Goal: Task Accomplishment & Management: Manage account settings

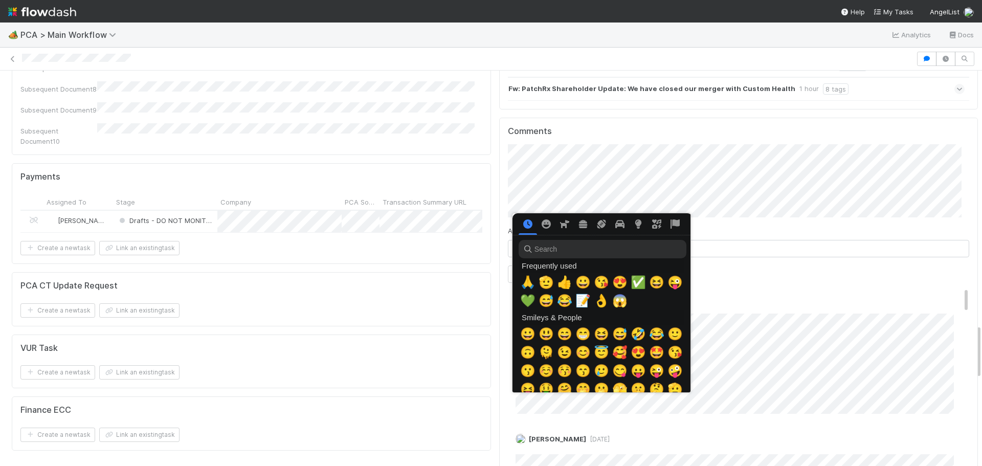
scroll to position [0, 4]
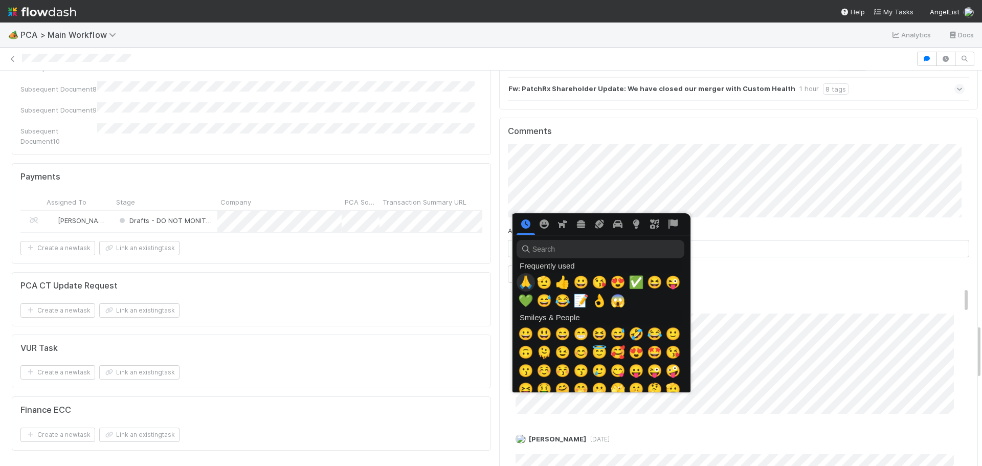
click at [528, 284] on span "🙏" at bounding box center [525, 282] width 15 height 14
click at [529, 286] on span "🙏" at bounding box center [525, 282] width 15 height 14
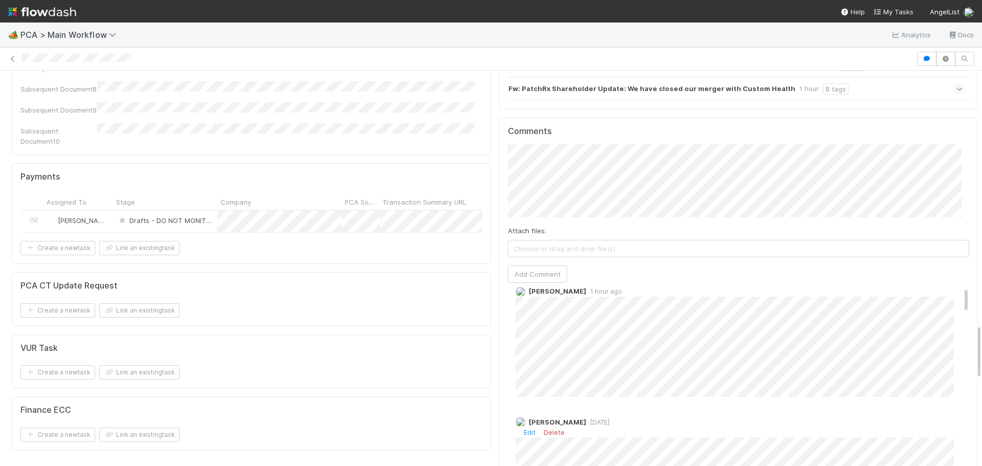
scroll to position [0, 0]
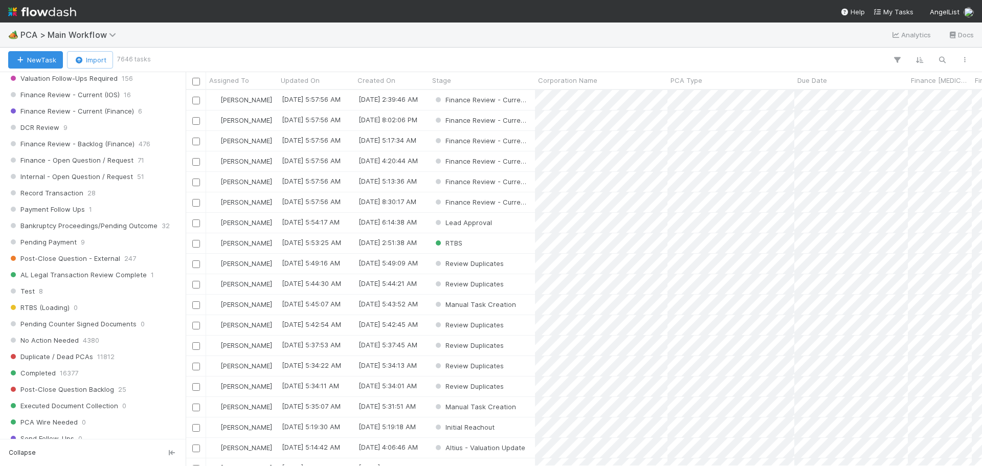
scroll to position [768, 0]
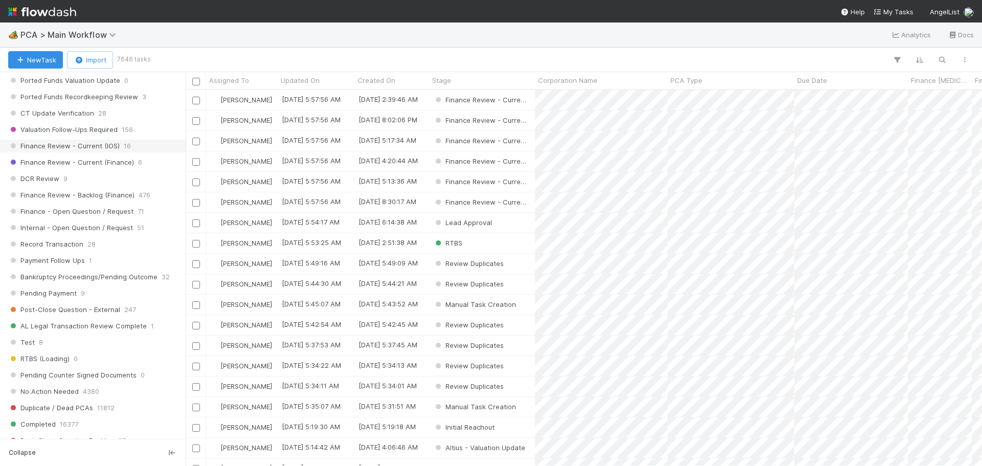
click at [100, 147] on span "Finance Review - Current (IOS)" at bounding box center [64, 146] width 112 height 13
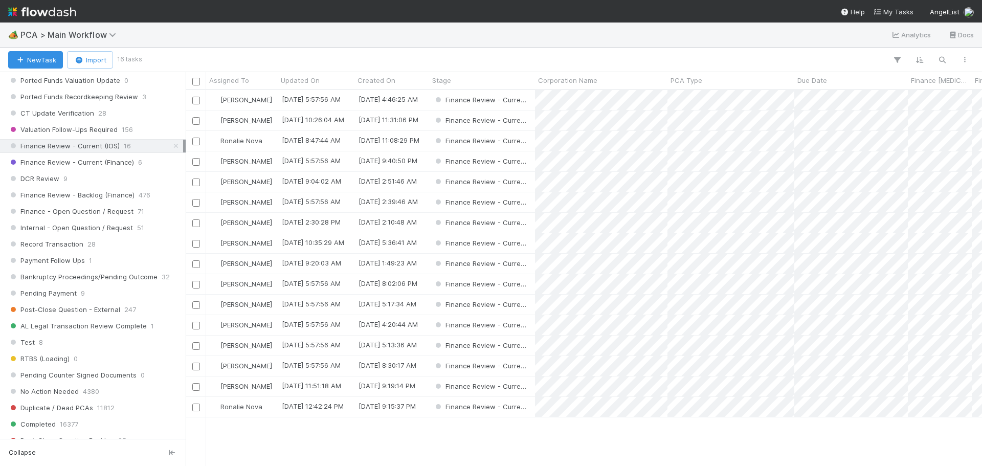
scroll to position [8, 8]
click at [242, 84] on span "Assigned To" at bounding box center [229, 80] width 40 height 10
click at [243, 105] on div "Sort A → Z" at bounding box center [268, 99] width 117 height 15
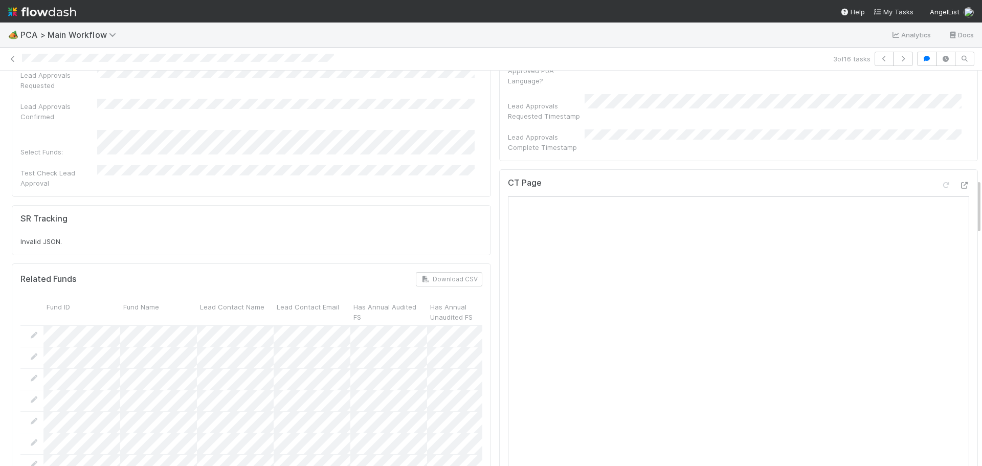
scroll to position [768, 0]
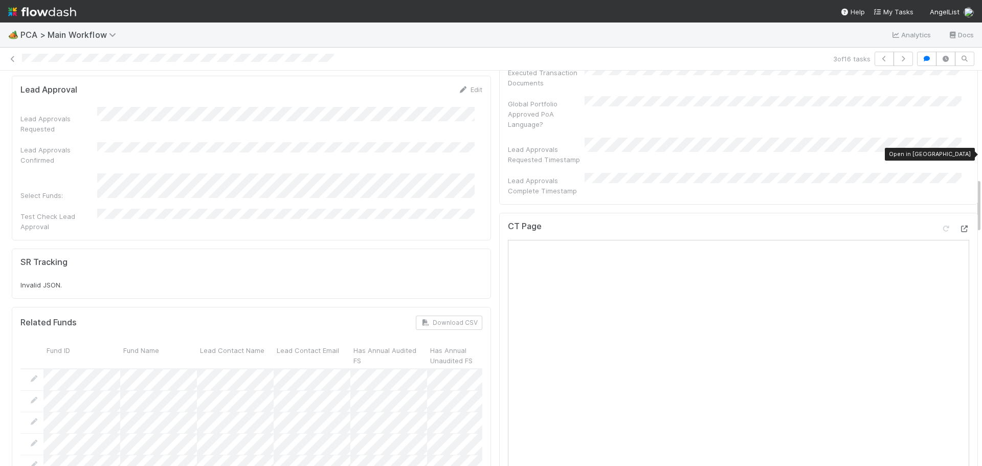
click at [959, 226] on icon at bounding box center [964, 229] width 10 height 7
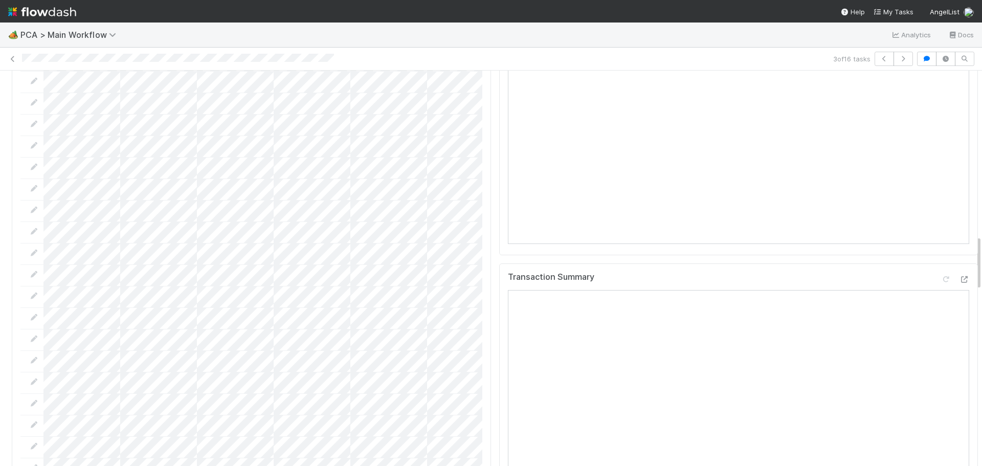
scroll to position [1177, 0]
click at [959, 272] on icon at bounding box center [964, 275] width 10 height 7
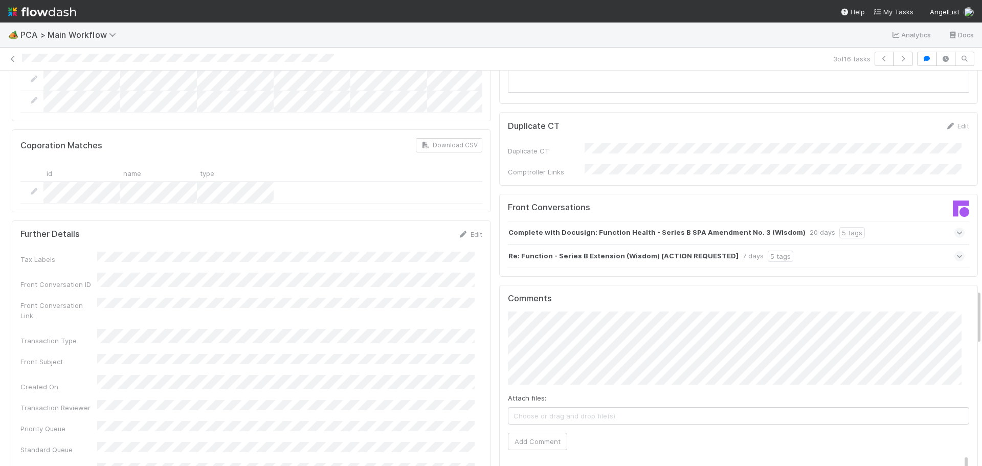
scroll to position [1740, 0]
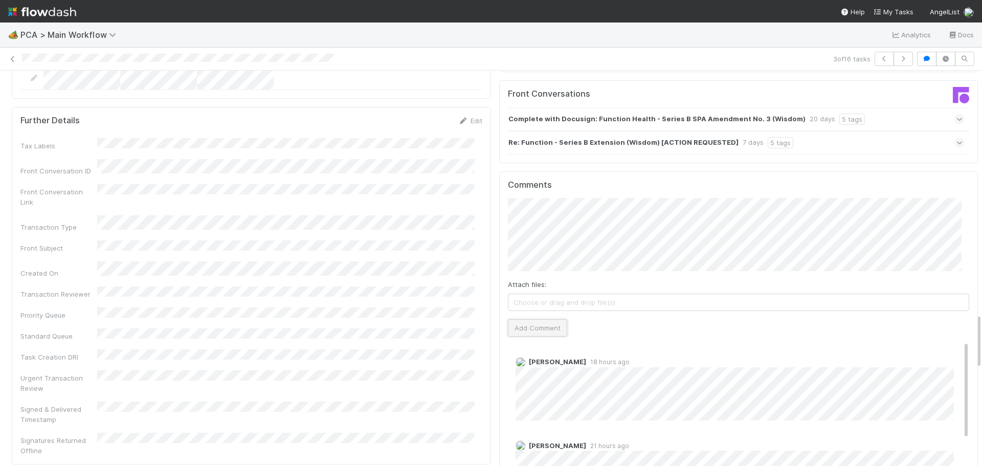
click at [538, 319] on button "Add Comment" at bounding box center [537, 327] width 59 height 17
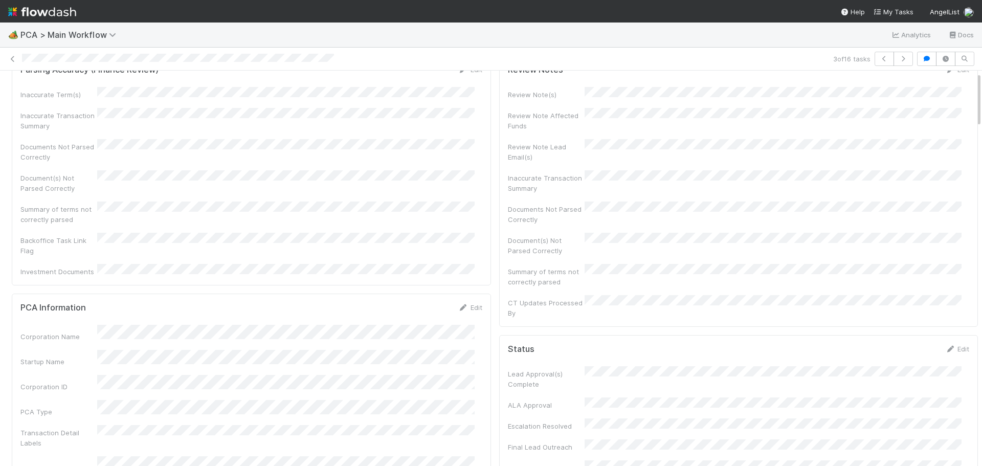
scroll to position [0, 0]
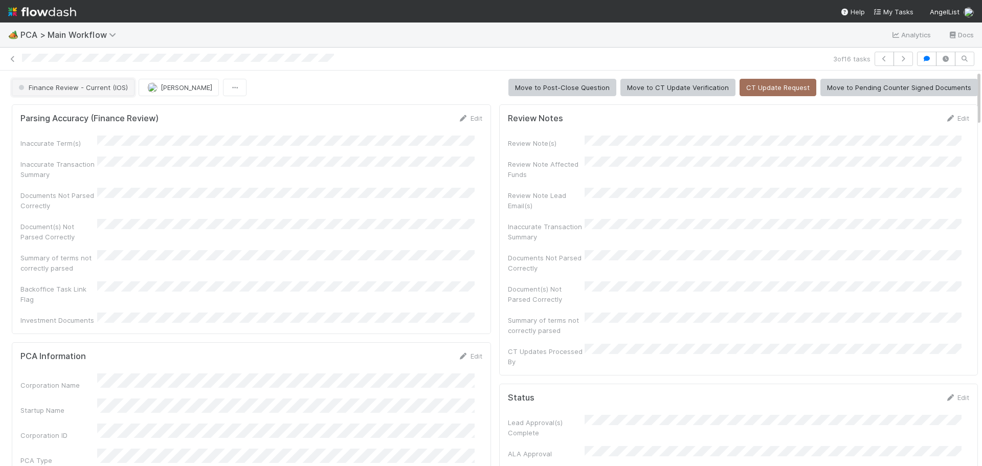
click at [102, 86] on span "Finance Review - Current (IOS)" at bounding box center [72, 87] width 112 height 8
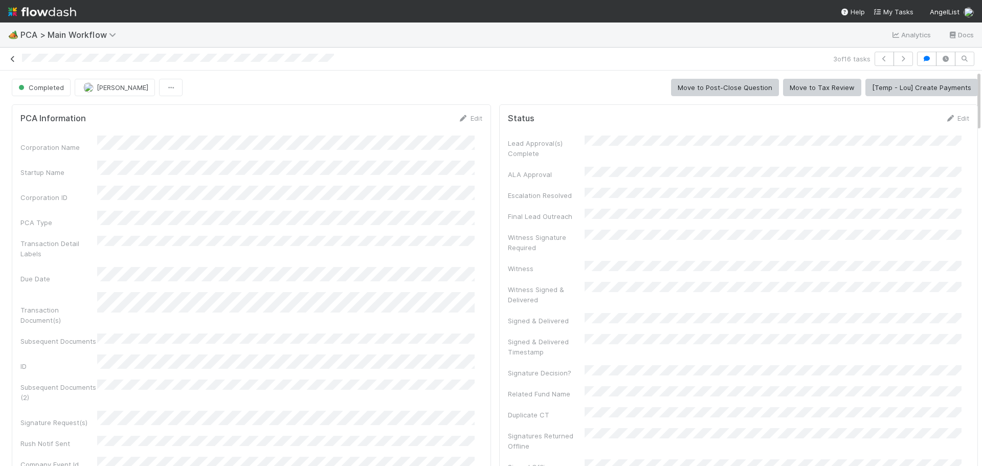
click at [13, 60] on icon at bounding box center [13, 59] width 10 height 7
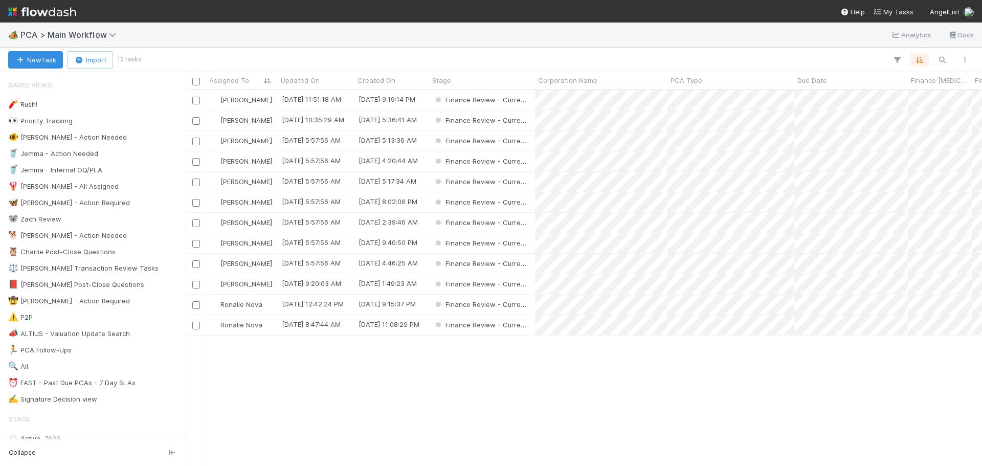
scroll to position [368, 789]
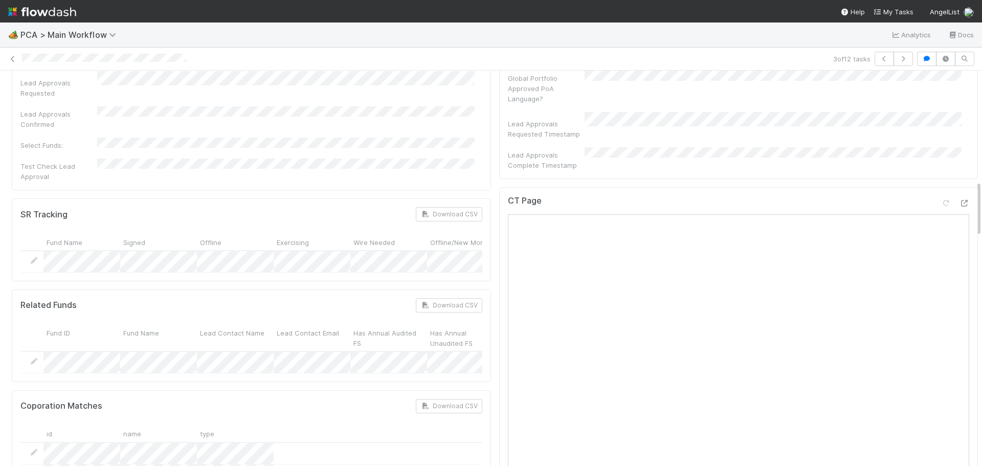
scroll to position [768, 0]
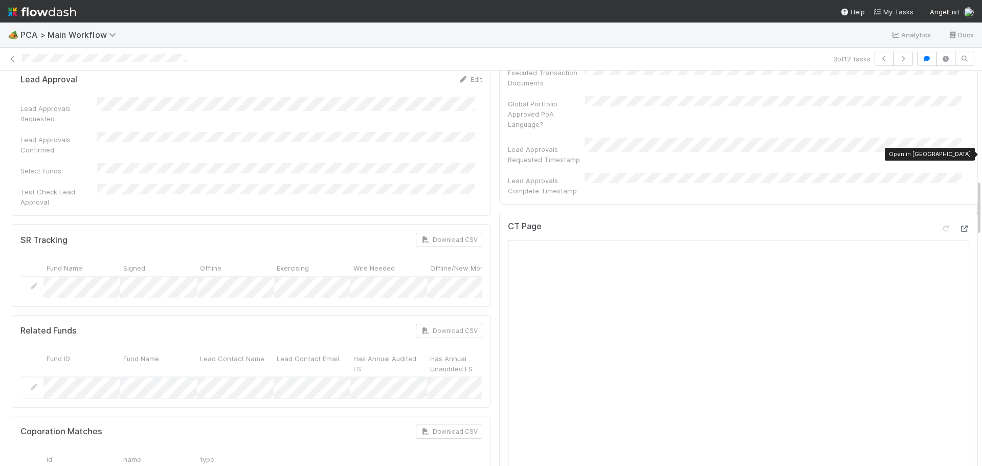
click at [959, 226] on icon at bounding box center [964, 229] width 10 height 7
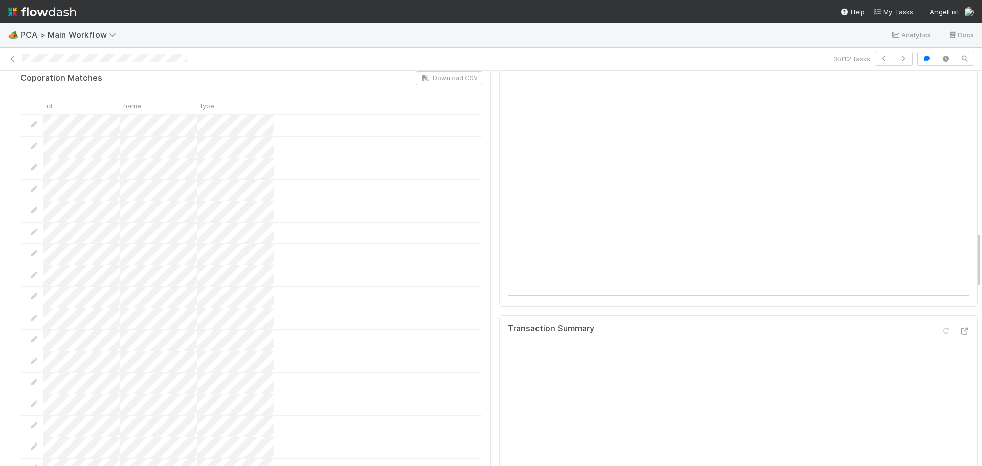
scroll to position [1177, 0]
click at [959, 272] on icon at bounding box center [964, 275] width 10 height 7
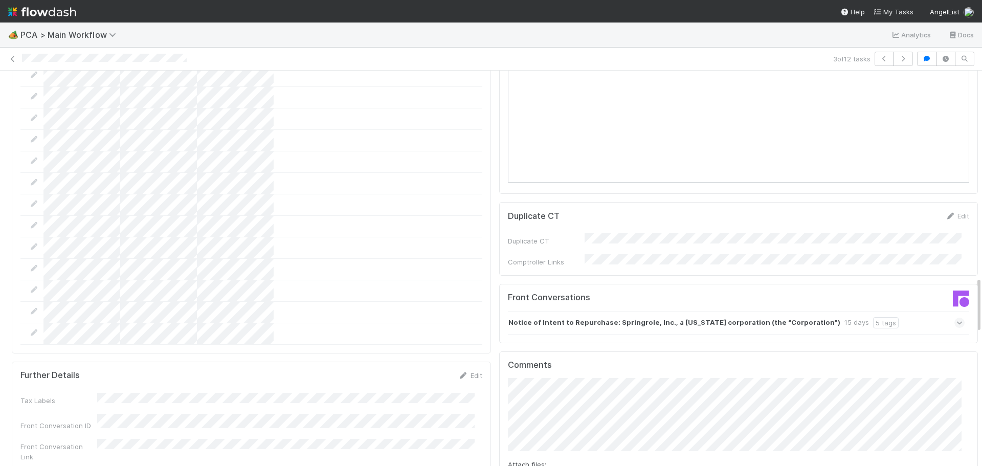
scroll to position [1689, 0]
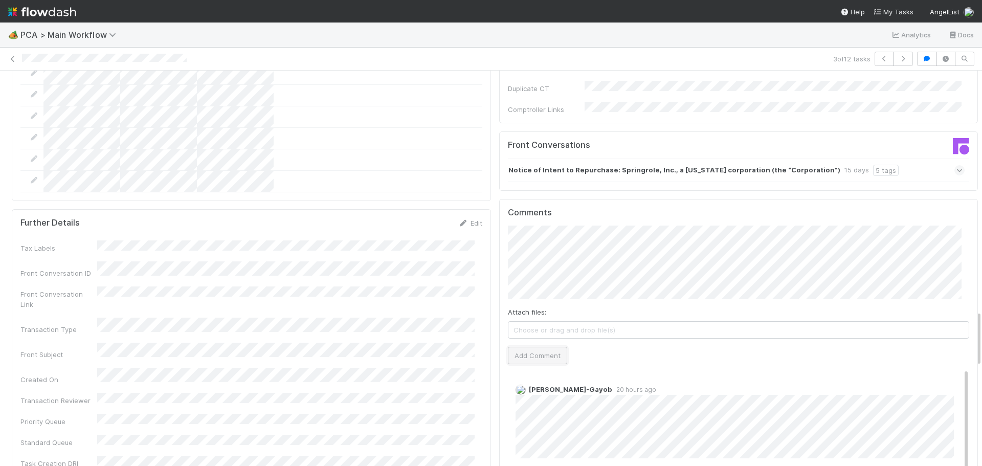
click at [533, 347] on button "Add Comment" at bounding box center [537, 355] width 59 height 17
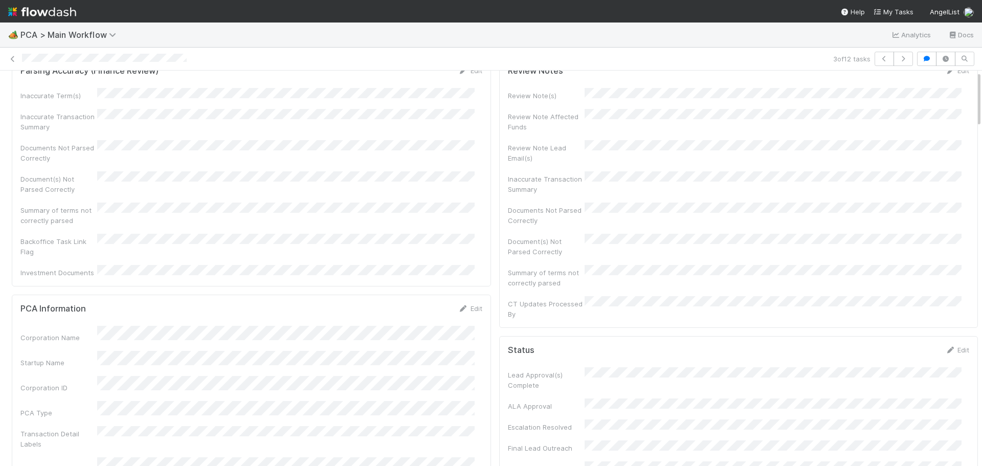
scroll to position [0, 0]
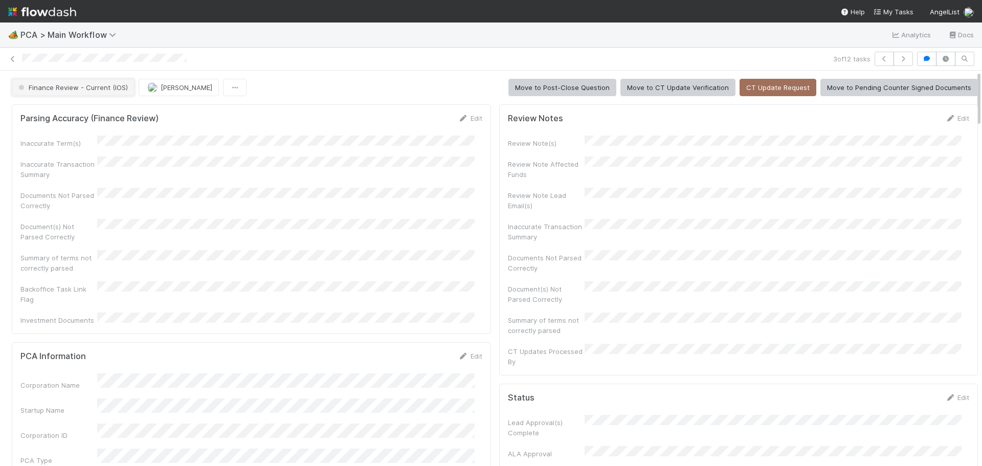
click at [101, 95] on button "Finance Review - Current (IOS)" at bounding box center [73, 87] width 123 height 17
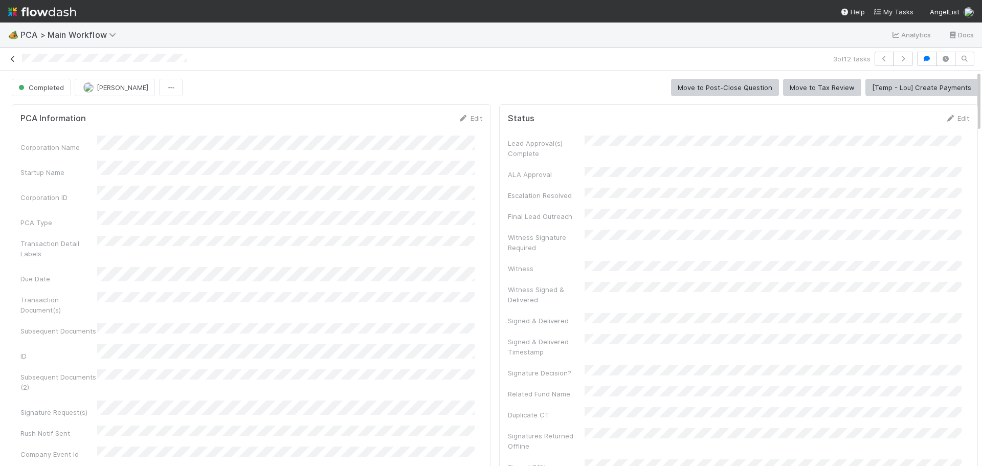
click at [13, 62] on icon at bounding box center [13, 59] width 10 height 7
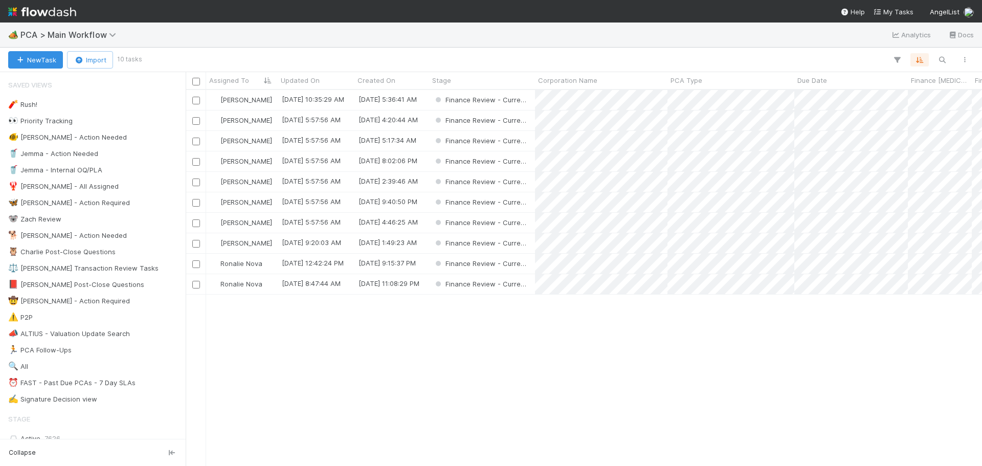
scroll to position [368, 789]
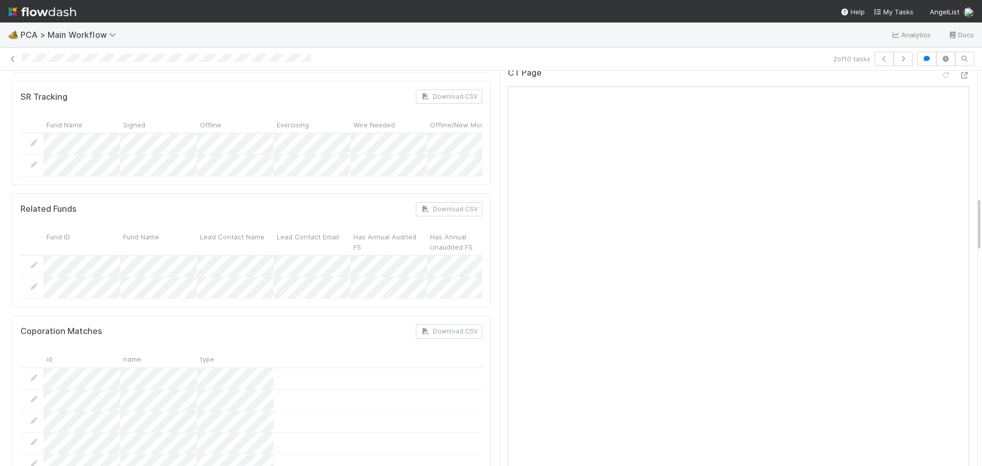
scroll to position [819, 0]
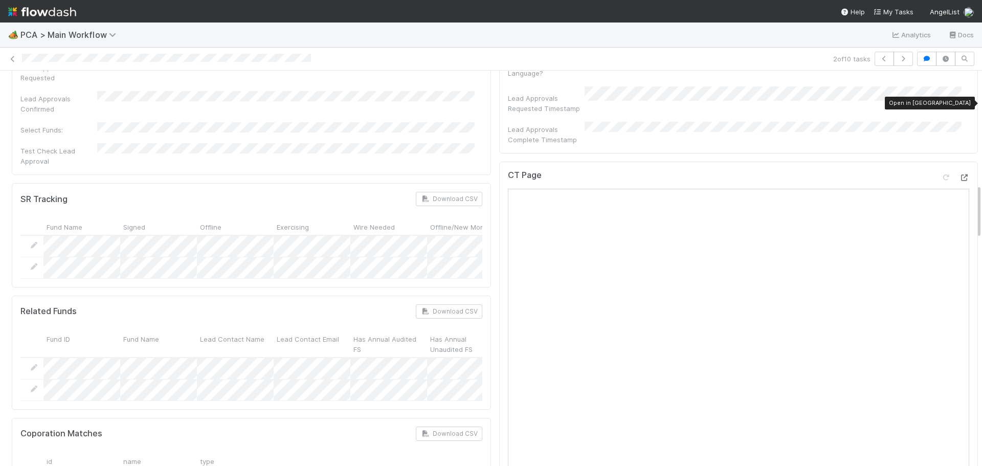
click at [959, 174] on icon at bounding box center [964, 177] width 10 height 7
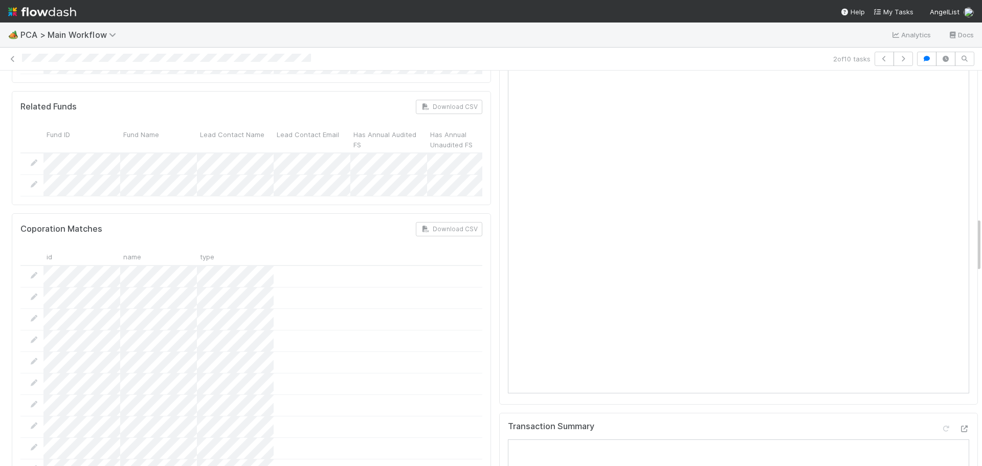
scroll to position [1279, 0]
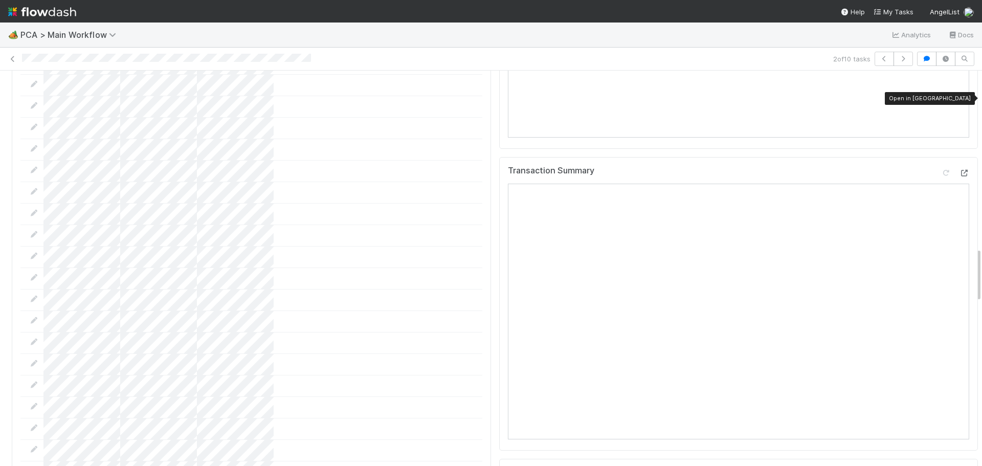
click at [959, 170] on icon at bounding box center [964, 173] width 10 height 7
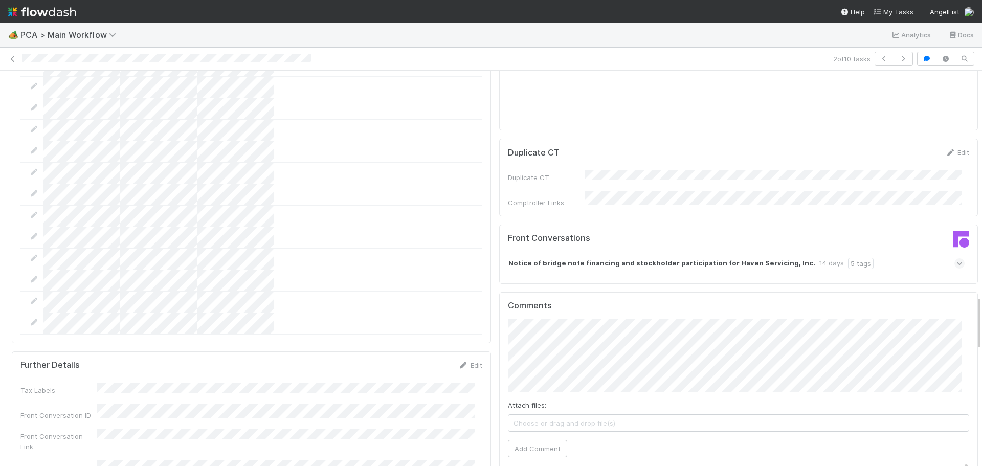
scroll to position [1637, 0]
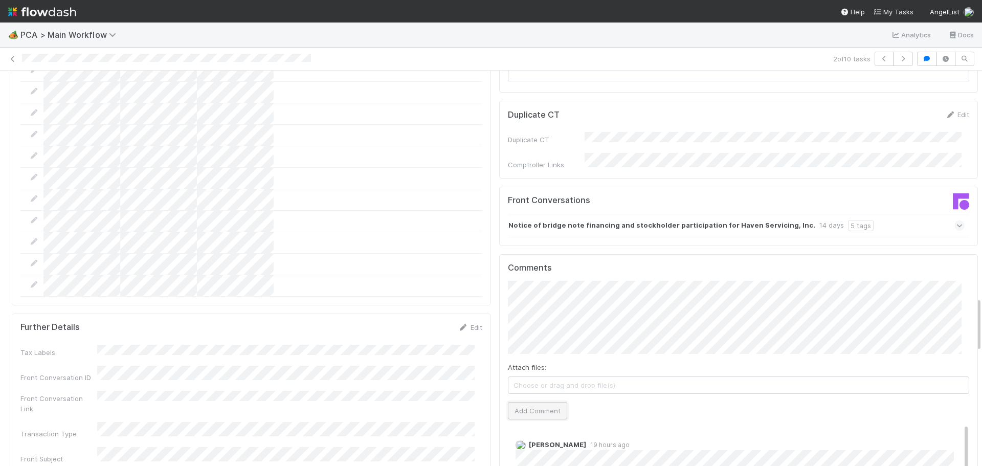
click at [524, 402] on button "Add Comment" at bounding box center [537, 410] width 59 height 17
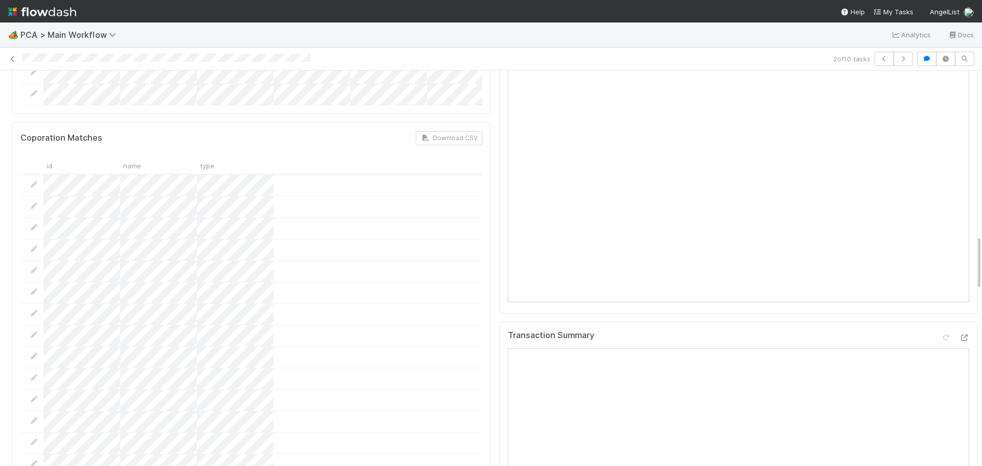
scroll to position [1075, 0]
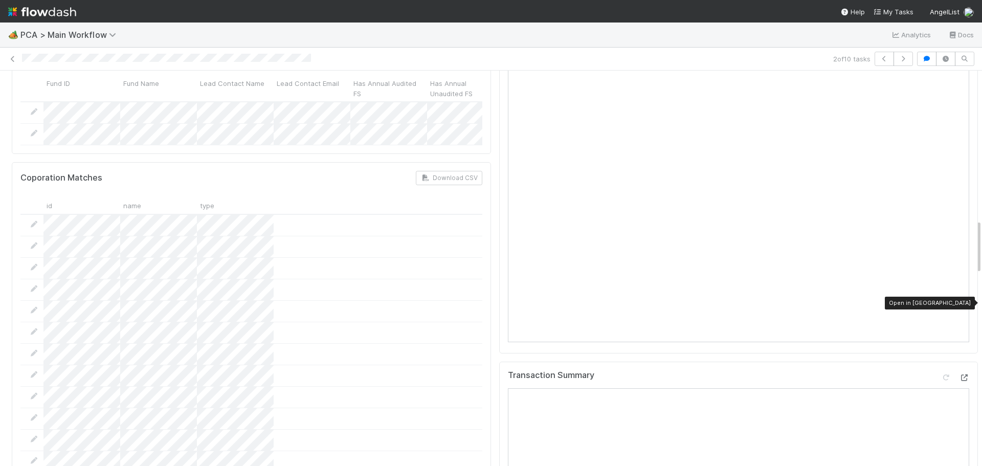
click at [959, 375] on icon at bounding box center [964, 378] width 10 height 7
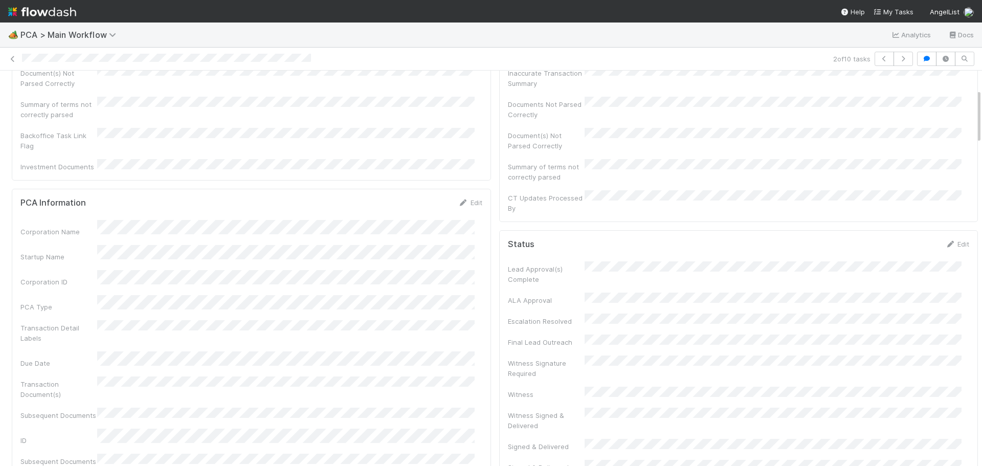
scroll to position [0, 0]
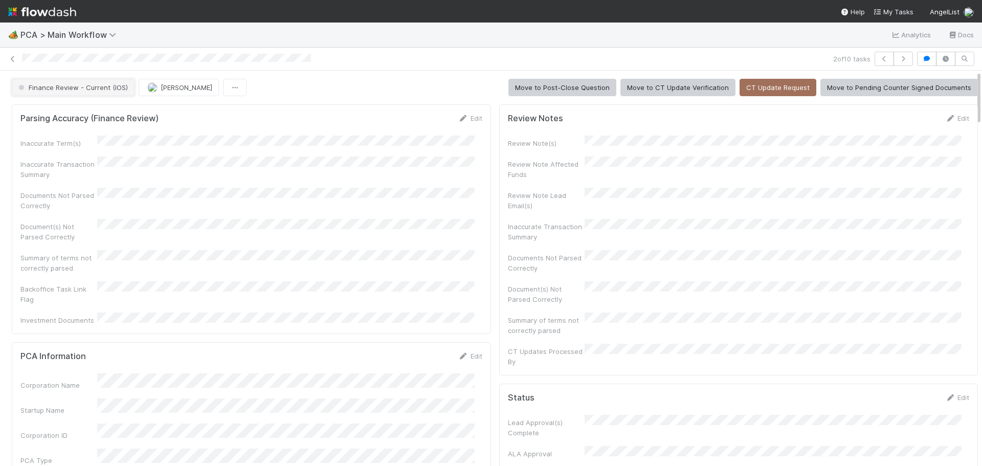
click at [99, 87] on span "Finance Review - Current (IOS)" at bounding box center [72, 87] width 112 height 8
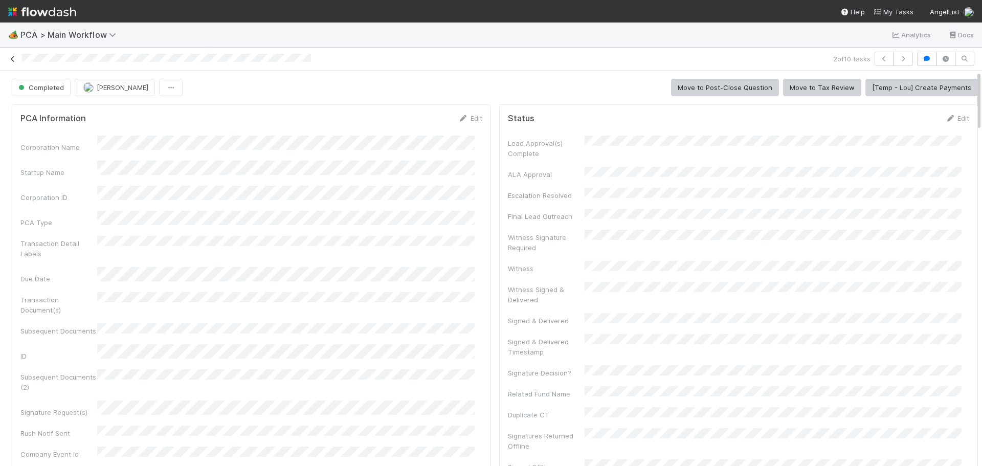
click at [10, 61] on icon at bounding box center [13, 59] width 10 height 7
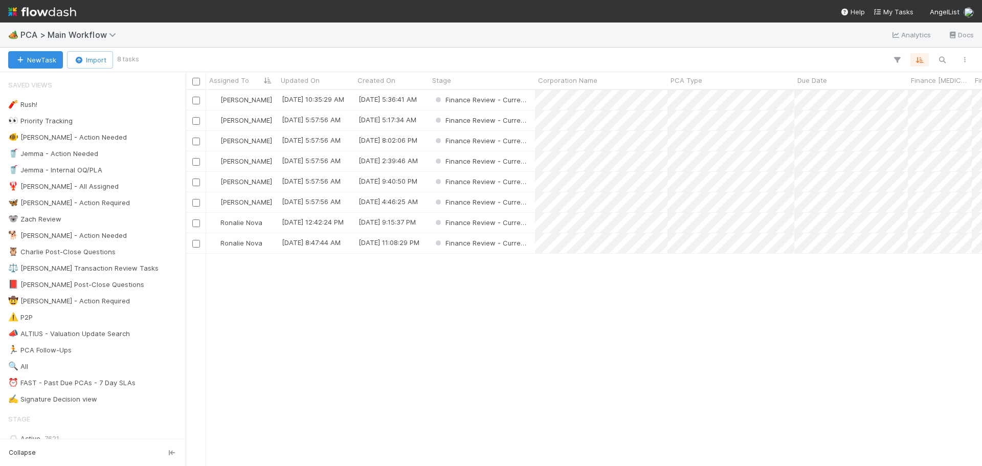
scroll to position [368, 789]
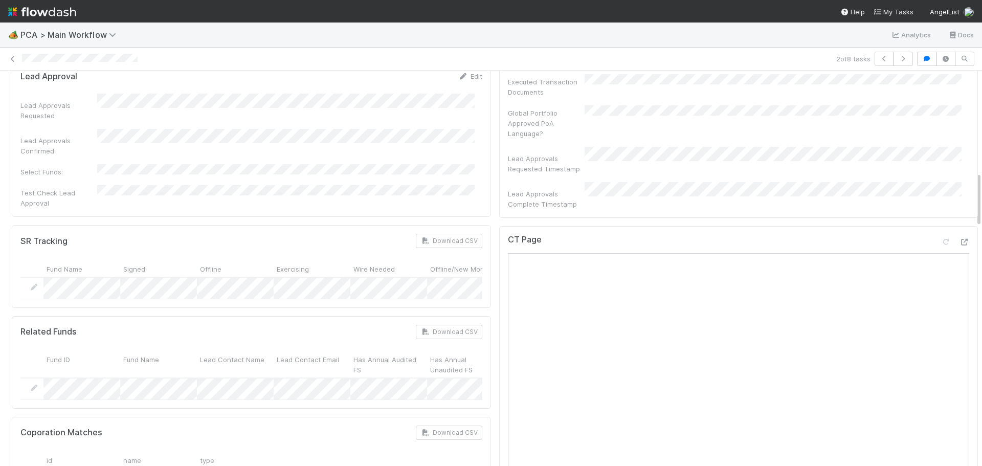
scroll to position [716, 0]
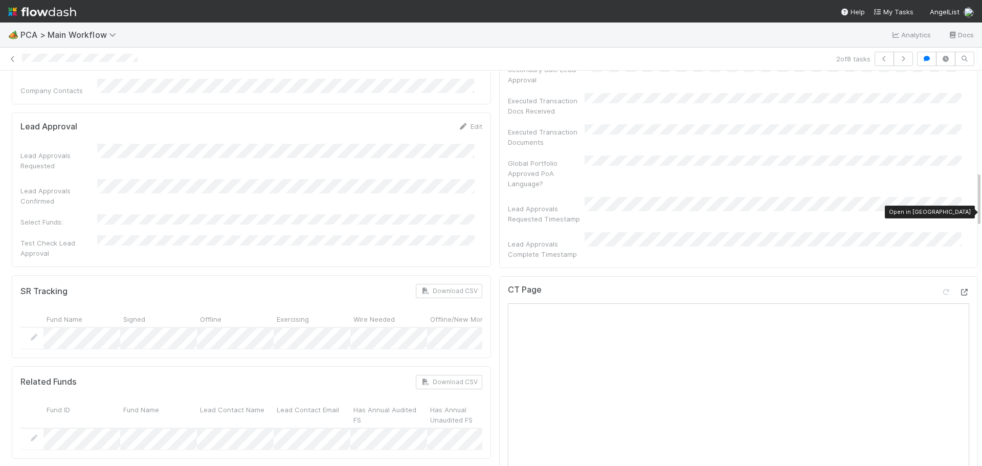
click at [959, 289] on icon at bounding box center [964, 292] width 10 height 7
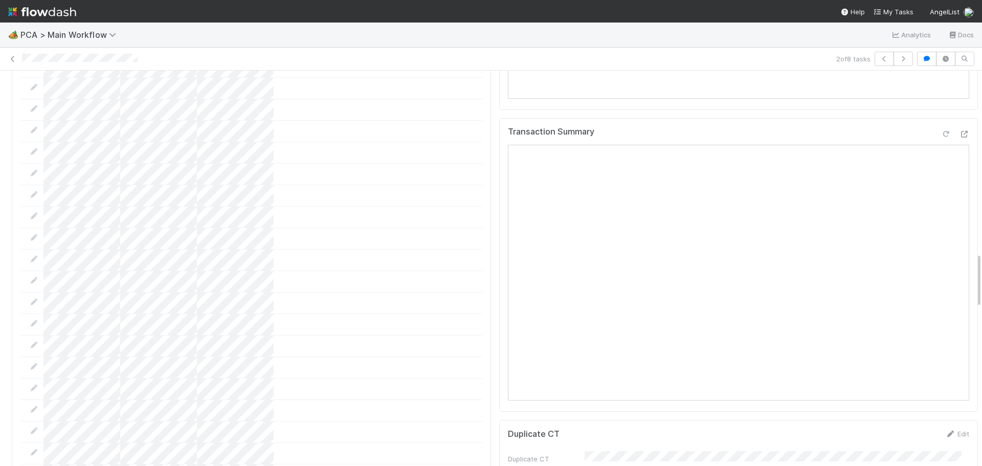
scroll to position [1228, 0]
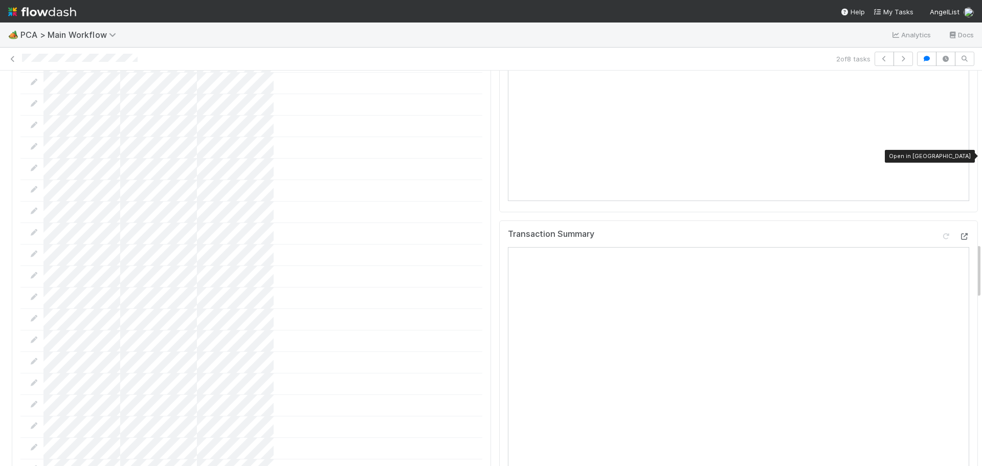
click at [959, 231] on div at bounding box center [964, 236] width 10 height 10
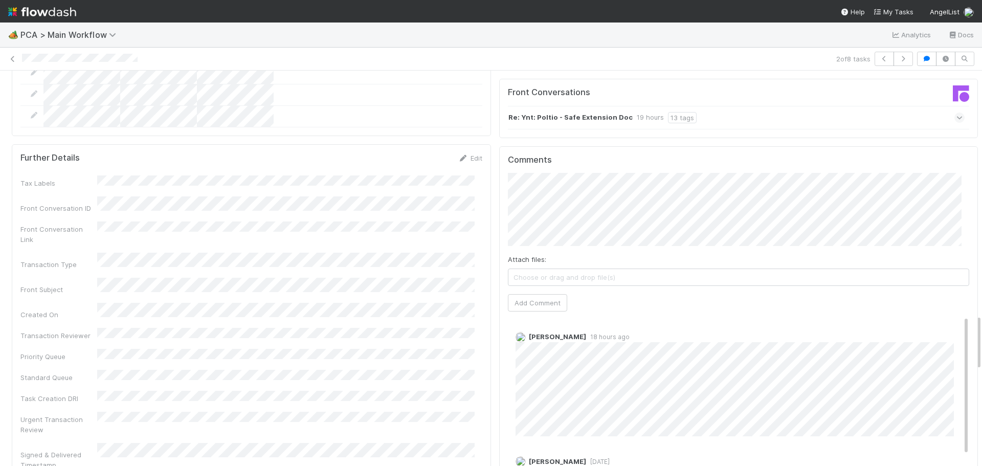
scroll to position [1737, 0]
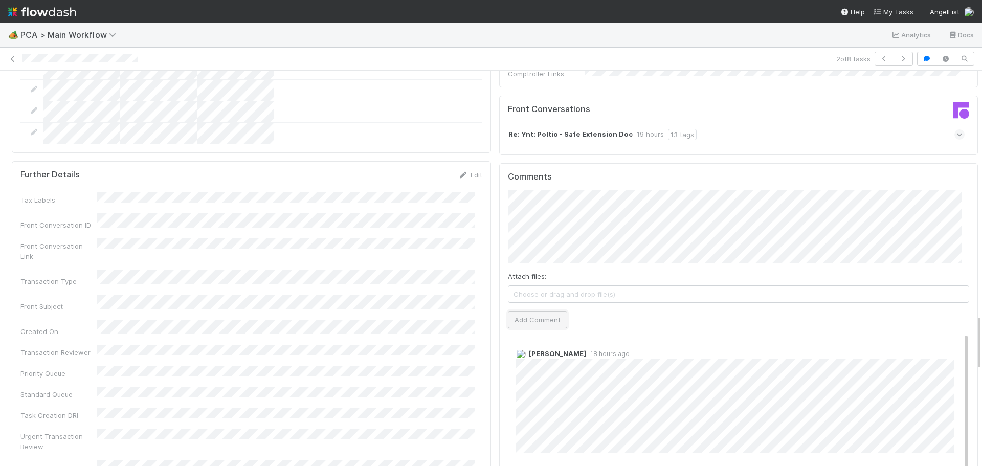
click at [519, 311] on button "Add Comment" at bounding box center [537, 319] width 59 height 17
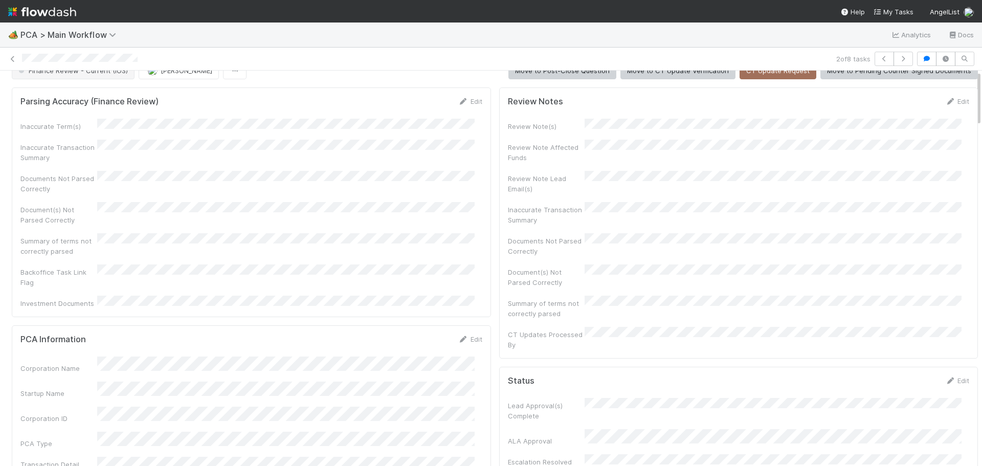
scroll to position [0, 0]
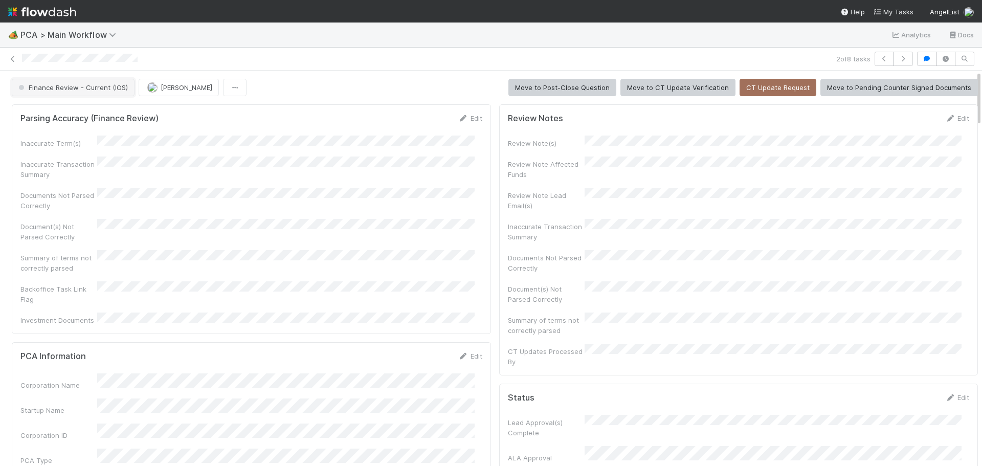
click at [104, 89] on span "Finance Review - Current (IOS)" at bounding box center [72, 87] width 112 height 8
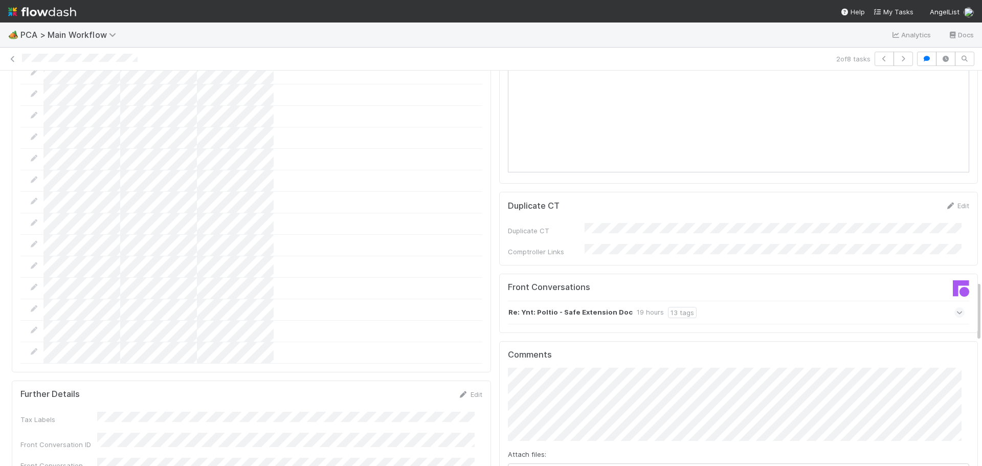
scroll to position [1535, 0]
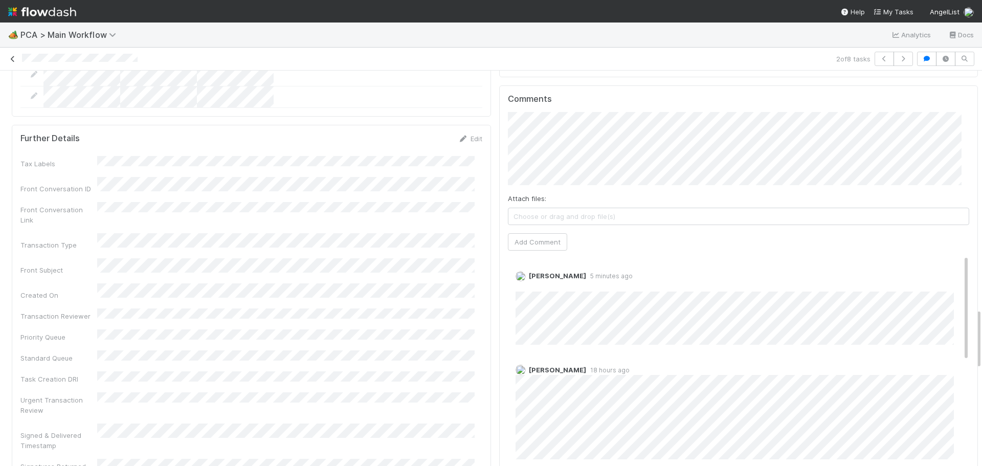
click at [14, 63] on link at bounding box center [13, 59] width 10 height 10
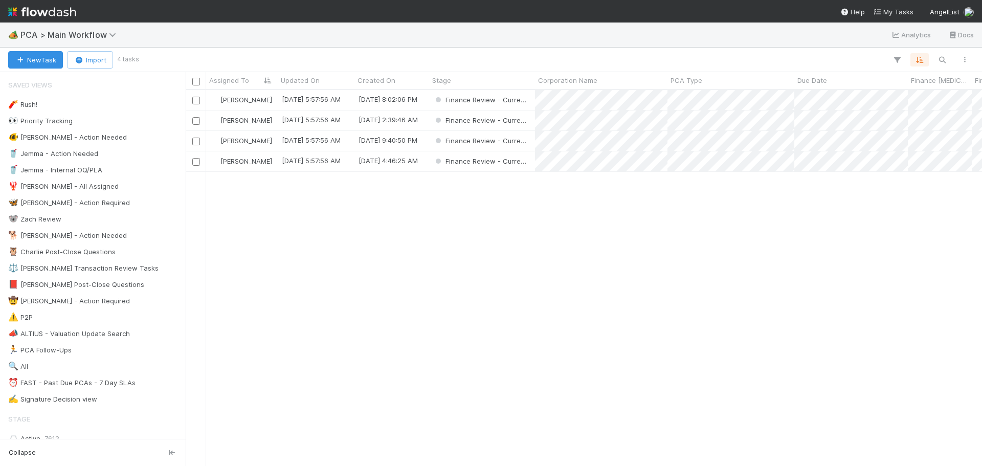
scroll to position [368, 789]
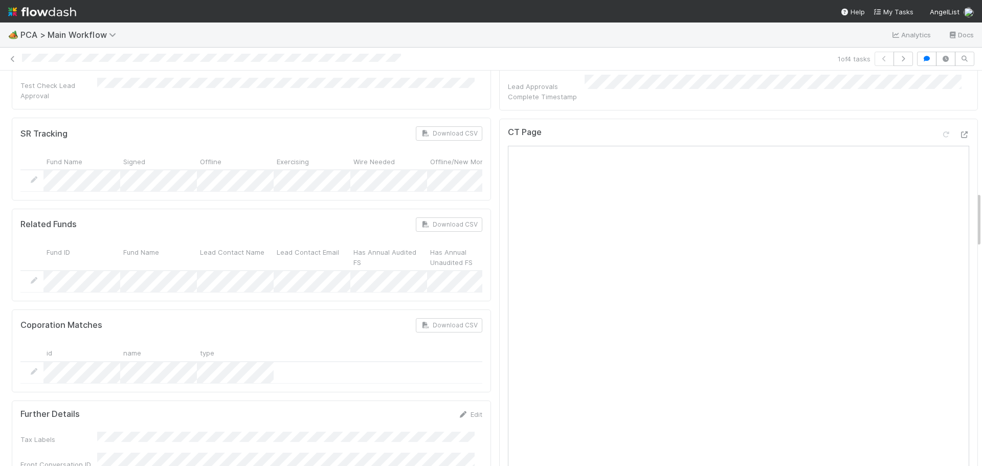
scroll to position [768, 0]
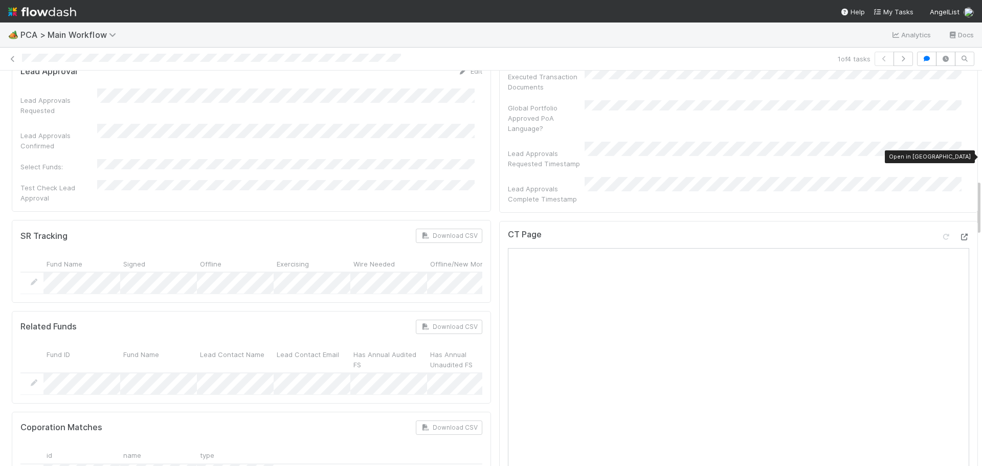
click at [959, 232] on div at bounding box center [964, 237] width 10 height 10
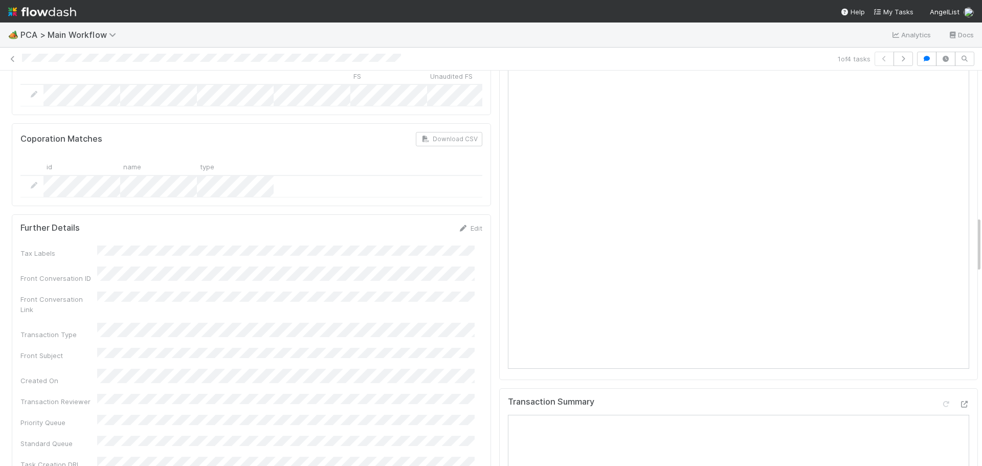
scroll to position [1228, 0]
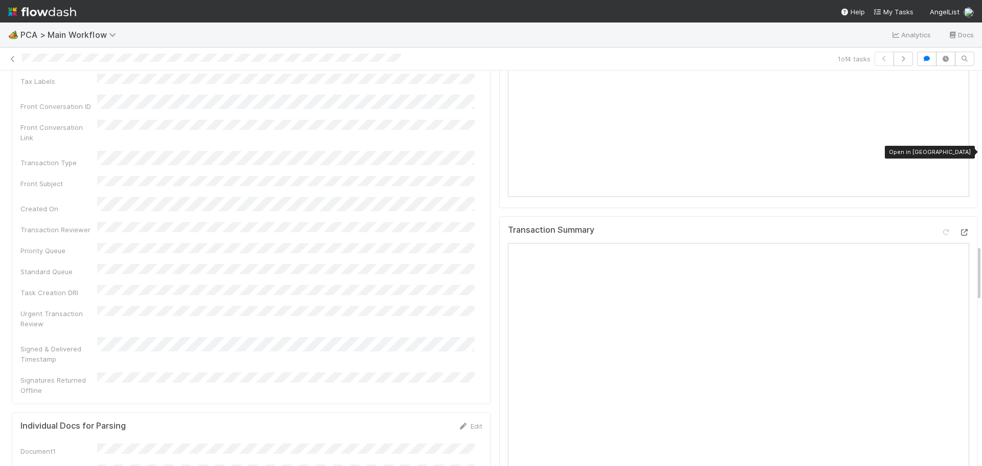
click at [959, 229] on icon at bounding box center [964, 232] width 10 height 7
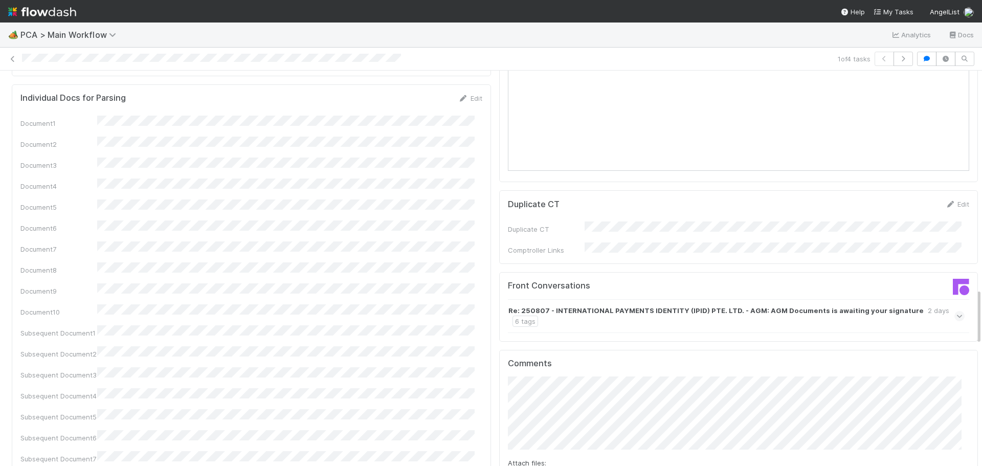
scroll to position [1791, 0]
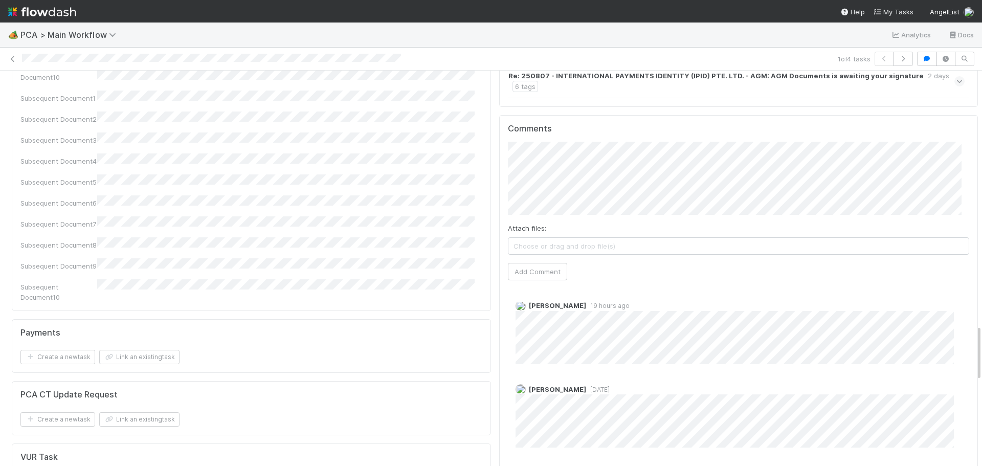
click at [821, 293] on div "Roselyn de Villa 19 hours ago" at bounding box center [743, 328] width 470 height 71
click at [528, 263] on button "Add Comment" at bounding box center [537, 271] width 59 height 17
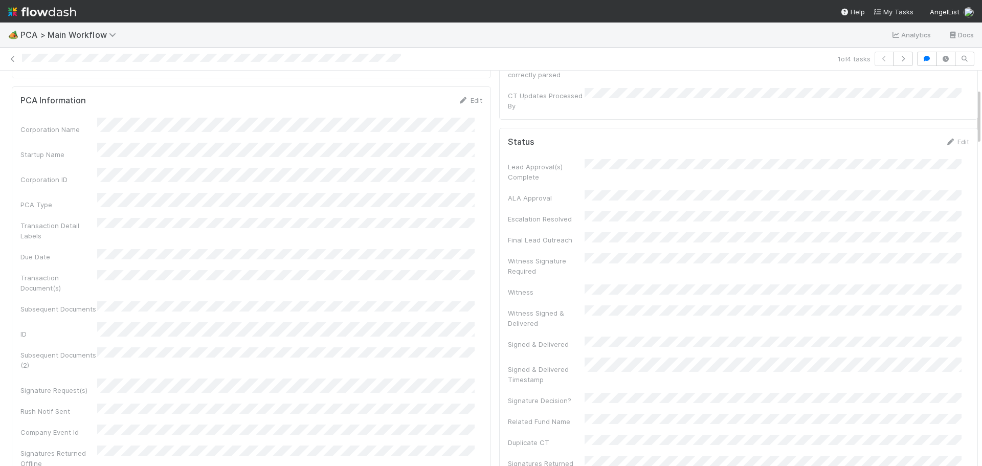
scroll to position [0, 0]
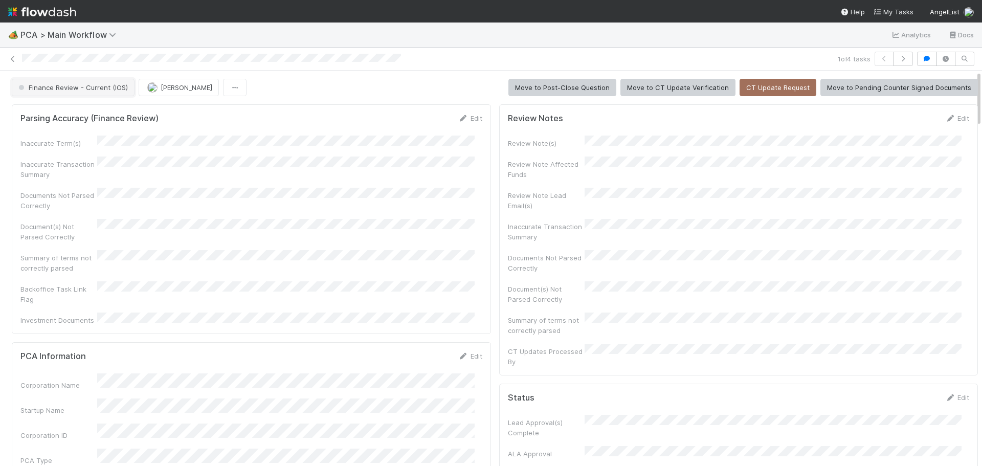
click at [101, 91] on span "Finance Review - Current (IOS)" at bounding box center [72, 87] width 112 height 8
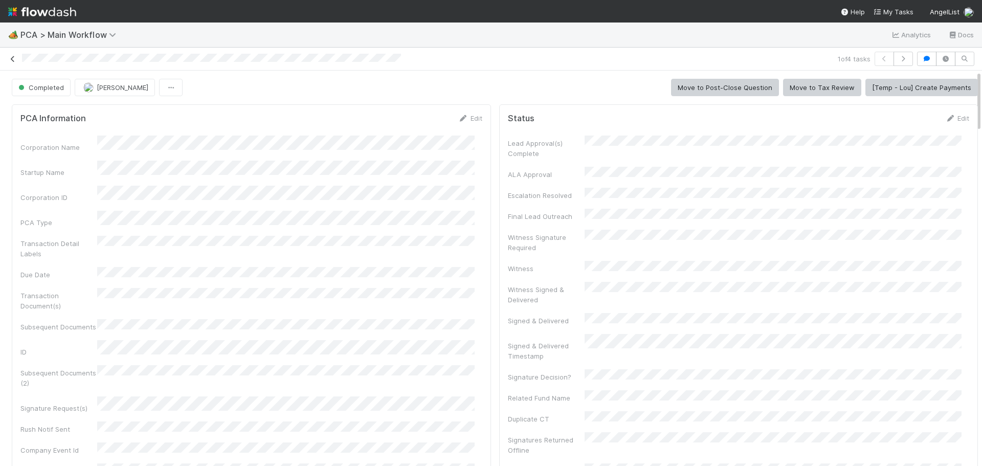
click at [14, 57] on icon at bounding box center [13, 59] width 10 height 7
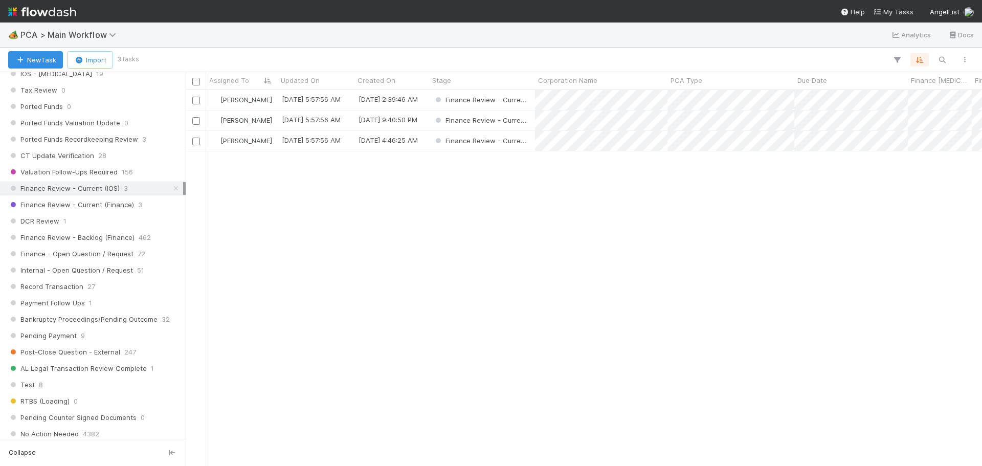
scroll to position [716, 0]
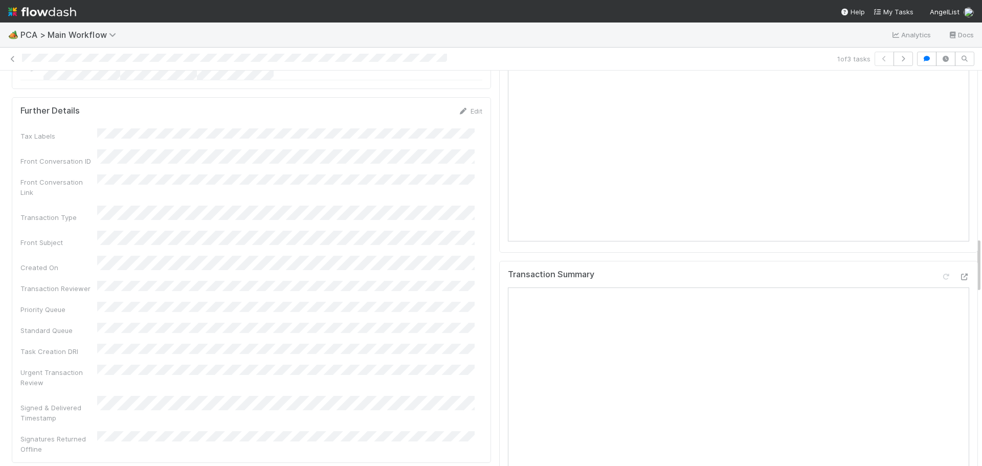
scroll to position [1126, 0]
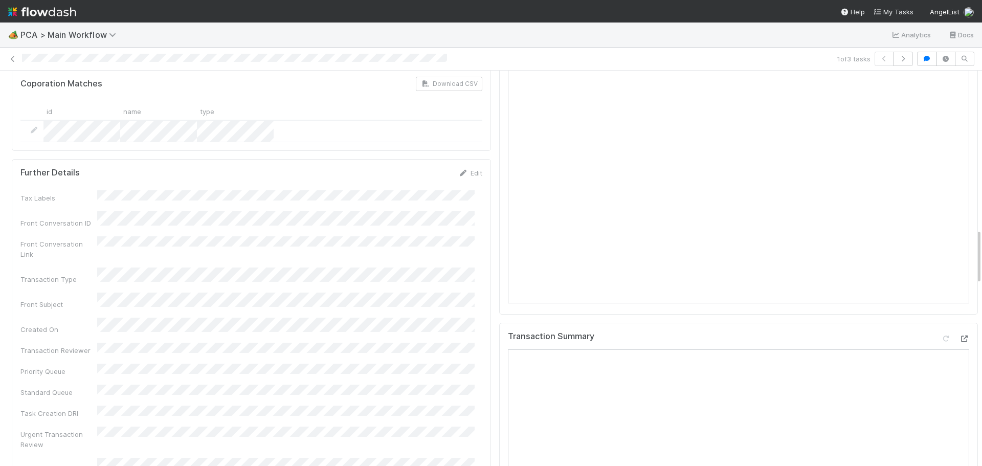
click at [959, 336] on icon at bounding box center [964, 339] width 10 height 7
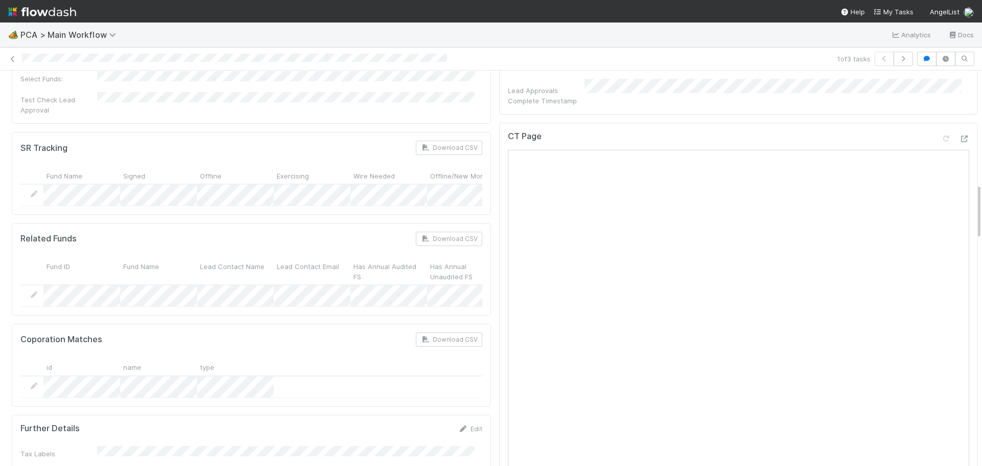
scroll to position [768, 0]
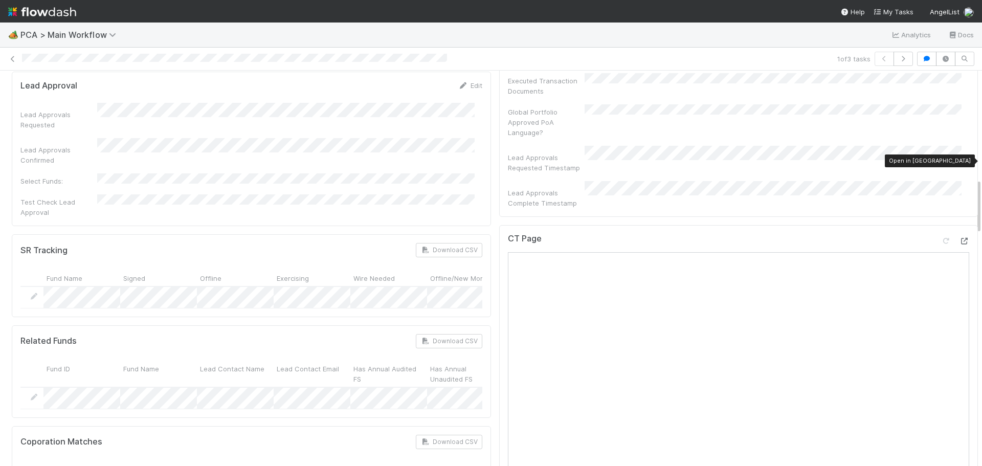
click at [959, 238] on icon at bounding box center [964, 241] width 10 height 7
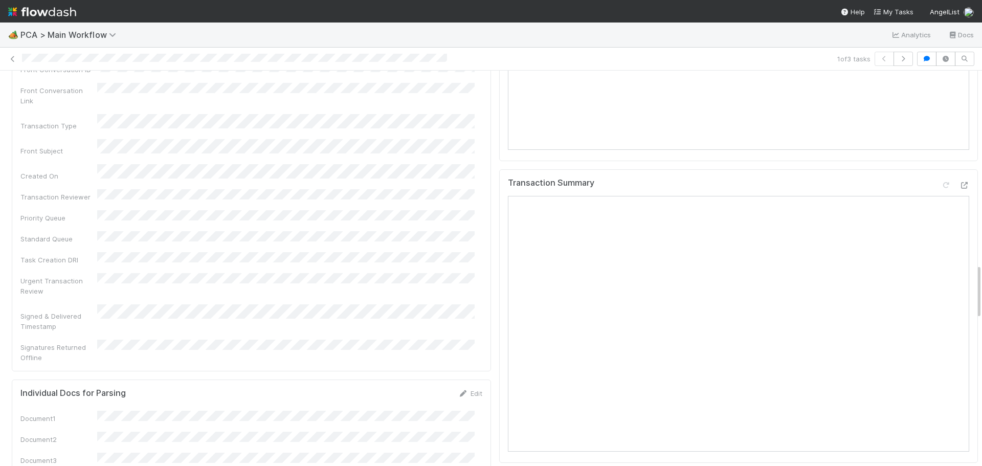
scroll to position [1586, 0]
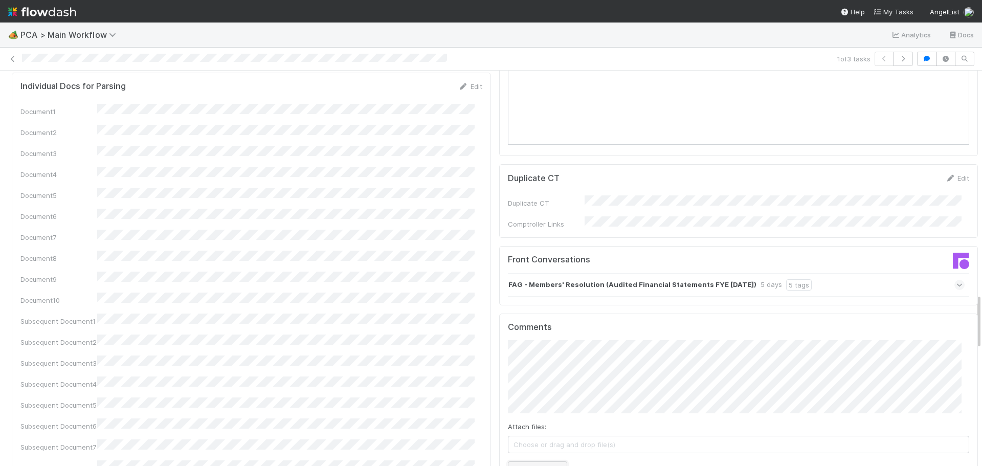
click at [533, 462] on button "Add Comment" at bounding box center [537, 470] width 59 height 17
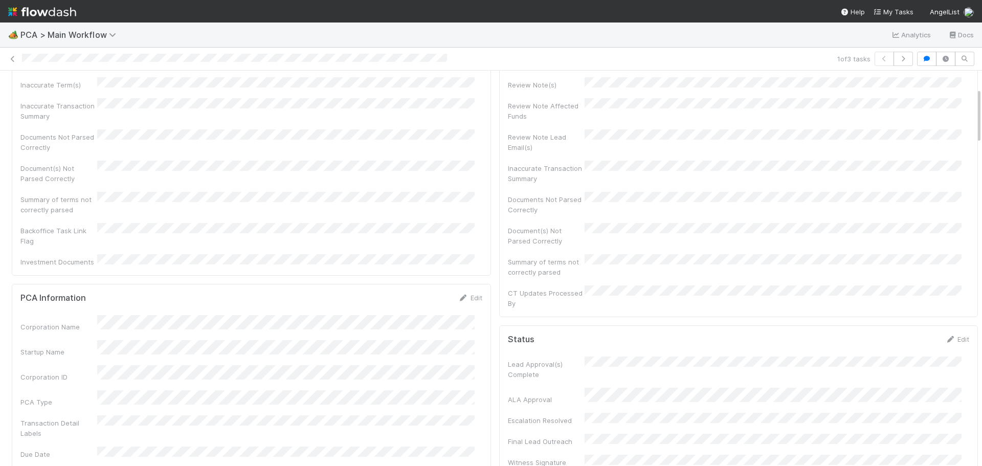
scroll to position [0, 0]
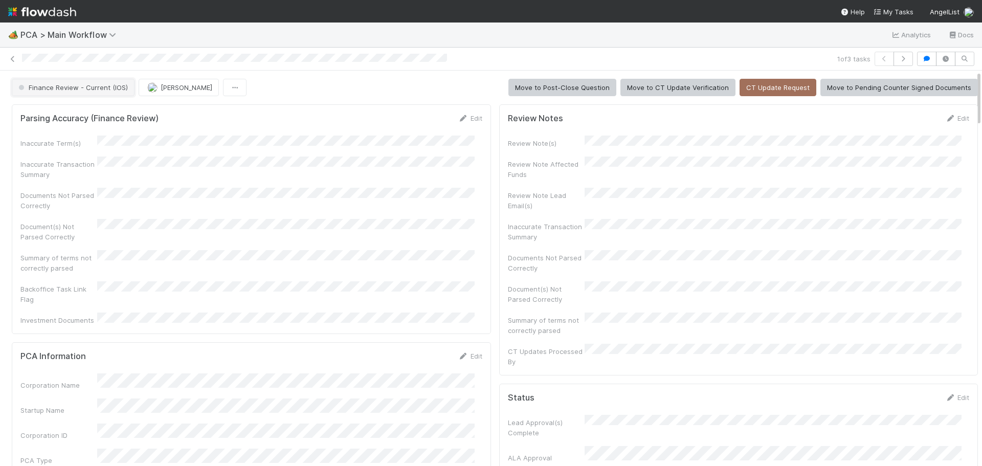
click at [99, 89] on span "Finance Review - Current (IOS)" at bounding box center [72, 87] width 112 height 8
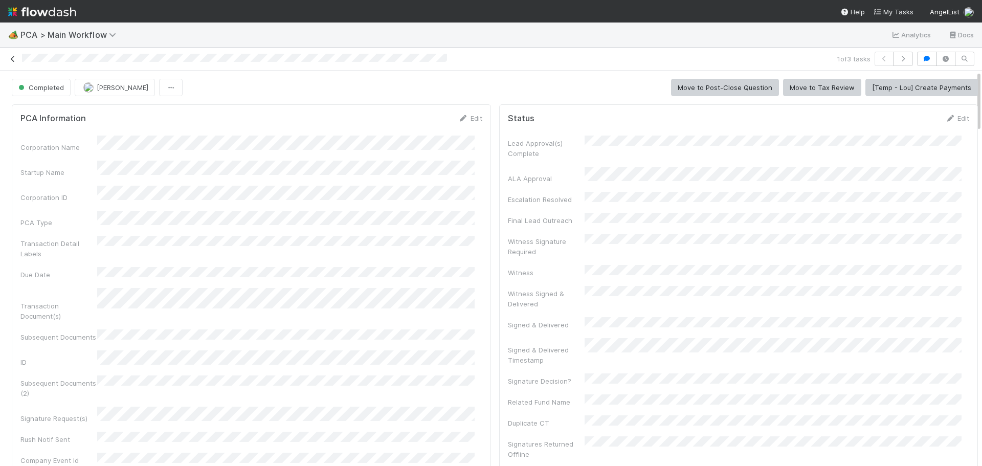
click at [15, 58] on icon at bounding box center [13, 59] width 10 height 7
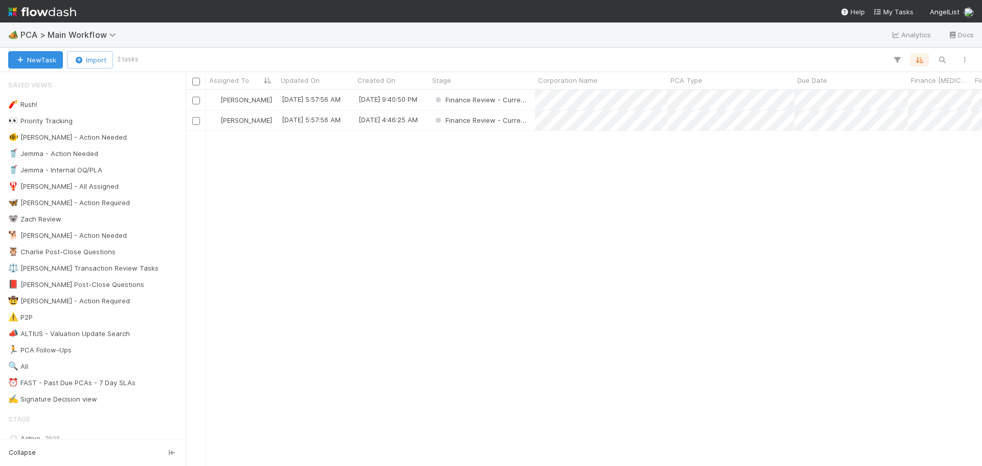
scroll to position [368, 789]
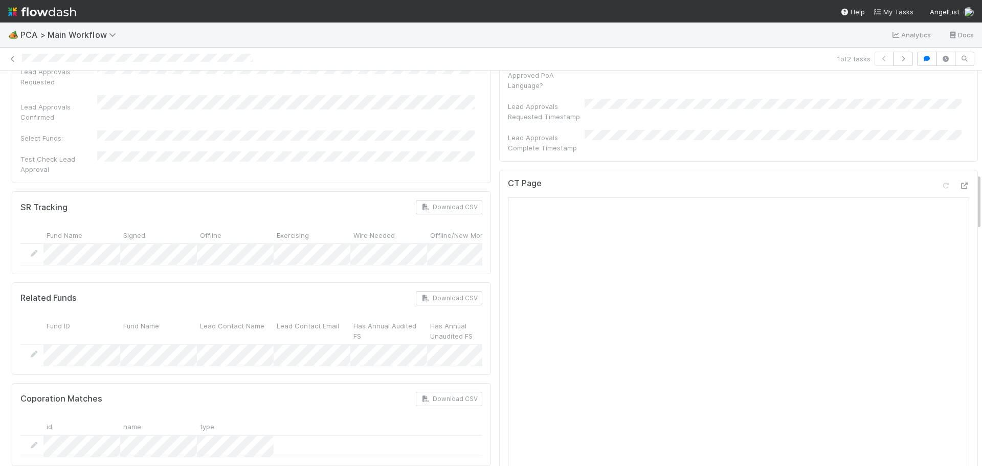
scroll to position [716, 0]
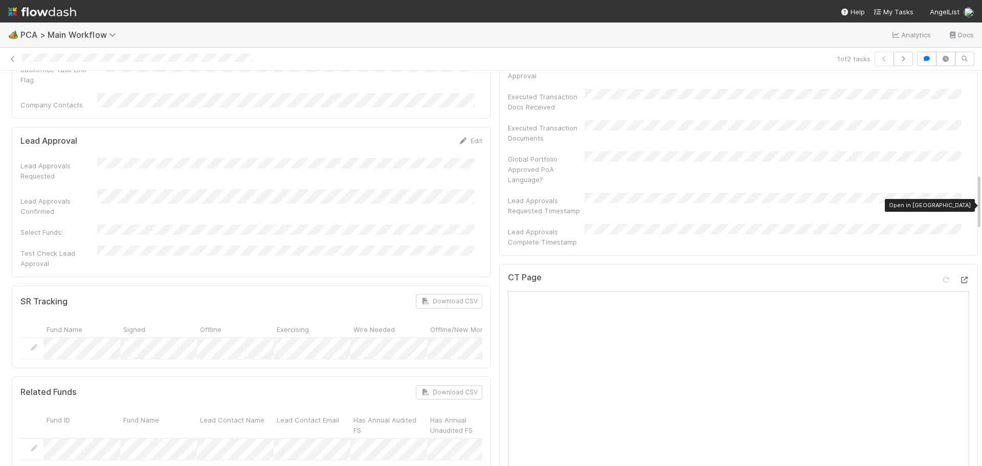
click at [959, 277] on icon at bounding box center [964, 280] width 10 height 7
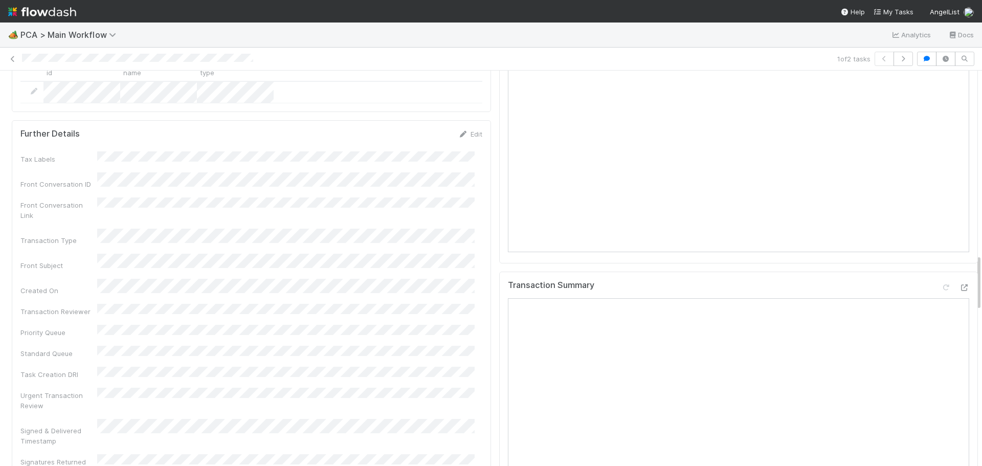
scroll to position [1279, 0]
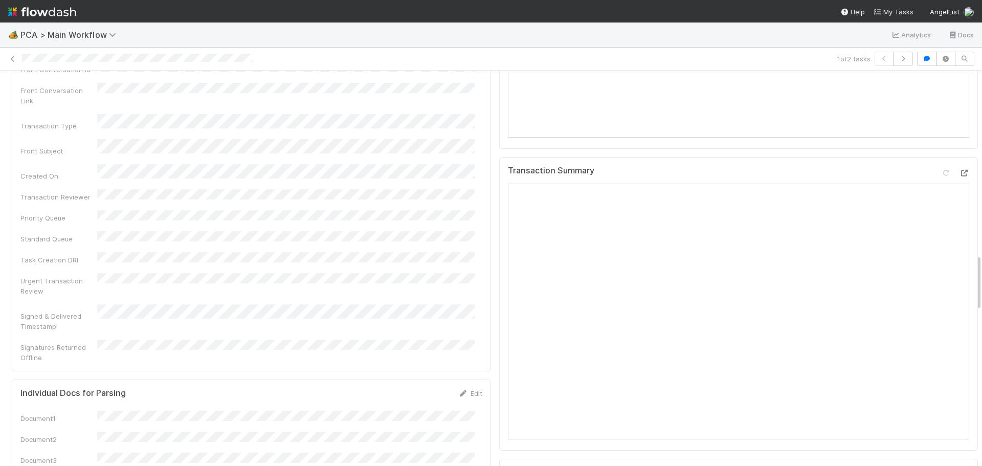
click at [959, 170] on icon at bounding box center [964, 173] width 10 height 7
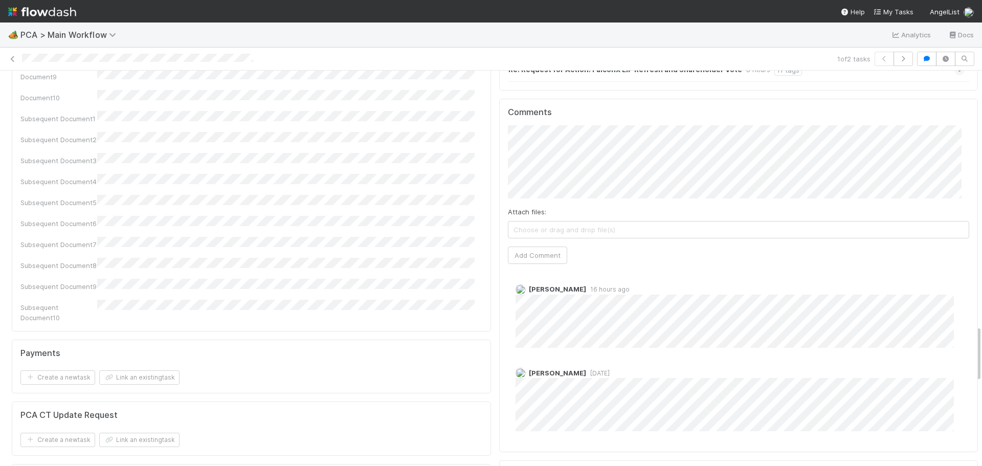
scroll to position [1740, 0]
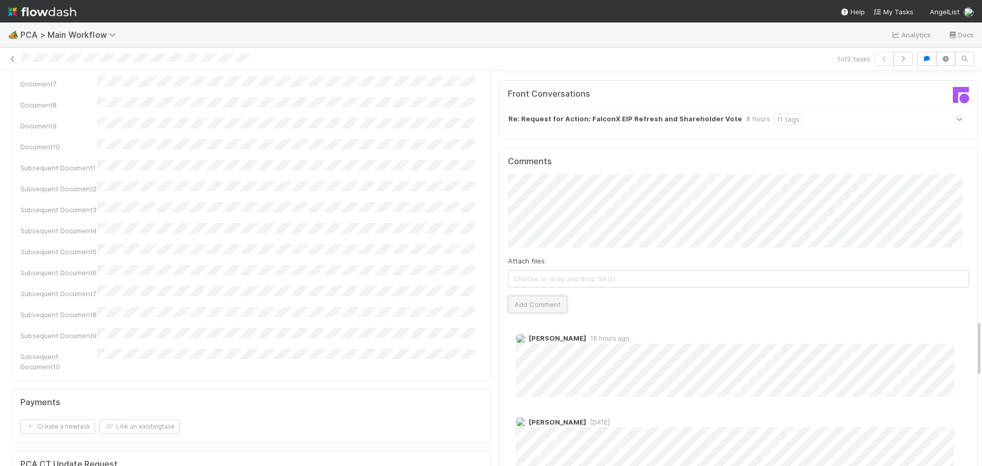
click at [536, 296] on button "Add Comment" at bounding box center [537, 304] width 59 height 17
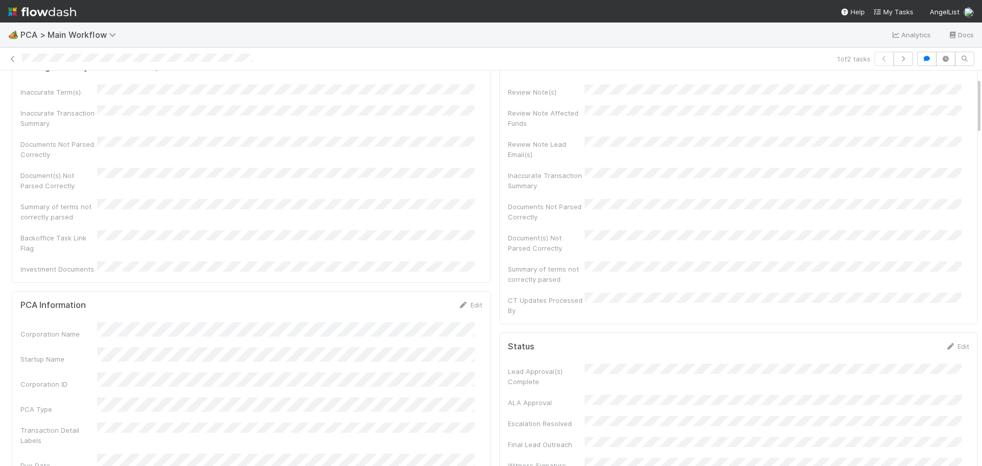
scroll to position [0, 0]
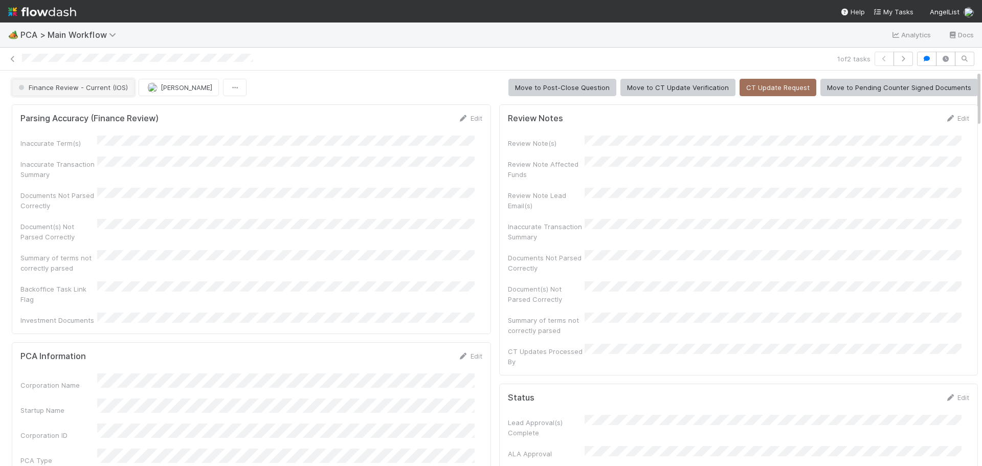
click at [113, 81] on button "Finance Review - Current (IOS)" at bounding box center [73, 87] width 123 height 17
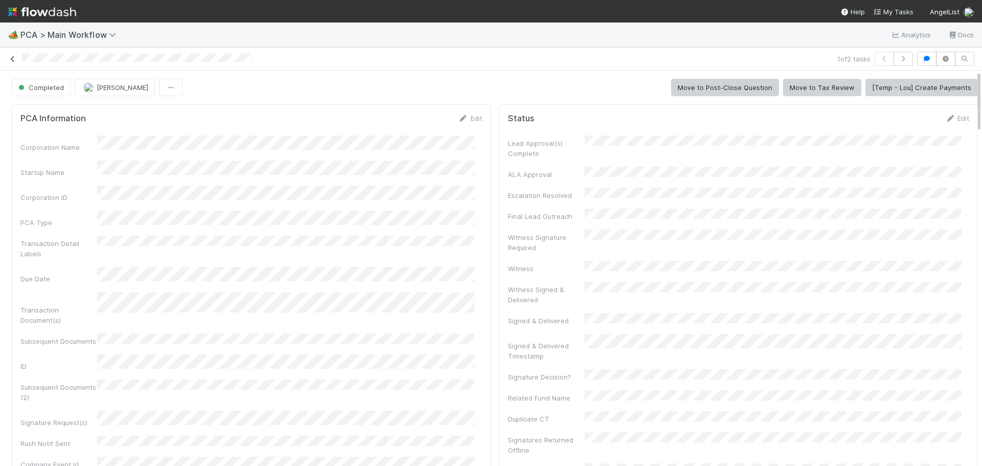
click at [14, 61] on icon at bounding box center [13, 59] width 10 height 7
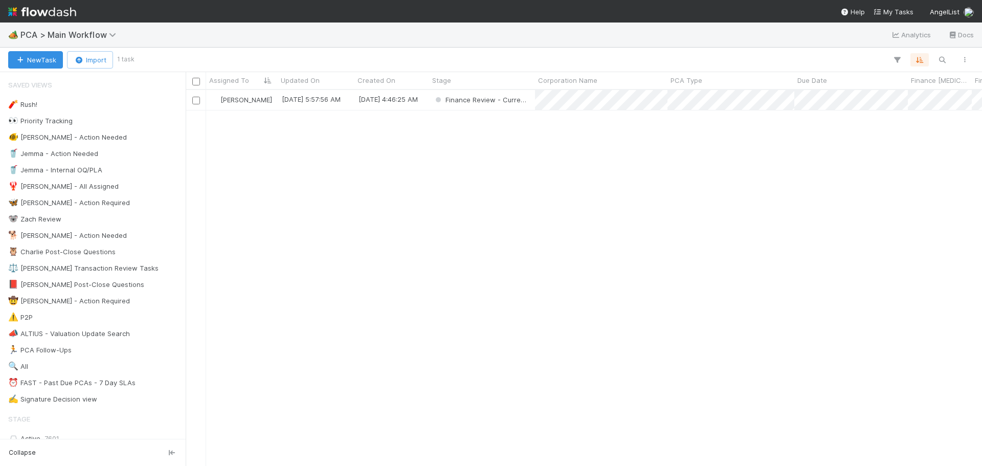
scroll to position [368, 789]
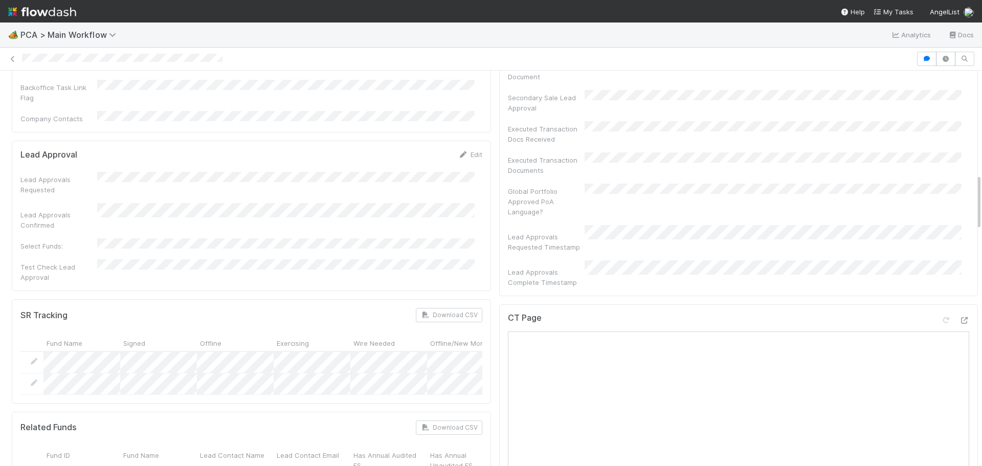
scroll to position [614, 0]
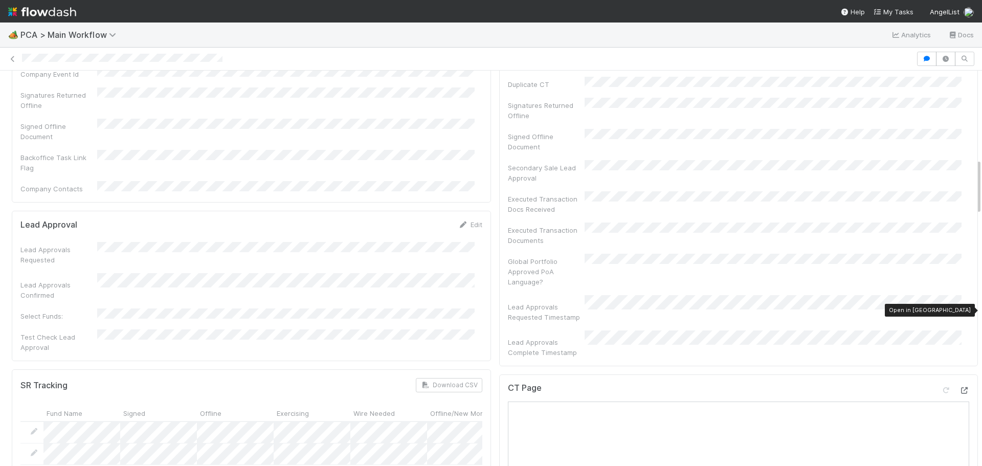
click at [959, 387] on icon at bounding box center [964, 390] width 10 height 7
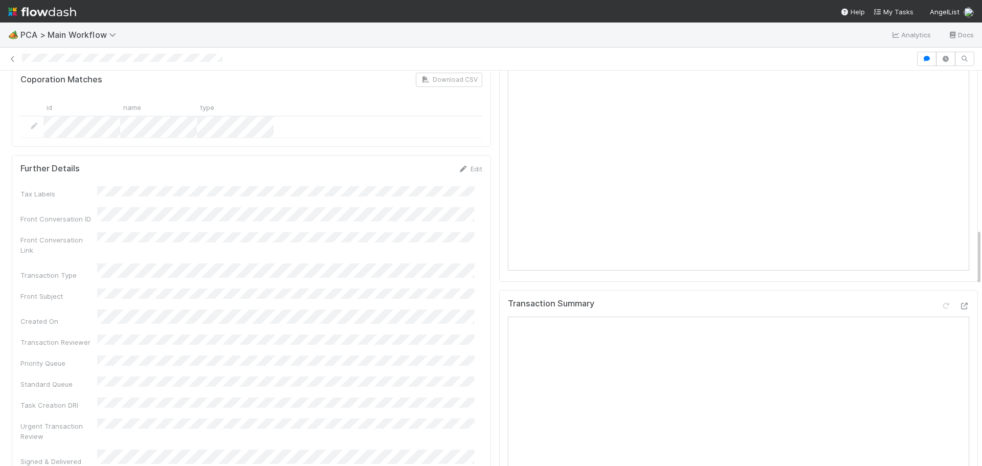
scroll to position [1279, 0]
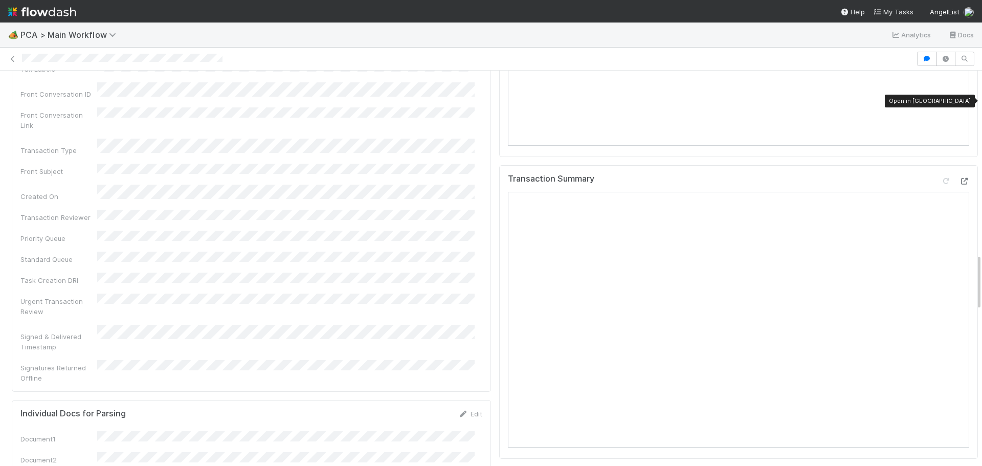
click at [959, 176] on div at bounding box center [964, 181] width 10 height 10
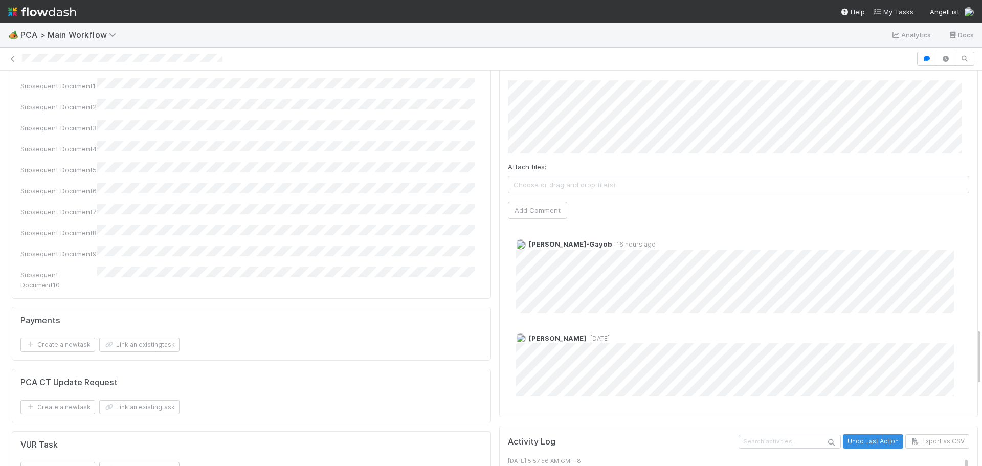
scroll to position [1689, 0]
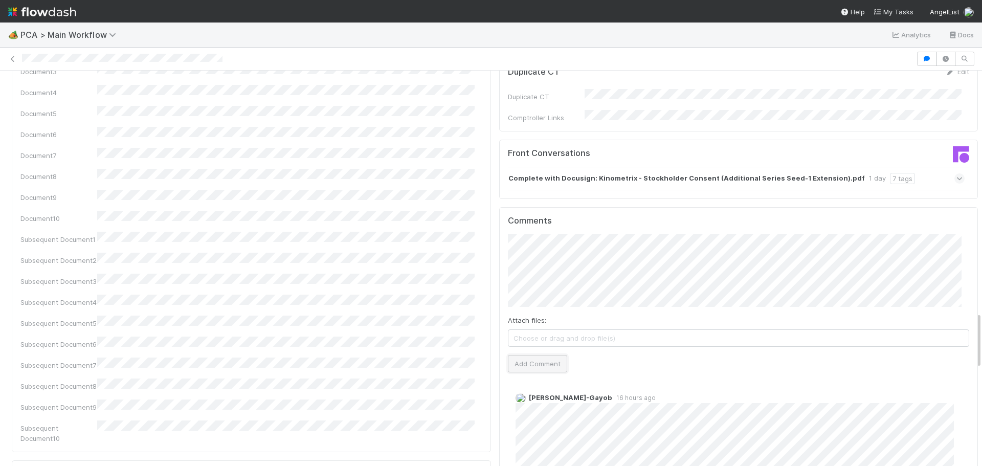
click at [531, 355] on button "Add Comment" at bounding box center [537, 363] width 59 height 17
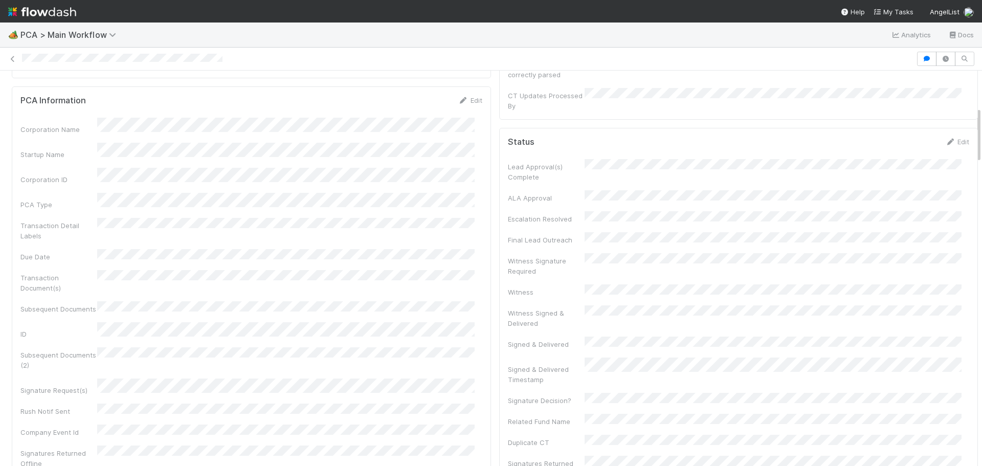
scroll to position [0, 0]
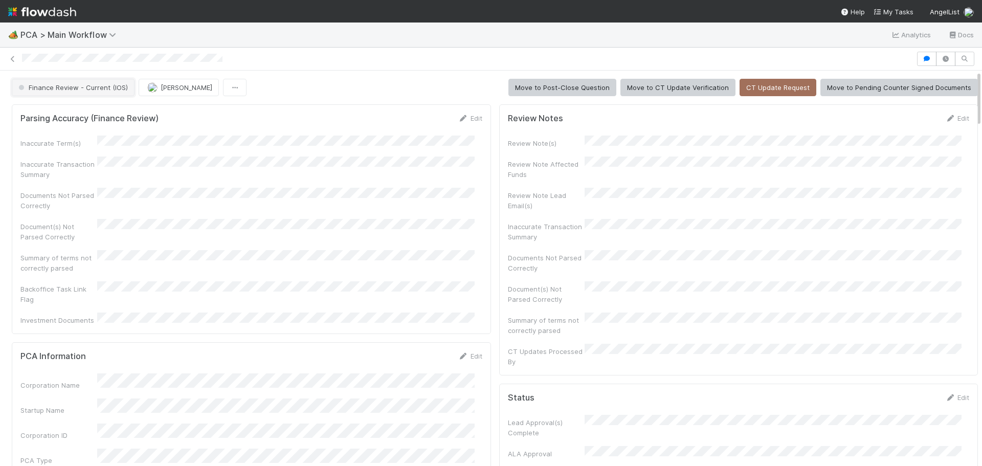
click at [65, 86] on span "Finance Review - Current (IOS)" at bounding box center [72, 87] width 112 height 8
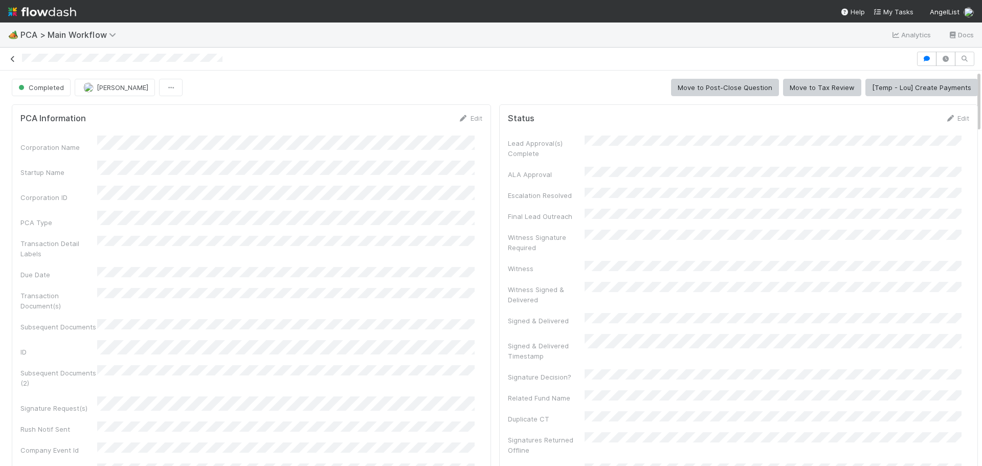
click at [11, 61] on icon at bounding box center [13, 59] width 10 height 7
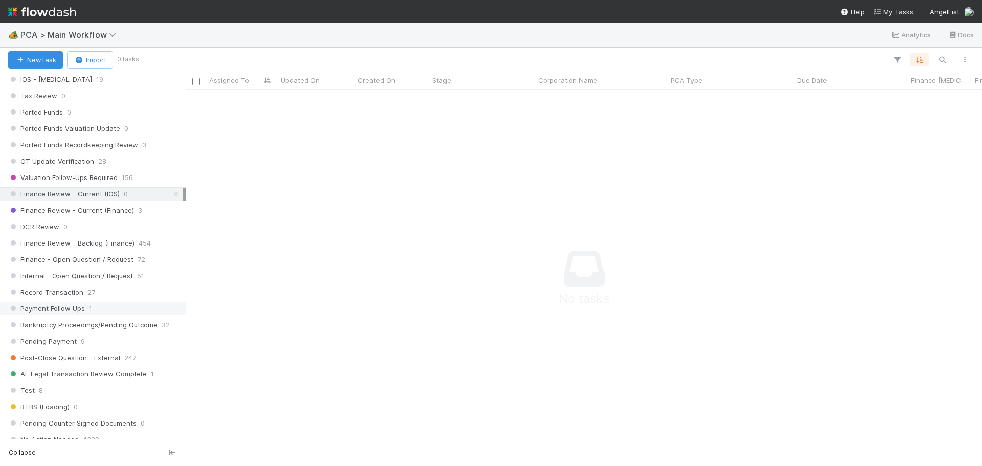
scroll to position [716, 0]
click at [98, 211] on span "Finance Review - Current (Finance)" at bounding box center [71, 213] width 126 height 13
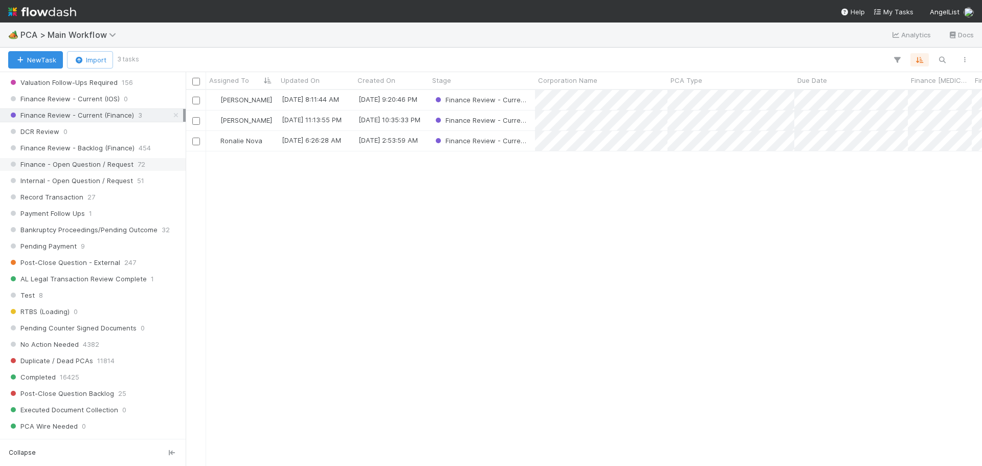
scroll to position [819, 0]
click at [106, 146] on span "Finance Review - Backlog (Finance)" at bounding box center [71, 144] width 126 height 13
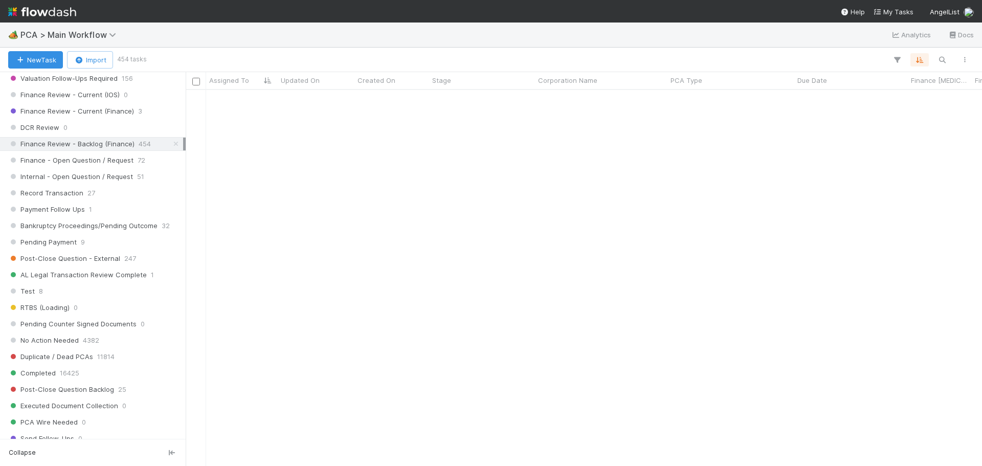
scroll to position [1075, 0]
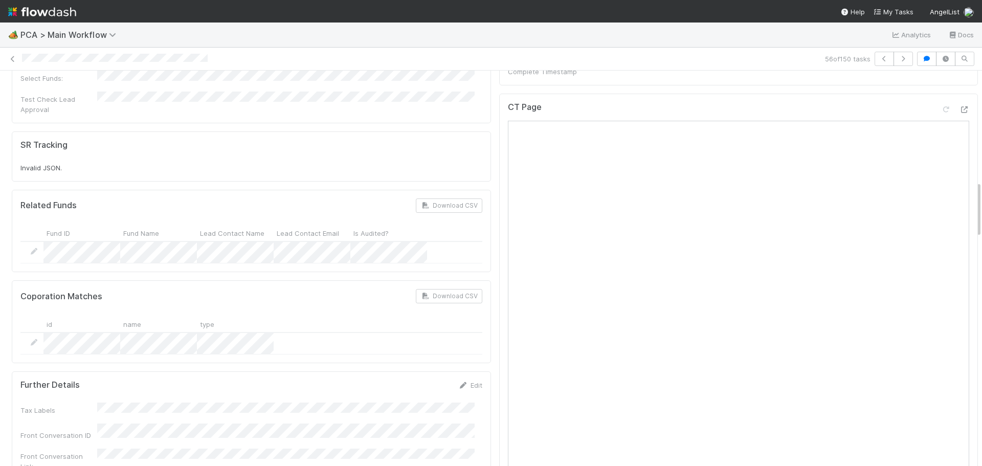
scroll to position [768, 0]
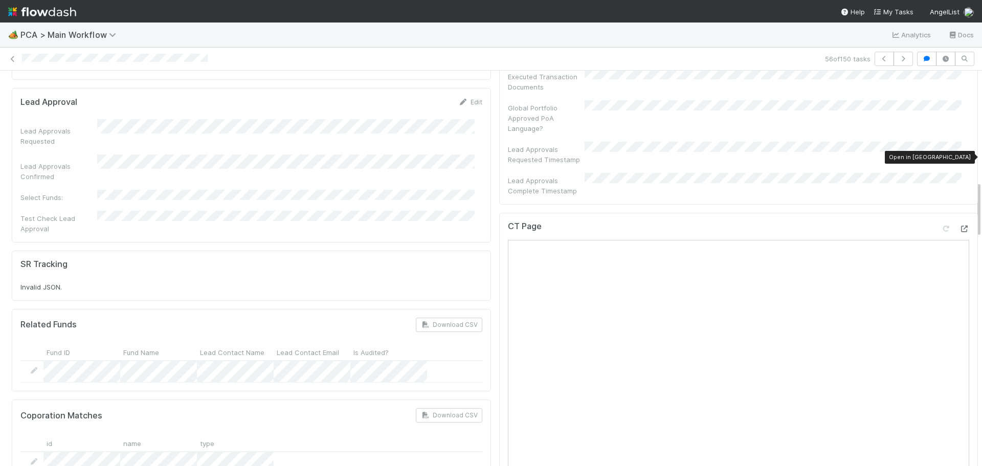
click at [959, 226] on icon at bounding box center [964, 229] width 10 height 7
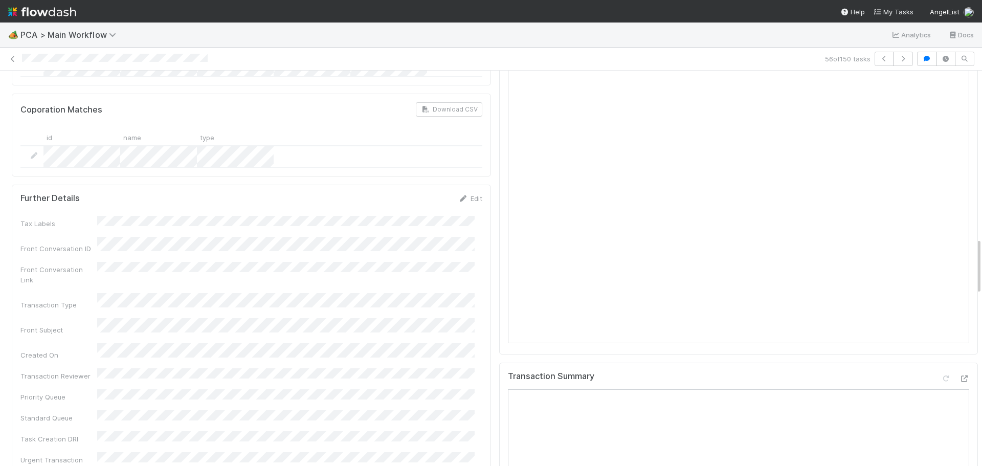
scroll to position [1177, 0]
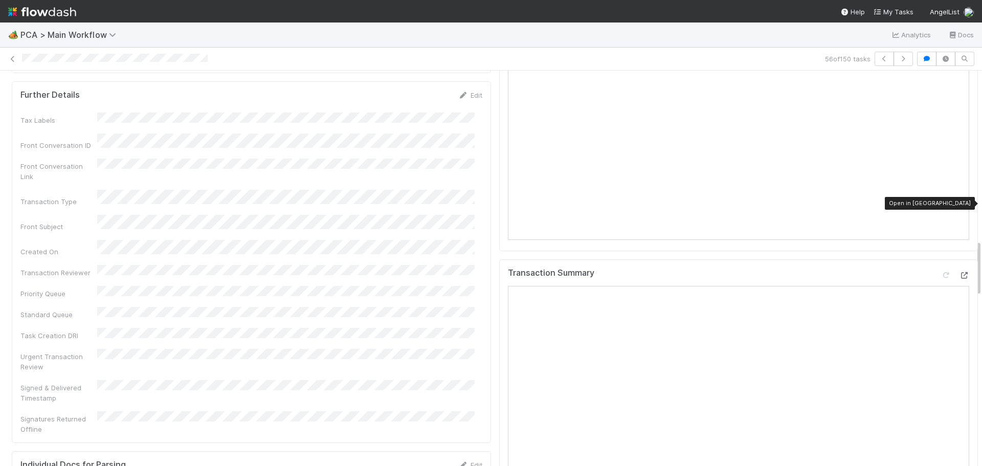
click at [959, 272] on icon at bounding box center [964, 275] width 10 height 7
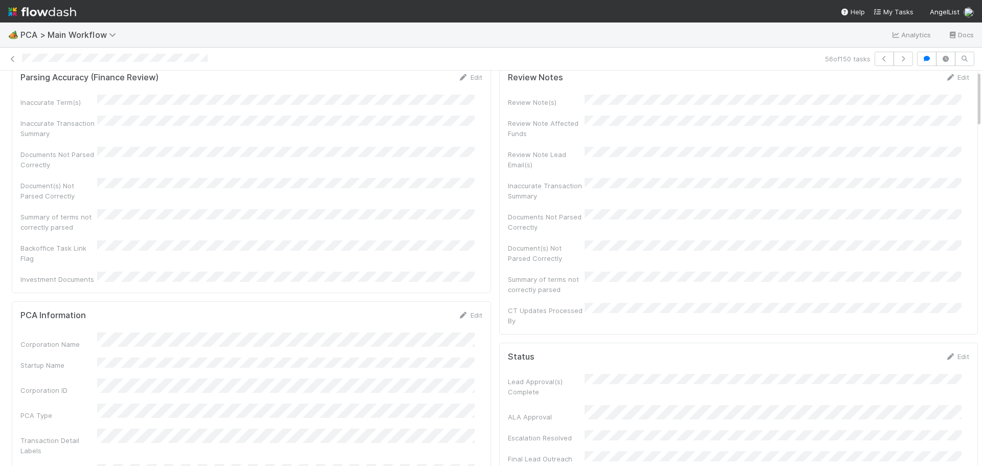
scroll to position [0, 0]
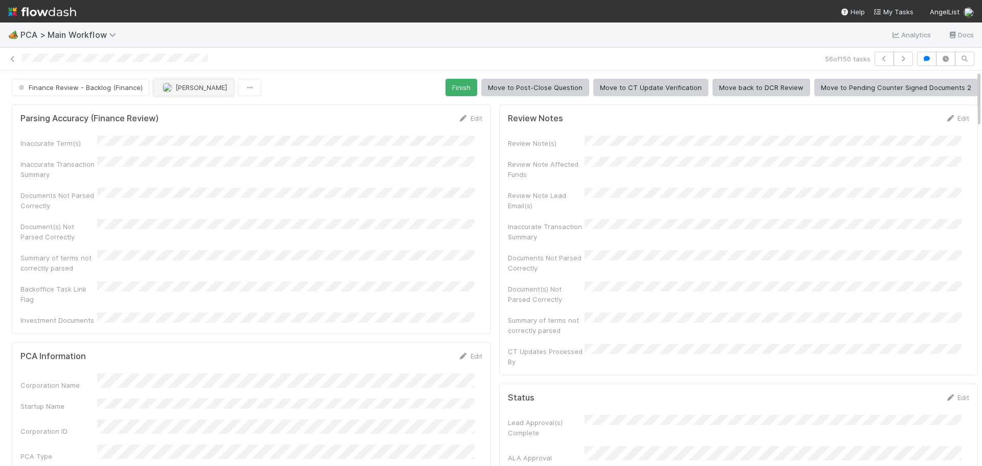
click at [196, 91] on span "[PERSON_NAME]" at bounding box center [202, 87] width 52 height 8
click at [195, 112] on span "Marenz Trajano you" at bounding box center [200, 113] width 67 height 8
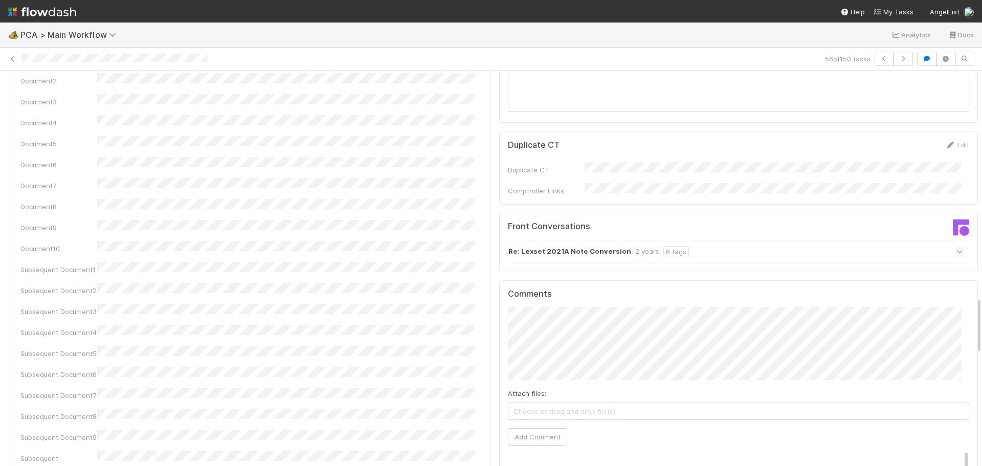
scroll to position [1535, 0]
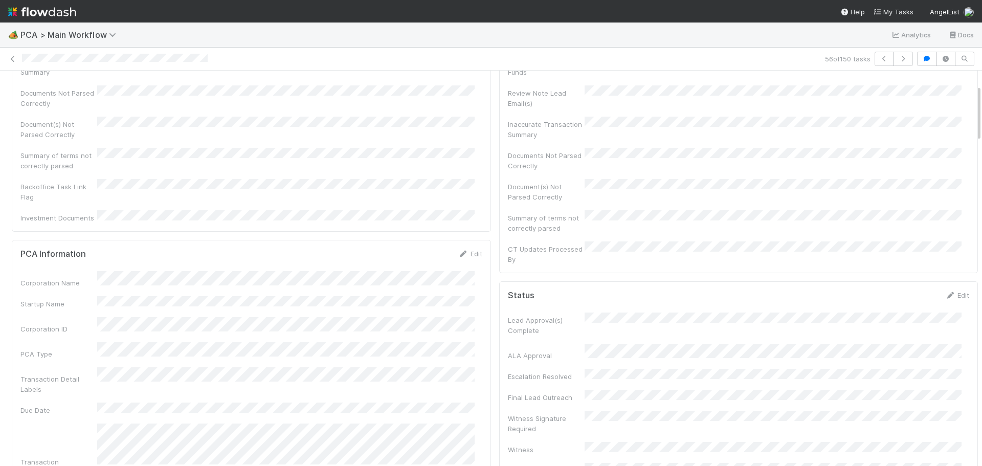
scroll to position [0, 0]
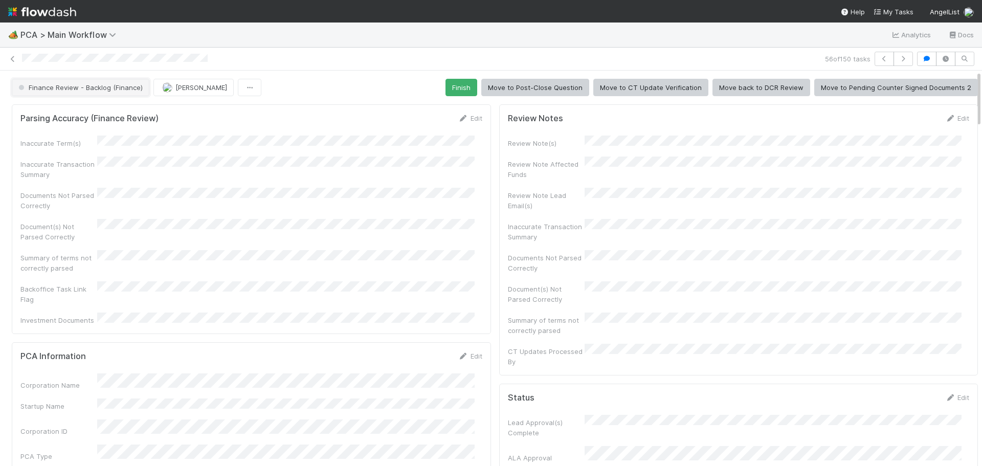
click at [111, 91] on span "Finance Review - Backlog (Finance)" at bounding box center [79, 87] width 126 height 8
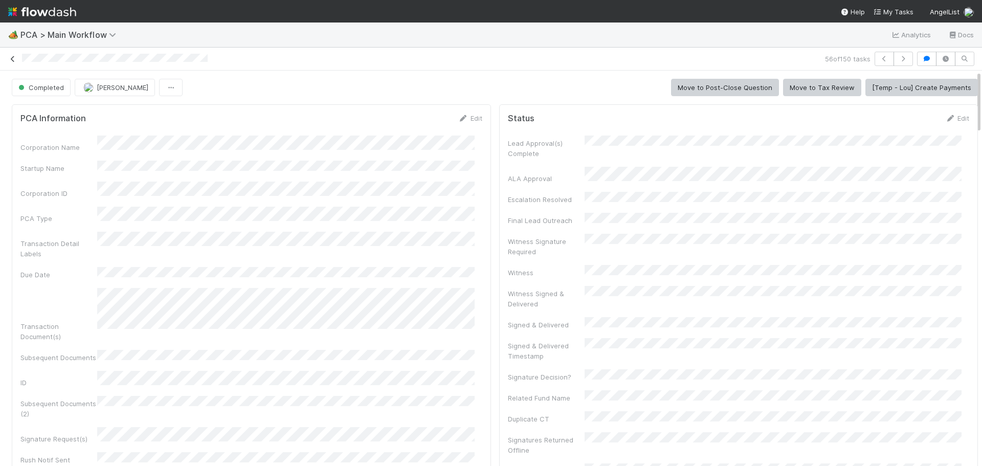
click at [12, 62] on icon at bounding box center [13, 59] width 10 height 7
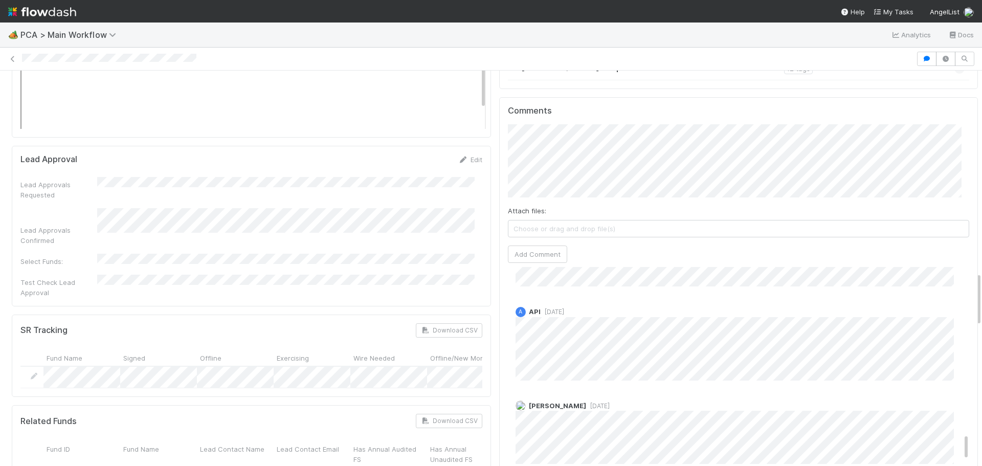
scroll to position [1333, 0]
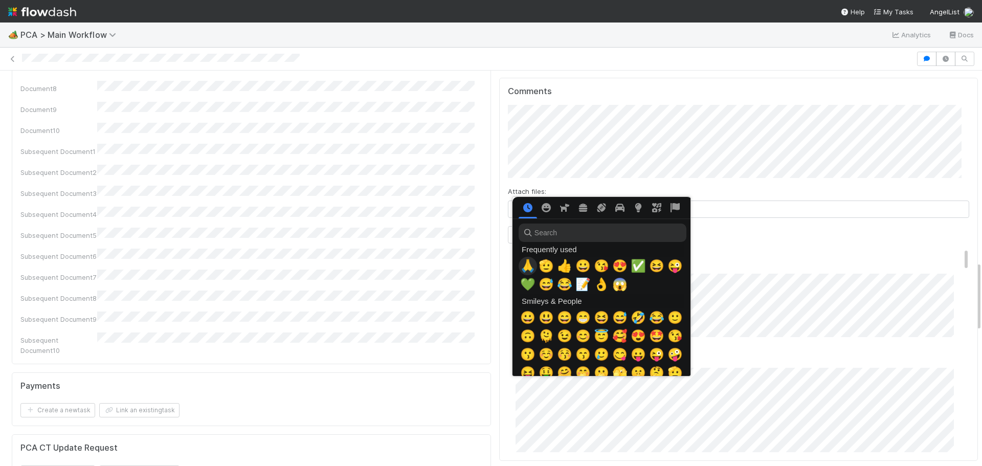
scroll to position [0, 4]
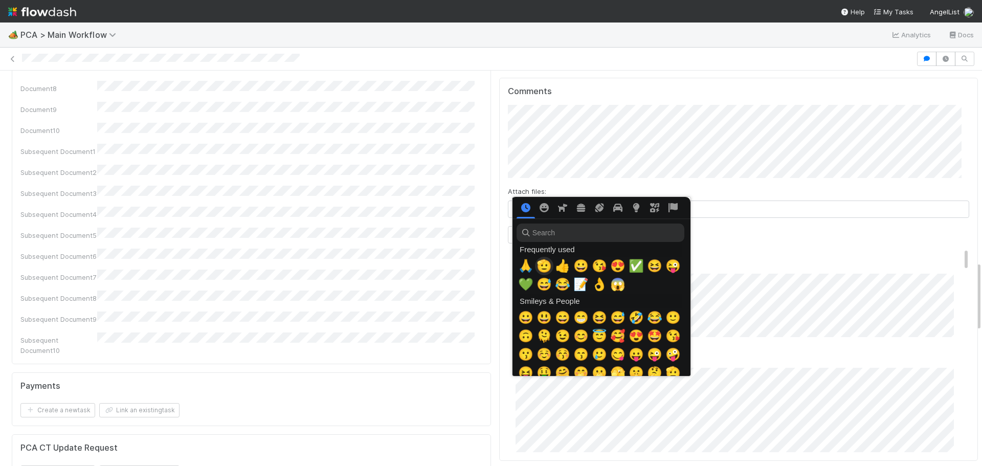
click at [543, 265] on span "🫡" at bounding box center [544, 266] width 15 height 14
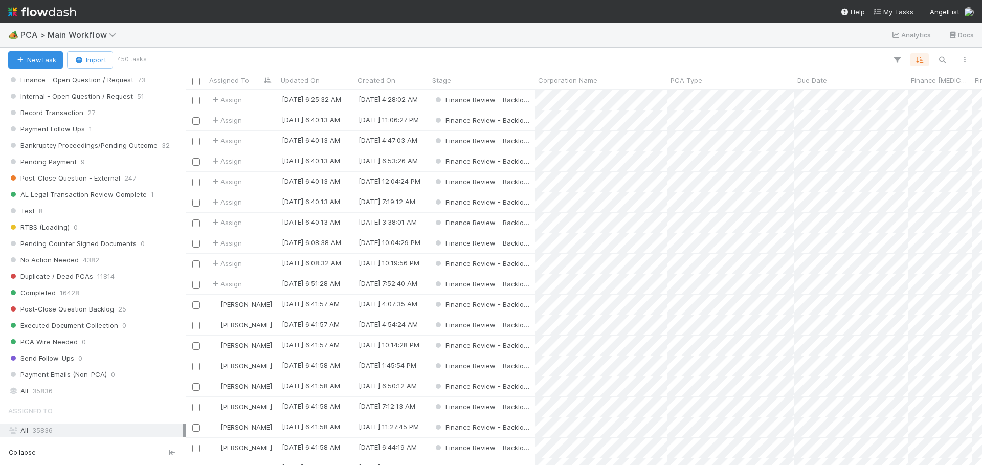
scroll to position [870, 0]
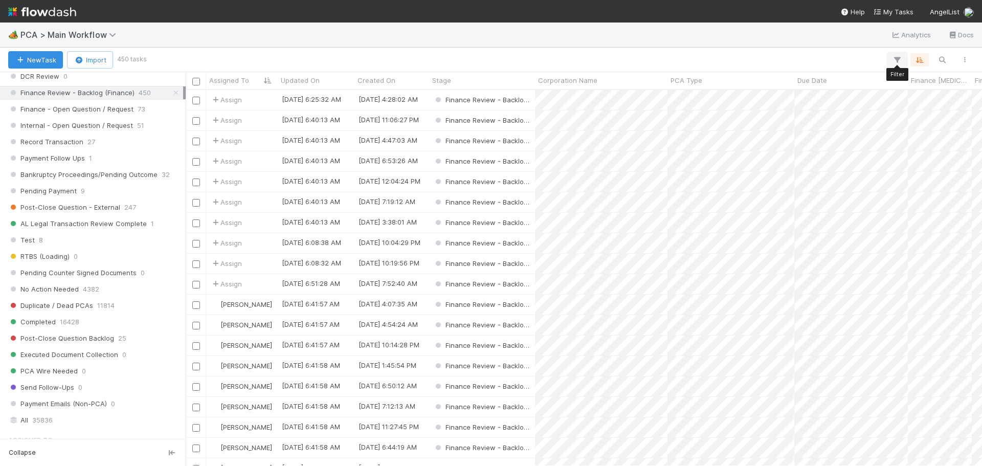
click at [892, 55] on icon "button" at bounding box center [897, 59] width 10 height 9
click at [755, 89] on button "Add Filter" at bounding box center [740, 90] width 307 height 15
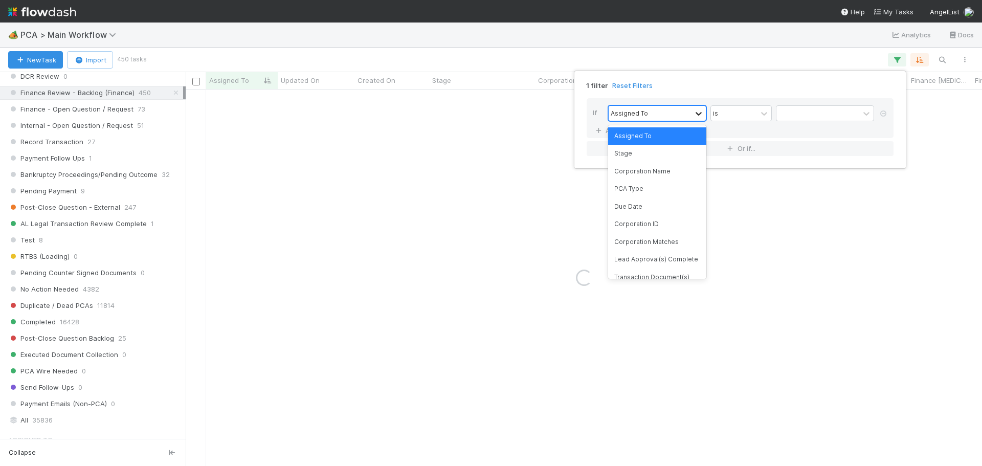
click at [695, 110] on icon at bounding box center [699, 113] width 10 height 10
click at [663, 192] on div "PCA Type" at bounding box center [657, 188] width 98 height 17
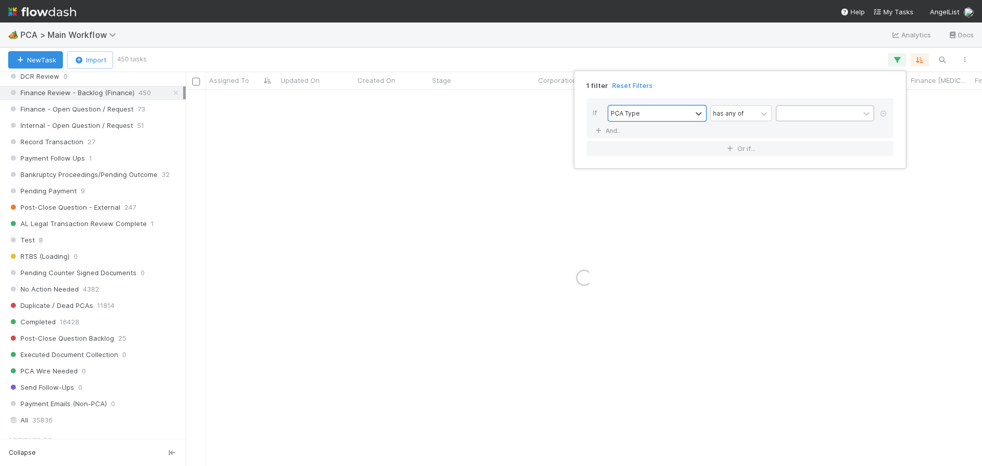
click at [816, 114] on div at bounding box center [818, 113] width 83 height 15
click at [822, 198] on div "General Corporate Action" at bounding box center [825, 193] width 98 height 17
click at [438, 42] on div "1 filter Reset Filters If PCA Type has any of General Corporate Action And.. Or…" at bounding box center [491, 233] width 982 height 466
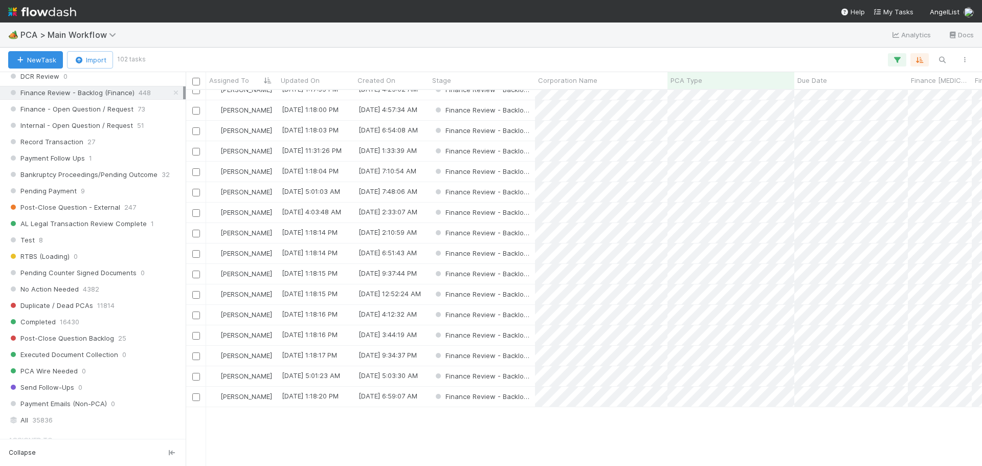
scroll to position [256, 0]
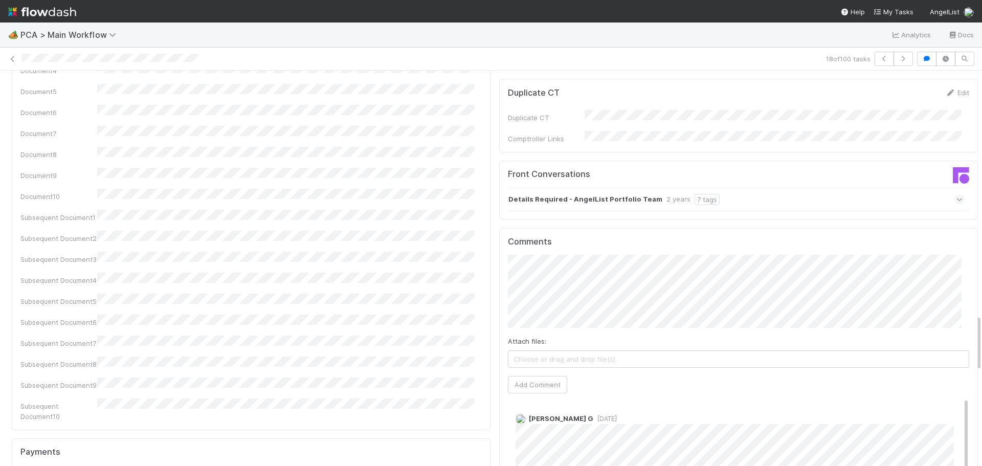
scroll to position [1740, 0]
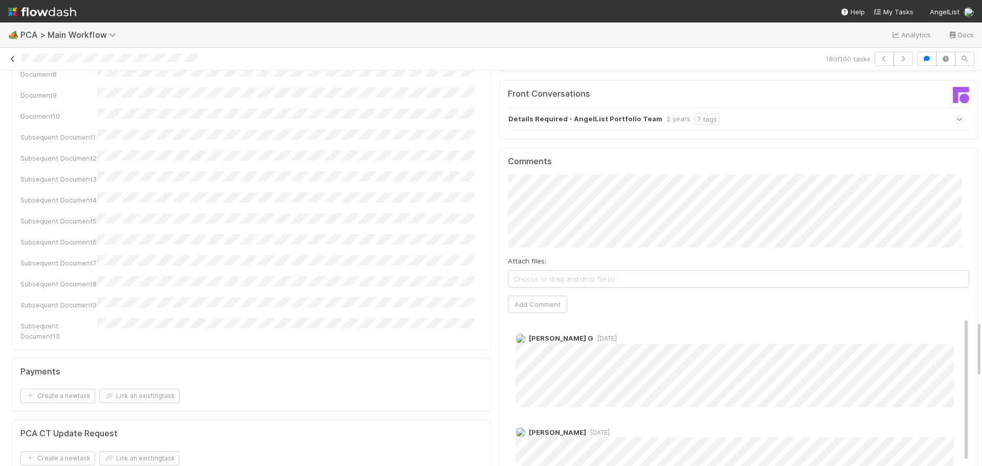
click at [13, 62] on link at bounding box center [13, 59] width 10 height 10
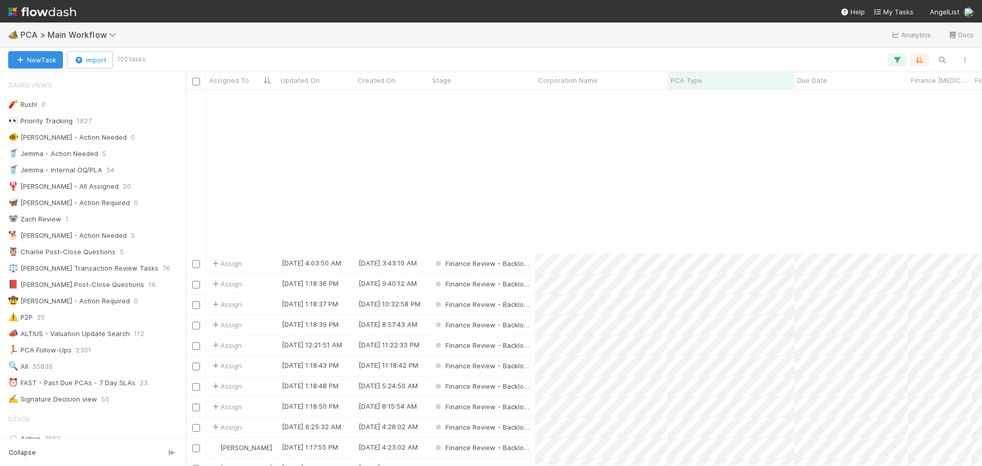
scroll to position [205, 0]
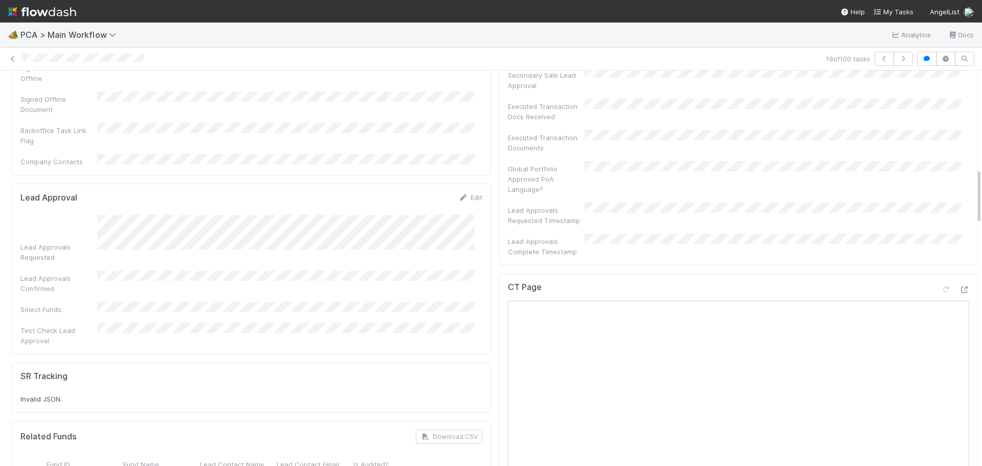
scroll to position [692, 0]
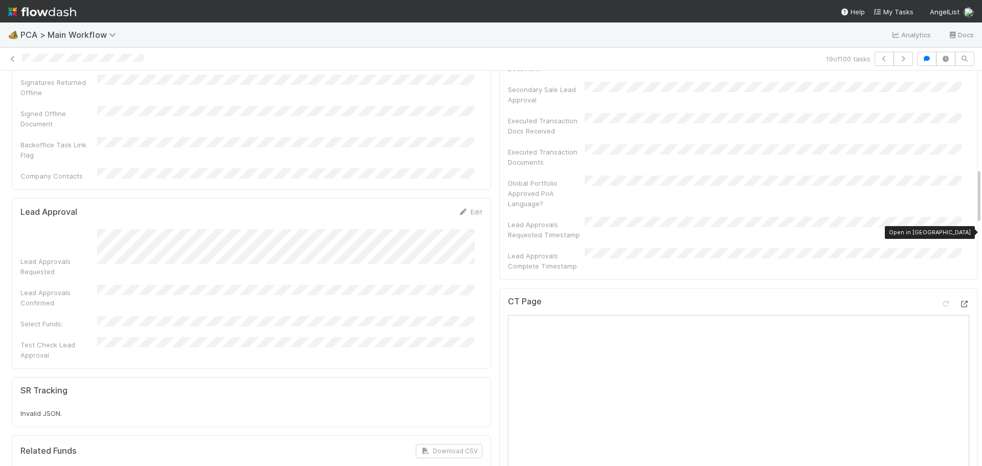
click at [959, 301] on icon at bounding box center [964, 304] width 10 height 7
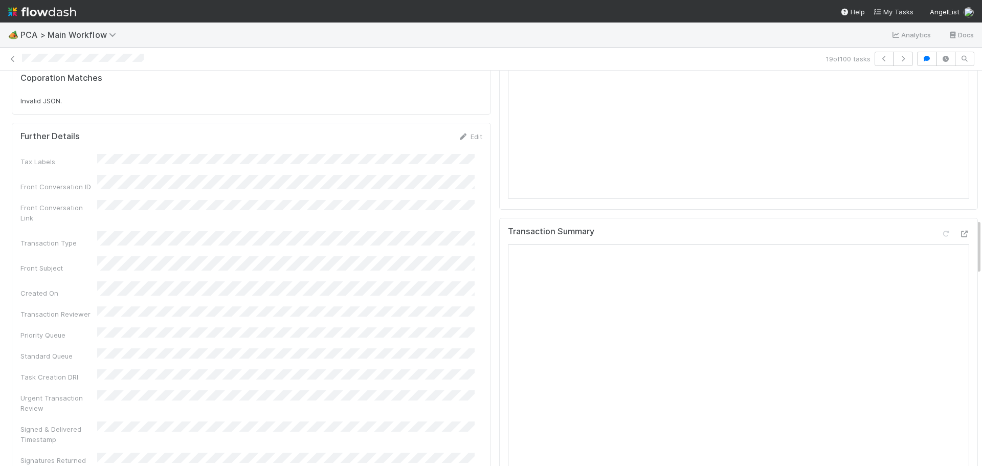
scroll to position [1255, 0]
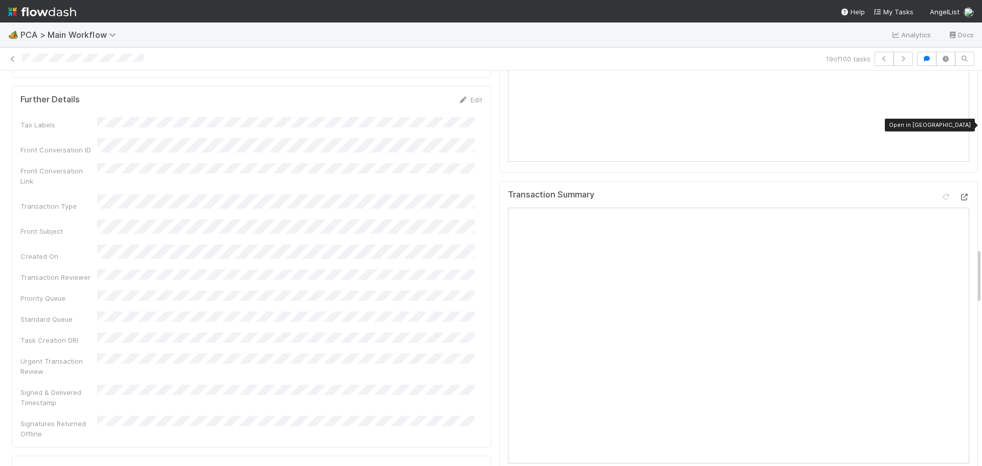
click at [959, 194] on icon at bounding box center [964, 197] width 10 height 7
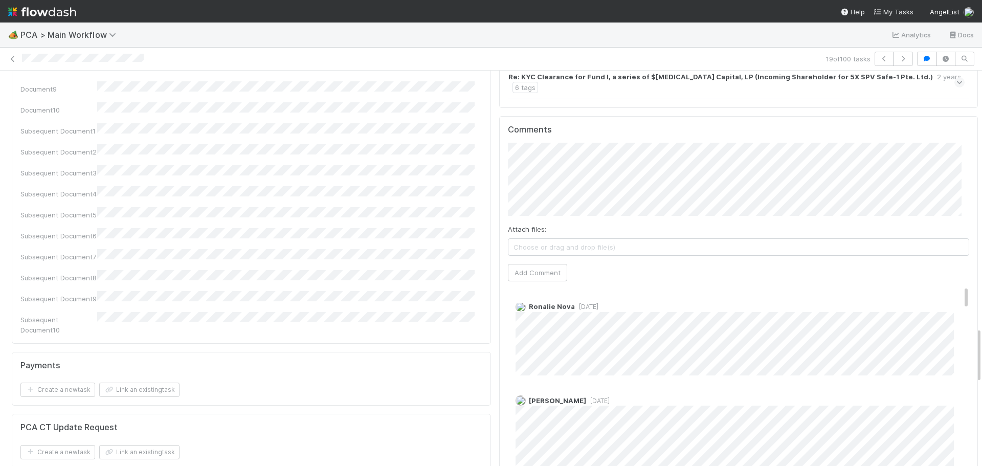
scroll to position [1818, 0]
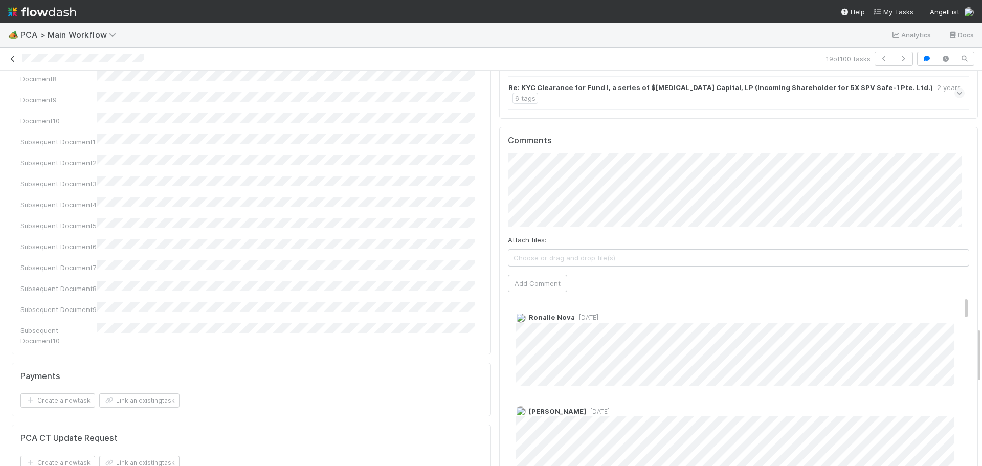
click at [12, 59] on icon at bounding box center [13, 59] width 10 height 7
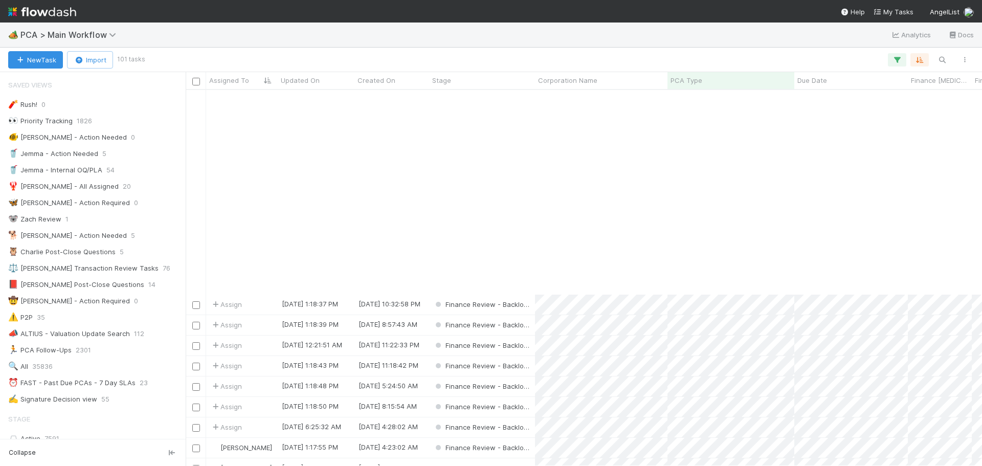
scroll to position [256, 0]
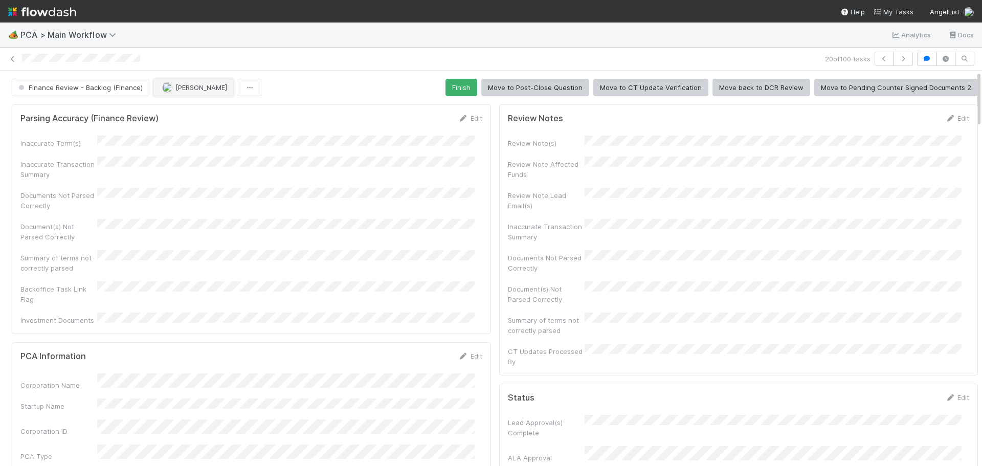
click at [178, 91] on span "Don Walker" at bounding box center [202, 87] width 52 height 8
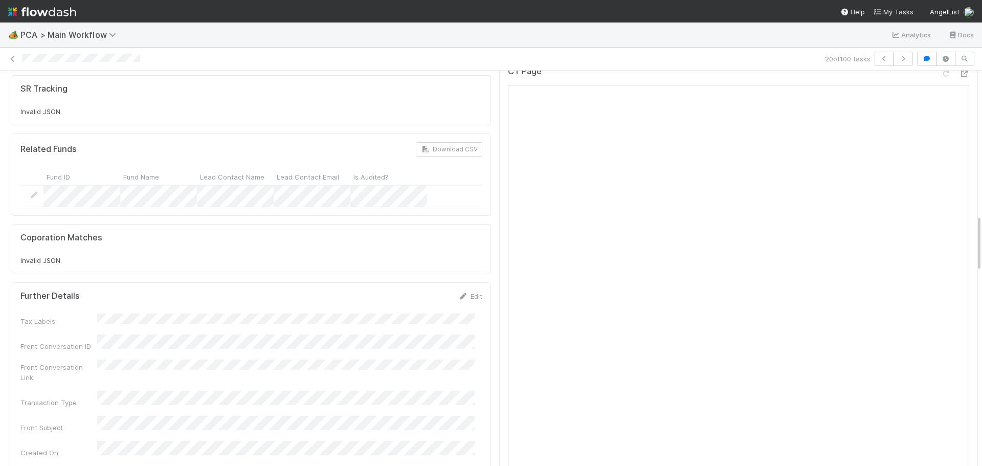
scroll to position [768, 0]
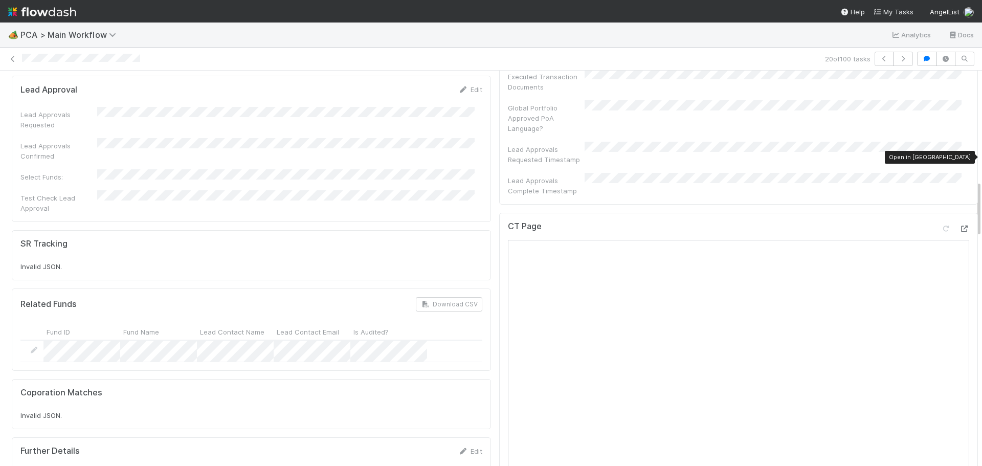
click at [959, 226] on icon at bounding box center [964, 229] width 10 height 7
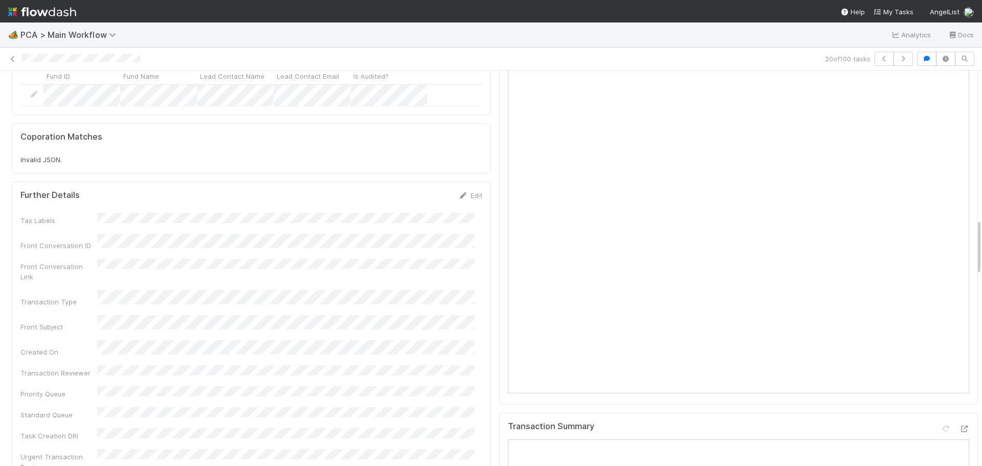
scroll to position [1126, 0]
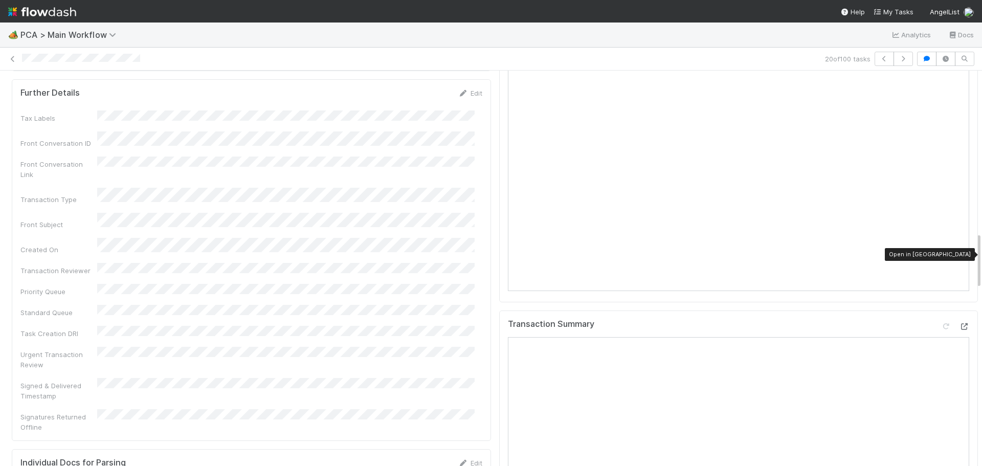
click at [959, 323] on icon at bounding box center [964, 326] width 10 height 7
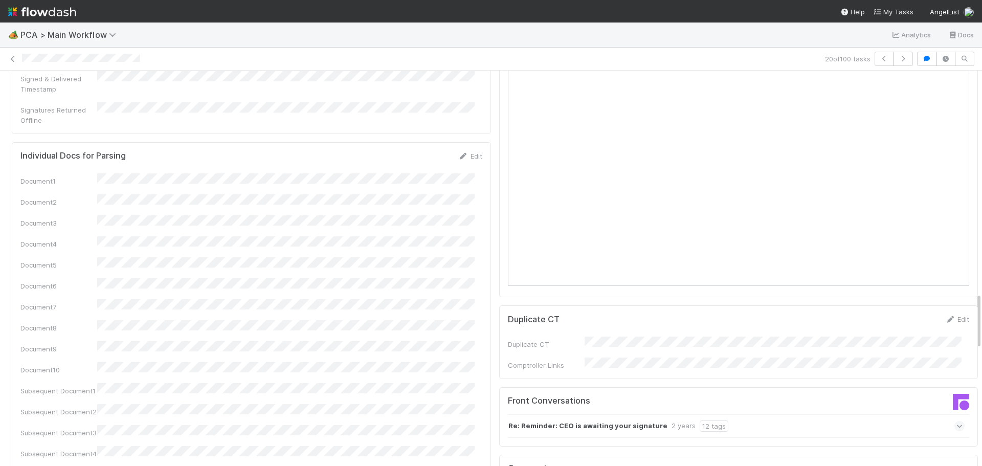
scroll to position [1689, 0]
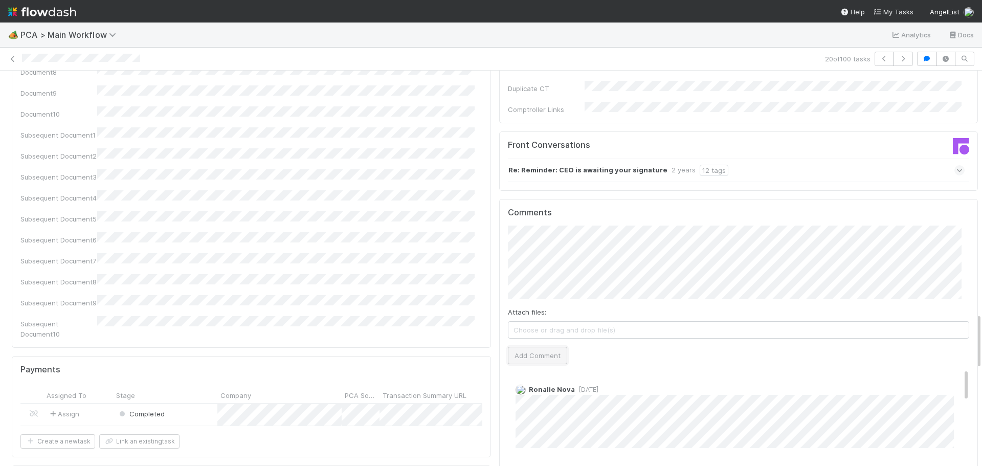
click at [541, 347] on button "Add Comment" at bounding box center [537, 355] width 59 height 17
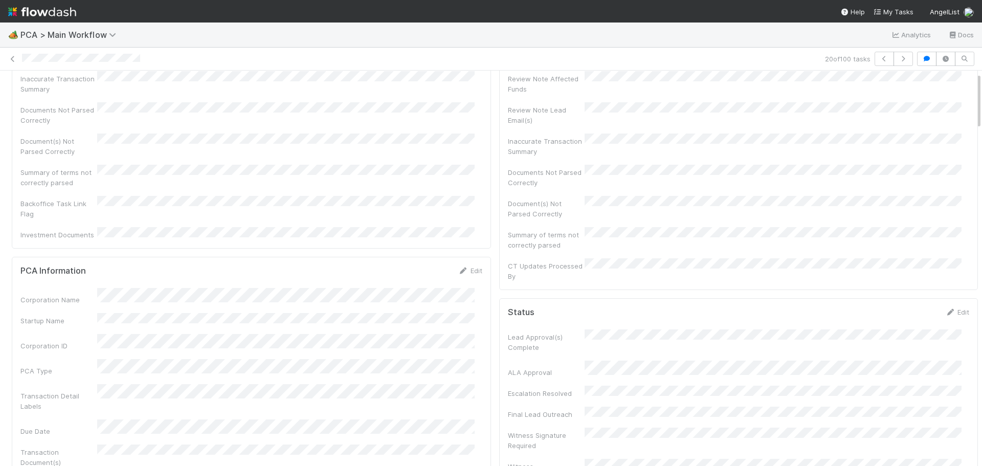
scroll to position [0, 0]
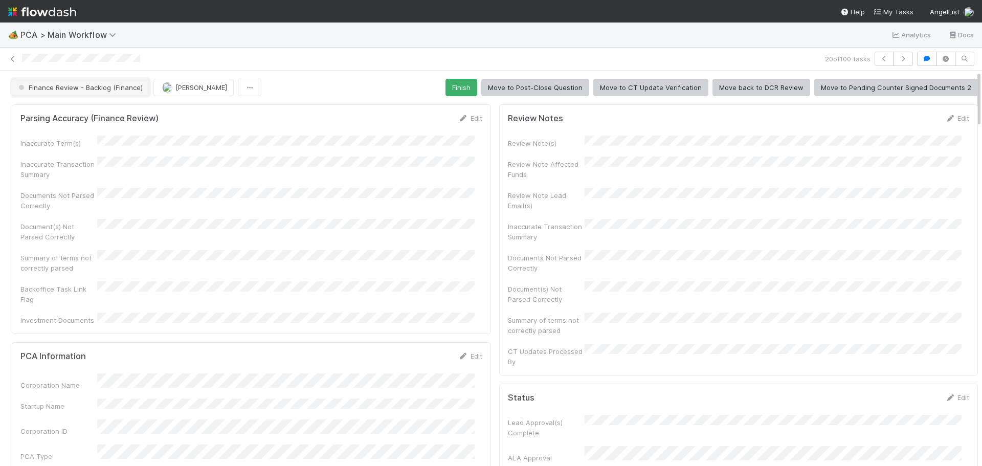
click at [124, 91] on span "Finance Review - Backlog (Finance)" at bounding box center [79, 87] width 126 height 8
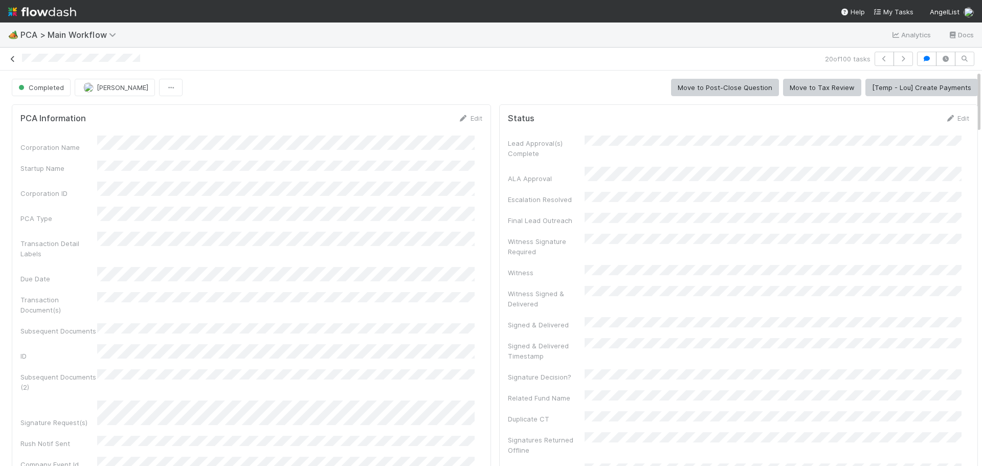
click at [8, 60] on icon at bounding box center [13, 59] width 10 height 7
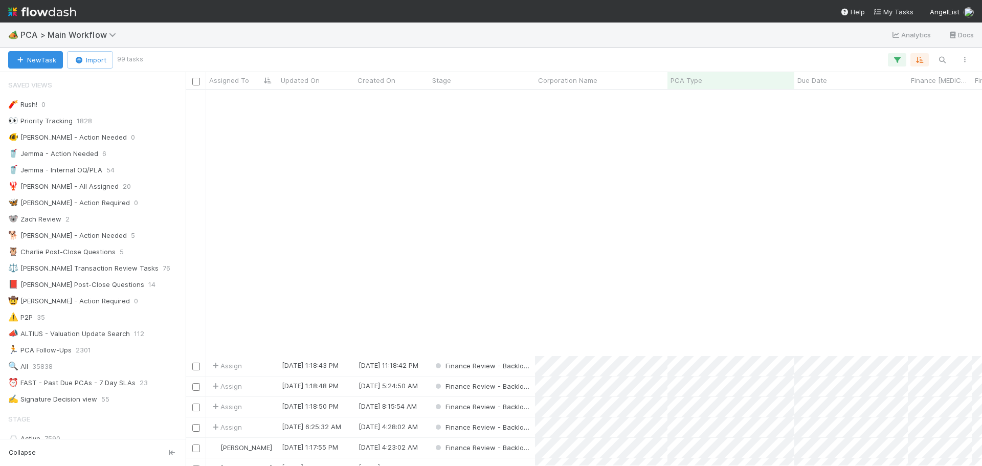
scroll to position [307, 0]
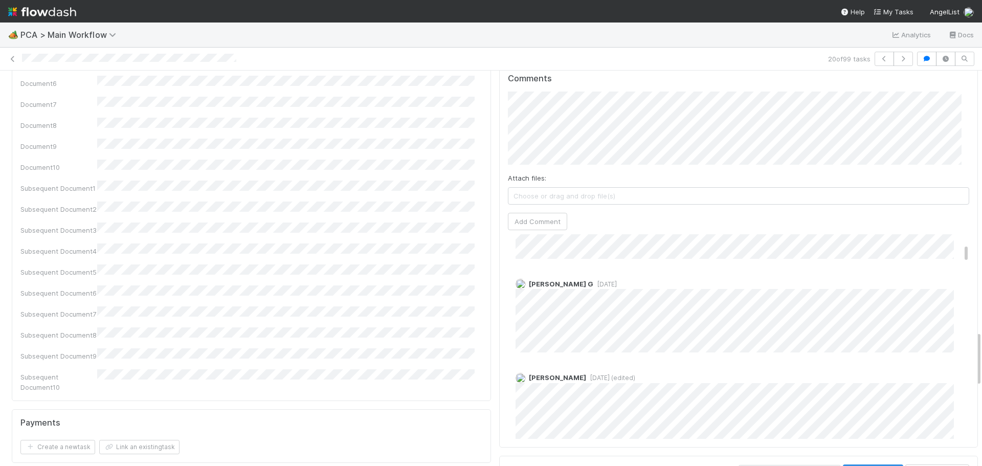
scroll to position [102, 0]
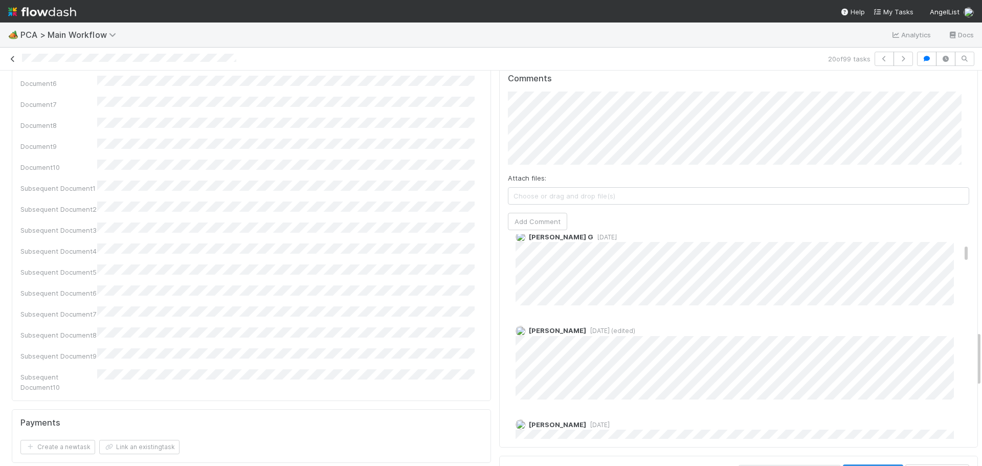
click at [13, 57] on icon at bounding box center [13, 59] width 10 height 7
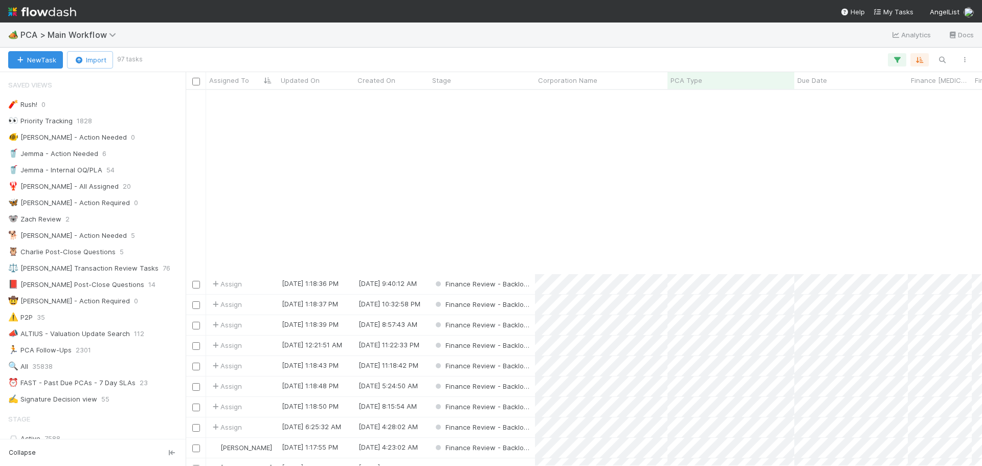
scroll to position [205, 0]
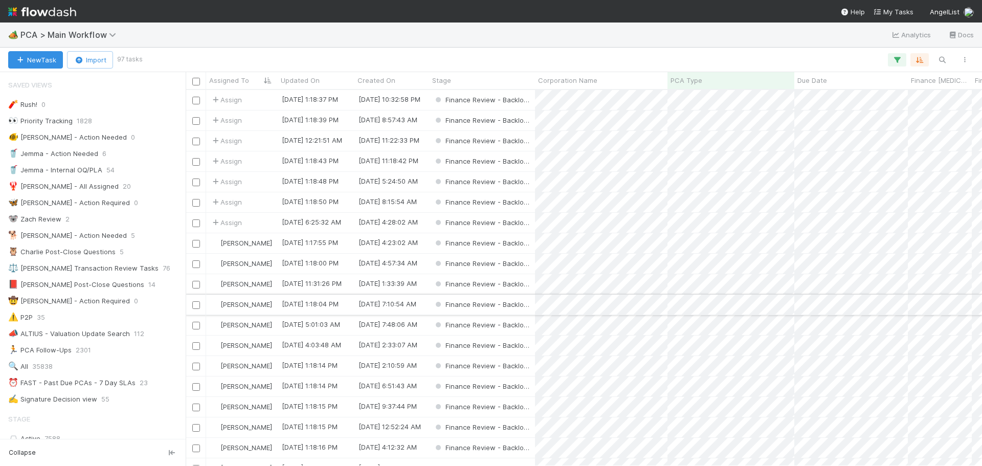
click at [534, 306] on div "Finance Review - Backlog (Finance)" at bounding box center [482, 305] width 106 height 20
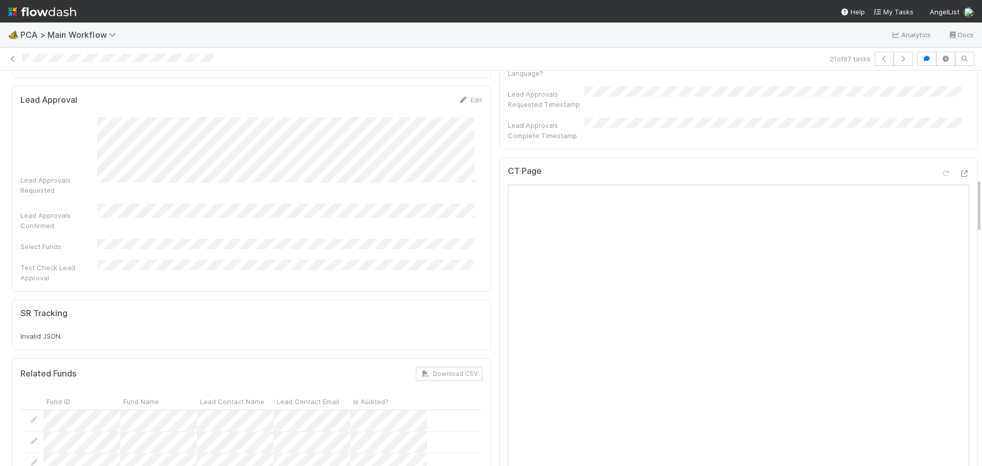
scroll to position [716, 0]
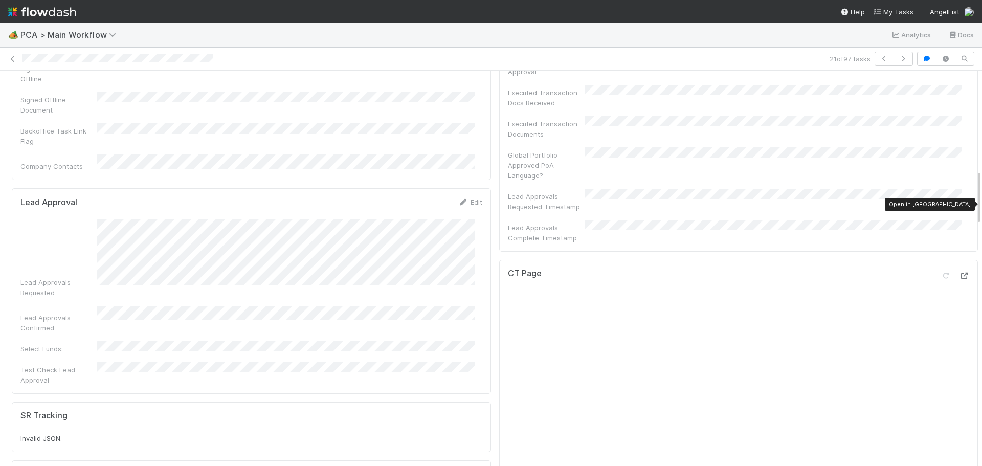
click at [959, 273] on icon at bounding box center [964, 276] width 10 height 7
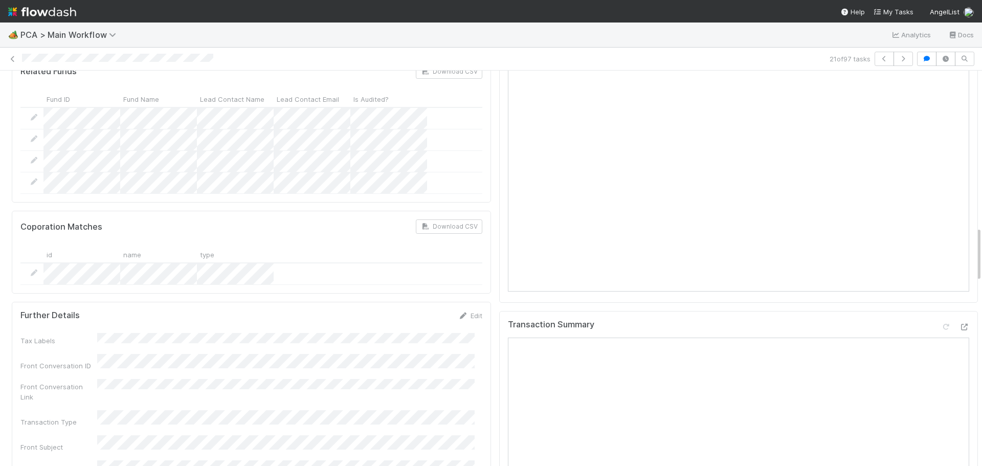
scroll to position [1126, 0]
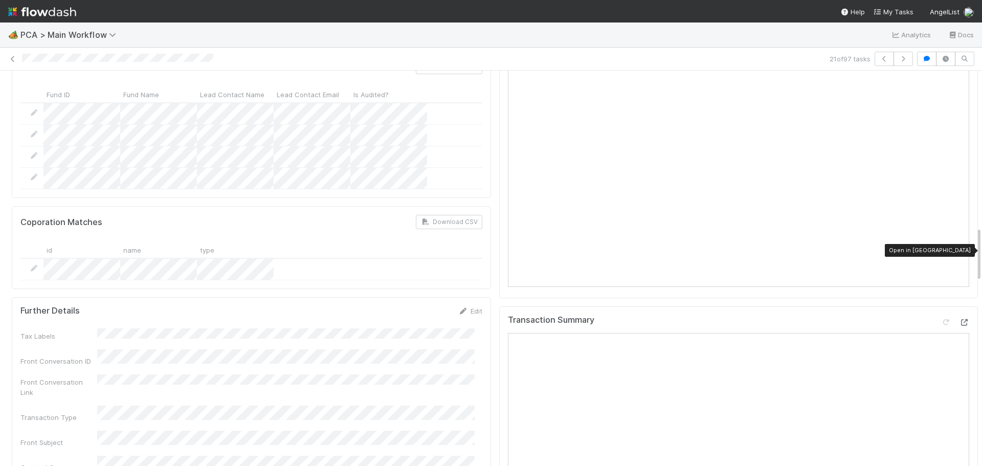
click at [959, 319] on icon at bounding box center [964, 322] width 10 height 7
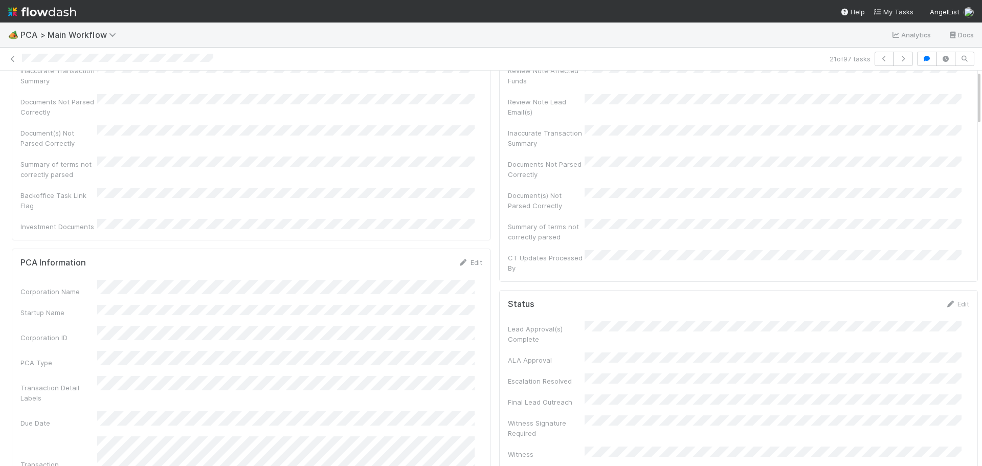
scroll to position [0, 0]
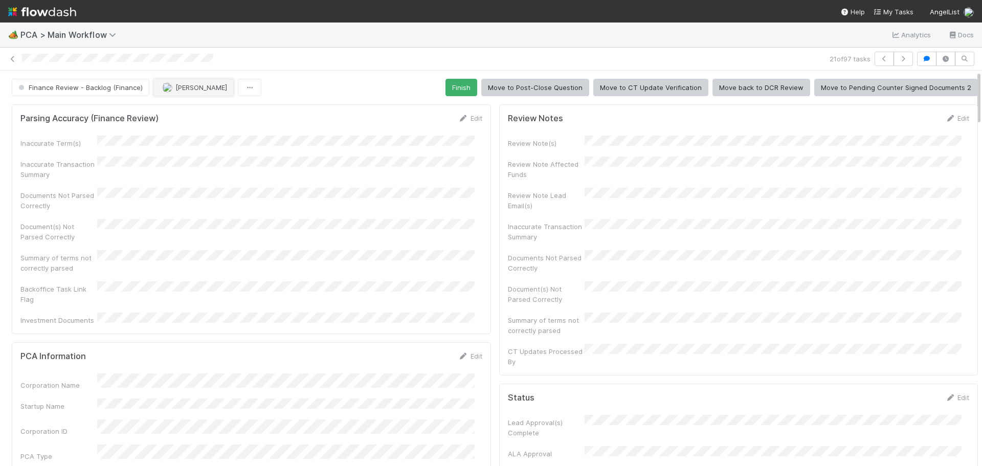
click at [206, 85] on span "[PERSON_NAME]" at bounding box center [202, 87] width 52 height 8
click at [215, 114] on span "Marenz Trajano you" at bounding box center [200, 113] width 67 height 8
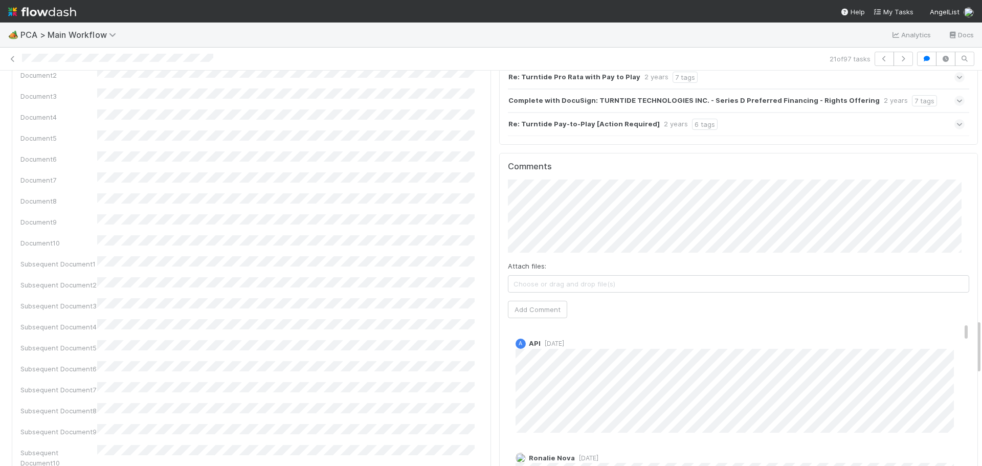
scroll to position [1740, 0]
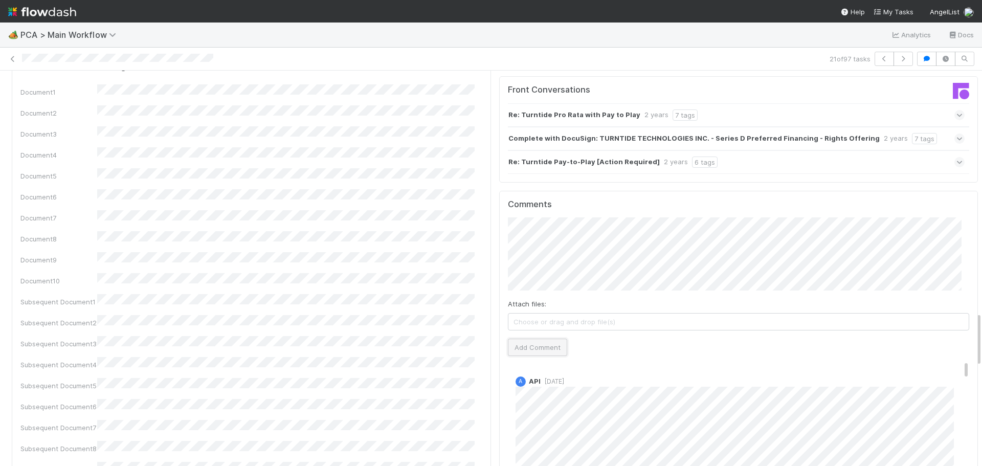
click at [531, 339] on button "Add Comment" at bounding box center [537, 347] width 59 height 17
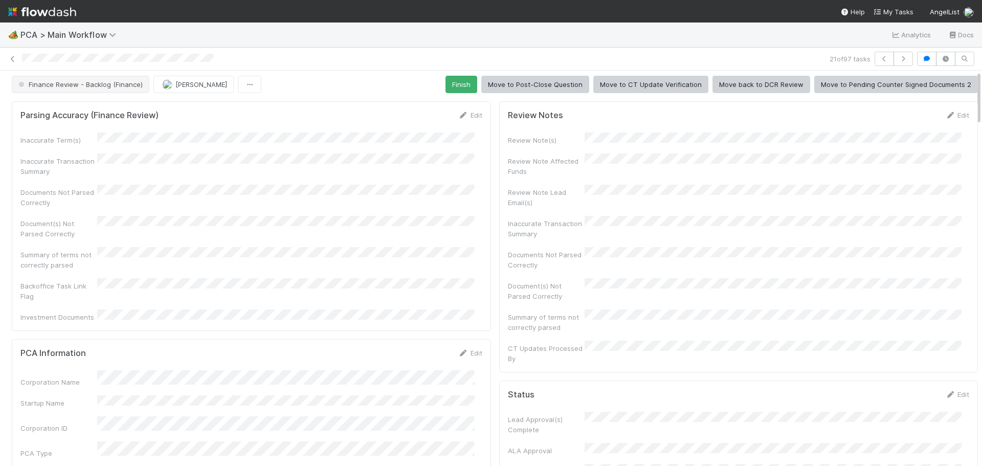
scroll to position [0, 0]
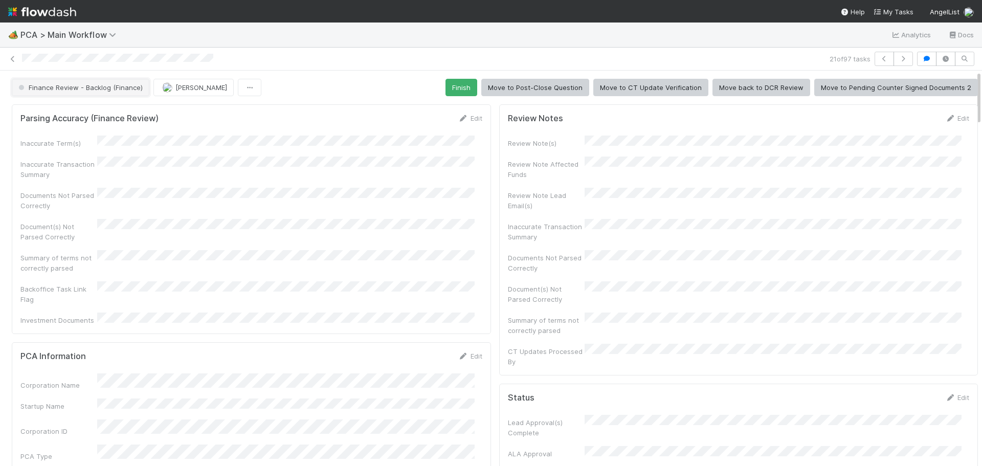
click at [120, 89] on span "Finance Review - Backlog (Finance)" at bounding box center [79, 87] width 126 height 8
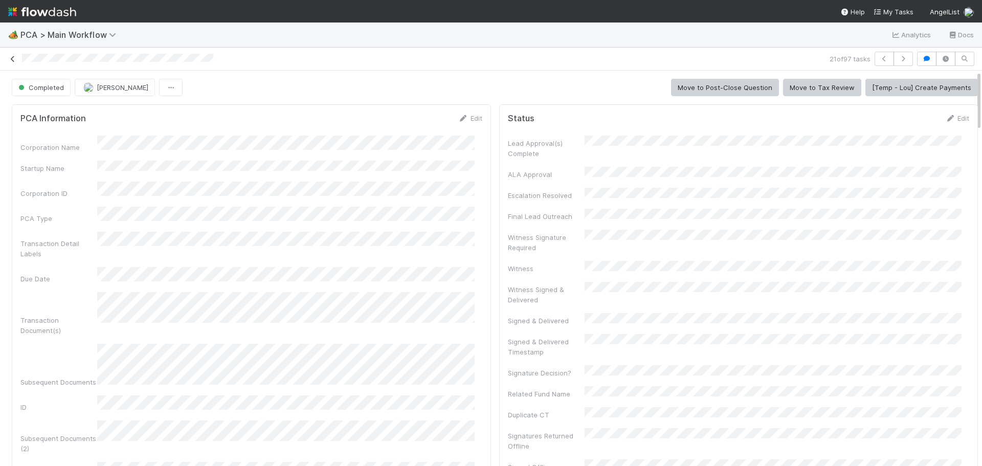
click at [10, 60] on icon at bounding box center [13, 59] width 10 height 7
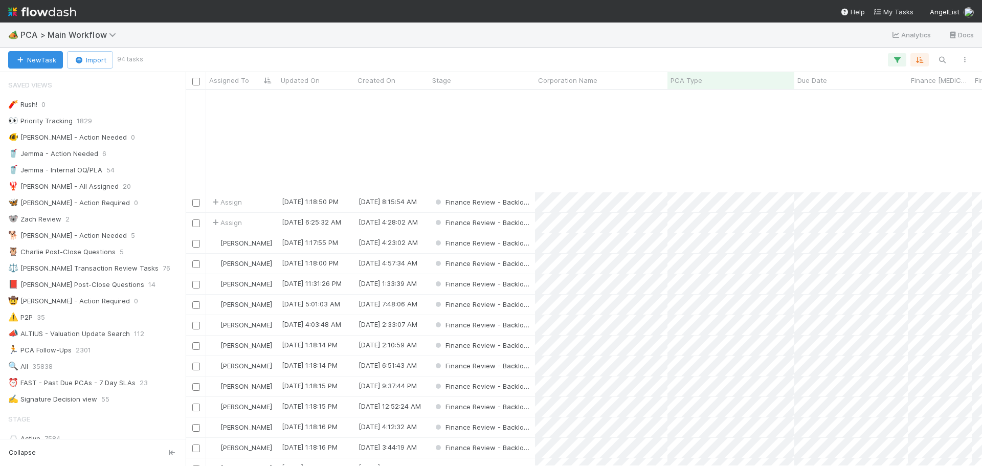
scroll to position [358, 0]
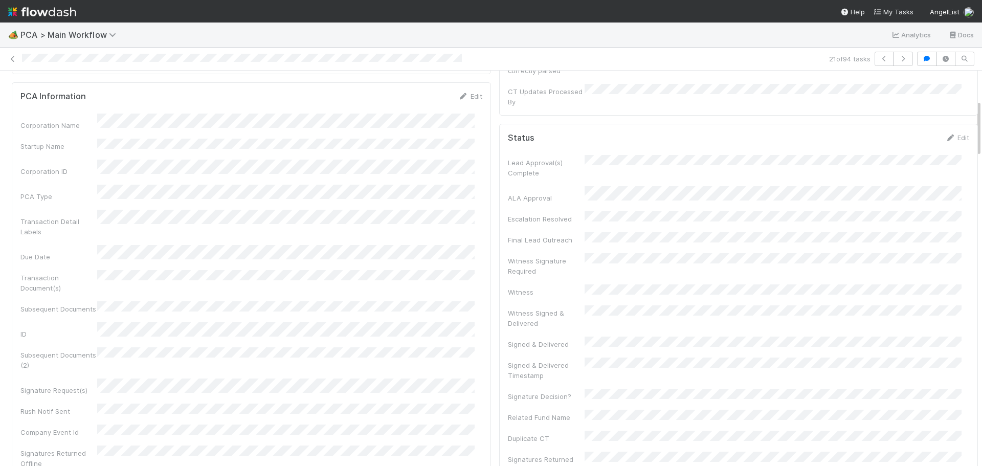
scroll to position [205, 0]
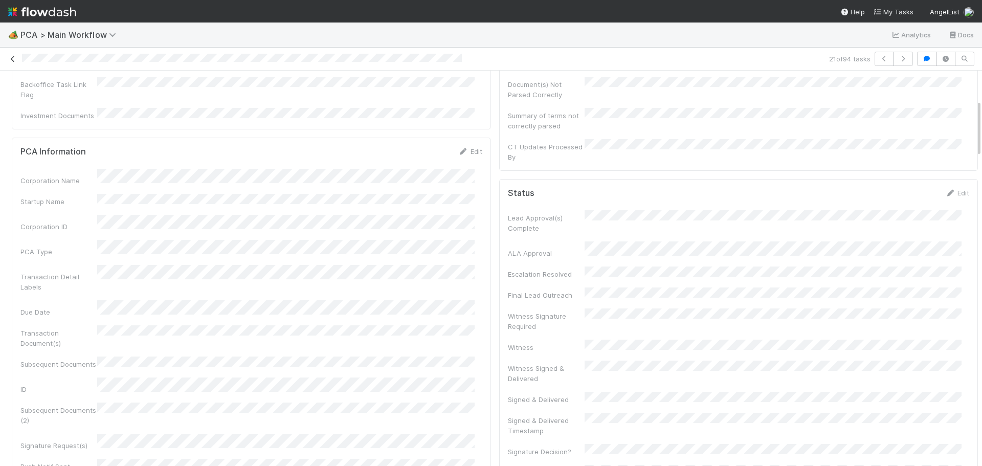
click at [15, 63] on link at bounding box center [13, 59] width 10 height 10
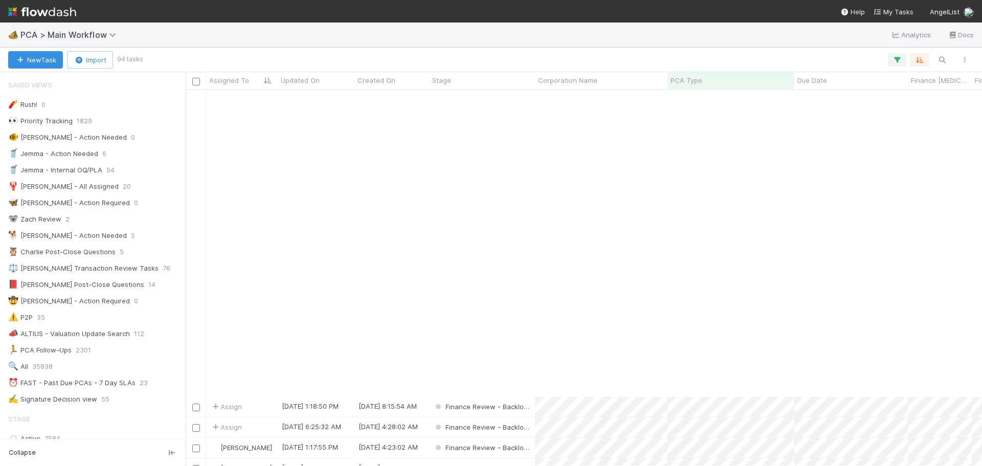
scroll to position [358, 0]
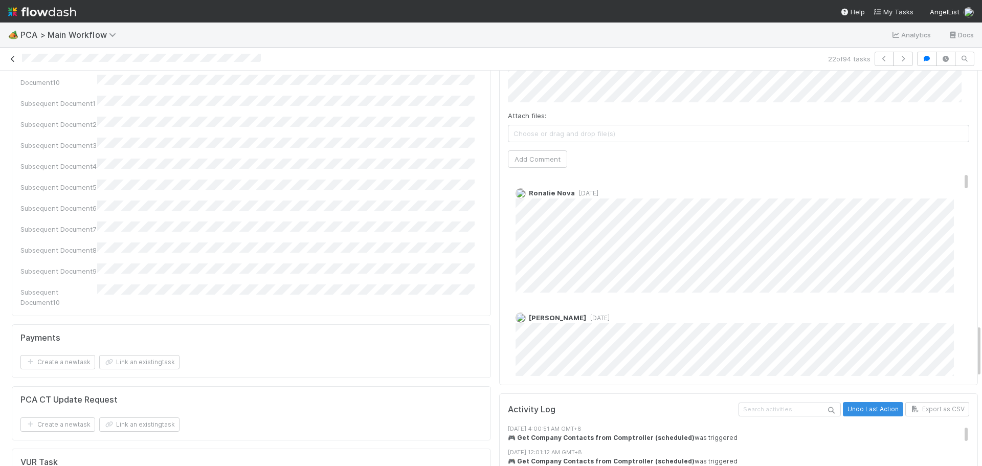
click at [14, 55] on link at bounding box center [13, 59] width 10 height 10
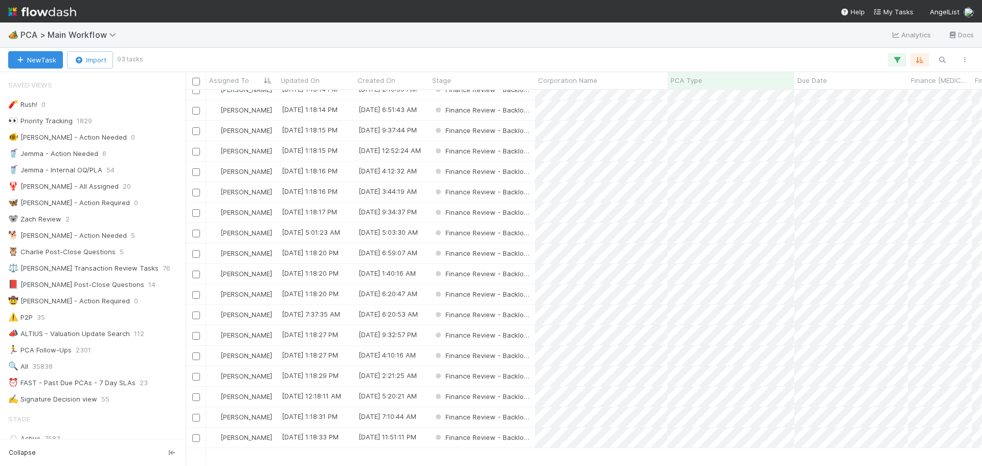
scroll to position [409, 0]
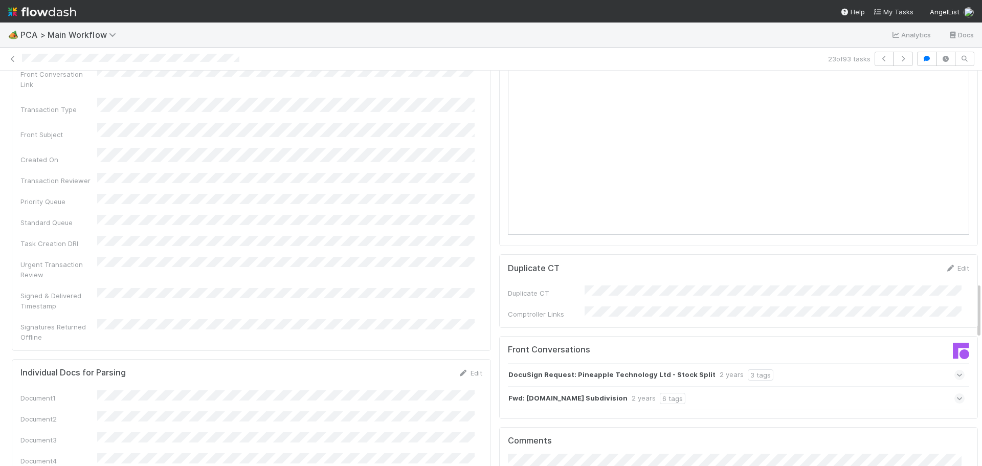
scroll to position [1740, 0]
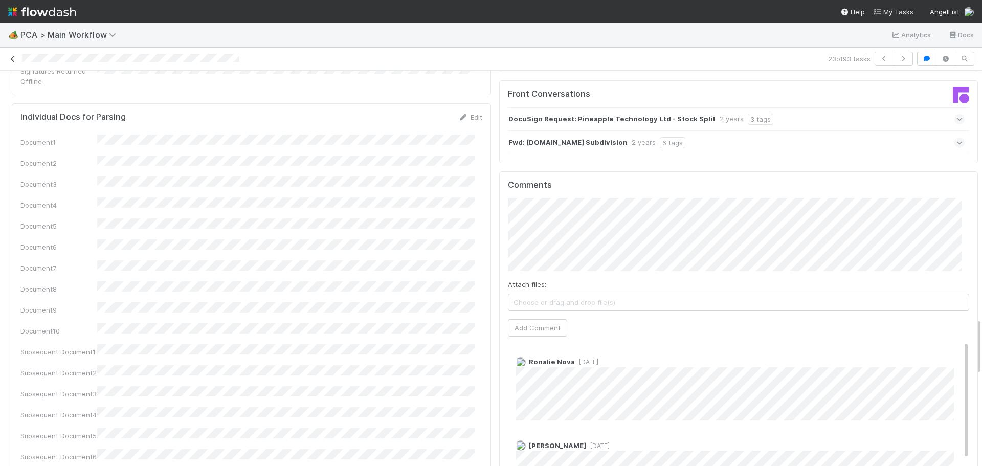
click at [11, 61] on icon at bounding box center [13, 59] width 10 height 7
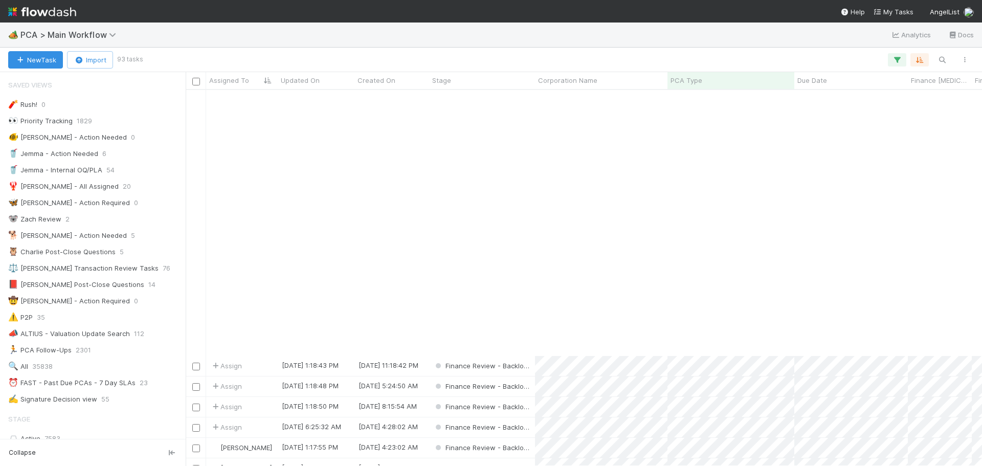
scroll to position [307, 0]
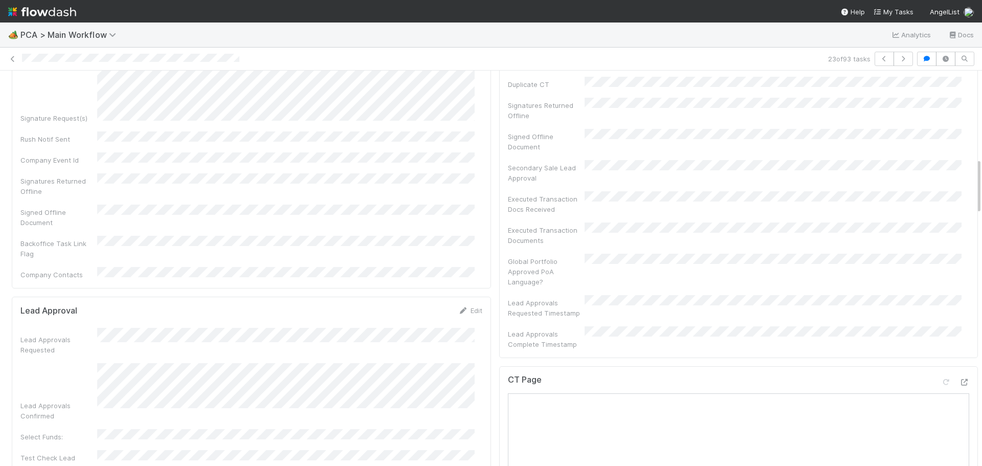
scroll to position [768, 0]
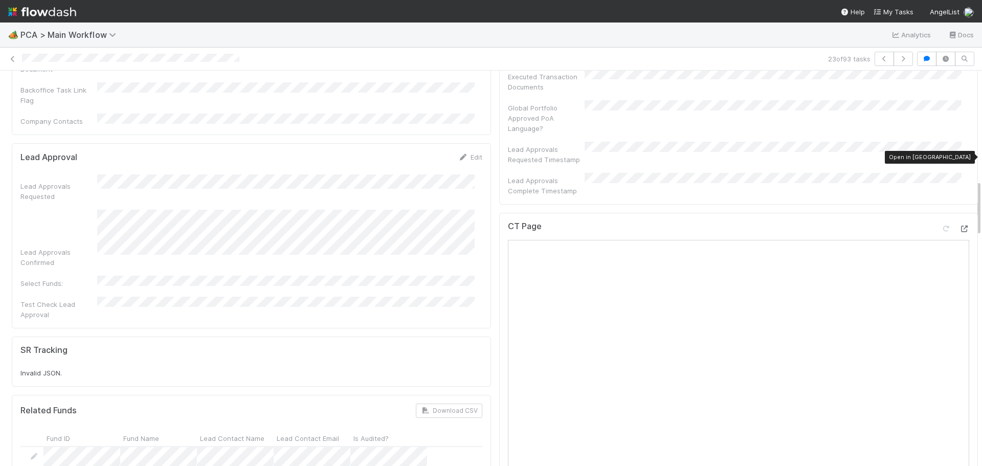
click at [959, 226] on icon at bounding box center [964, 229] width 10 height 7
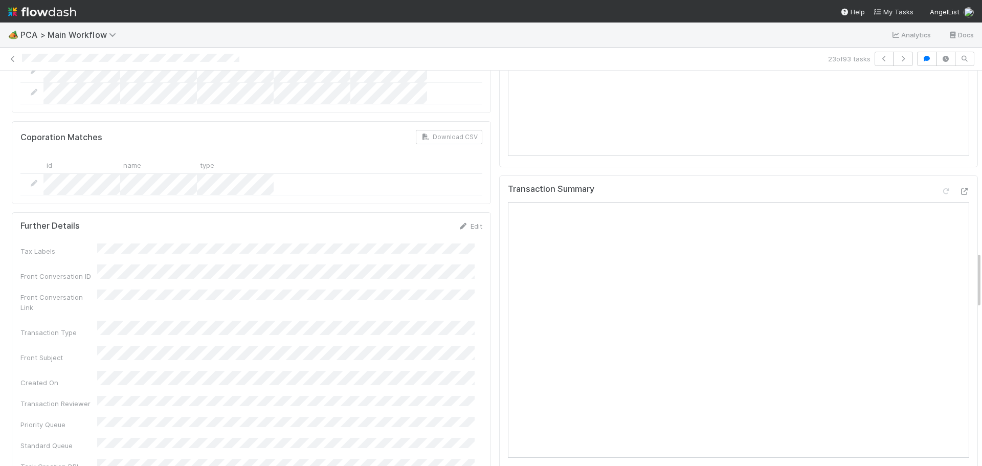
scroll to position [1279, 0]
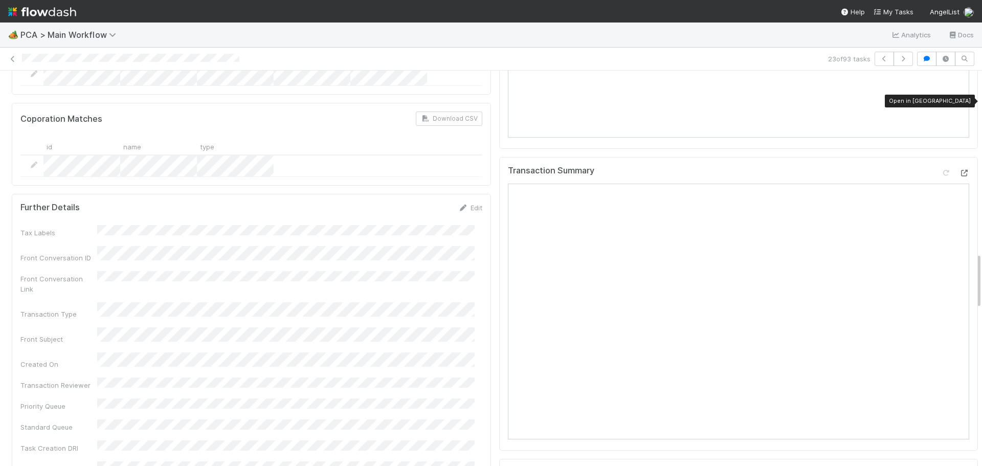
click at [959, 170] on icon at bounding box center [964, 173] width 10 height 7
click at [9, 57] on icon at bounding box center [13, 59] width 10 height 7
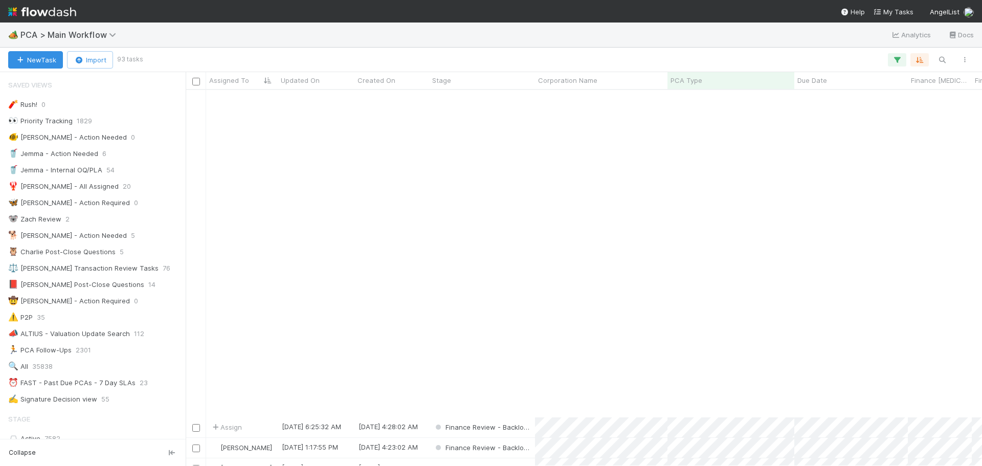
scroll to position [358, 0]
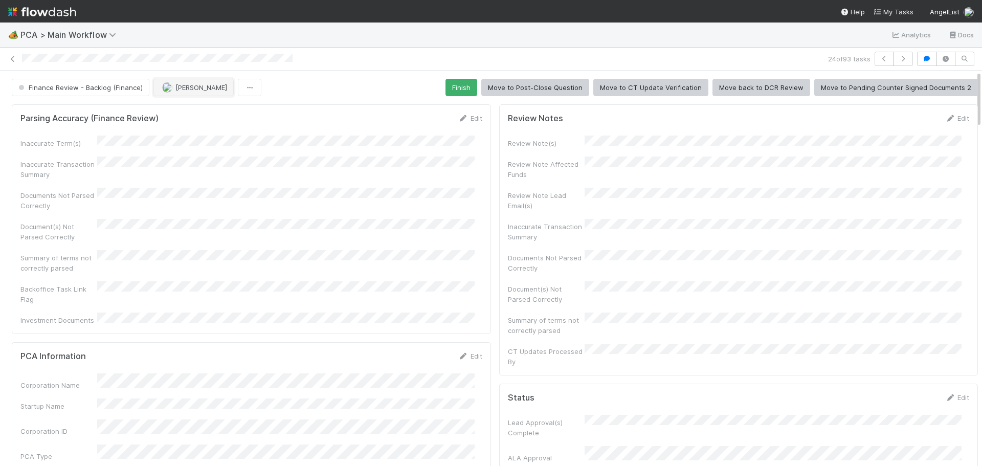
click at [184, 89] on span "[PERSON_NAME]" at bounding box center [202, 87] width 52 height 8
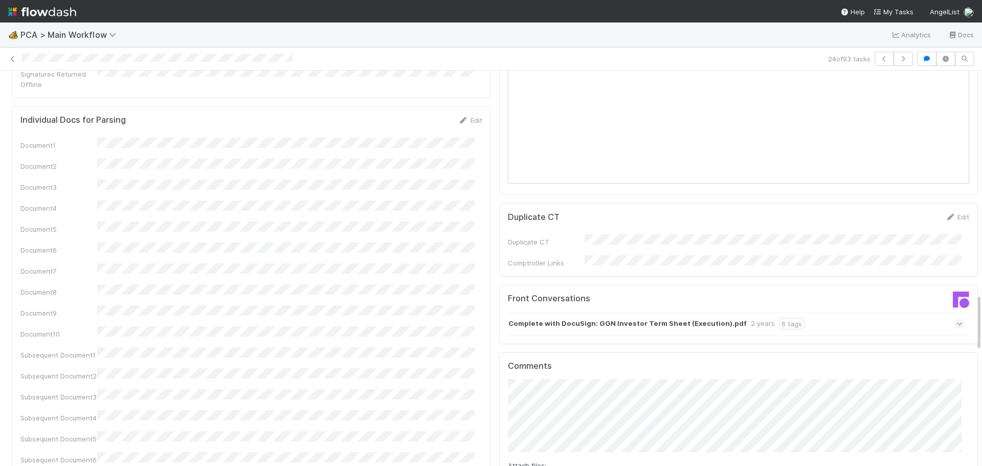
scroll to position [1689, 0]
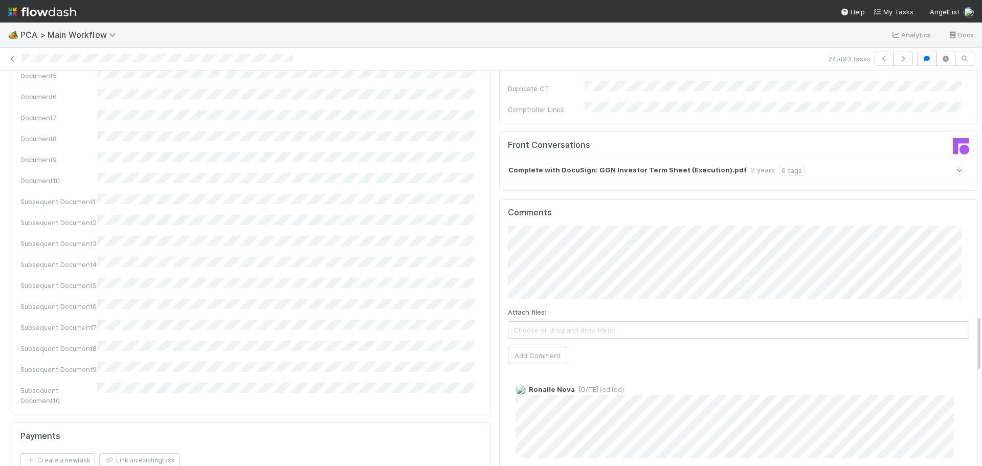
click at [575, 386] on span "2 years ago (edited)" at bounding box center [599, 390] width 49 height 8
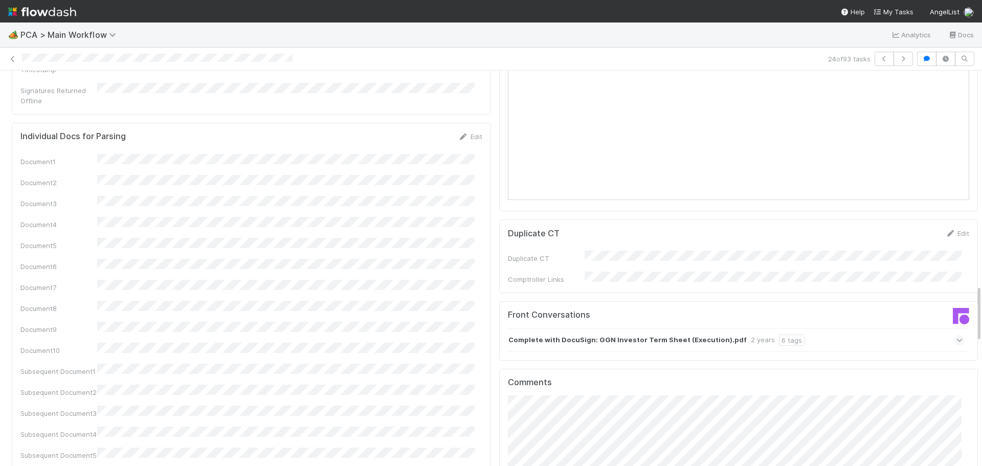
scroll to position [1637, 0]
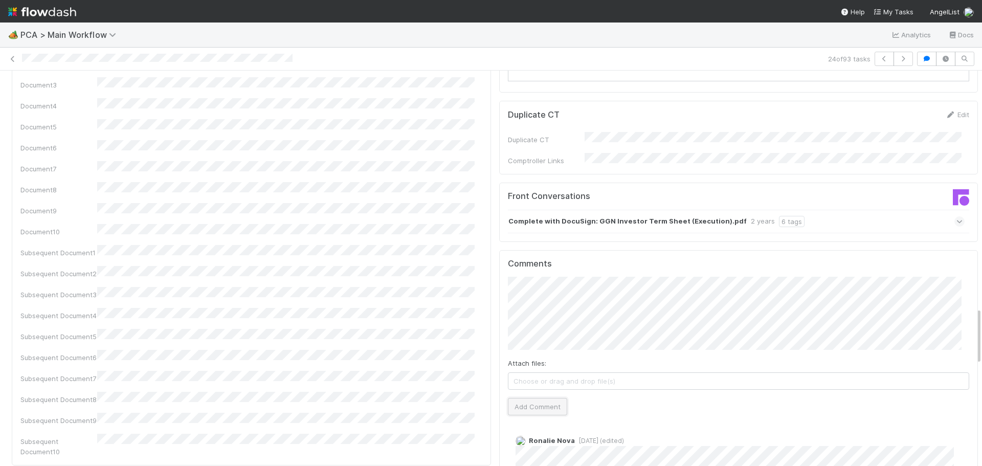
click at [527, 398] on button "Add Comment" at bounding box center [537, 406] width 59 height 17
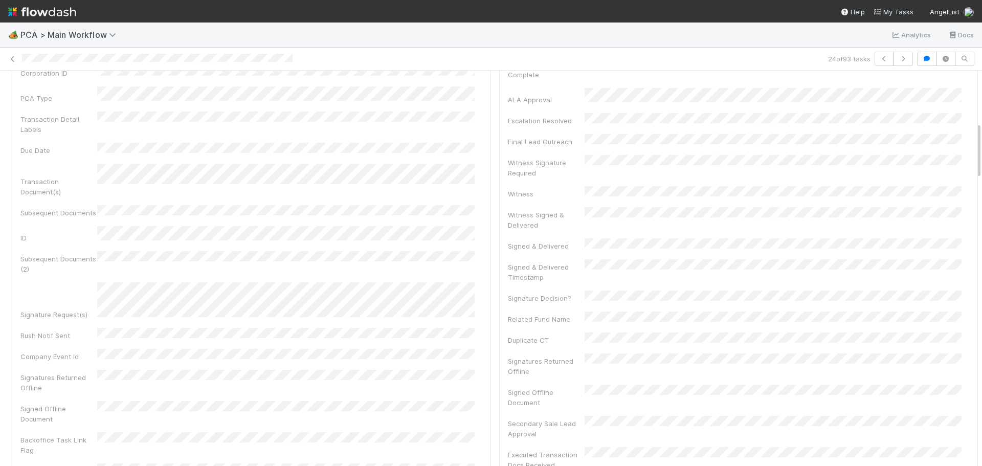
scroll to position [0, 0]
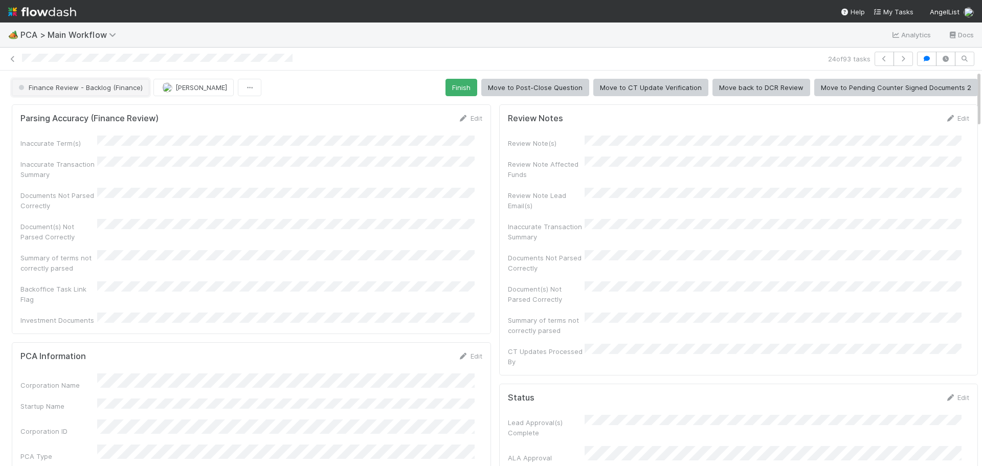
click at [103, 82] on button "Finance Review - Backlog (Finance)" at bounding box center [81, 87] width 138 height 17
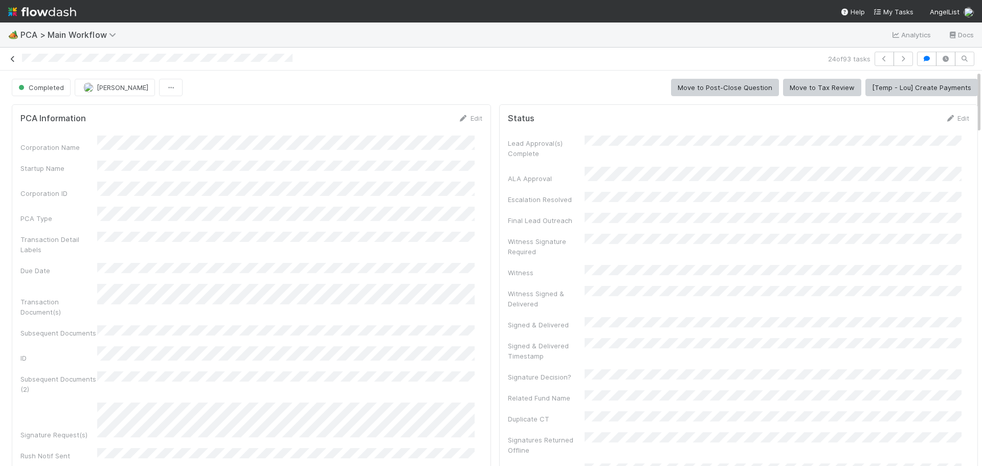
click at [9, 59] on icon at bounding box center [13, 59] width 10 height 7
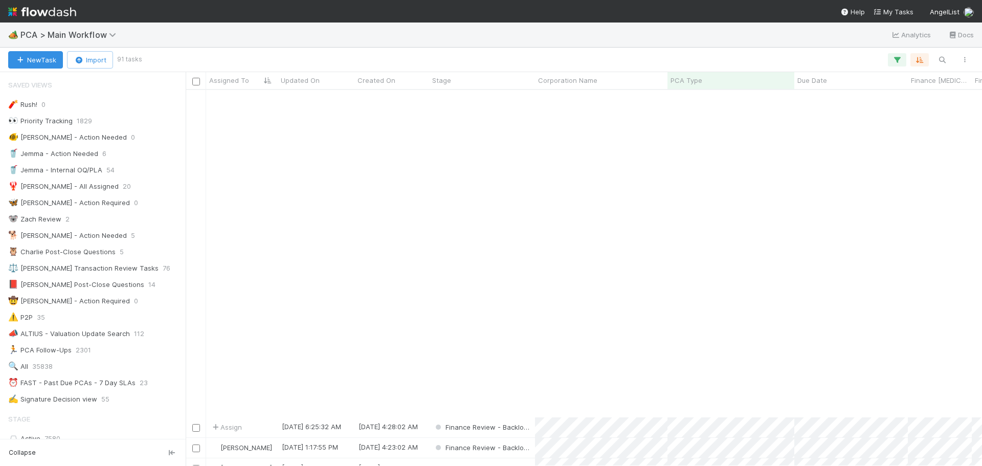
scroll to position [358, 0]
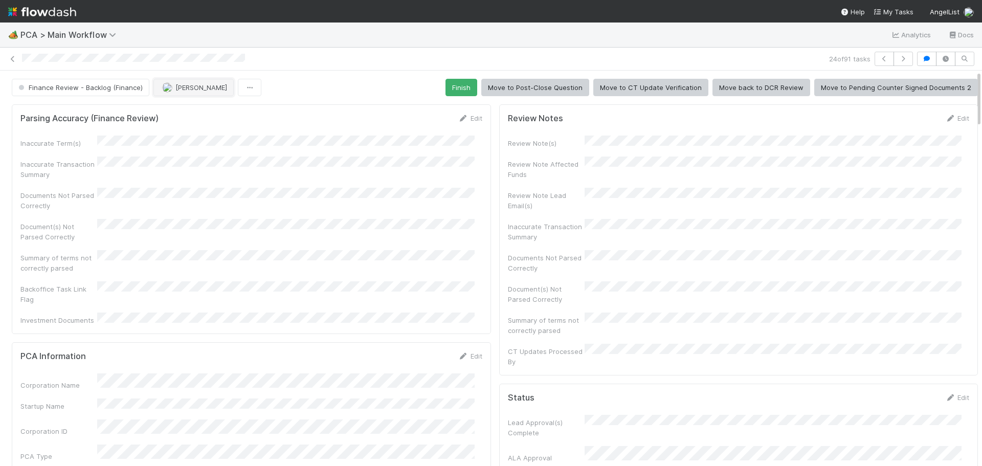
click at [185, 90] on span "[PERSON_NAME]" at bounding box center [202, 87] width 52 height 8
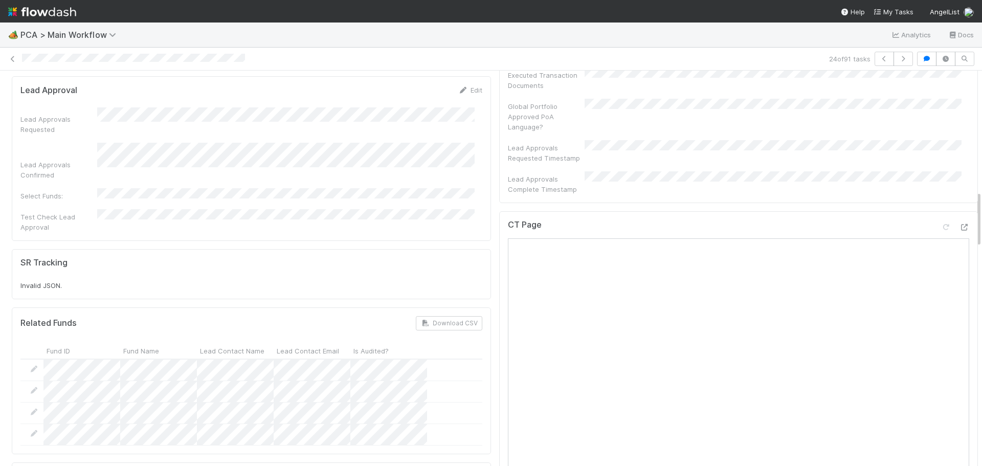
scroll to position [716, 0]
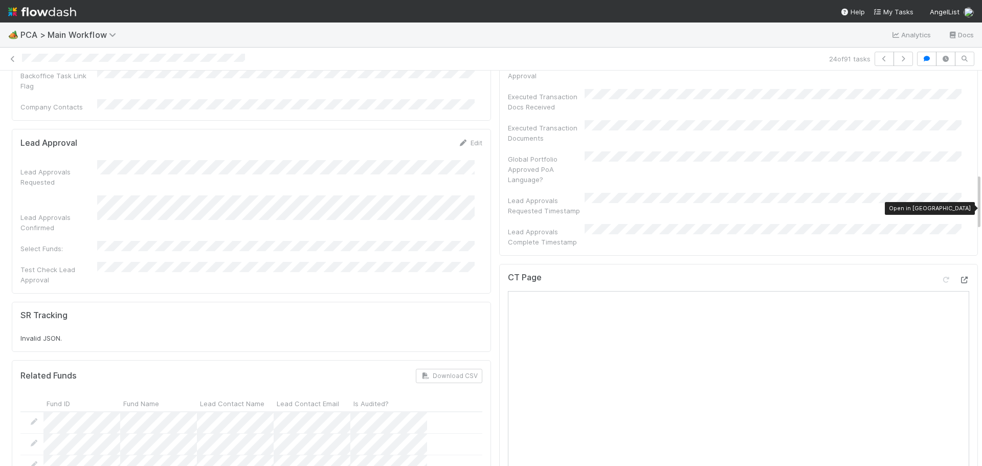
click at [959, 275] on div at bounding box center [964, 280] width 10 height 10
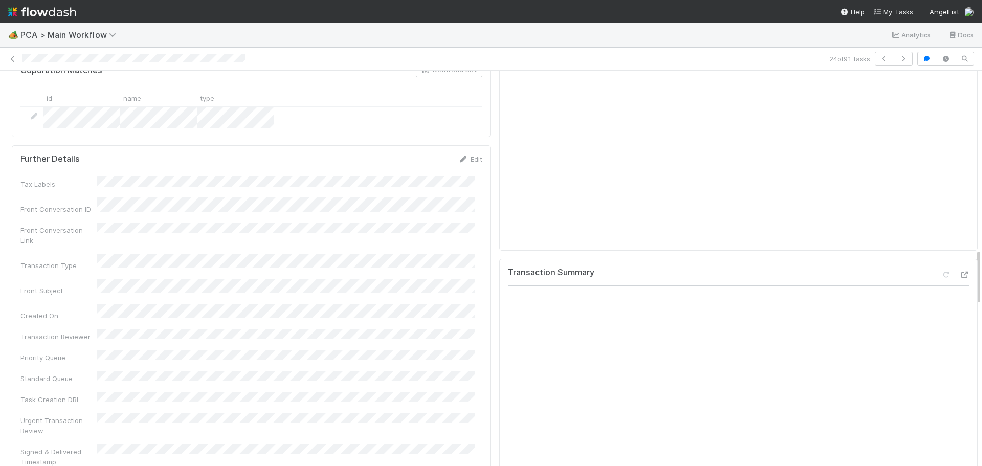
scroll to position [1177, 0]
click at [959, 272] on icon at bounding box center [964, 275] width 10 height 7
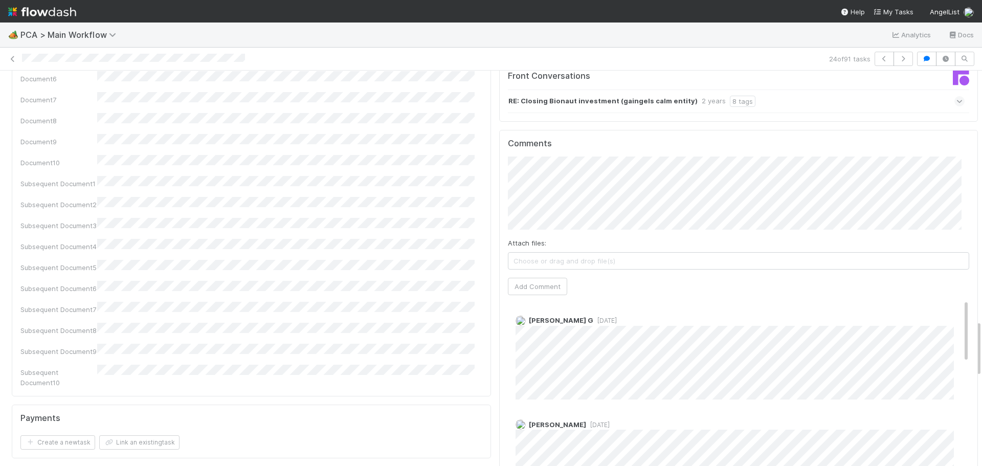
scroll to position [1740, 0]
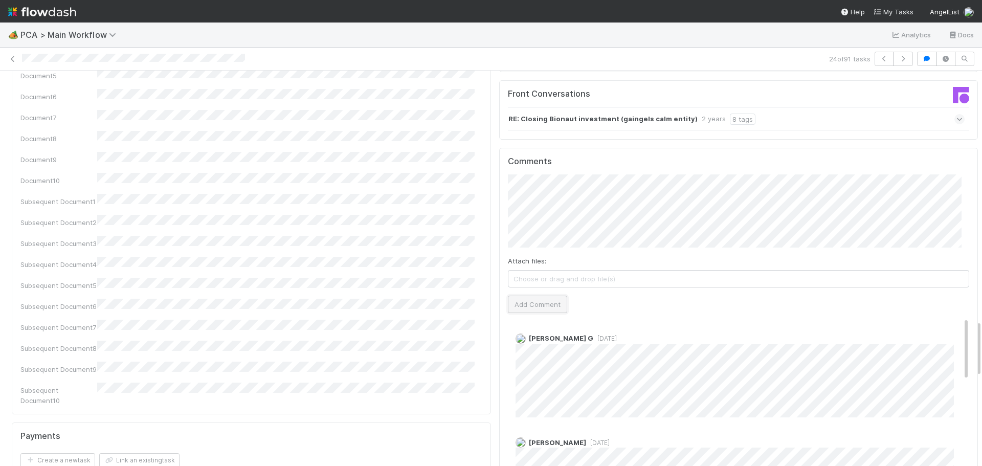
click at [517, 296] on button "Add Comment" at bounding box center [537, 304] width 59 height 17
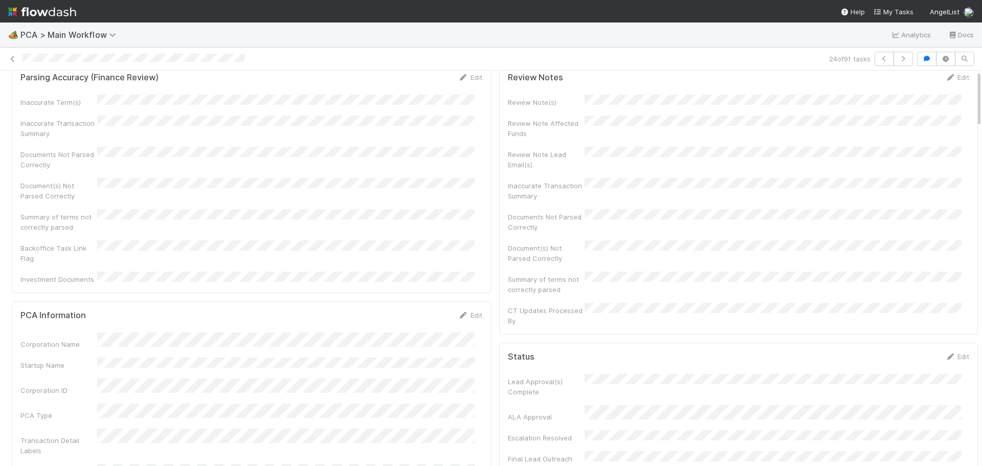
scroll to position [0, 0]
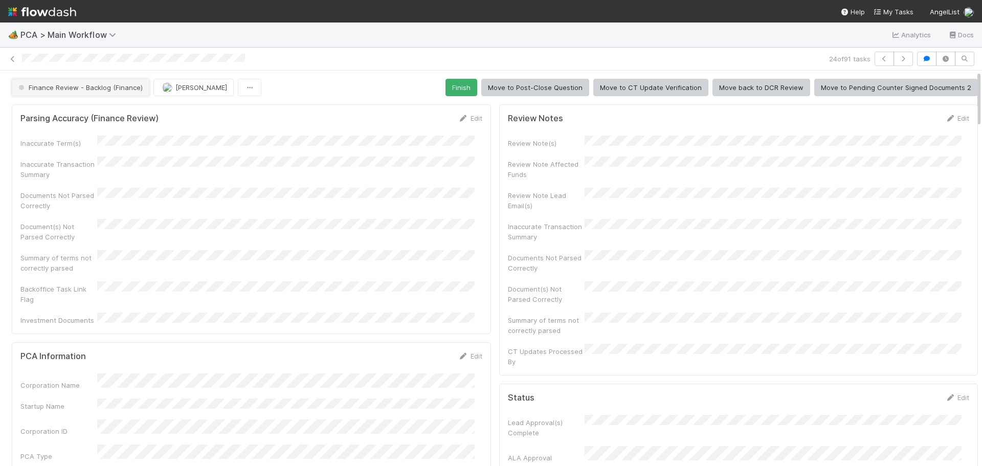
click at [92, 86] on span "Finance Review - Backlog (Finance)" at bounding box center [79, 87] width 126 height 8
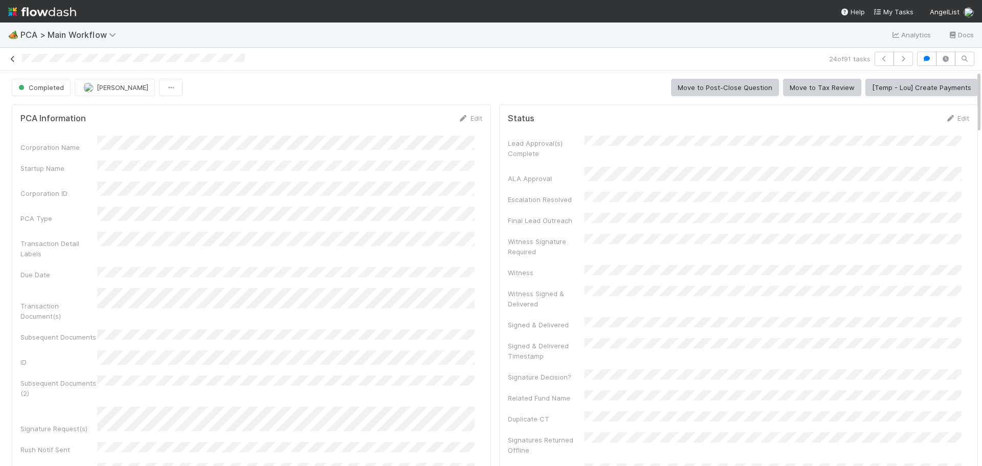
click at [13, 63] on link at bounding box center [13, 59] width 10 height 10
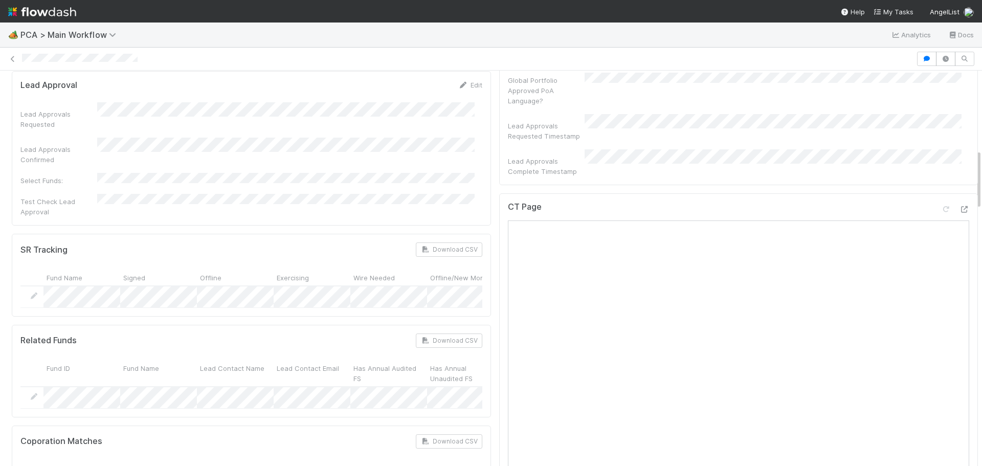
scroll to position [512, 0]
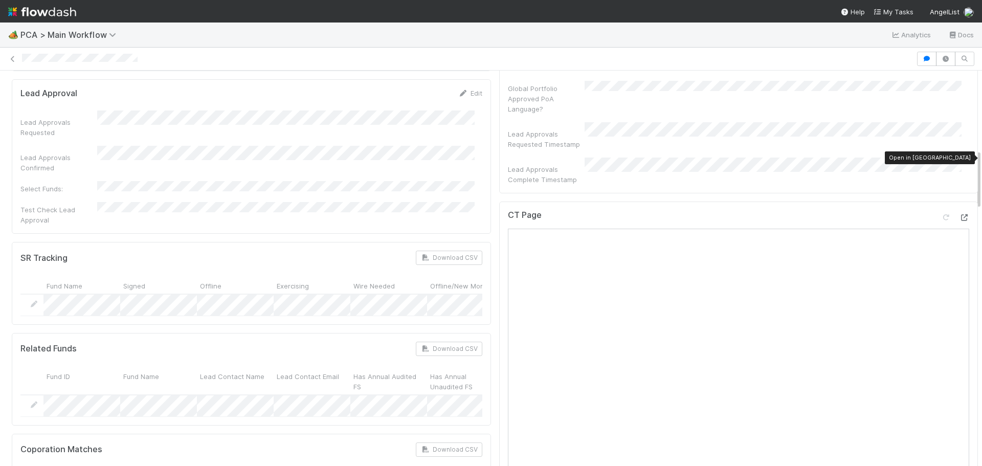
click at [959, 214] on icon at bounding box center [964, 217] width 10 height 7
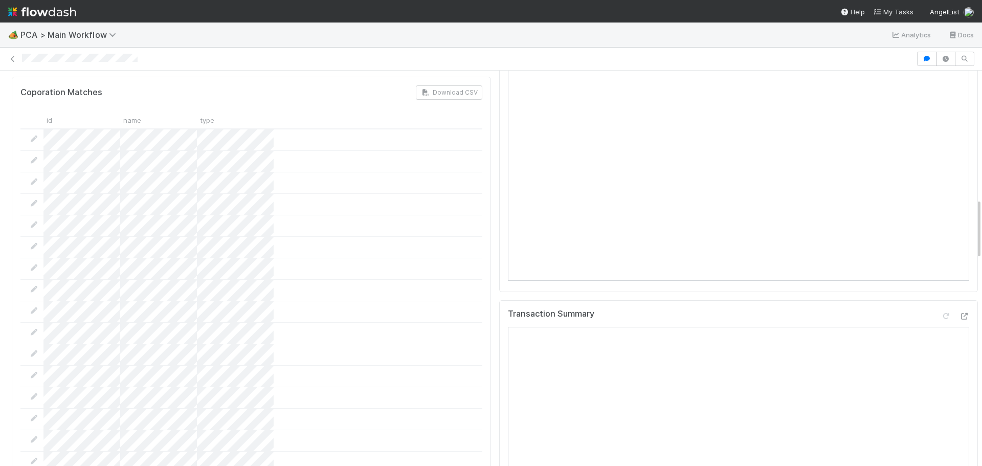
scroll to position [870, 0]
click at [959, 312] on icon at bounding box center [964, 315] width 10 height 7
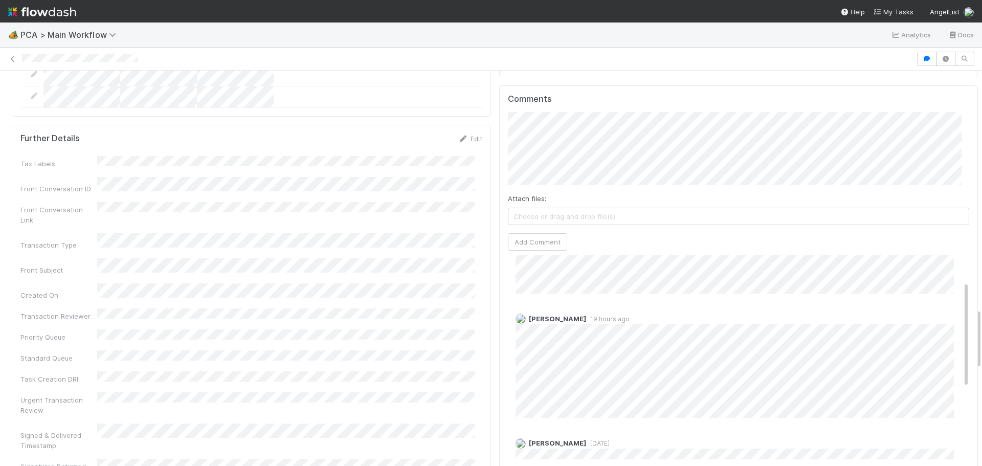
scroll to position [0, 0]
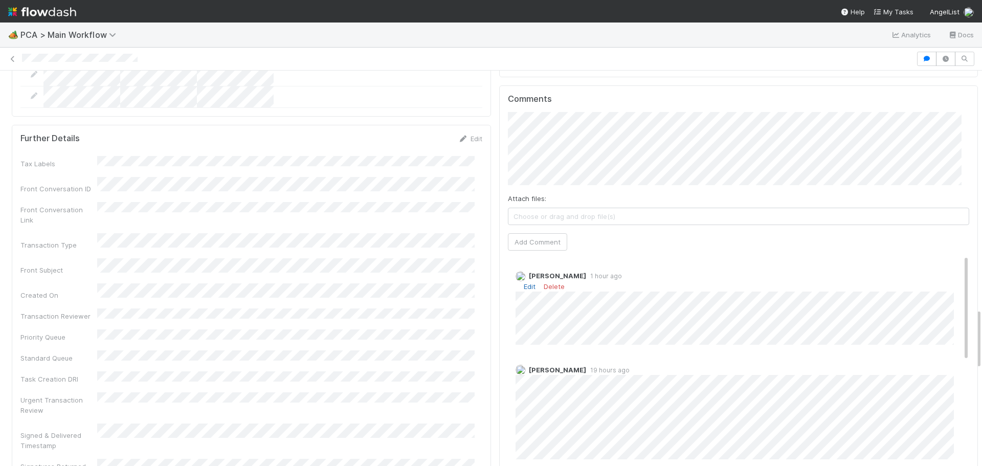
click at [524, 282] on link "Edit" at bounding box center [530, 286] width 12 height 8
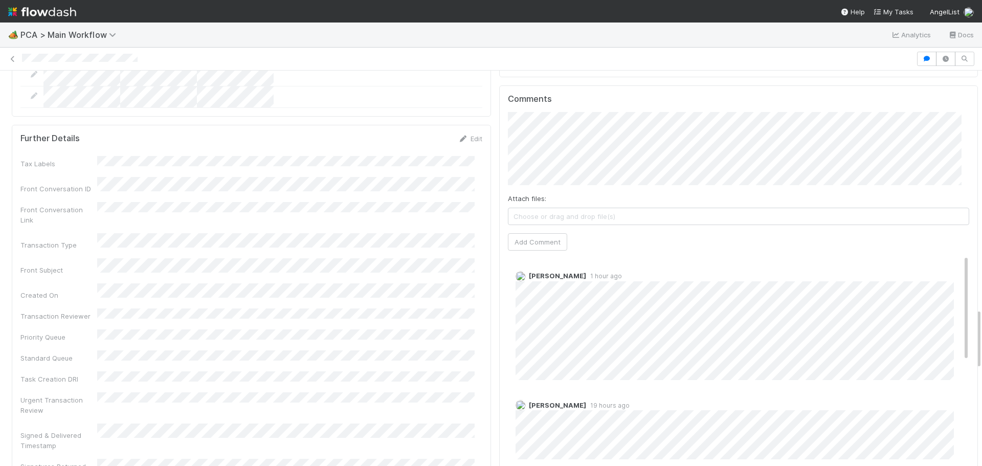
click at [580, 259] on span "[PERSON_NAME]" at bounding box center [569, 261] width 52 height 8
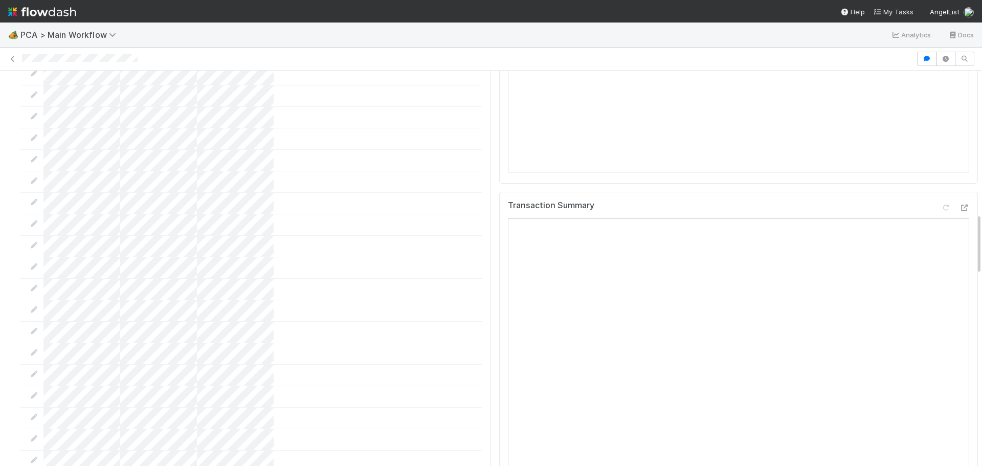
scroll to position [921, 0]
click at [959, 261] on icon at bounding box center [964, 264] width 10 height 7
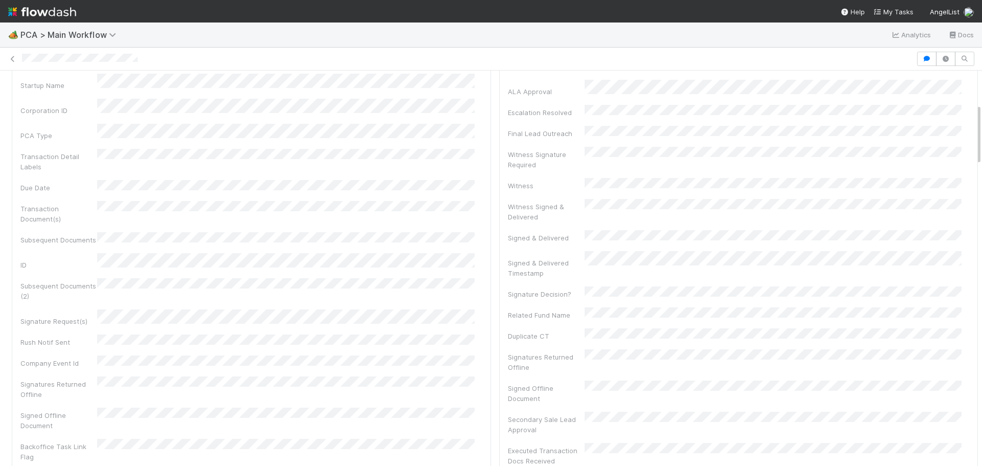
scroll to position [0, 0]
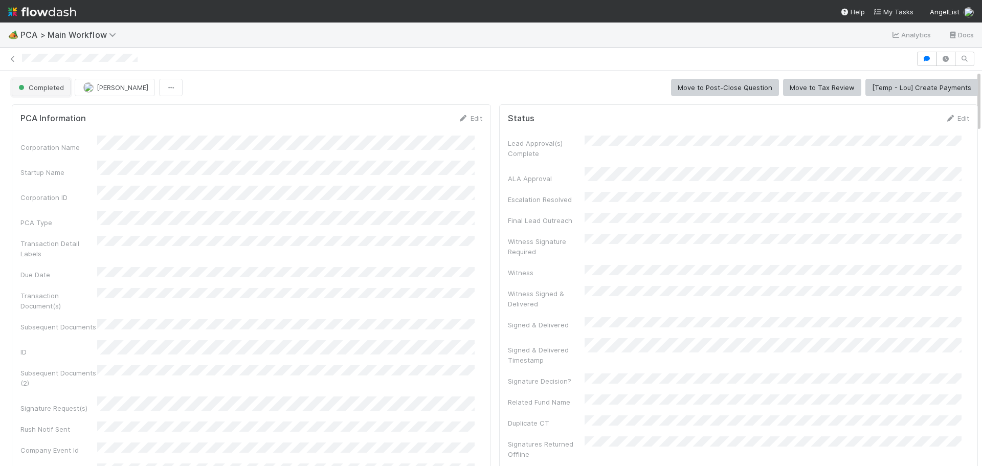
click at [62, 84] on span "Completed" at bounding box center [40, 87] width 48 height 8
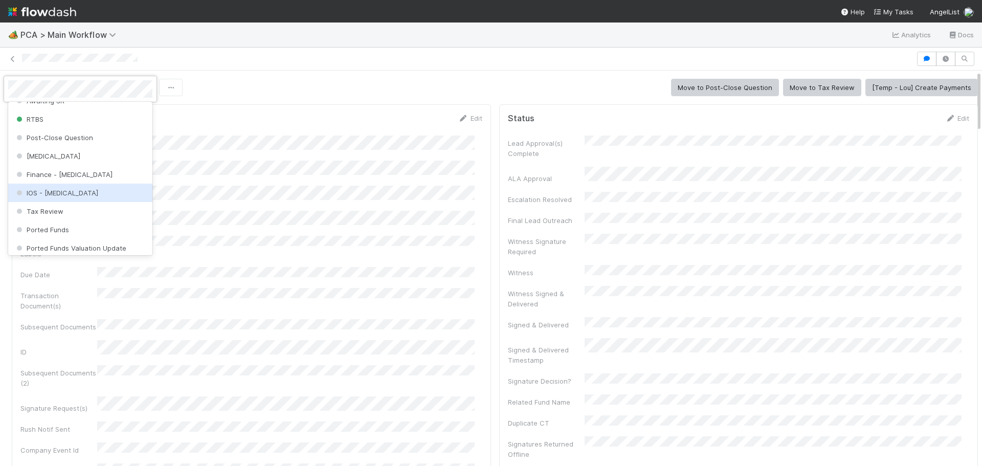
click at [83, 191] on div "IOS - [MEDICAL_DATA]" at bounding box center [80, 193] width 144 height 18
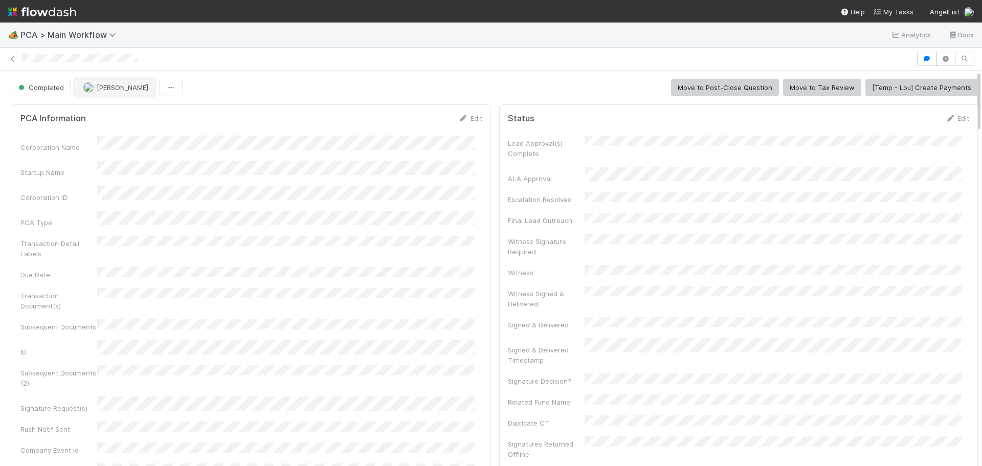
click at [124, 90] on span "[PERSON_NAME]" at bounding box center [123, 87] width 52 height 8
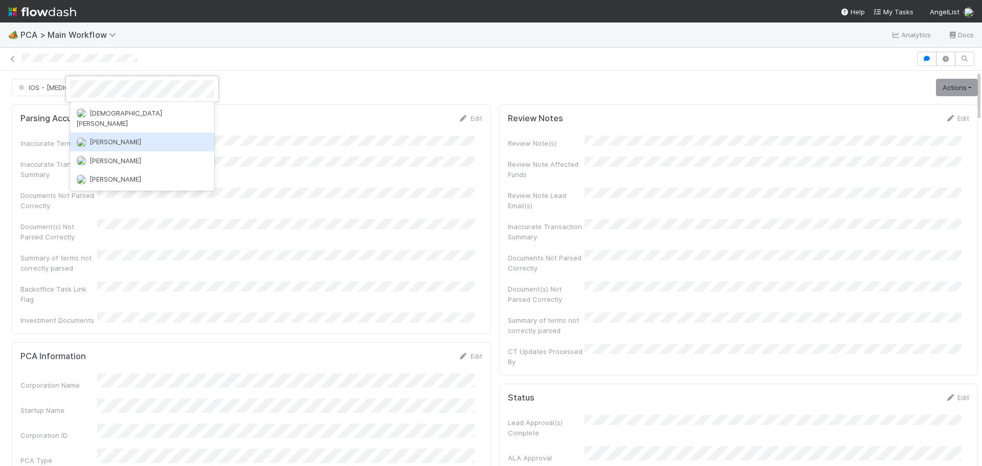
click at [141, 137] on div "[PERSON_NAME]" at bounding box center [142, 142] width 144 height 18
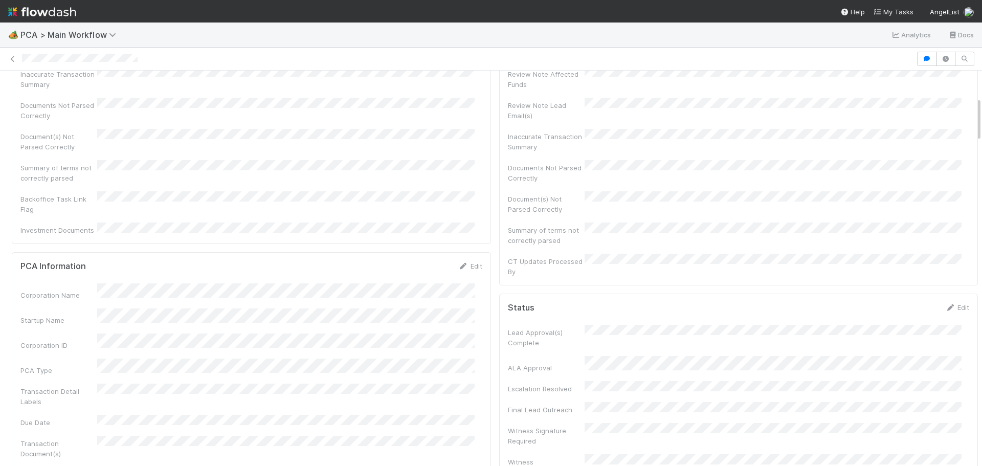
scroll to position [51, 0]
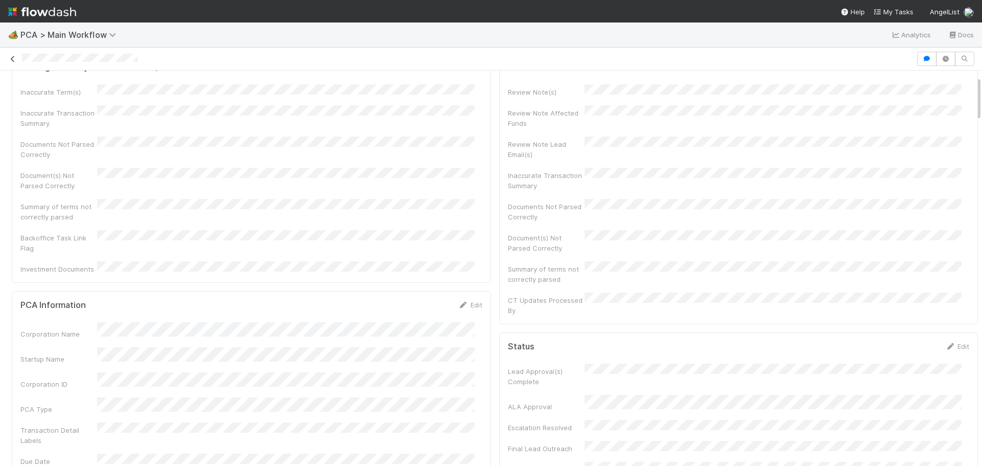
click at [15, 60] on icon at bounding box center [13, 59] width 10 height 7
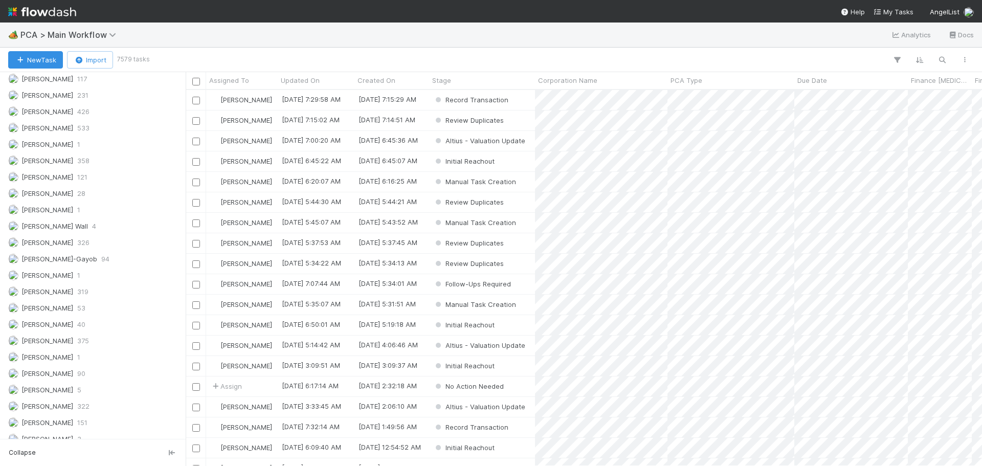
scroll to position [1490, 0]
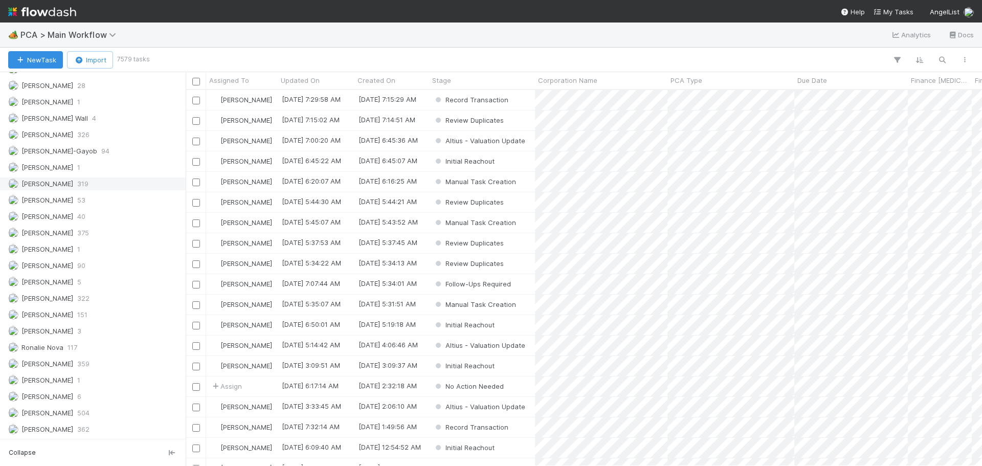
click at [70, 185] on div "[PERSON_NAME] 319" at bounding box center [95, 184] width 175 height 13
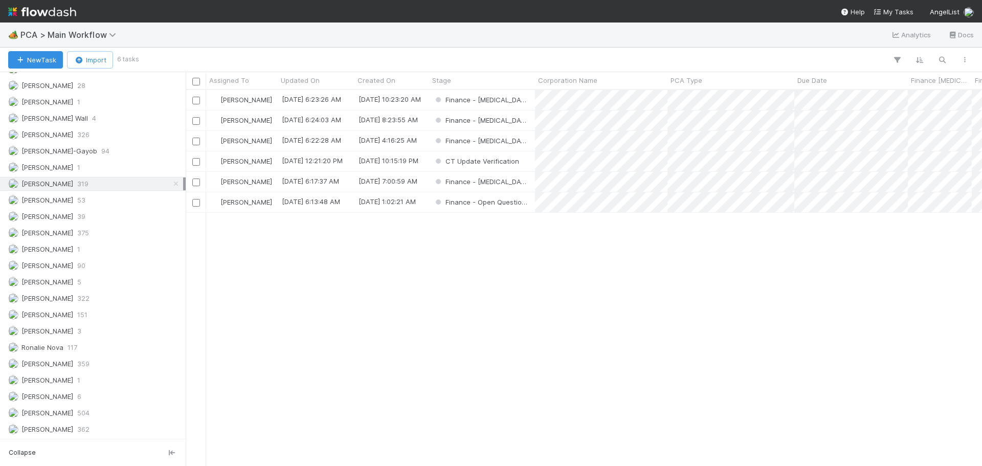
scroll to position [368, 789]
click at [519, 123] on div "Finance - ICU" at bounding box center [482, 121] width 106 height 20
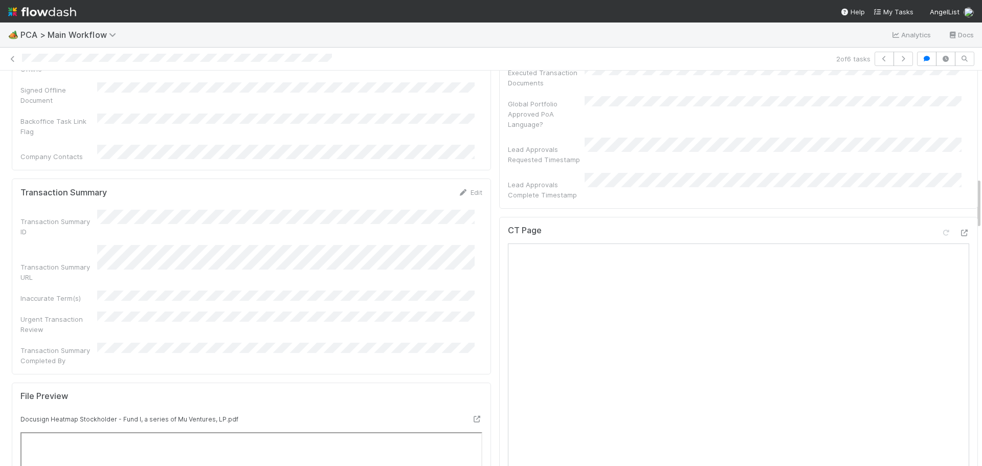
scroll to position [819, 0]
drag, startPoint x: 954, startPoint y: 154, endPoint x: 948, endPoint y: 158, distance: 7.6
click at [954, 221] on div "CT Page" at bounding box center [738, 445] width 479 height 448
click at [959, 234] on icon at bounding box center [964, 237] width 10 height 7
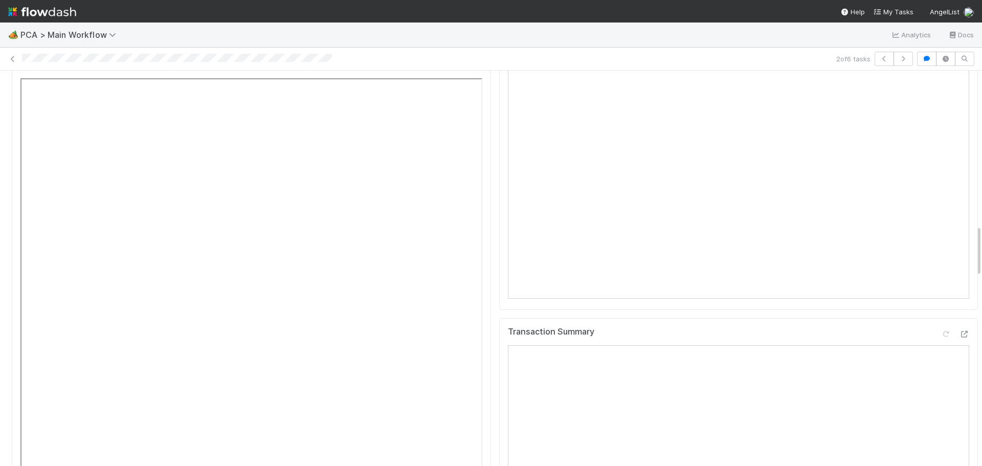
scroll to position [1228, 0]
click at [959, 280] on icon at bounding box center [964, 283] width 10 height 7
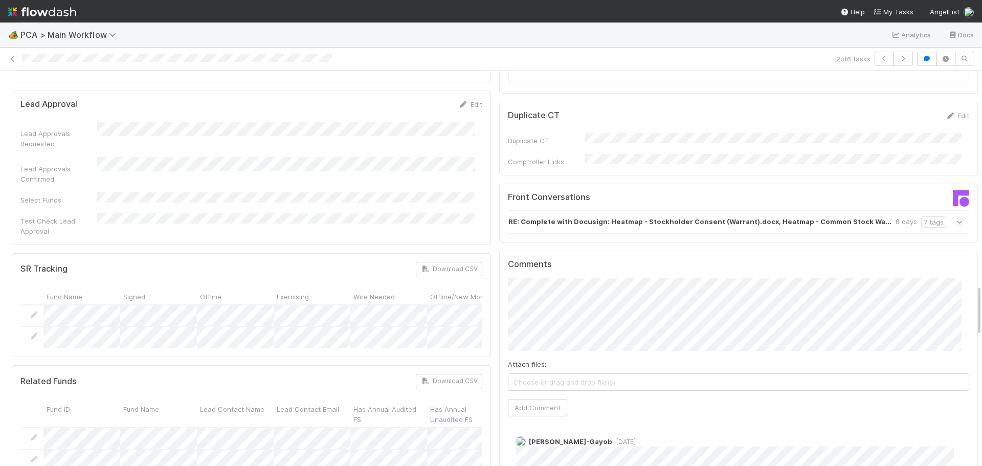
scroll to position [1791, 0]
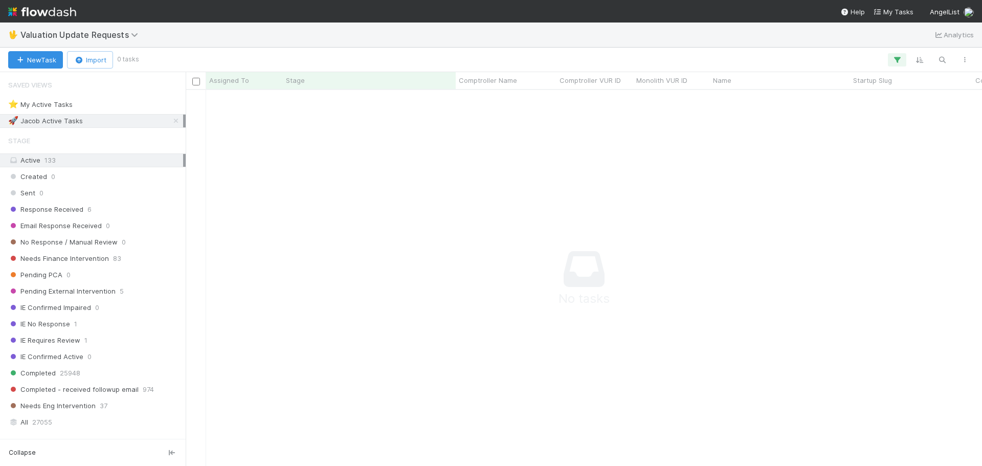
scroll to position [361, 789]
click at [171, 122] on icon at bounding box center [176, 121] width 10 height 7
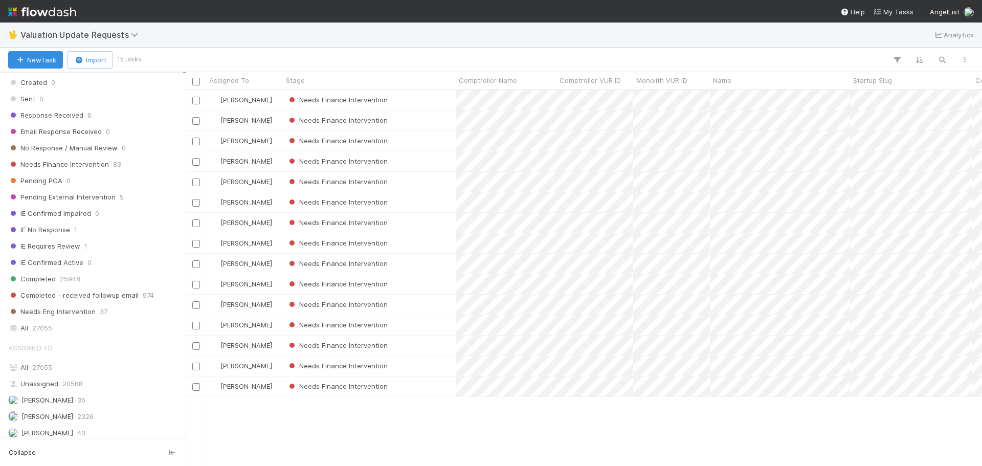
scroll to position [92, 0]
click at [144, 169] on div "Needs Finance Intervention 83" at bounding box center [95, 167] width 175 height 13
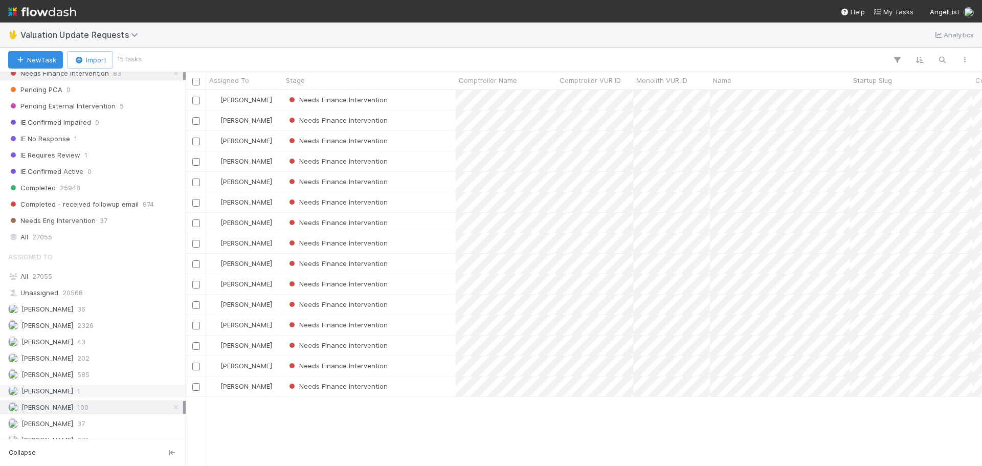
scroll to position [245, 0]
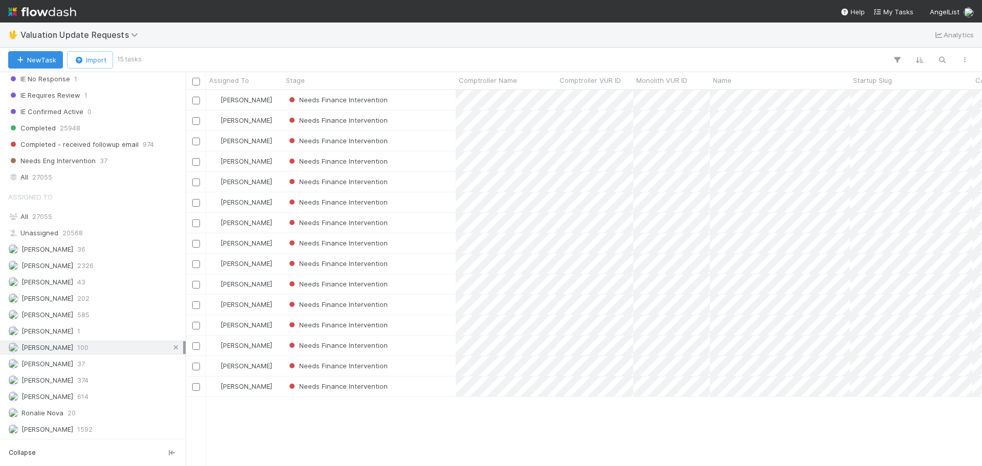
click at [171, 346] on icon at bounding box center [176, 347] width 10 height 7
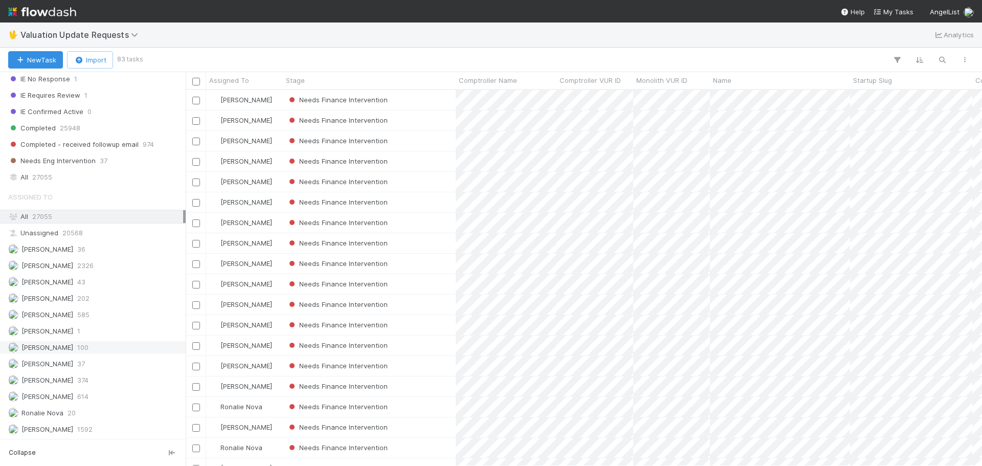
scroll to position [368, 789]
click at [247, 72] on div "Assigned To" at bounding box center [244, 80] width 77 height 17
click at [242, 85] on span "Assigned To" at bounding box center [229, 80] width 40 height 10
click at [248, 101] on div "Sort A → Z" at bounding box center [268, 99] width 117 height 15
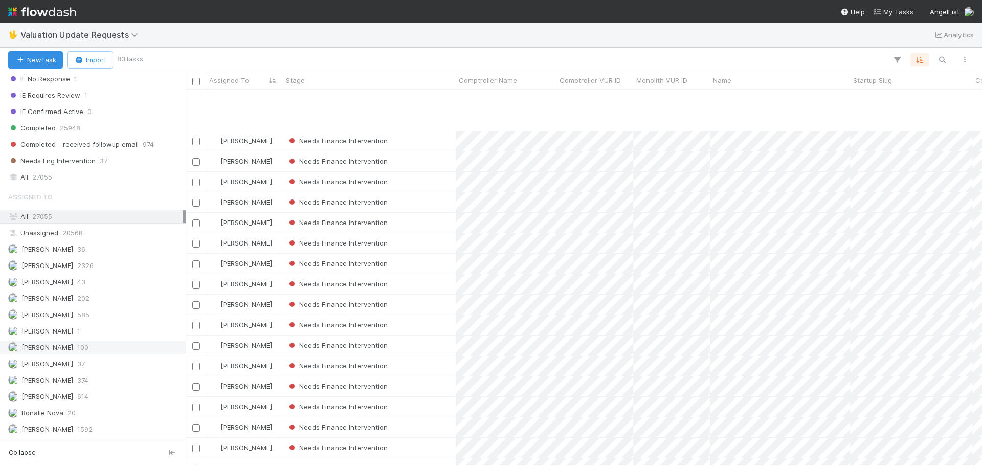
scroll to position [1331, 0]
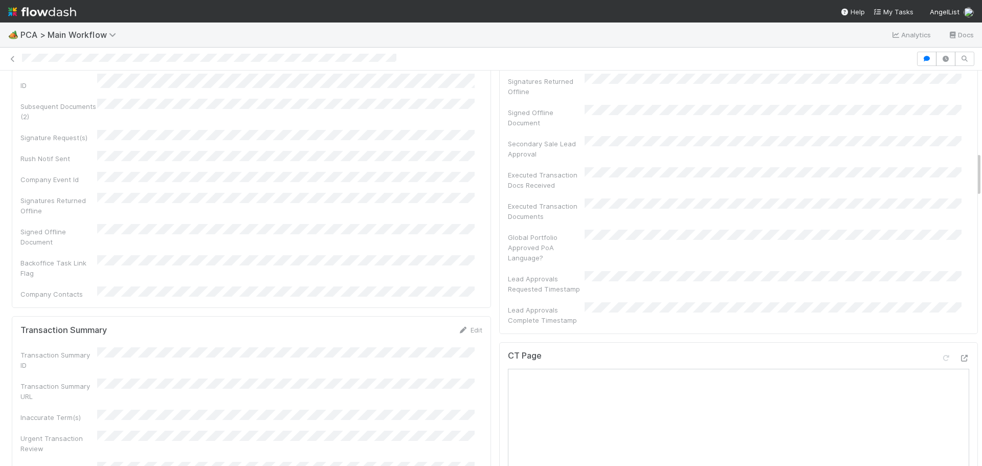
scroll to position [665, 0]
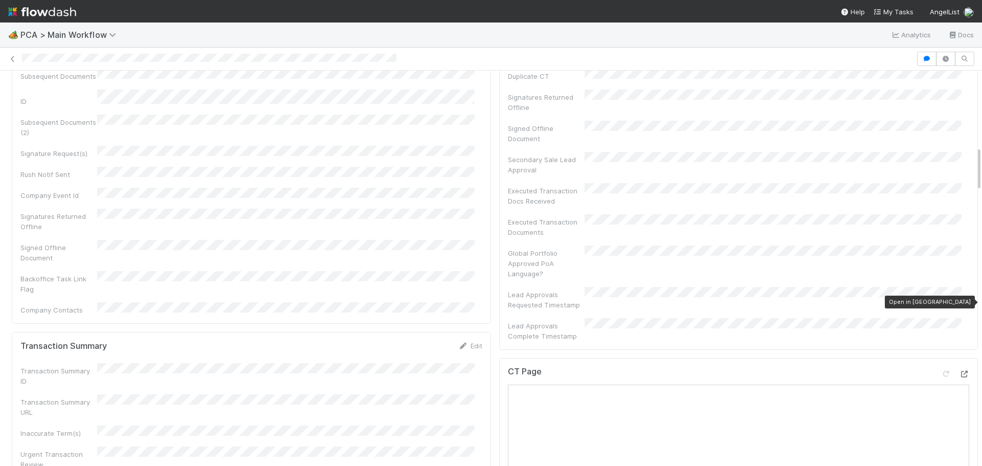
click at [959, 371] on icon at bounding box center [964, 374] width 10 height 7
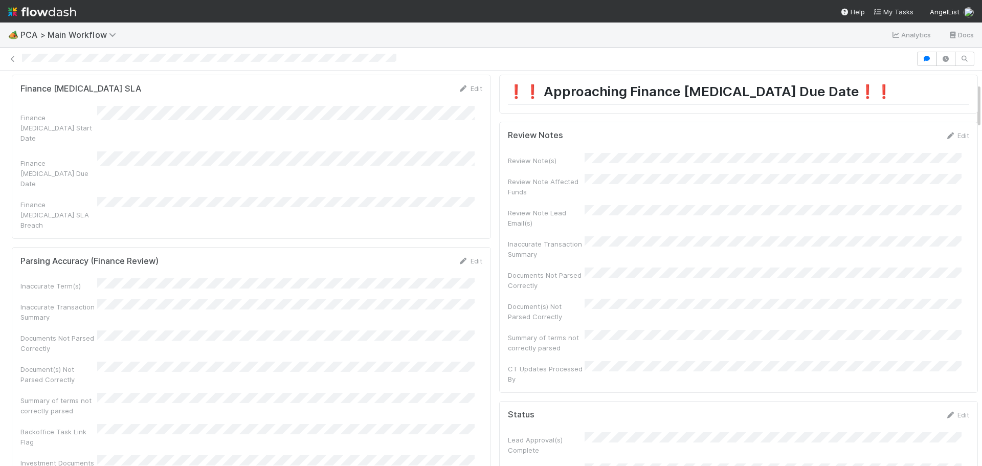
scroll to position [0, 0]
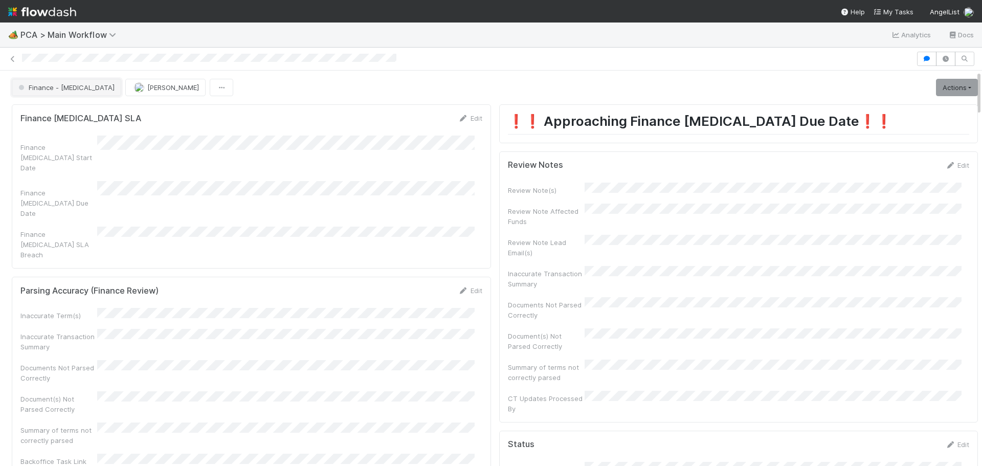
click at [60, 92] on button "Finance - [MEDICAL_DATA]" at bounding box center [67, 87] width 110 height 17
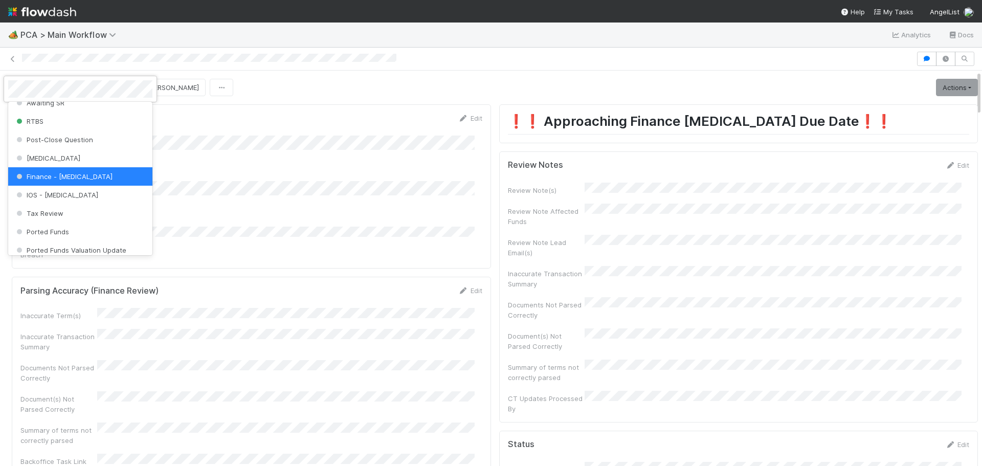
scroll to position [307, 0]
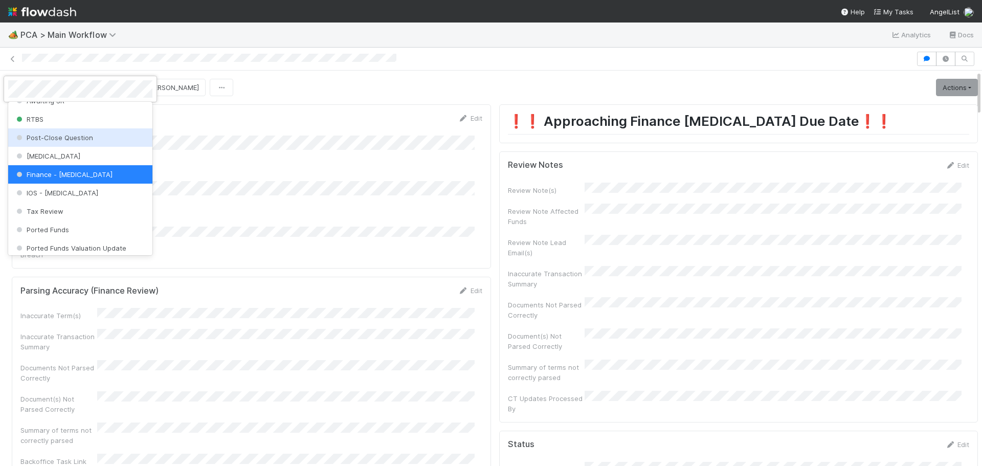
click at [605, 52] on div at bounding box center [491, 233] width 982 height 466
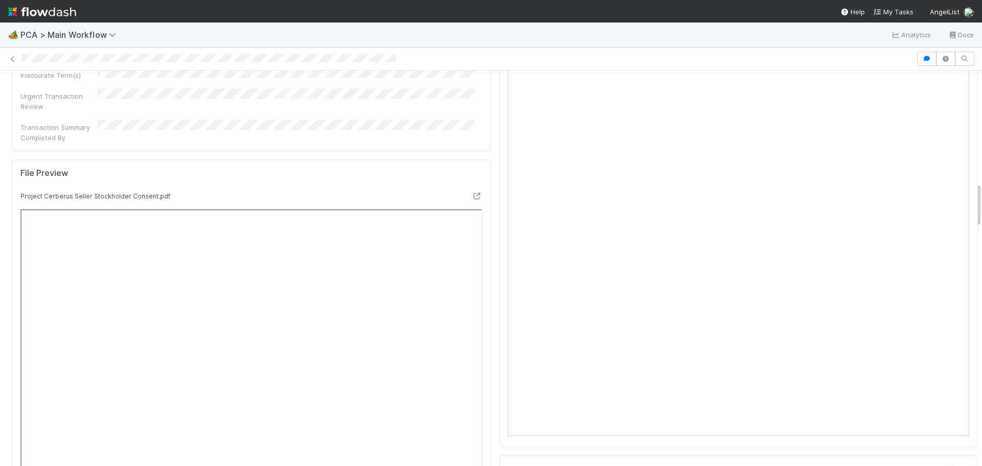
scroll to position [870, 0]
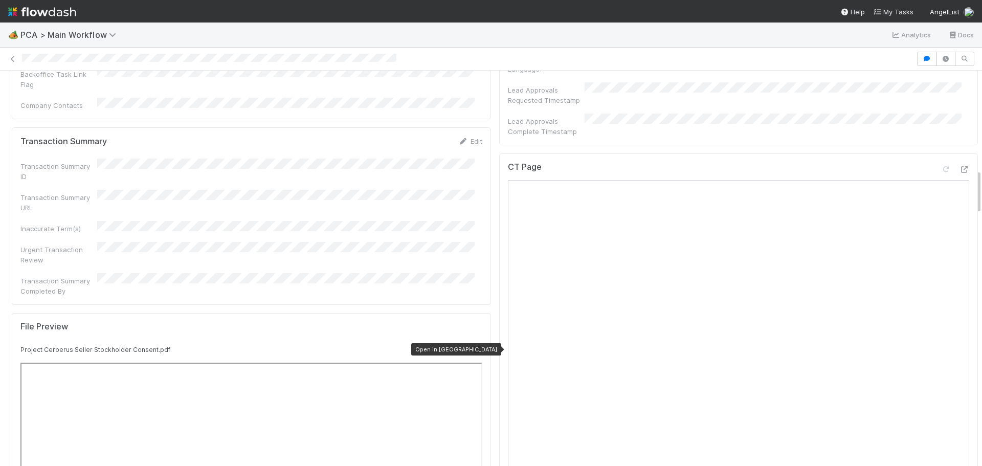
click at [472, 346] on icon at bounding box center [477, 349] width 10 height 7
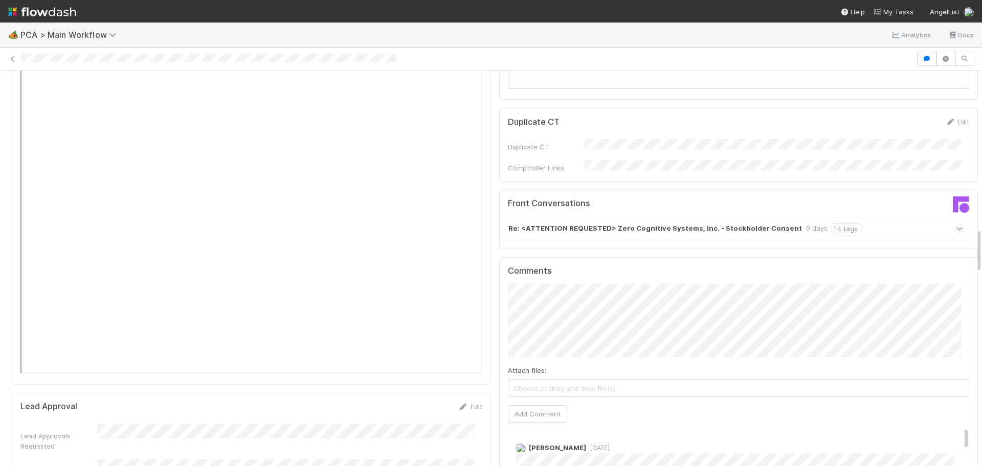
scroll to position [1433, 0]
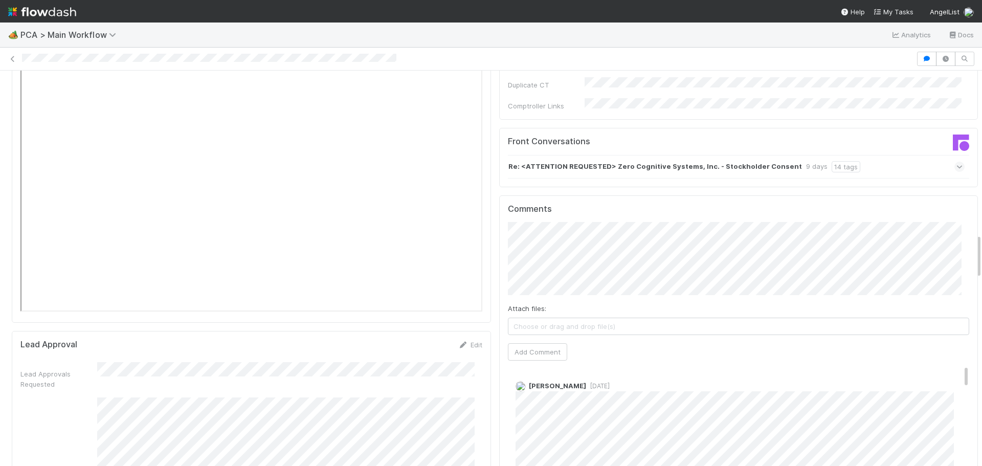
click at [499, 195] on div "Comments Attach files: Choose or drag and drop file(s) Add Comment Jemma Cunnin…" at bounding box center [738, 386] width 479 height 383
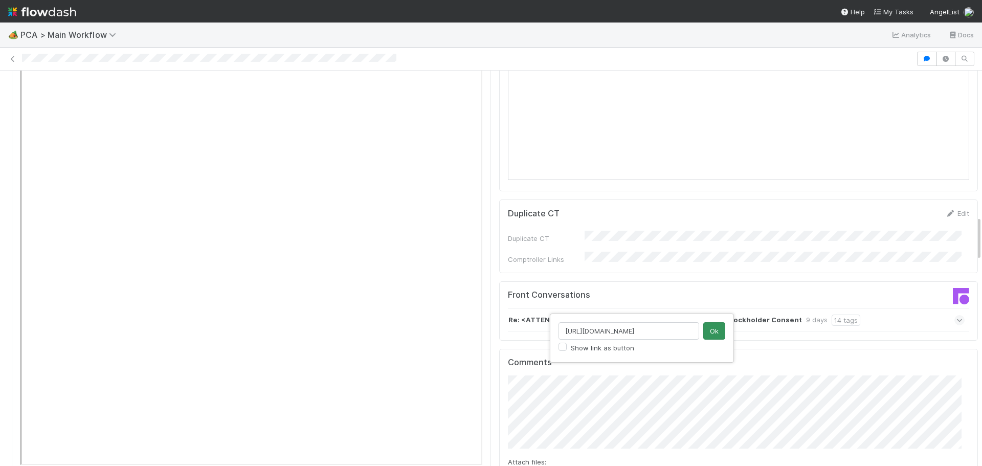
scroll to position [0, 127]
type input "https://app.frontapp.com/inboxes/teams/folders/7116295/assigned/57921617223"
click at [713, 329] on button "Ok" at bounding box center [715, 330] width 22 height 17
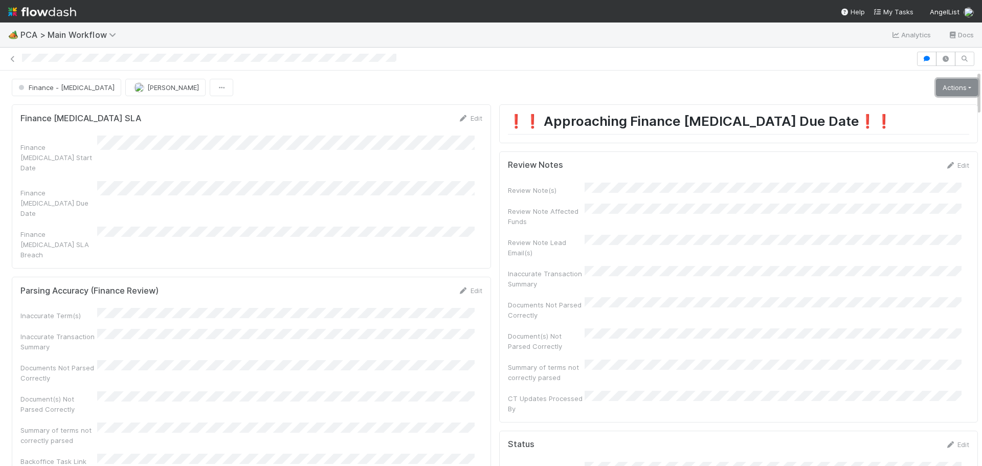
click at [944, 85] on link "Actions" at bounding box center [957, 87] width 42 height 17
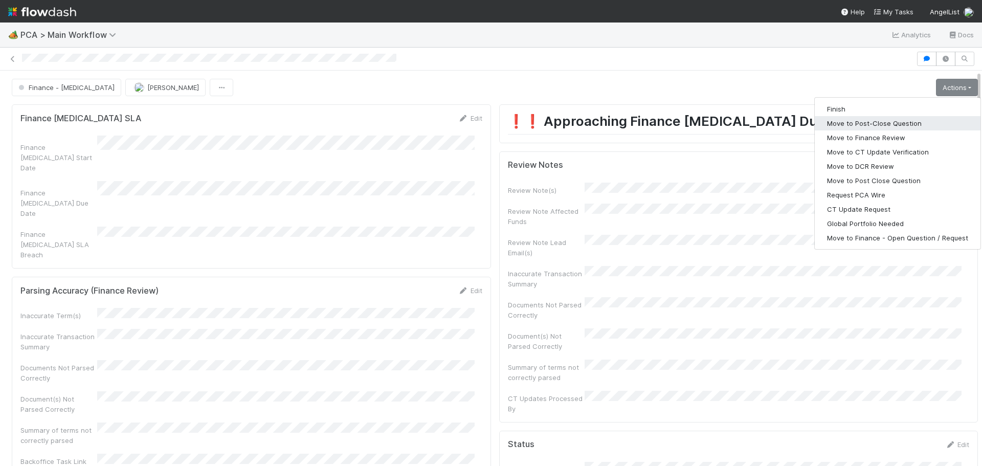
click at [878, 120] on button "Move to Post-Close Question" at bounding box center [898, 123] width 166 height 14
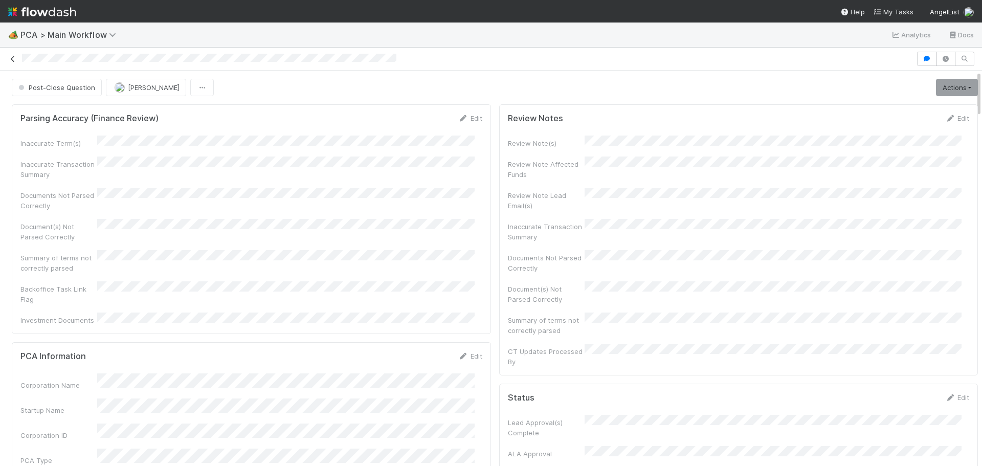
click at [9, 58] on icon at bounding box center [13, 59] width 10 height 7
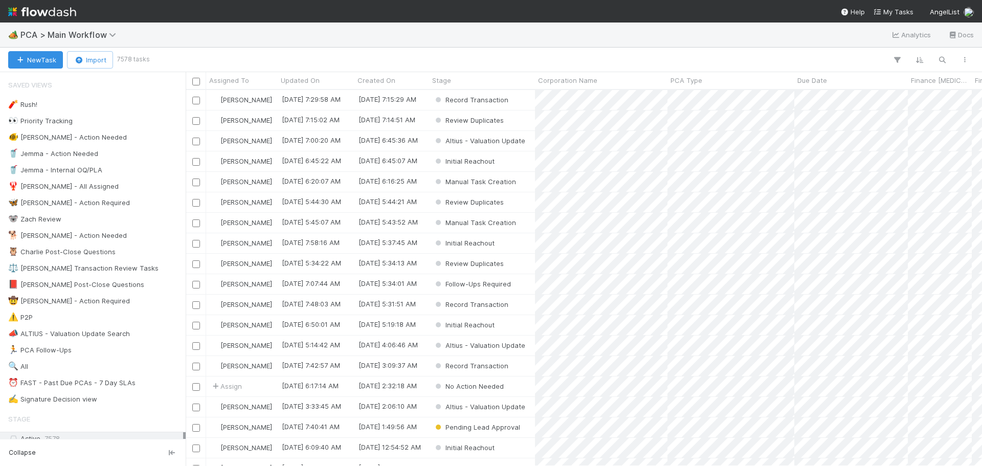
scroll to position [368, 789]
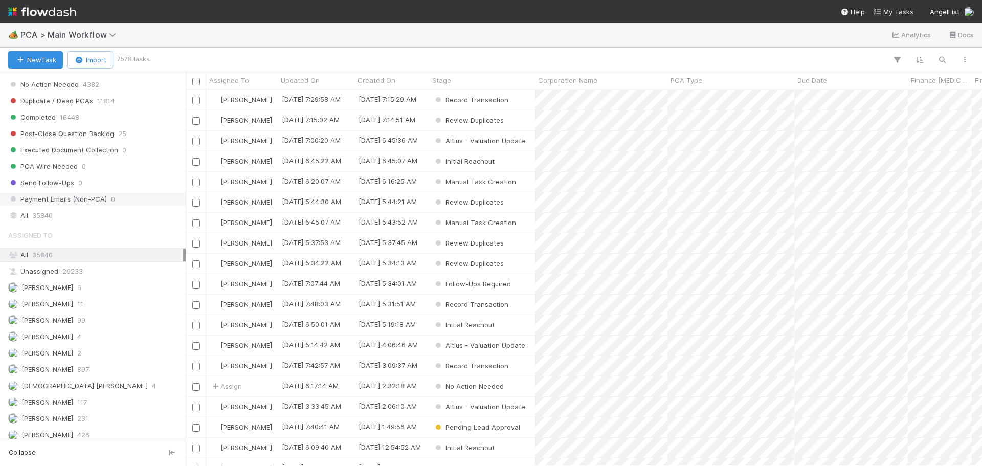
scroll to position [1023, 0]
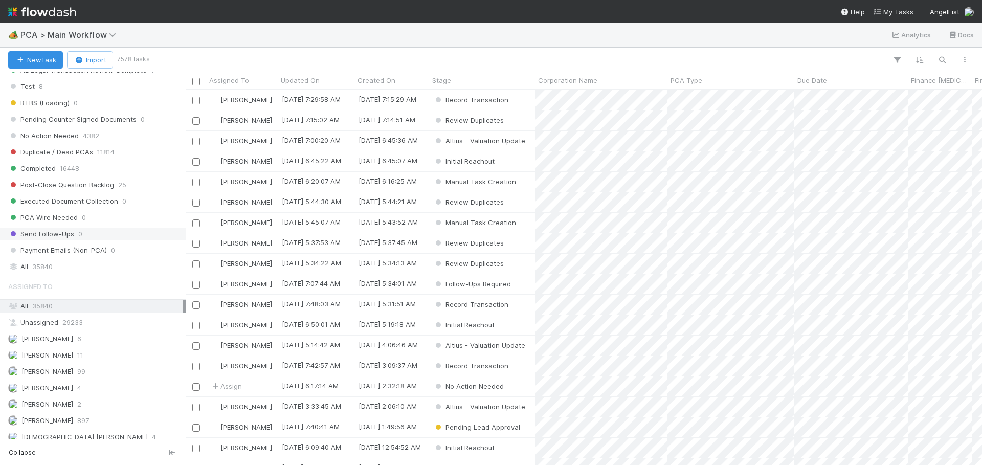
drag, startPoint x: 69, startPoint y: 267, endPoint x: 125, endPoint y: 229, distance: 67.6
click at [68, 267] on div "All 35840" at bounding box center [95, 266] width 175 height 13
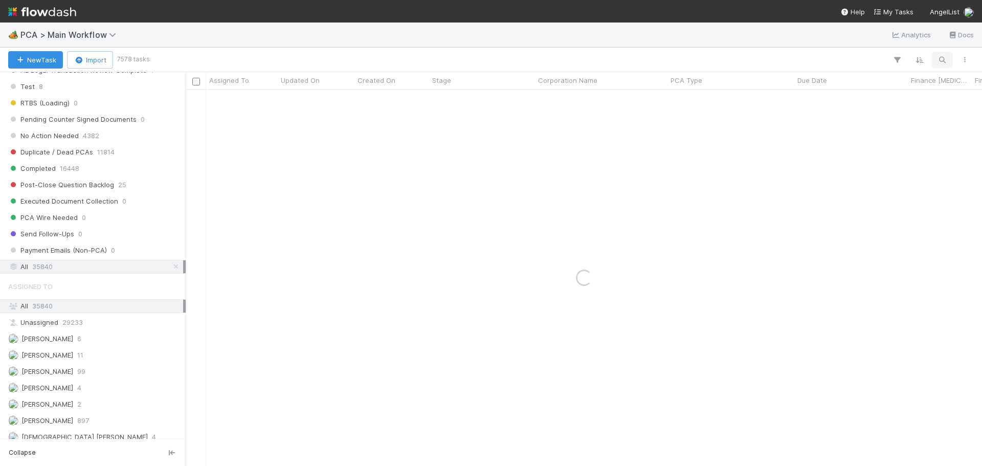
click at [939, 59] on icon "button" at bounding box center [942, 59] width 10 height 9
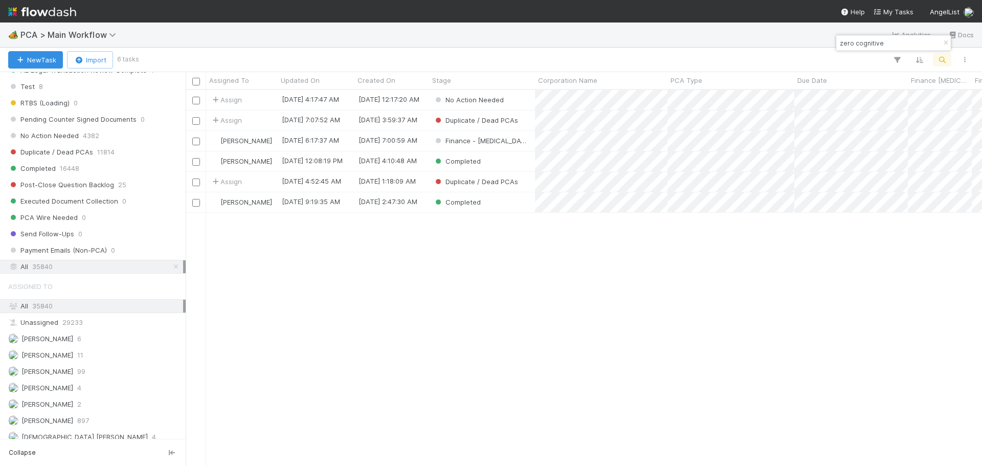
scroll to position [368, 789]
type input "zero cognitive"
click at [947, 44] on icon "button" at bounding box center [946, 43] width 10 height 6
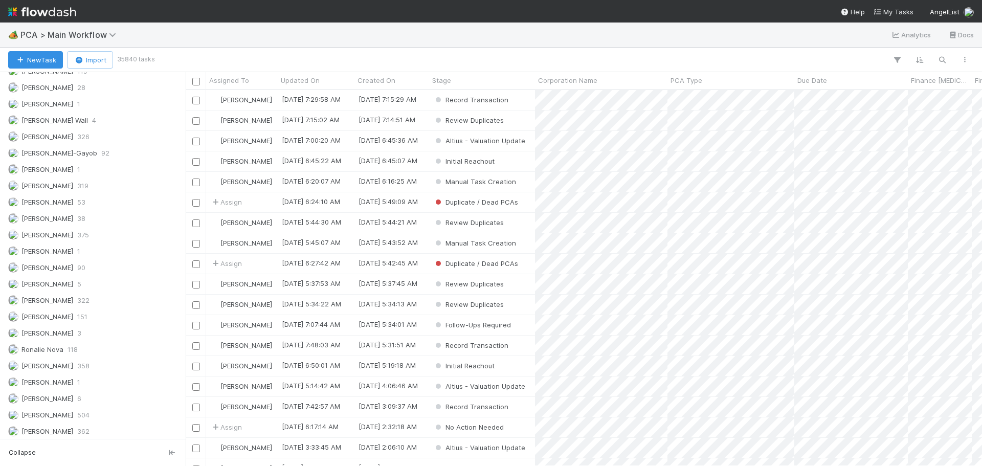
scroll to position [1506, 0]
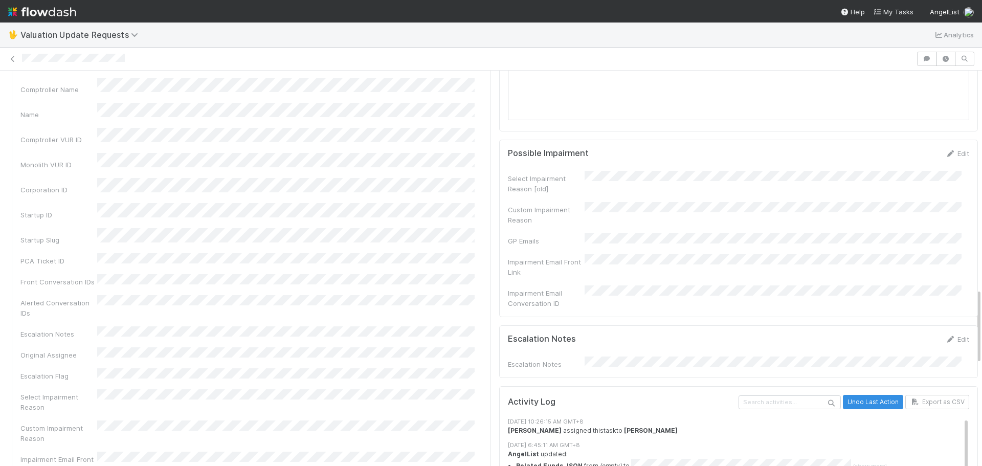
scroll to position [1165, 0]
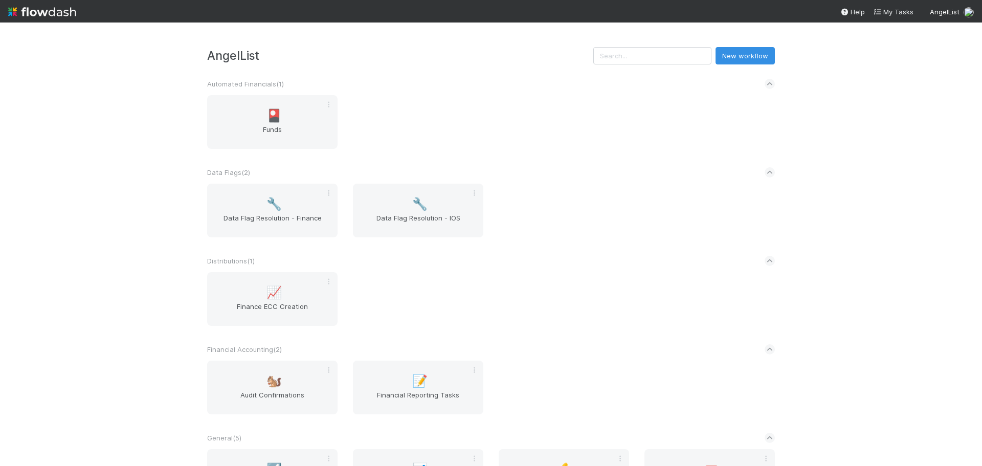
scroll to position [102, 0]
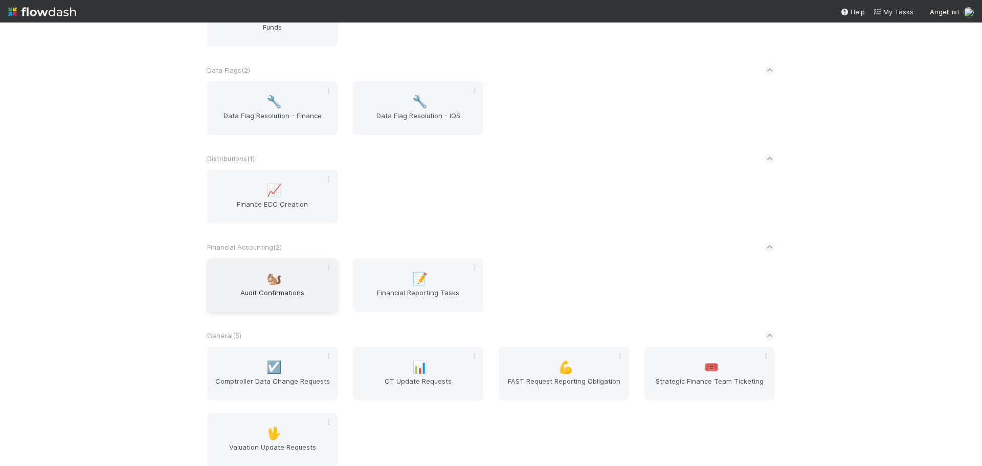
click at [294, 294] on span "Audit Confirmations" at bounding box center [272, 298] width 122 height 20
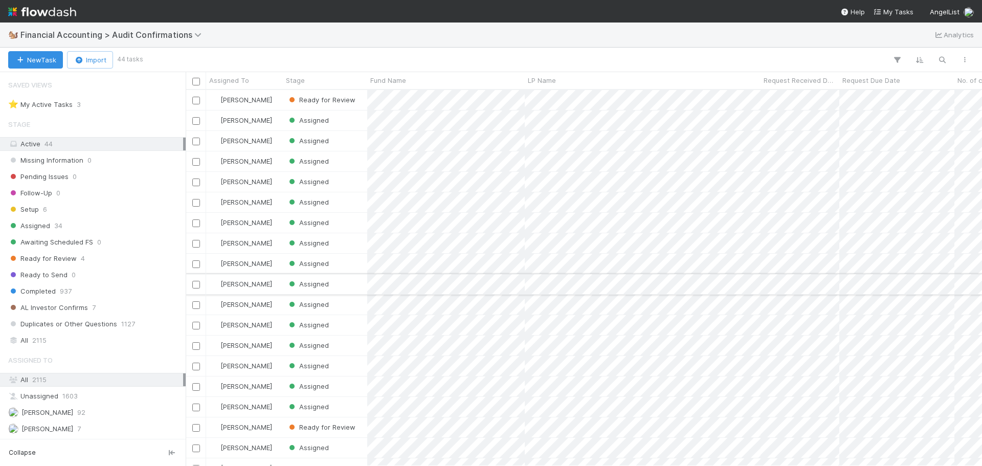
scroll to position [307, 0]
click at [356, 411] on div "Assigned" at bounding box center [325, 407] width 84 height 20
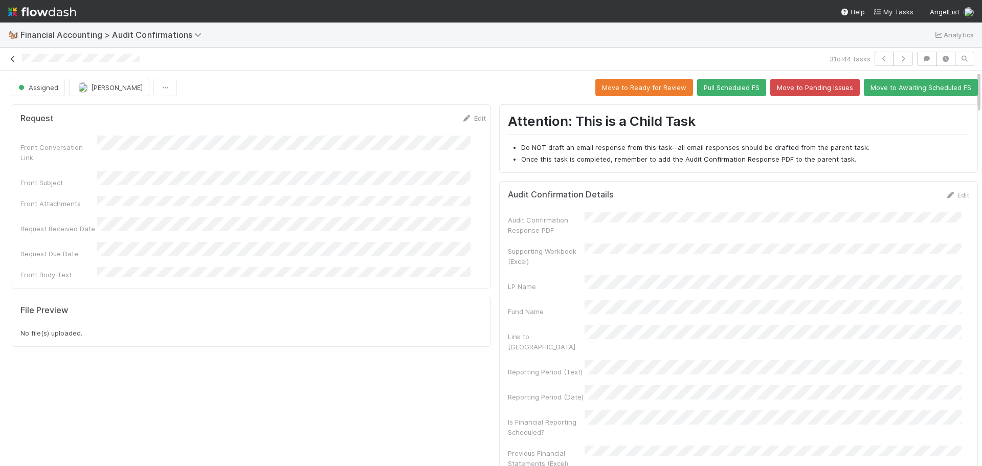
click at [10, 60] on icon at bounding box center [13, 59] width 10 height 7
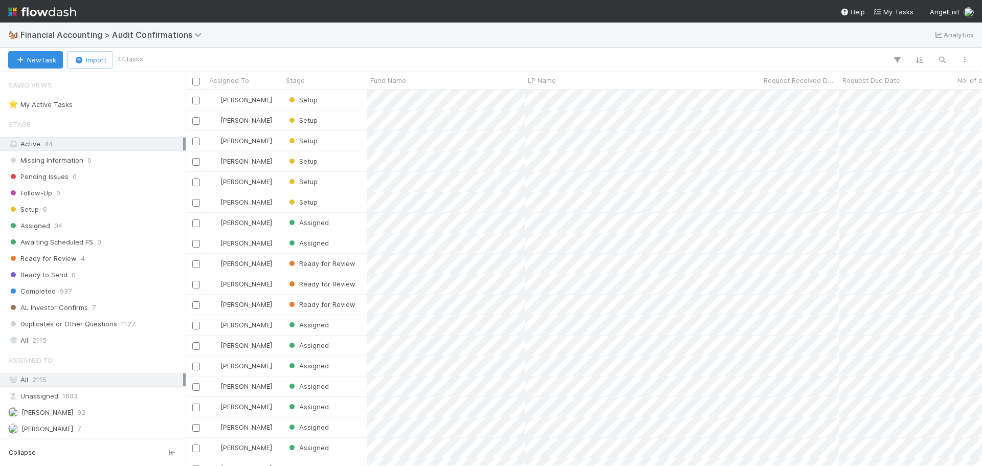
scroll to position [368, 789]
click at [239, 79] on span "Assigned To" at bounding box center [229, 80] width 40 height 10
click at [247, 98] on div "Sort A → Z" at bounding box center [268, 99] width 117 height 15
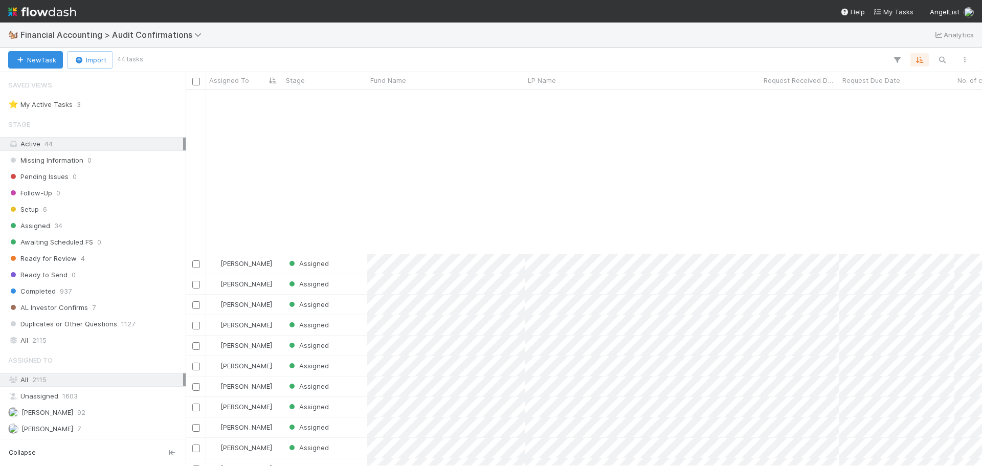
scroll to position [307, 0]
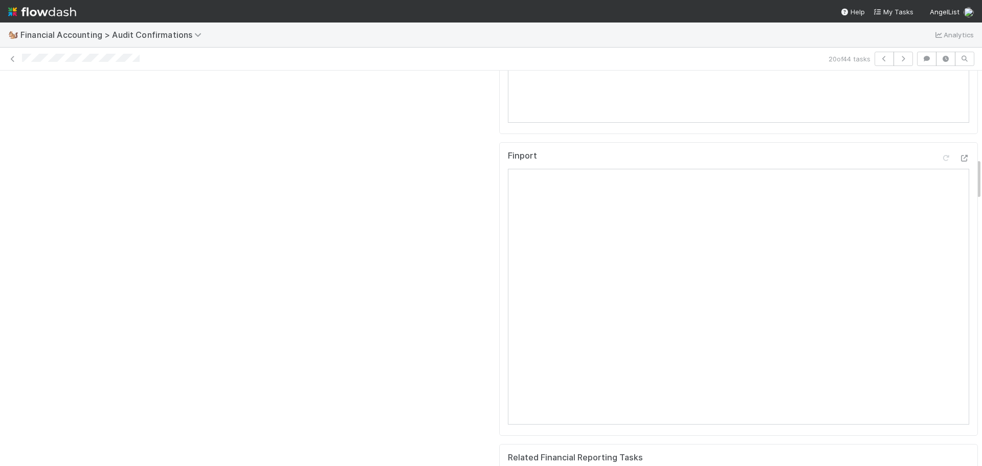
scroll to position [716, 0]
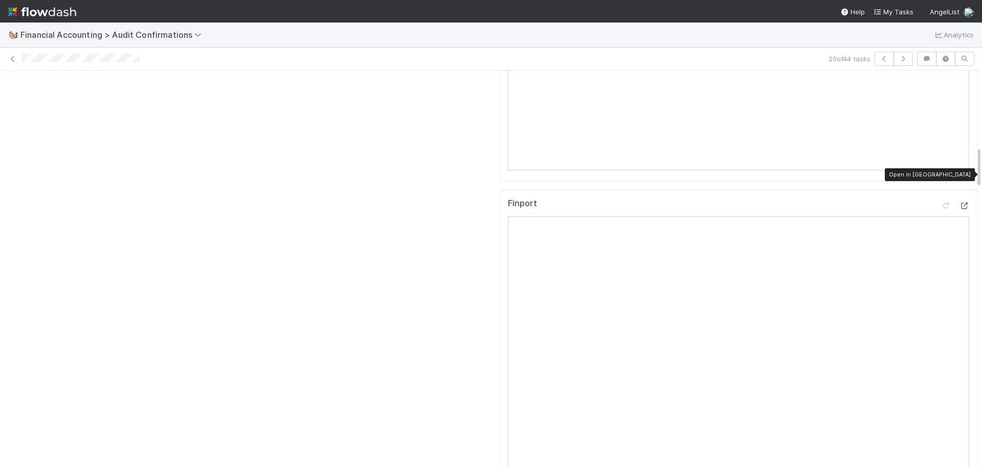
click at [959, 203] on icon at bounding box center [964, 206] width 10 height 7
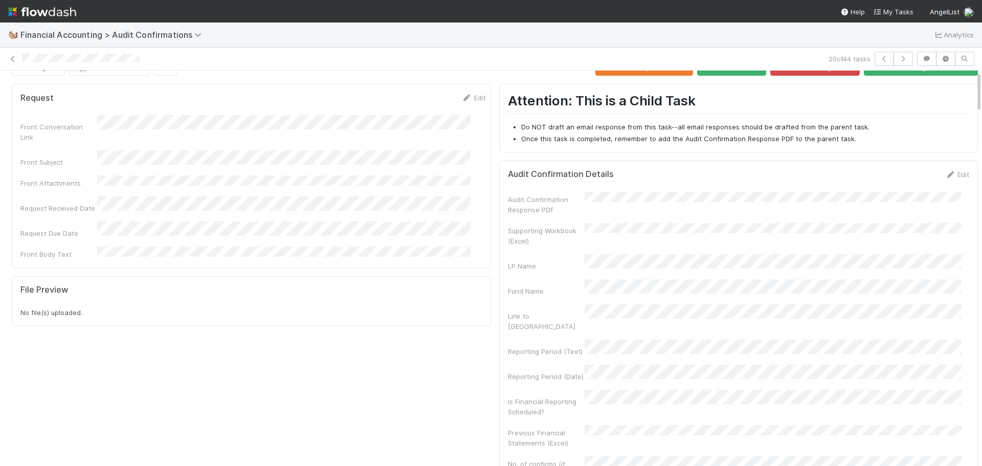
scroll to position [0, 0]
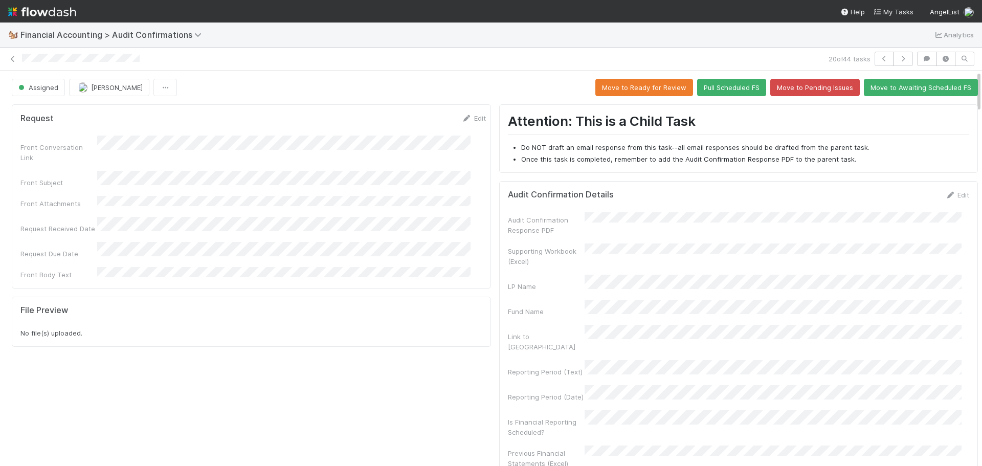
drag, startPoint x: 143, startPoint y: 62, endPoint x: 21, endPoint y: 61, distance: 121.8
click at [21, 61] on div "20 of 44 tasks" at bounding box center [491, 59] width 982 height 14
click at [457, 41] on div "🐿️ Financial Accounting > Audit Confirmations Analytics" at bounding box center [491, 35] width 982 height 25
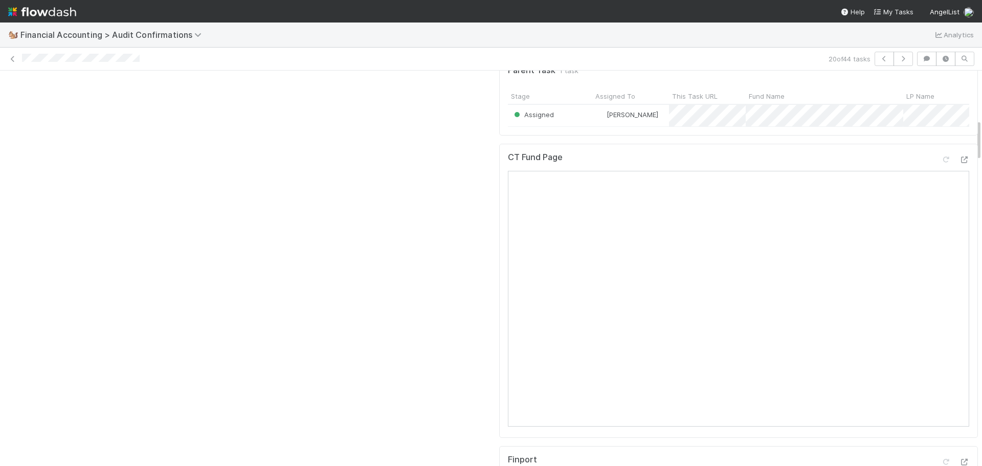
scroll to position [461, 0]
click at [959, 156] on icon at bounding box center [964, 159] width 10 height 7
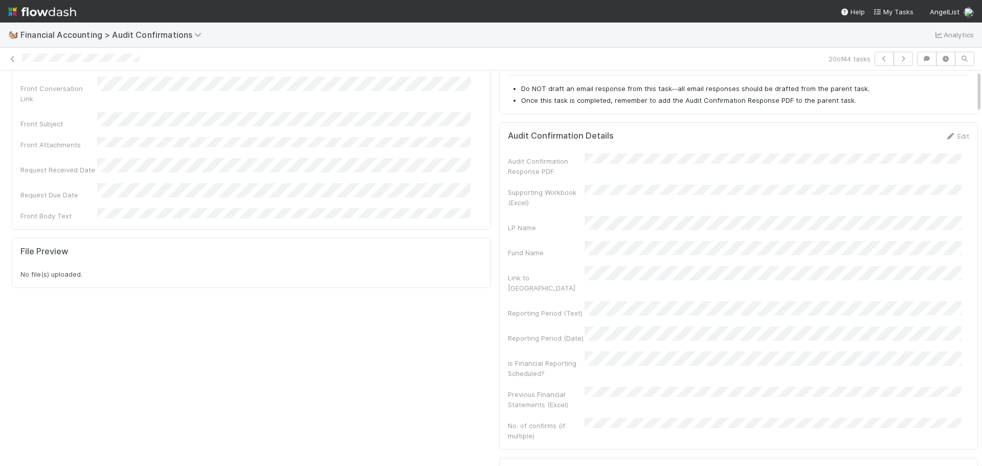
scroll to position [0, 0]
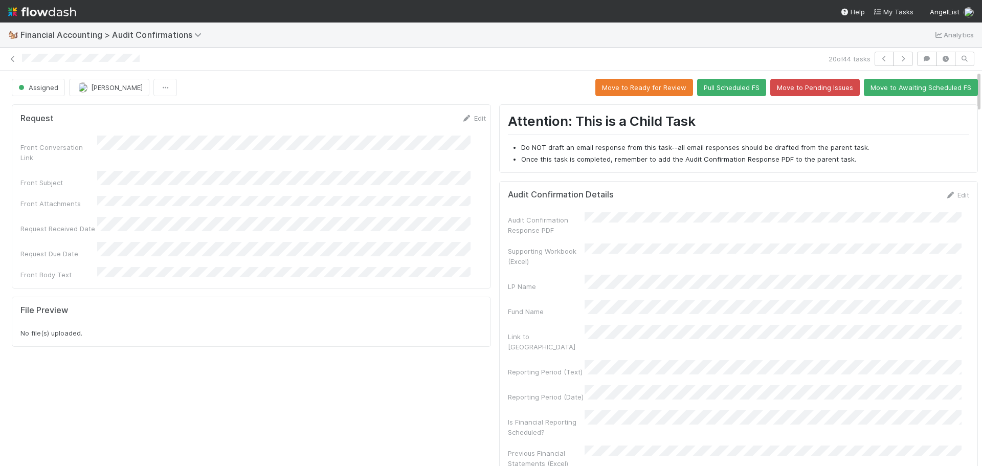
click at [946, 190] on div "Edit" at bounding box center [958, 195] width 24 height 10
click at [952, 196] on link "Edit" at bounding box center [958, 195] width 24 height 8
click at [901, 200] on button "Save" at bounding box center [915, 198] width 29 height 17
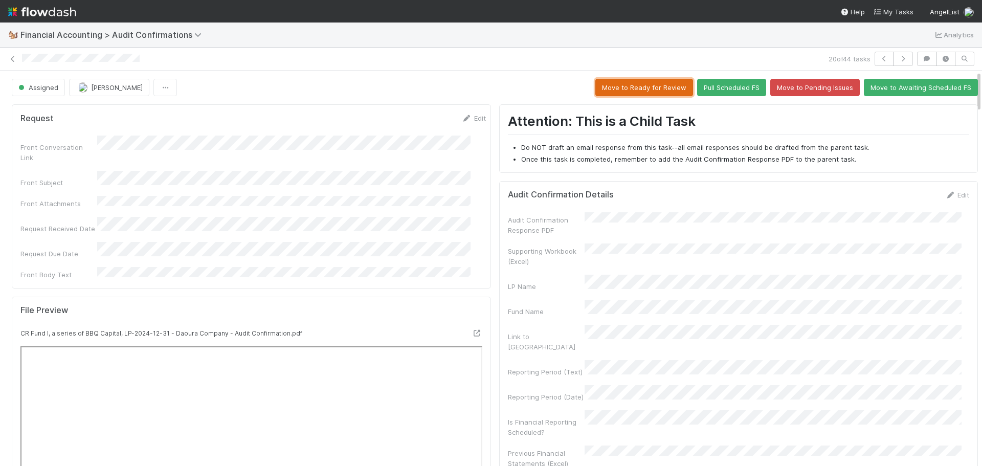
click at [616, 90] on button "Move to Ready for Review" at bounding box center [645, 87] width 98 height 17
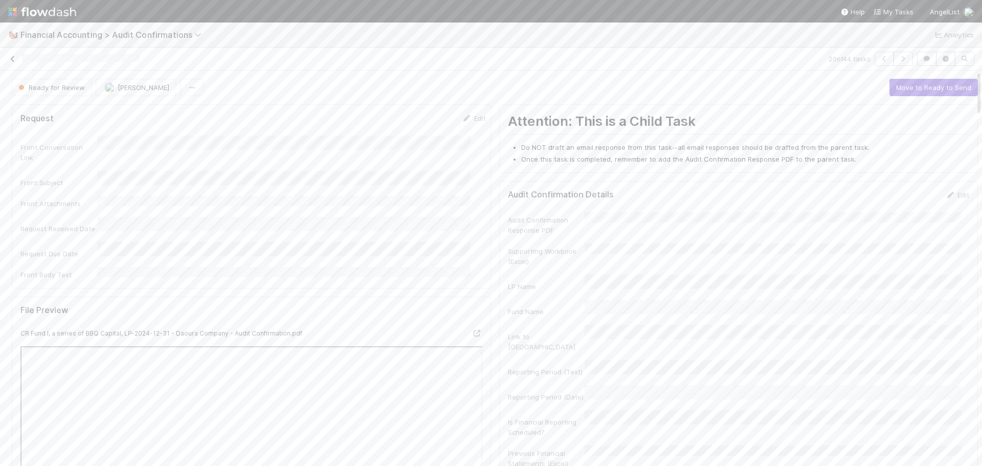
click at [15, 57] on icon at bounding box center [13, 59] width 10 height 7
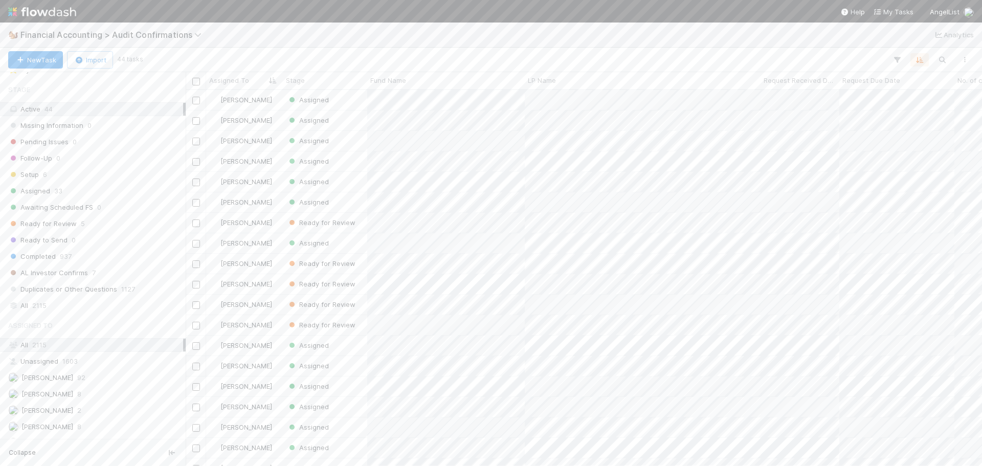
scroll to position [130, 0]
click at [79, 365] on div "Marenz Trajano 2" at bounding box center [95, 364] width 175 height 13
click at [121, 256] on div "Ready for Review 5" at bounding box center [95, 258] width 175 height 13
click at [171, 364] on icon at bounding box center [176, 364] width 10 height 7
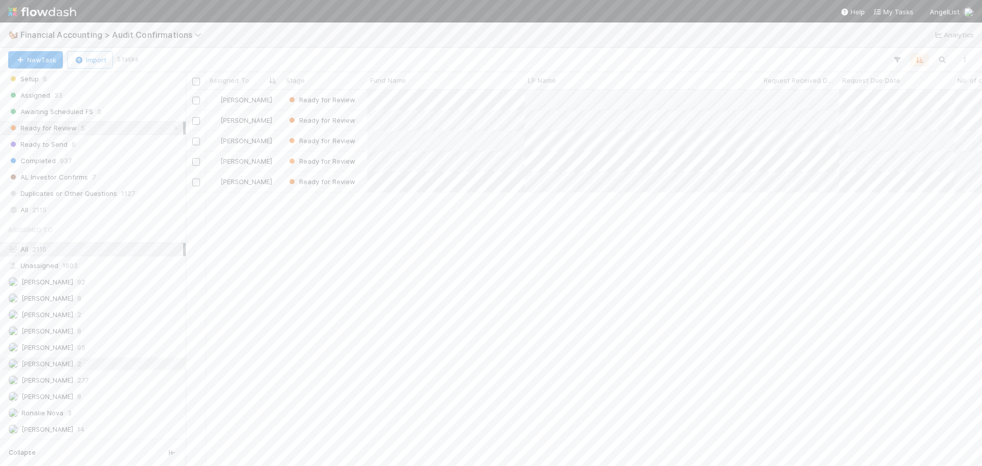
scroll to position [368, 789]
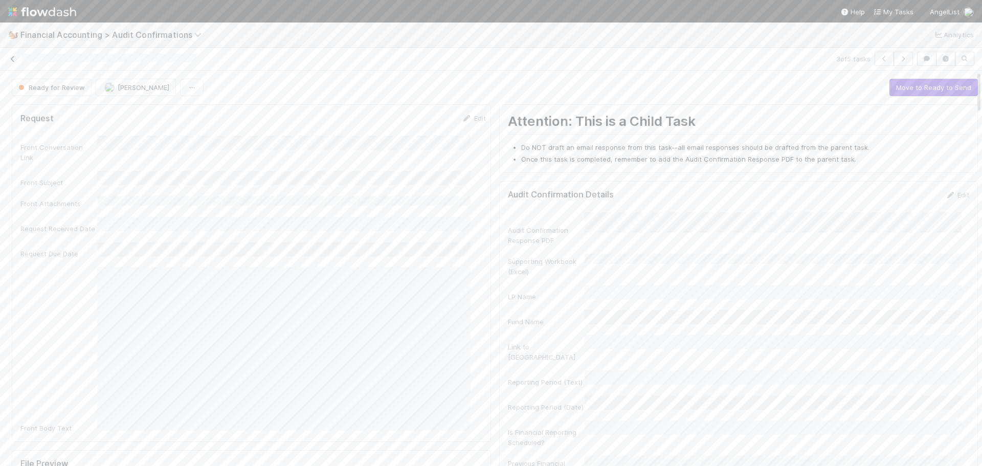
click at [12, 56] on icon at bounding box center [13, 59] width 10 height 7
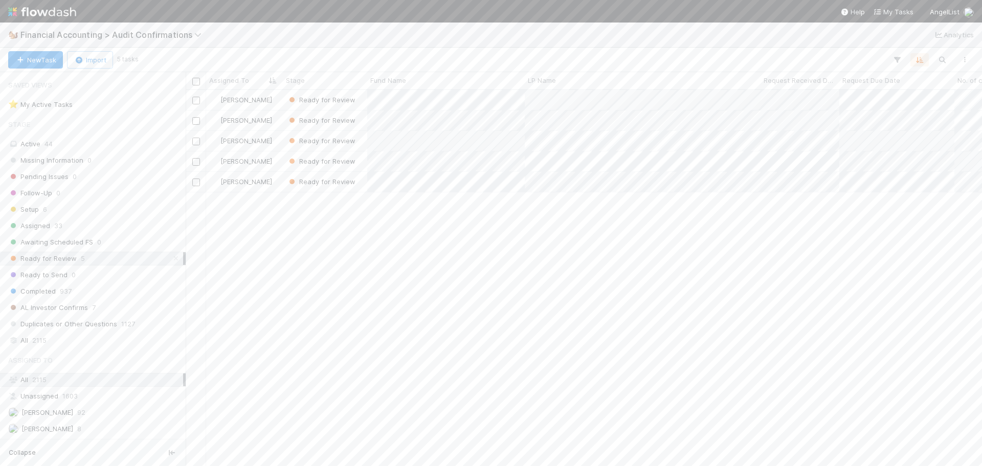
scroll to position [368, 789]
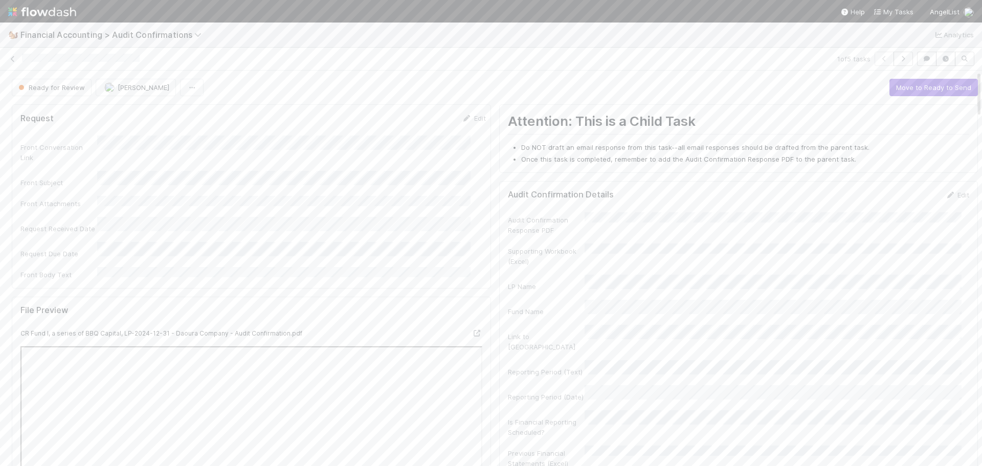
click at [22, 62] on div at bounding box center [428, 59] width 812 height 11
click at [10, 56] on icon at bounding box center [13, 59] width 10 height 7
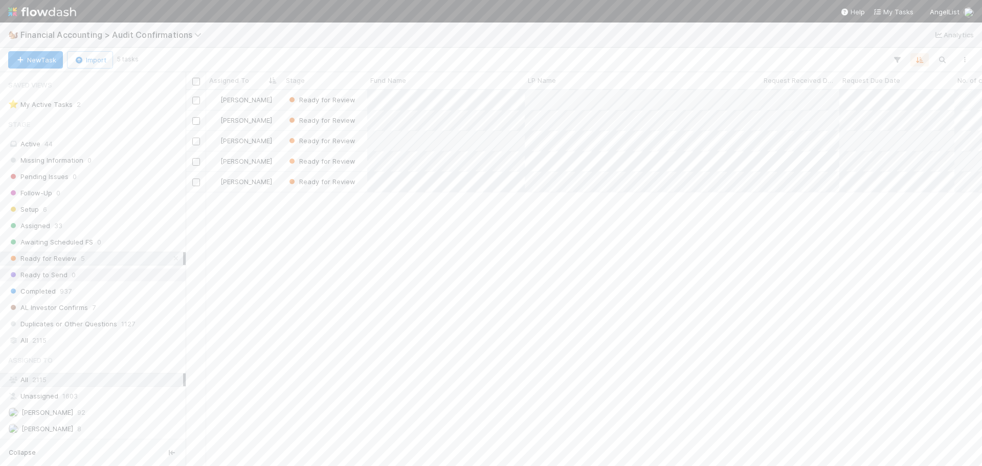
scroll to position [130, 0]
click at [171, 129] on icon at bounding box center [176, 128] width 10 height 7
click at [63, 367] on span "[PERSON_NAME]" at bounding box center [47, 364] width 52 height 8
click at [461, 123] on div at bounding box center [491, 233] width 982 height 466
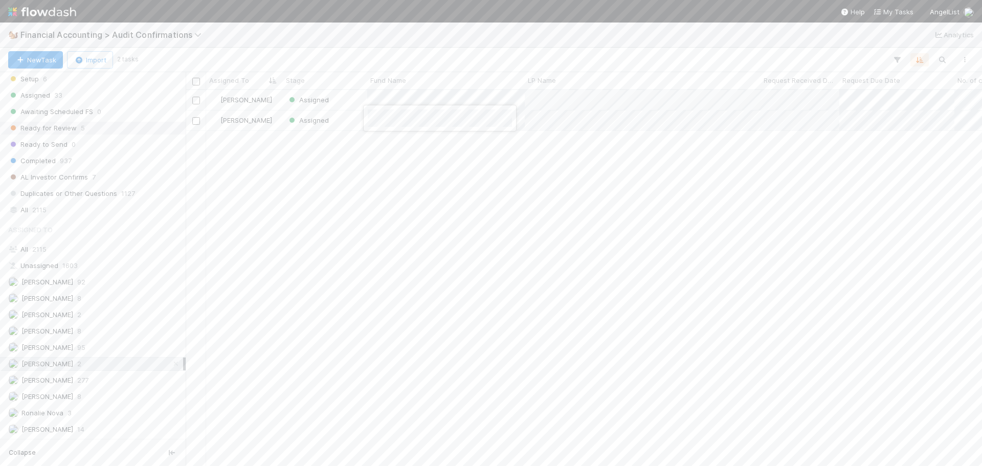
click at [439, 151] on div at bounding box center [491, 233] width 982 height 466
click at [478, 176] on div "Marenz Trajano Assigned 0 8/29/25, 9:13:26 PM 9/4/25, 5:27:29 AM Marenz Trajano…" at bounding box center [584, 278] width 797 height 376
click at [434, 148] on div at bounding box center [491, 233] width 982 height 466
click at [539, 196] on div at bounding box center [491, 233] width 982 height 466
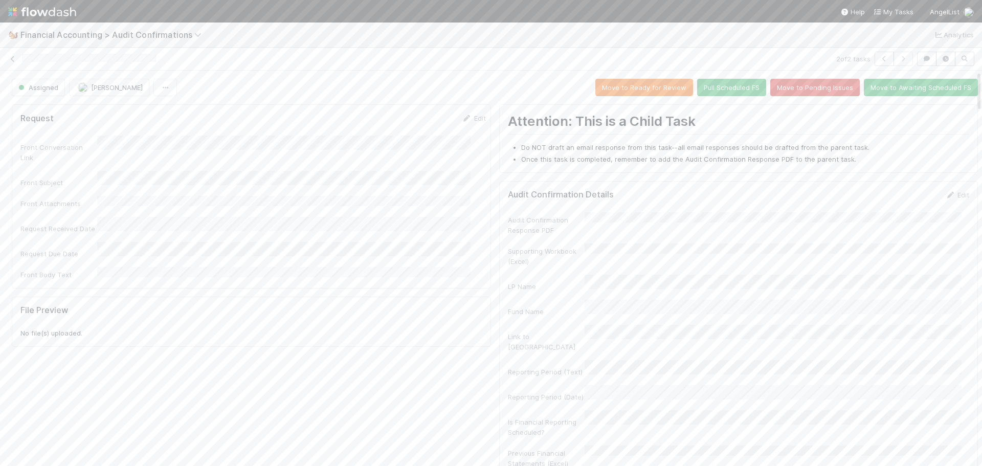
drag, startPoint x: 159, startPoint y: 58, endPoint x: 24, endPoint y: 69, distance: 135.5
click at [24, 69] on div "2 of 2 tasks" at bounding box center [491, 59] width 982 height 23
drag, startPoint x: 166, startPoint y: 60, endPoint x: 19, endPoint y: 68, distance: 146.5
click at [19, 68] on div "2 of 2 tasks" at bounding box center [491, 59] width 982 height 23
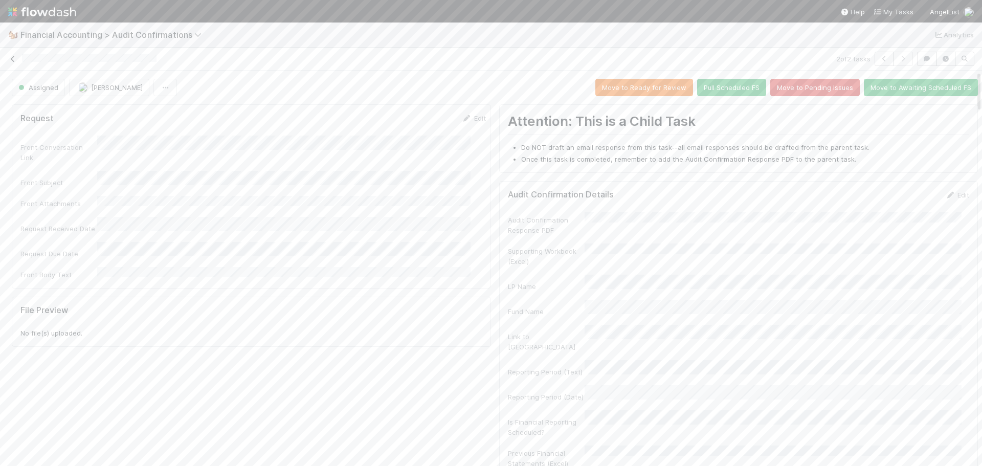
click at [9, 62] on link at bounding box center [13, 59] width 10 height 10
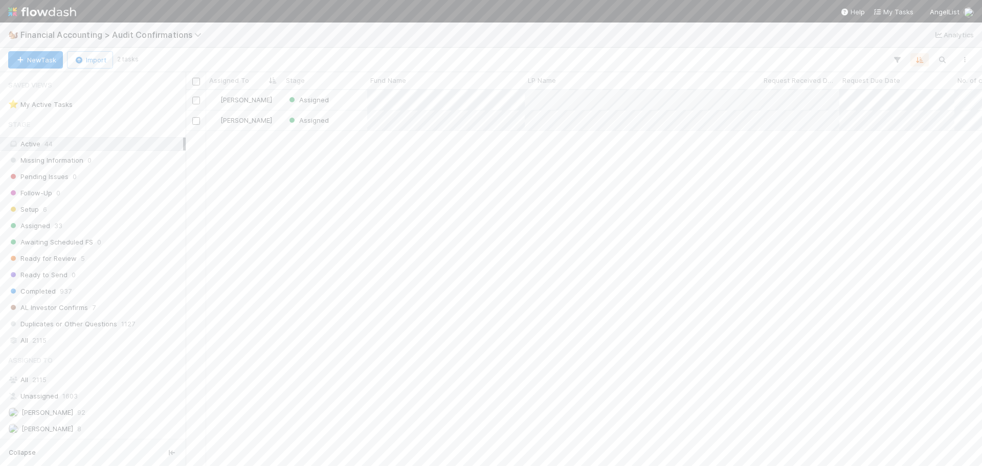
scroll to position [368, 789]
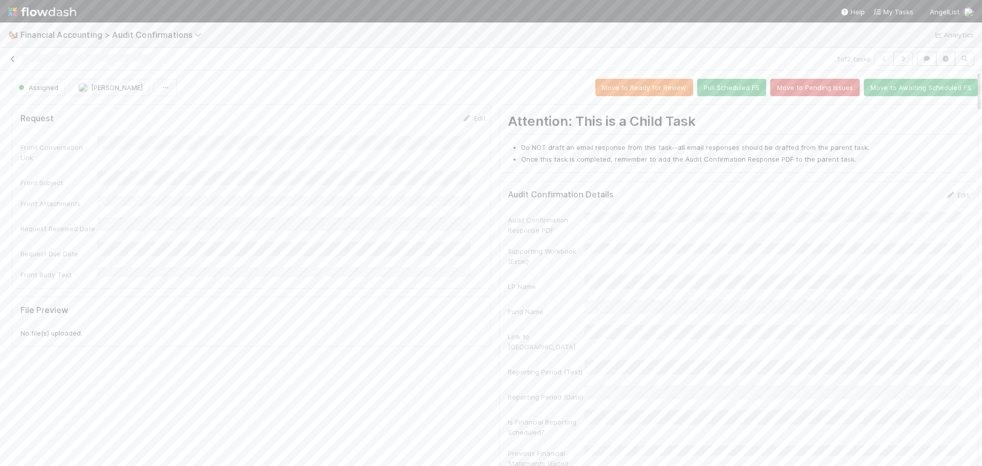
click at [12, 56] on icon at bounding box center [13, 59] width 10 height 7
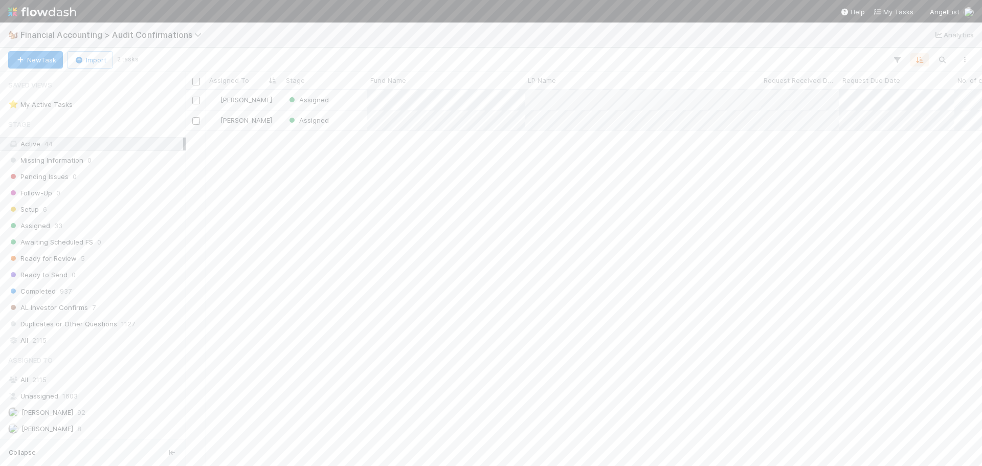
scroll to position [368, 789]
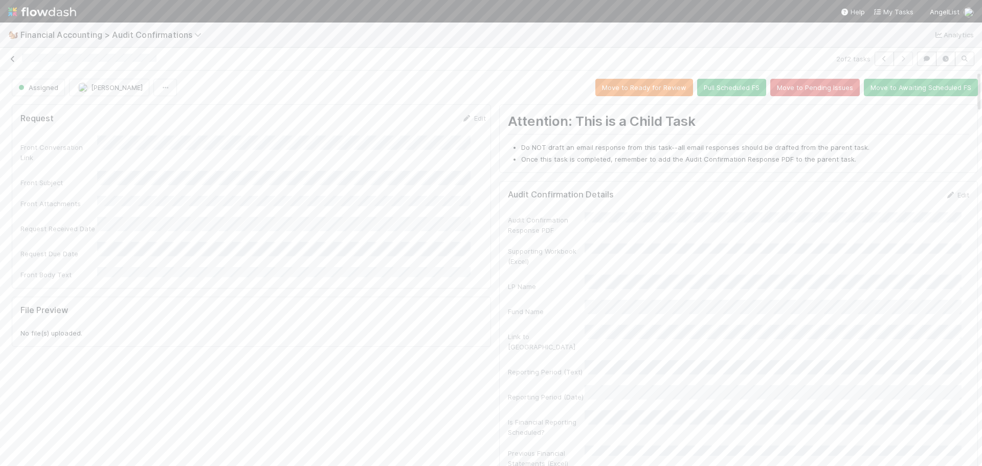
click at [11, 58] on icon at bounding box center [13, 59] width 10 height 7
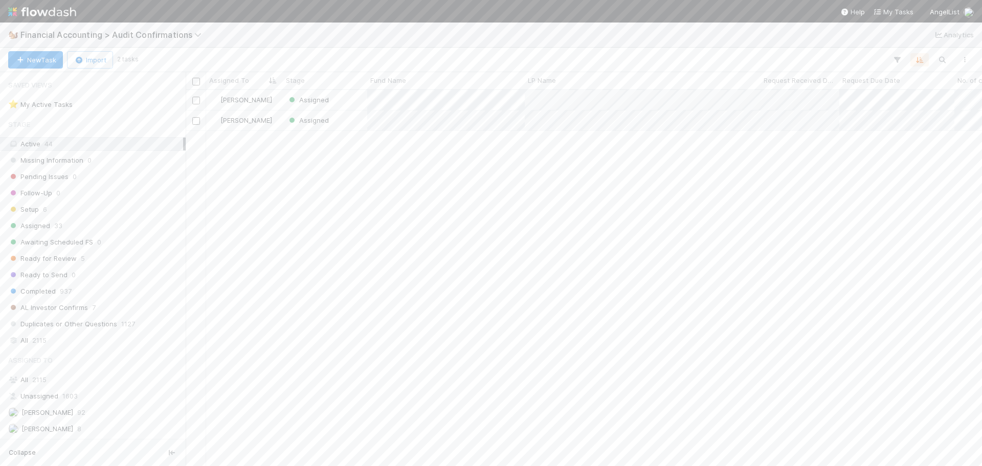
scroll to position [368, 789]
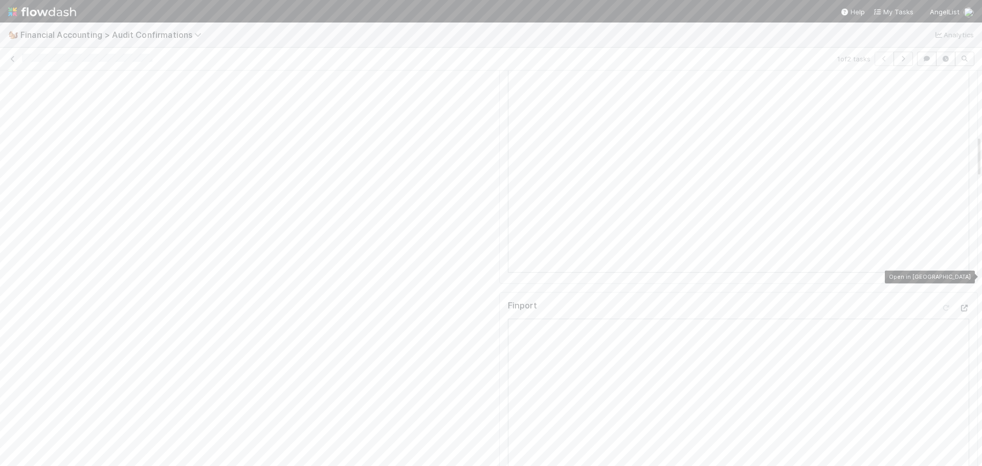
click at [959, 305] on icon at bounding box center [964, 308] width 10 height 7
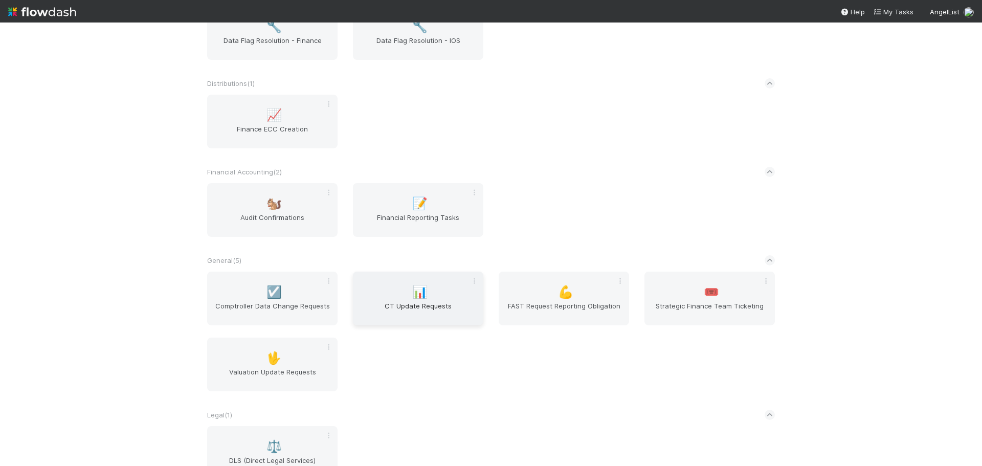
scroll to position [205, 0]
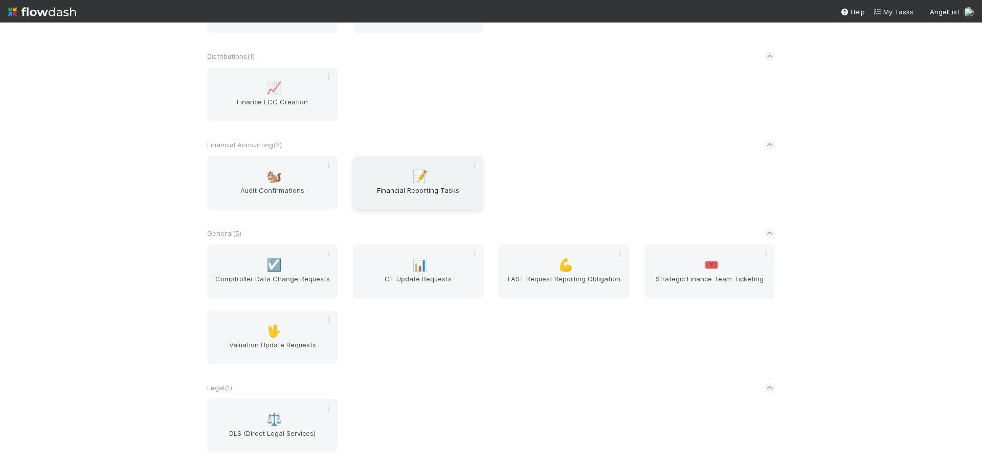
click at [422, 190] on span "Financial Reporting Tasks" at bounding box center [418, 195] width 122 height 20
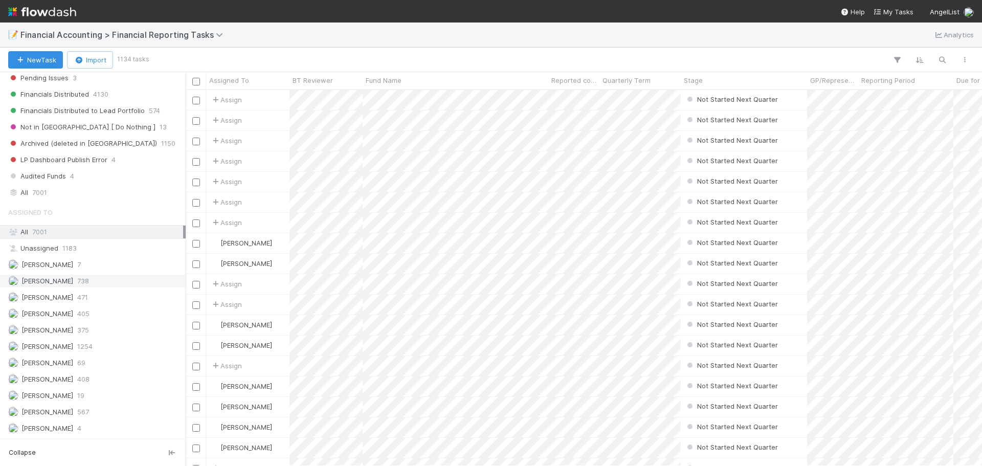
scroll to position [358, 0]
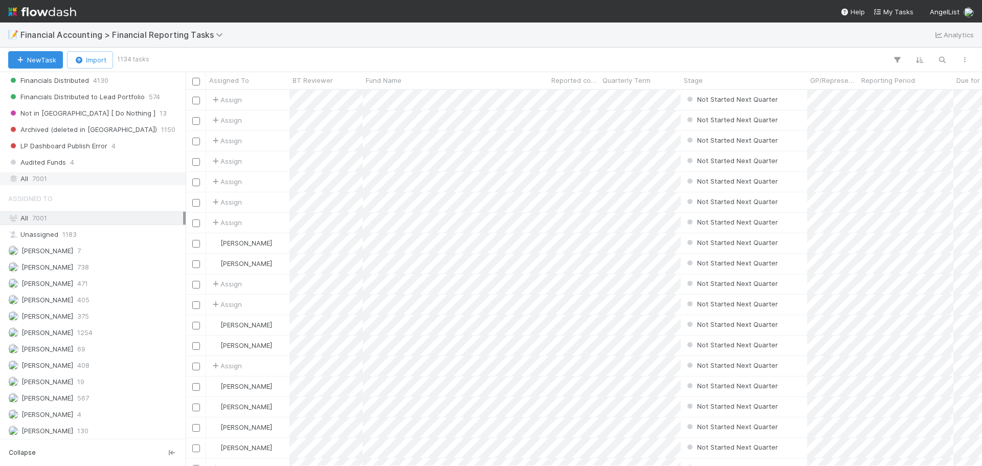
click at [73, 179] on div "All 7001" at bounding box center [95, 178] width 175 height 13
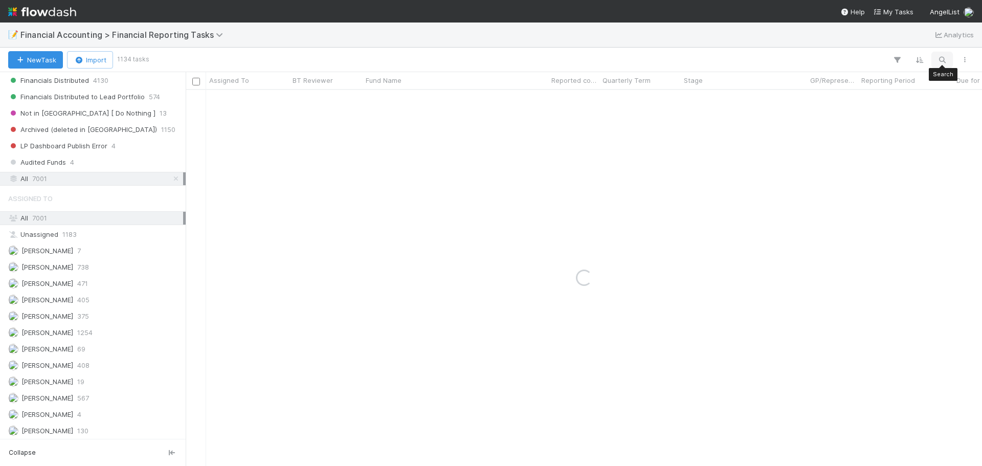
click at [944, 59] on icon "button" at bounding box center [942, 59] width 10 height 9
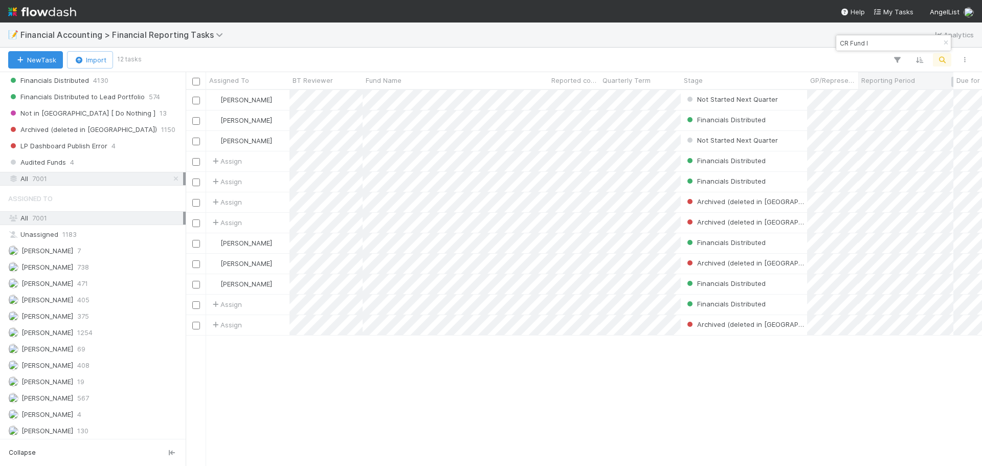
scroll to position [368, 789]
click at [747, 20] on body "📝 Financial Accounting > Financial Reporting Tasks Analytics New Task Import 12…" at bounding box center [491, 233] width 982 height 466
drag, startPoint x: 874, startPoint y: 44, endPoint x: 847, endPoint y: 39, distance: 28.1
click at [847, 39] on input "CR Fund I" at bounding box center [889, 43] width 102 height 12
type input "C"
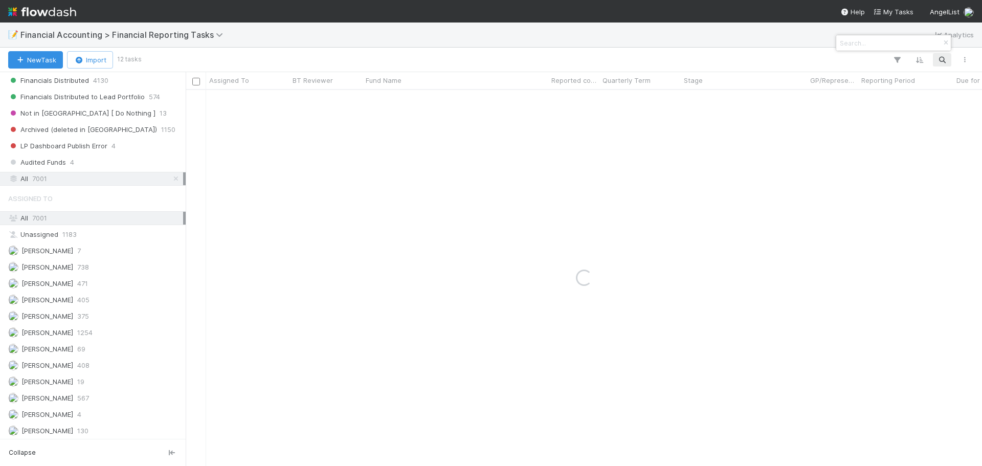
paste input "CR Fund I, a series of BBQ Capital, LP"
type input "CR Fund I, a series of BBQ Capital, LP"
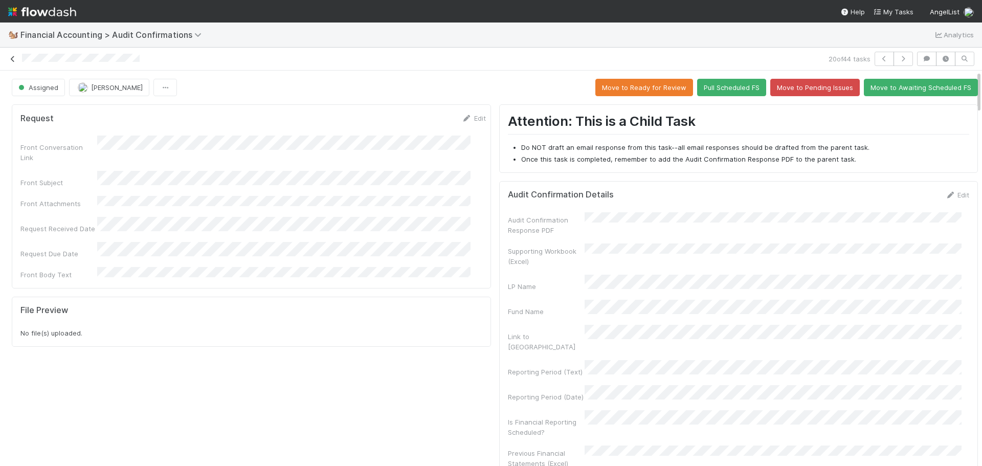
click at [13, 56] on icon at bounding box center [13, 59] width 10 height 7
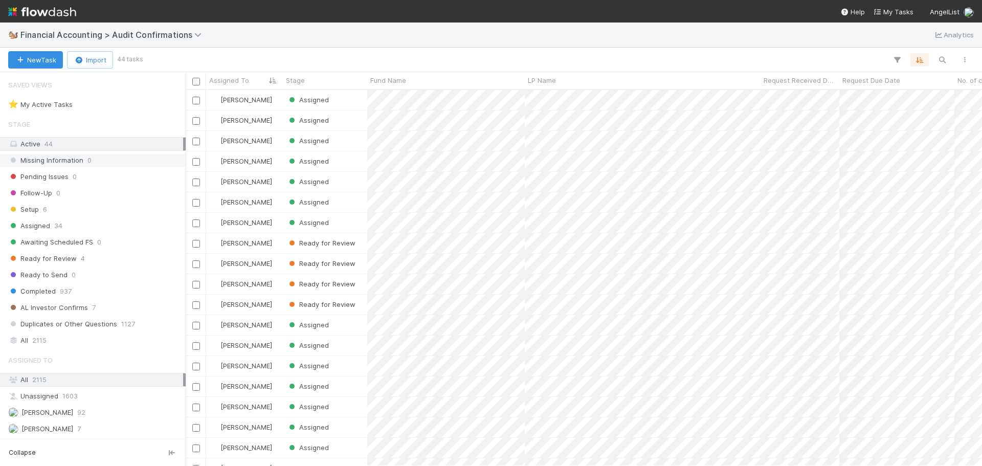
scroll to position [368, 789]
click at [68, 344] on div "All 2115" at bounding box center [95, 340] width 175 height 13
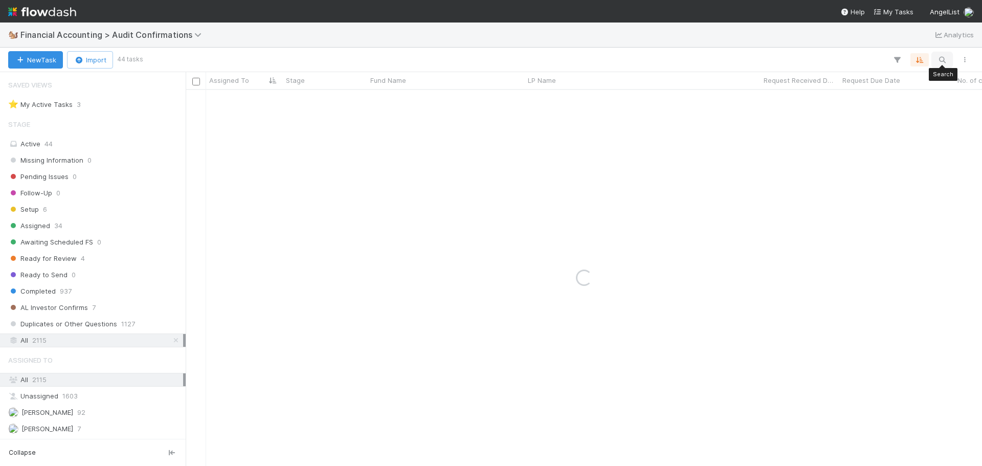
click at [942, 58] on icon "button" at bounding box center [942, 59] width 10 height 9
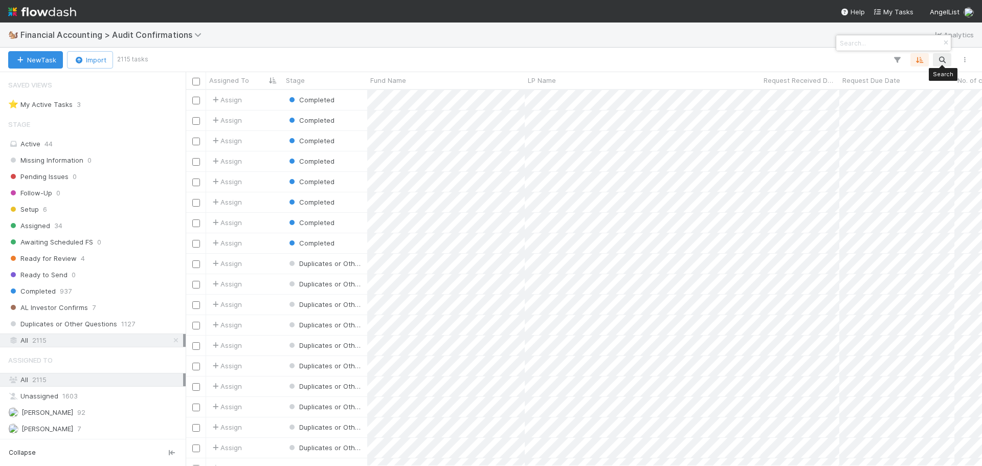
scroll to position [368, 789]
paste input "CR Fund I, a series of BBQ Capital, LP"
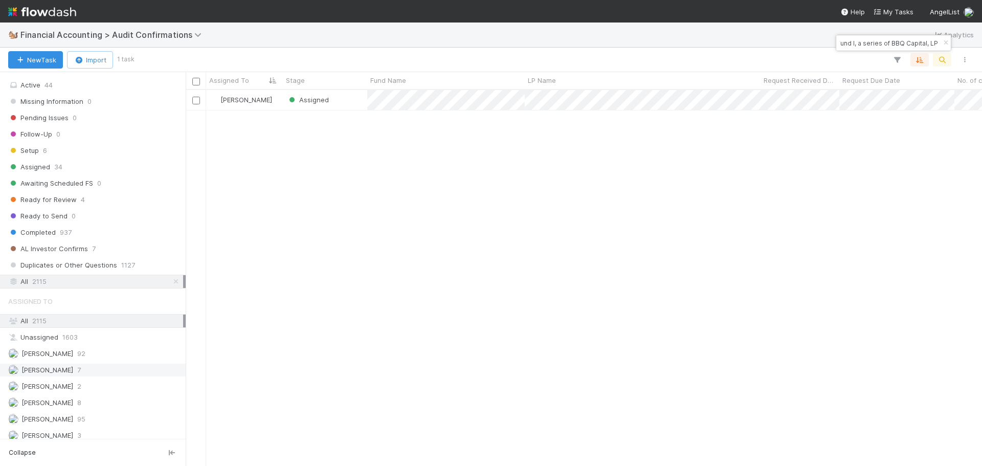
scroll to position [102, 0]
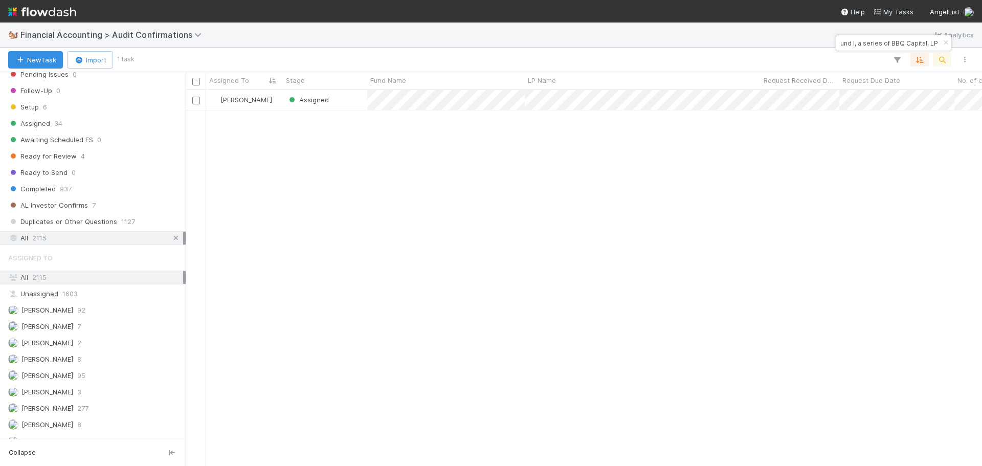
type input "CR Fund I, a series of BBQ Capital, LP"
drag, startPoint x: 169, startPoint y: 239, endPoint x: 165, endPoint y: 232, distance: 8.5
click at [171, 239] on icon at bounding box center [176, 238] width 10 height 7
click at [946, 43] on icon "button" at bounding box center [946, 43] width 10 height 6
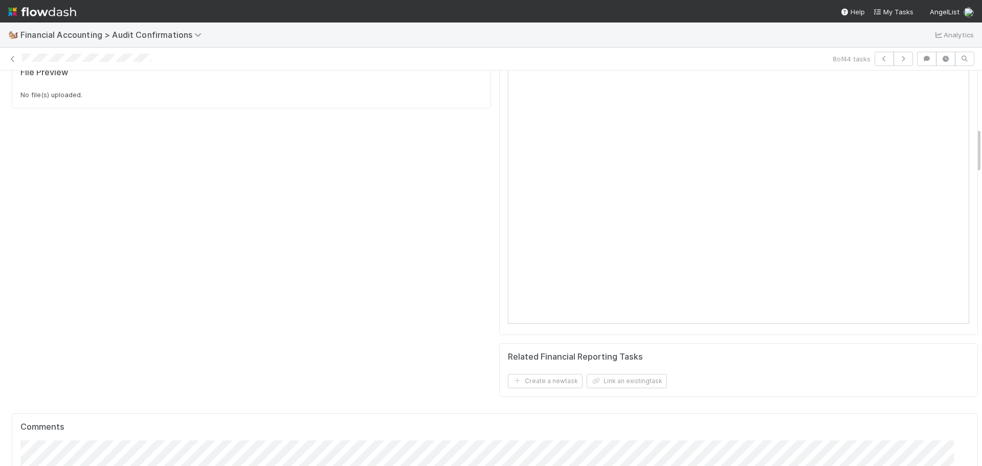
scroll to position [358, 0]
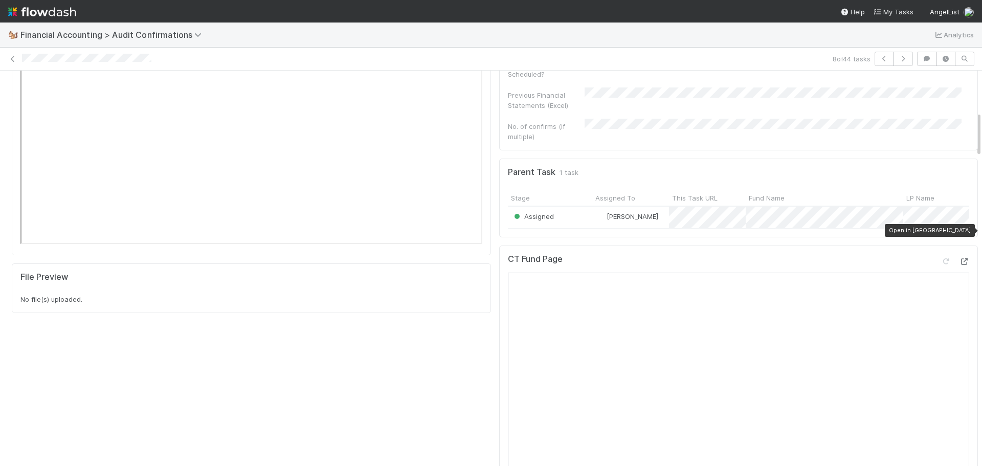
click at [959, 258] on icon at bounding box center [964, 261] width 10 height 7
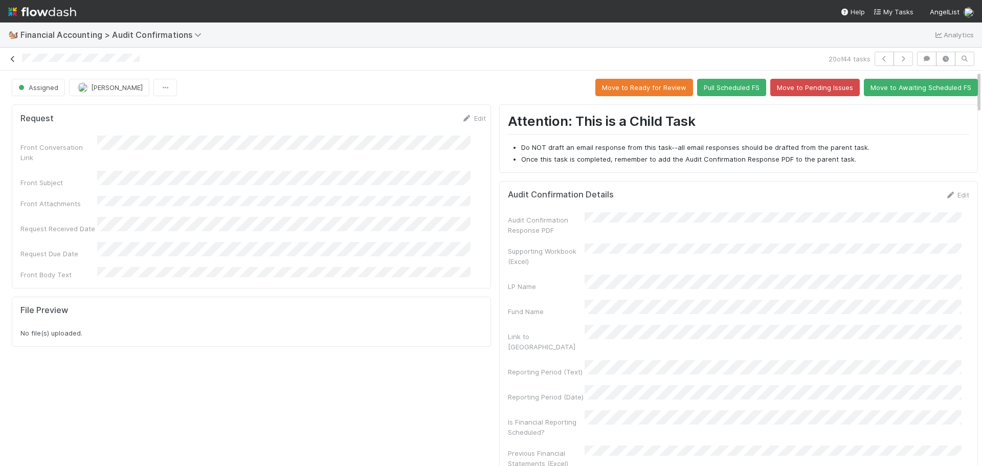
click at [11, 60] on icon at bounding box center [13, 59] width 10 height 7
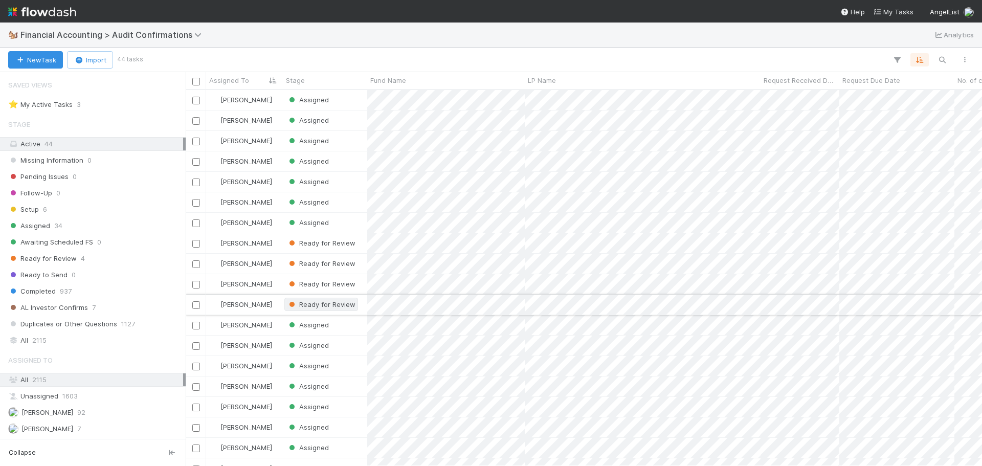
scroll to position [368, 789]
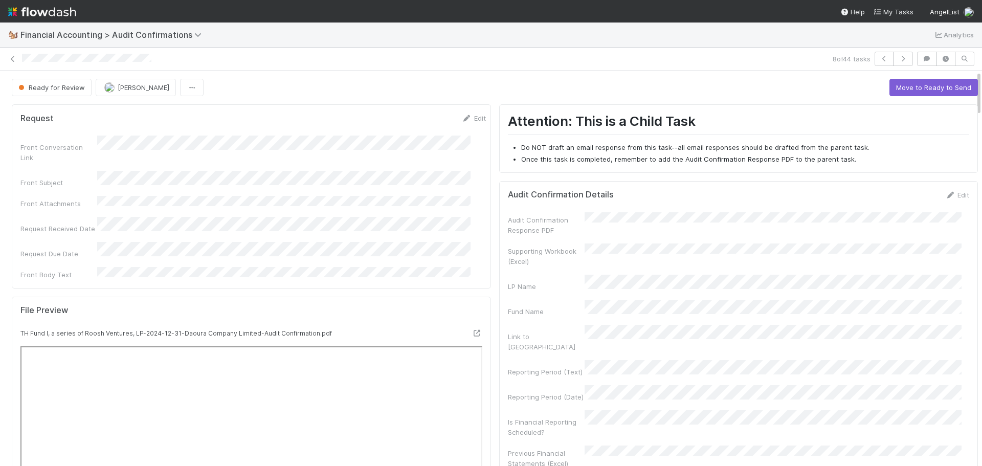
click at [694, 35] on div "🐿️ Financial Accounting > Audit Confirmations Analytics" at bounding box center [491, 35] width 982 height 25
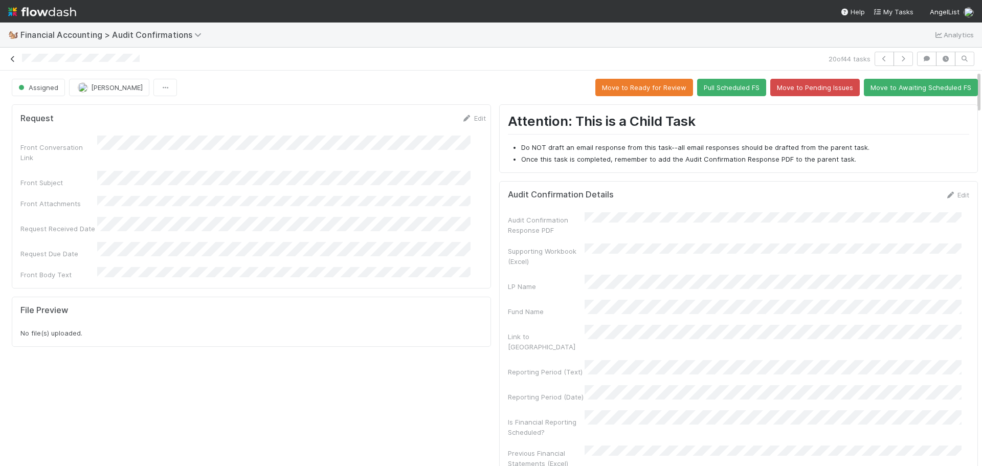
click at [12, 59] on icon at bounding box center [13, 59] width 10 height 7
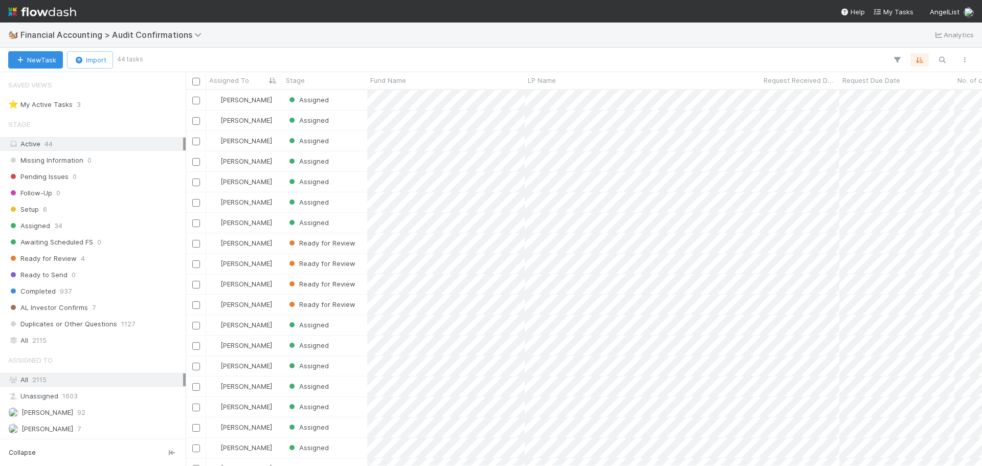
scroll to position [368, 789]
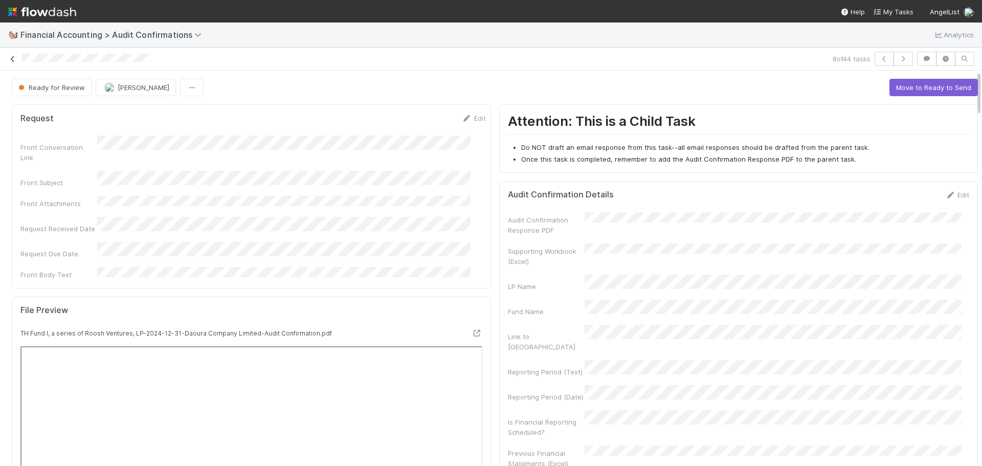
click at [13, 58] on icon at bounding box center [13, 59] width 10 height 7
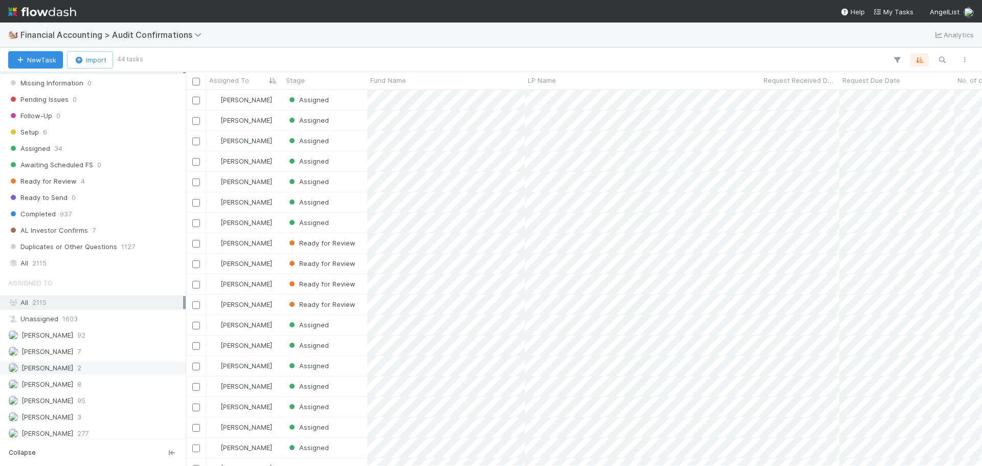
scroll to position [130, 0]
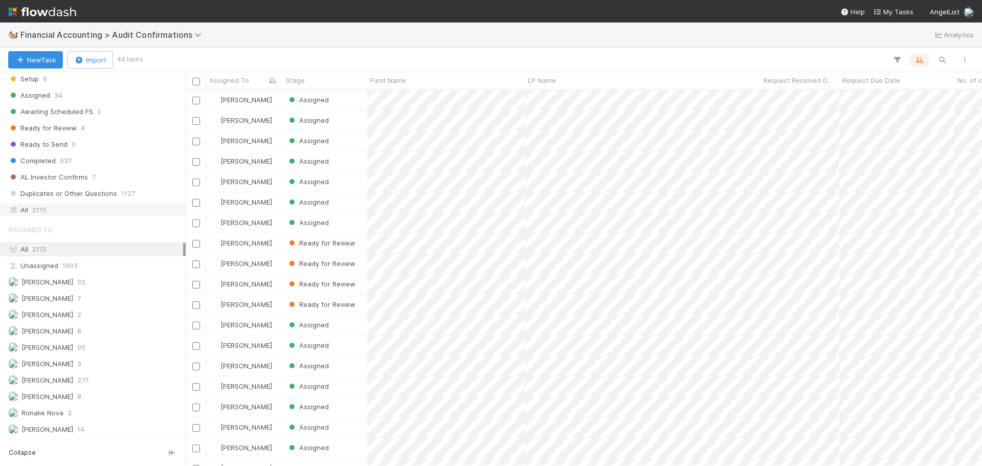
click at [58, 213] on div "All 2115" at bounding box center [95, 210] width 175 height 13
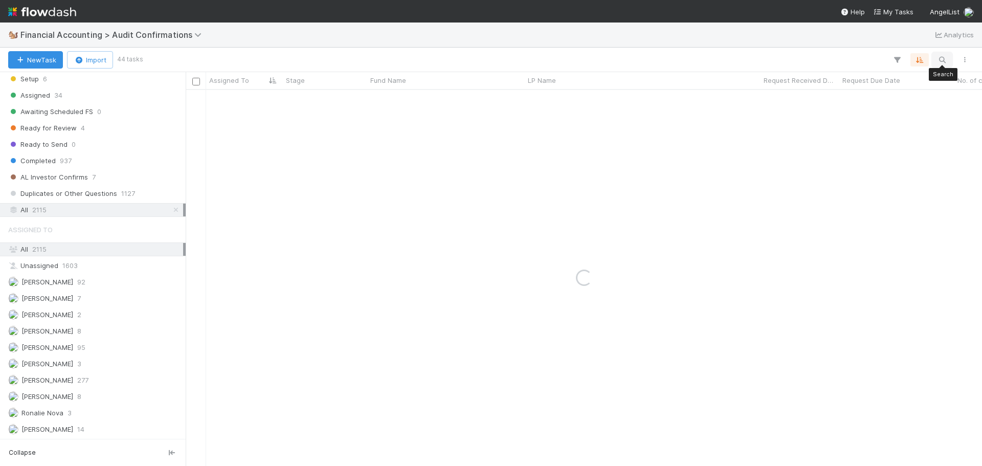
click at [944, 61] on icon "button" at bounding box center [942, 59] width 10 height 9
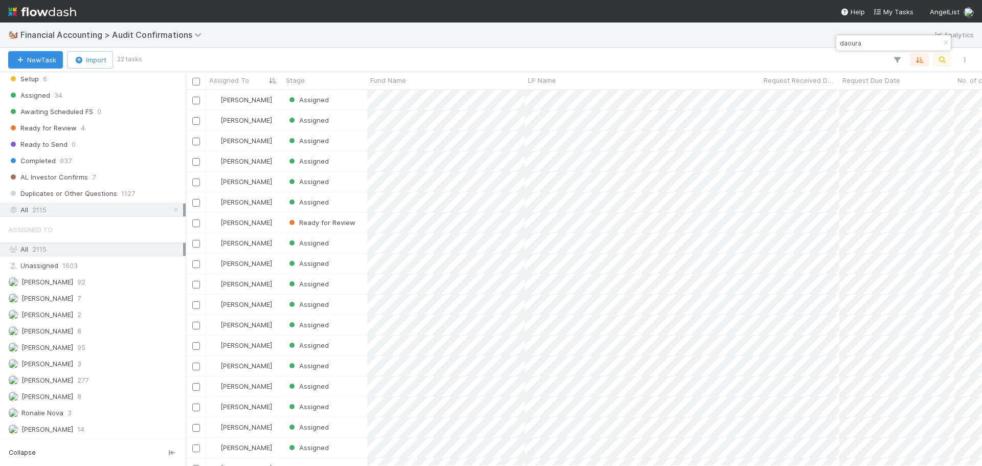
type input "daoura"
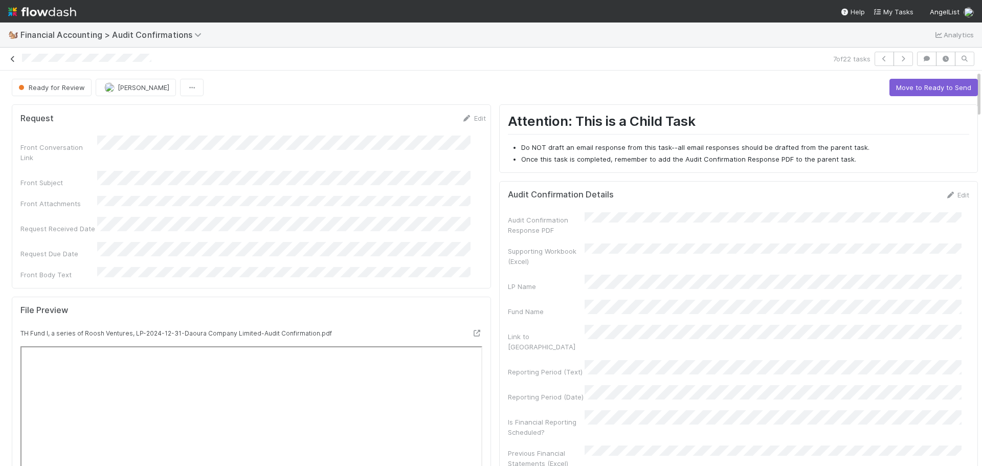
click at [11, 56] on icon at bounding box center [13, 59] width 10 height 7
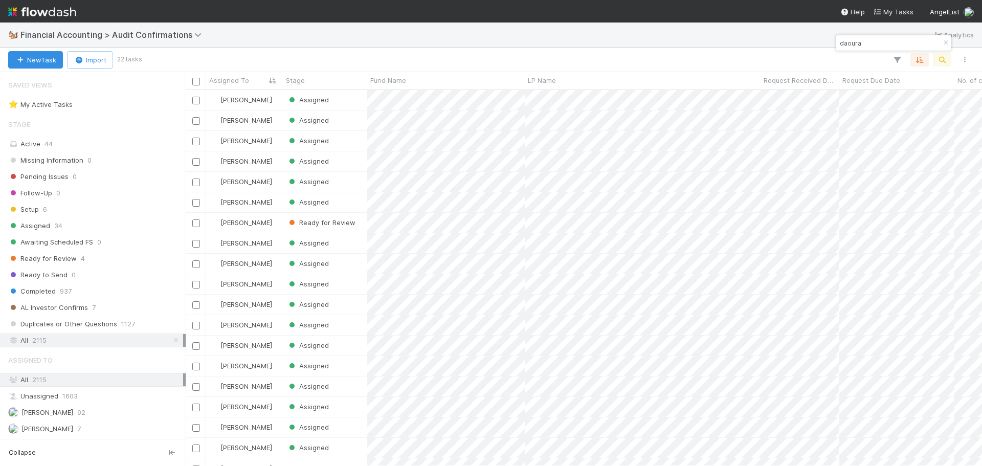
scroll to position [368, 789]
click at [947, 46] on button "button" at bounding box center [945, 43] width 11 height 12
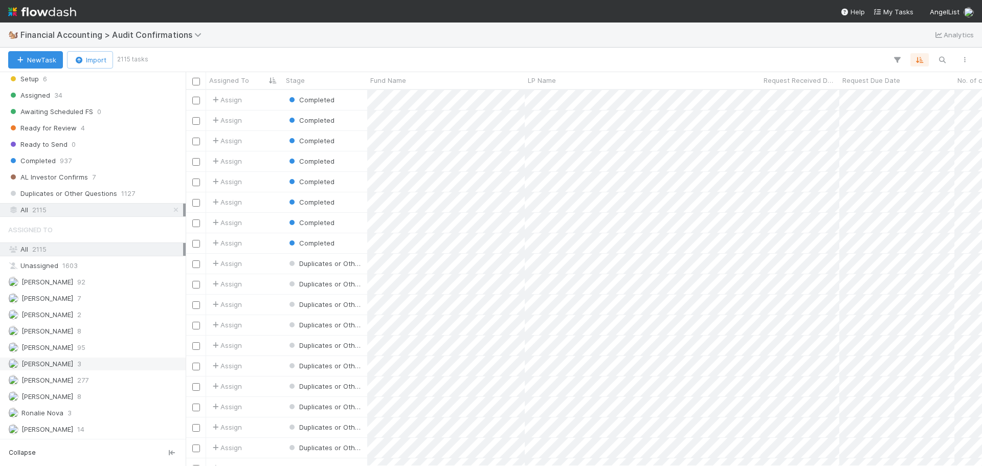
click at [52, 366] on span "[PERSON_NAME]" at bounding box center [47, 364] width 52 height 8
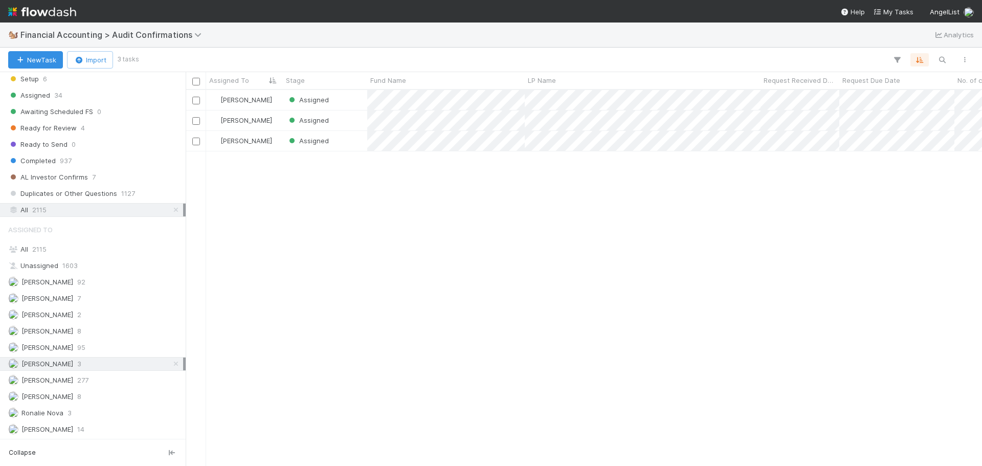
scroll to position [368, 789]
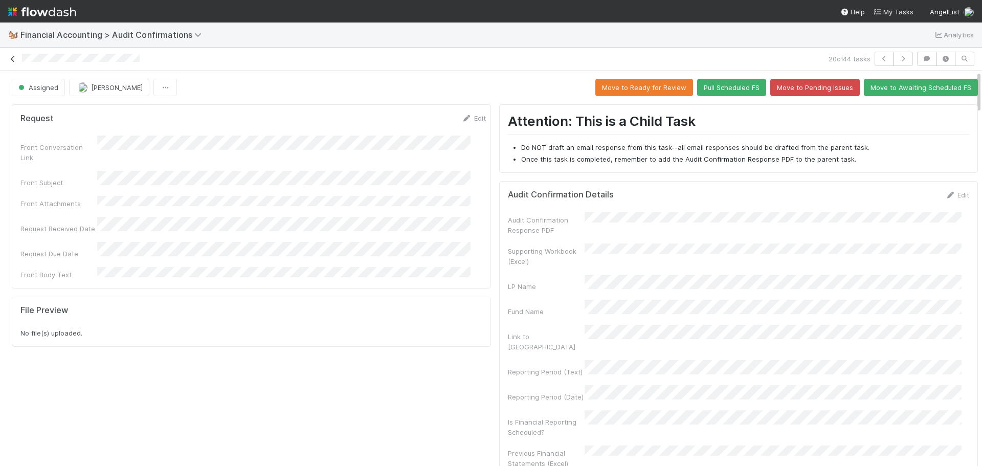
click at [12, 63] on link at bounding box center [13, 59] width 10 height 10
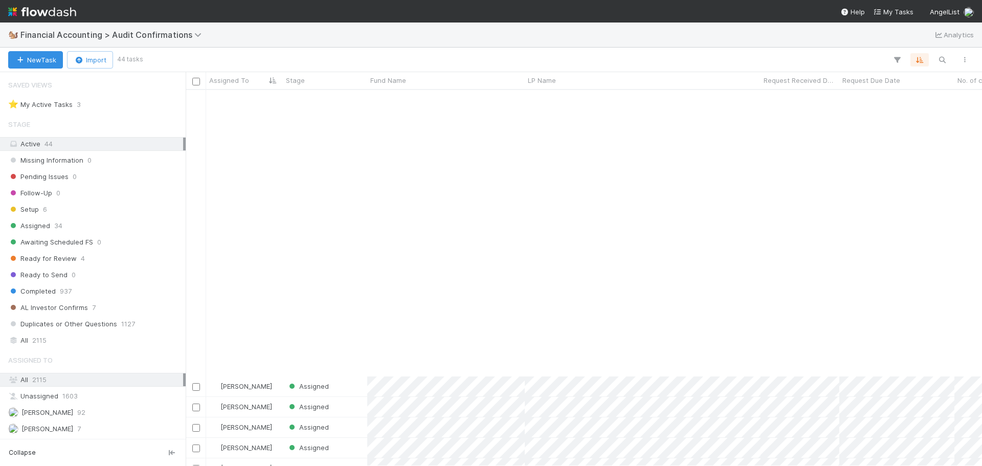
scroll to position [358, 0]
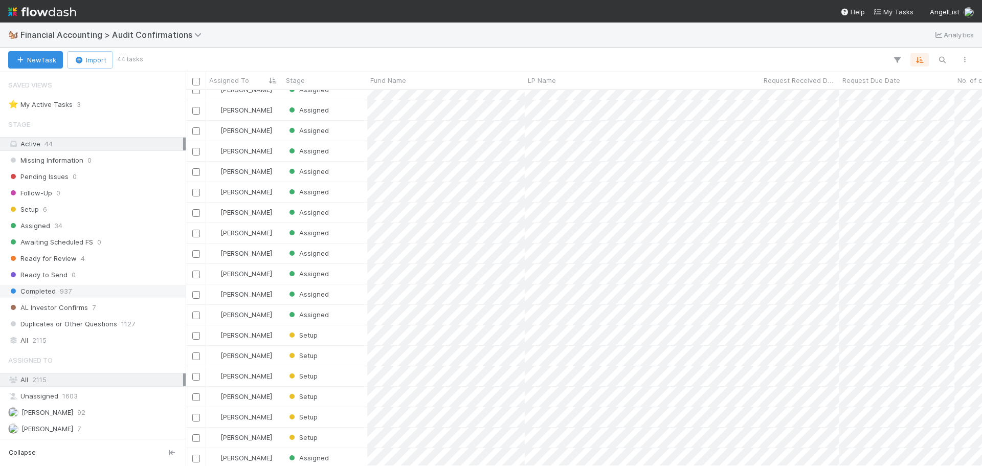
click at [92, 293] on div "Completed 937" at bounding box center [95, 291] width 175 height 13
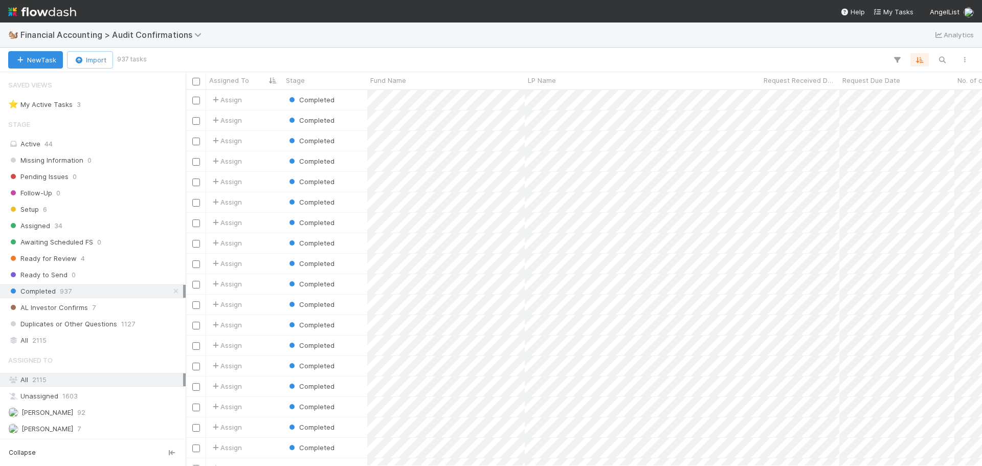
scroll to position [368, 789]
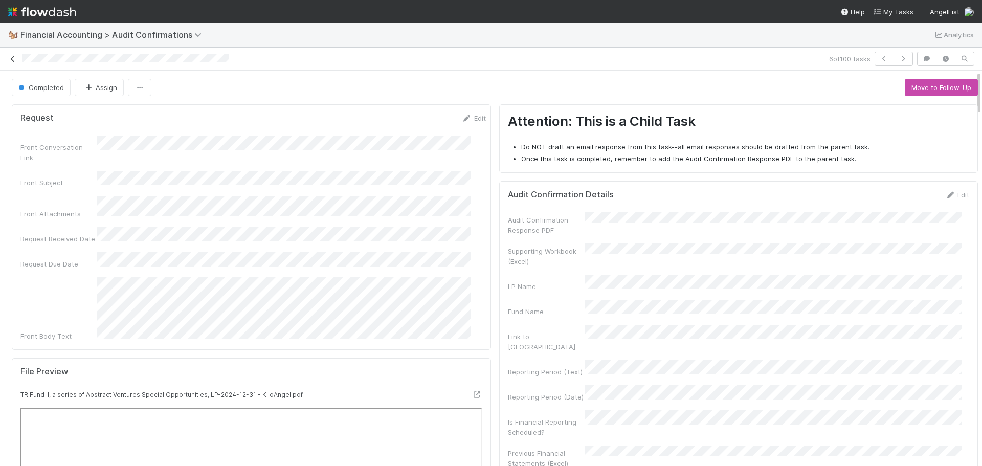
click at [10, 62] on link at bounding box center [13, 59] width 10 height 10
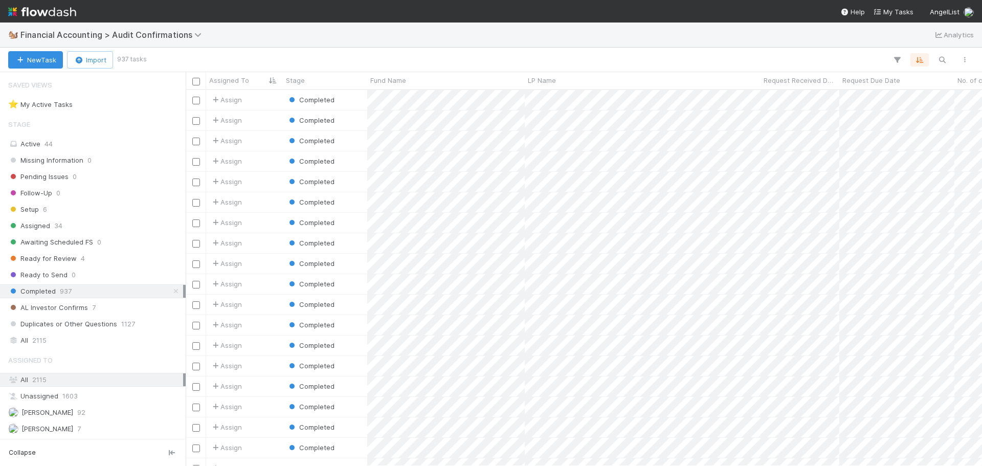
scroll to position [368, 789]
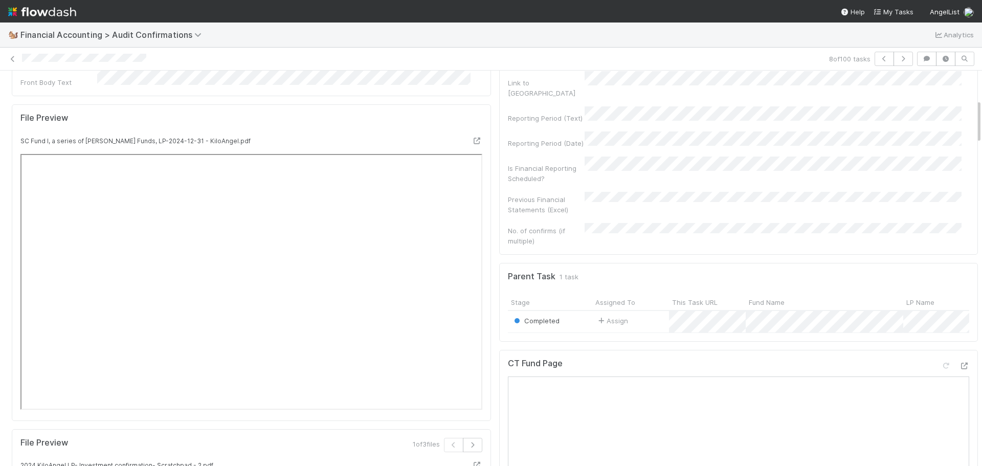
scroll to position [256, 0]
click at [14, 60] on icon at bounding box center [13, 59] width 10 height 7
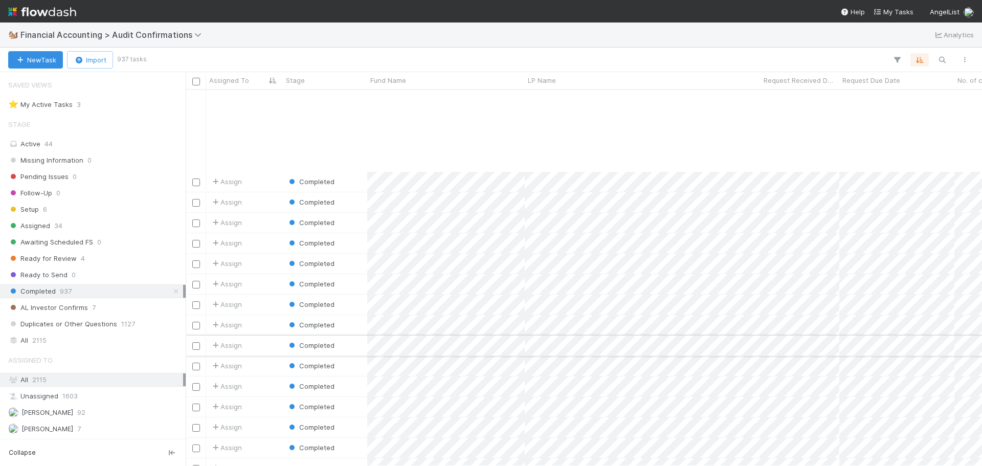
scroll to position [154, 0]
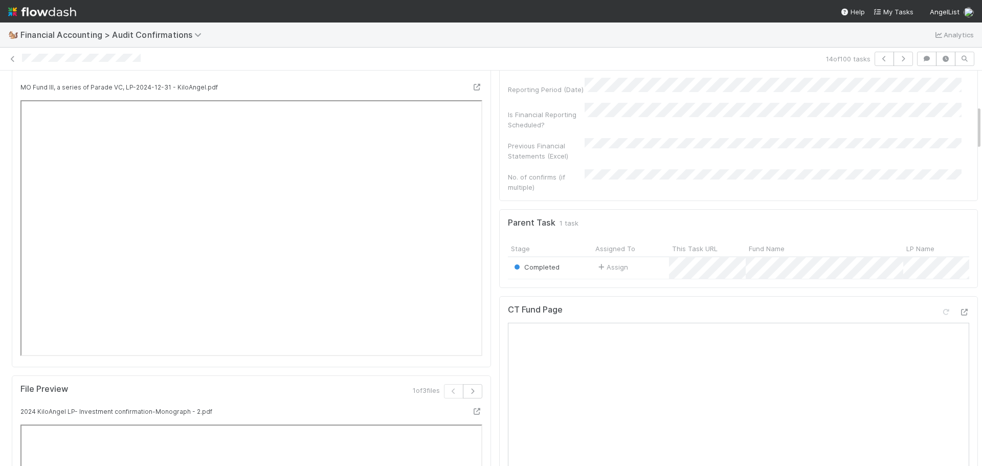
scroll to position [256, 0]
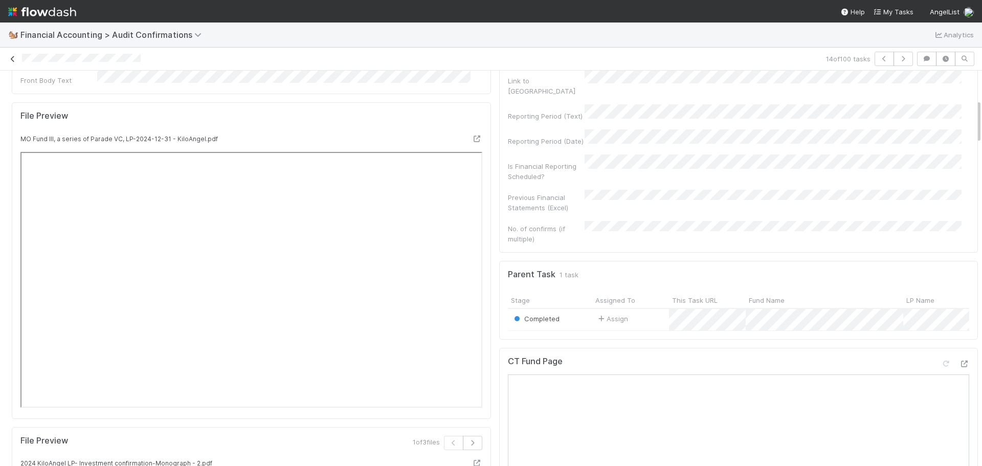
click at [11, 62] on link at bounding box center [13, 59] width 10 height 10
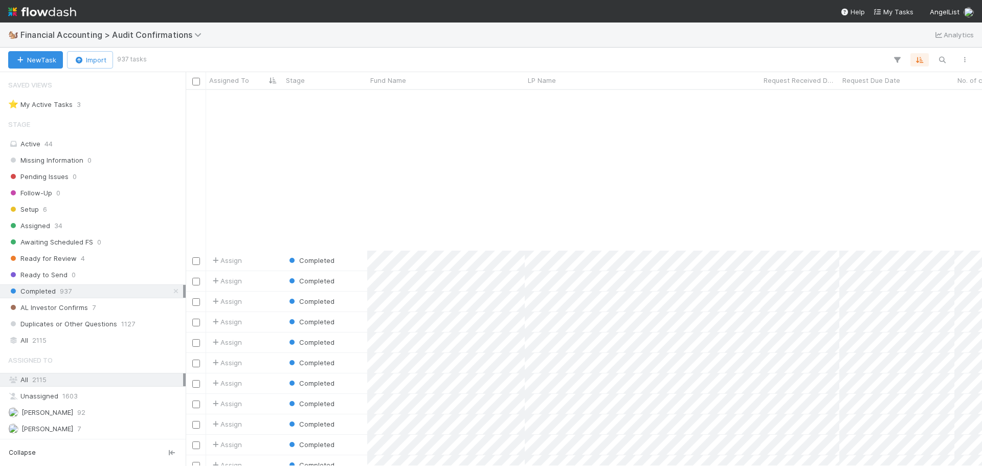
scroll to position [256, 0]
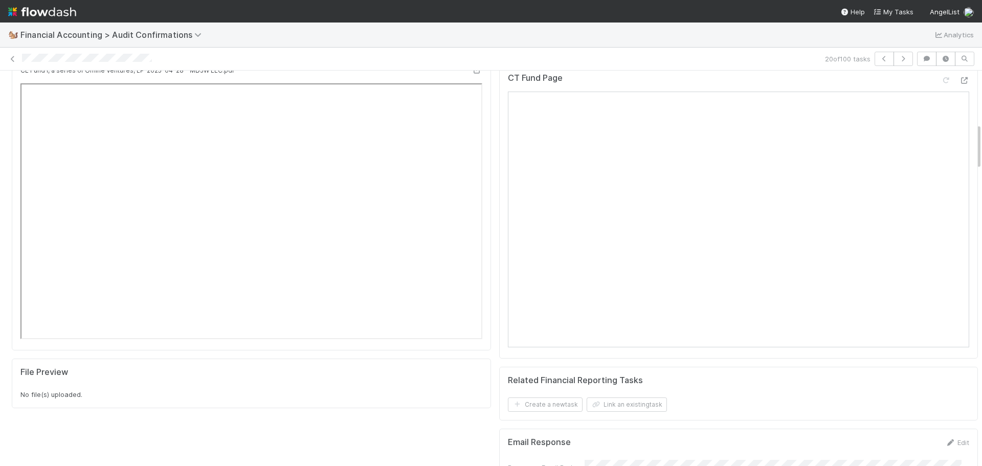
scroll to position [358, 0]
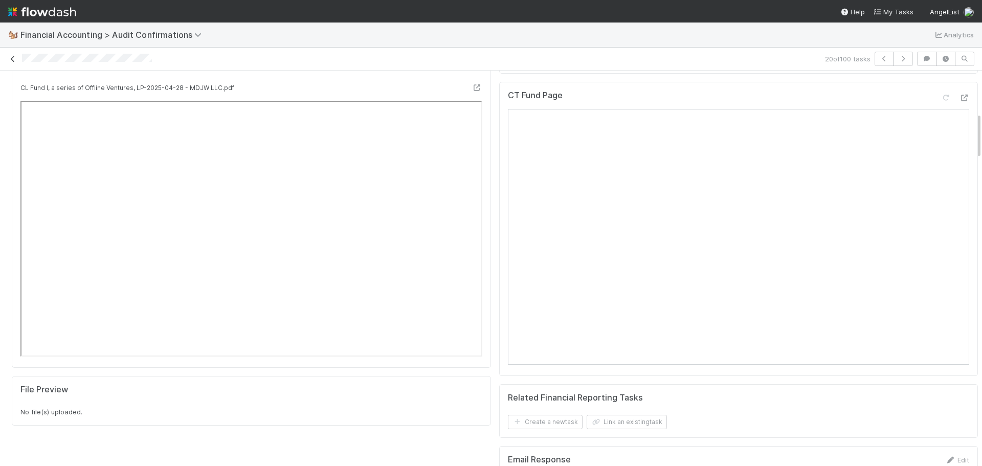
click at [13, 56] on icon at bounding box center [13, 59] width 10 height 7
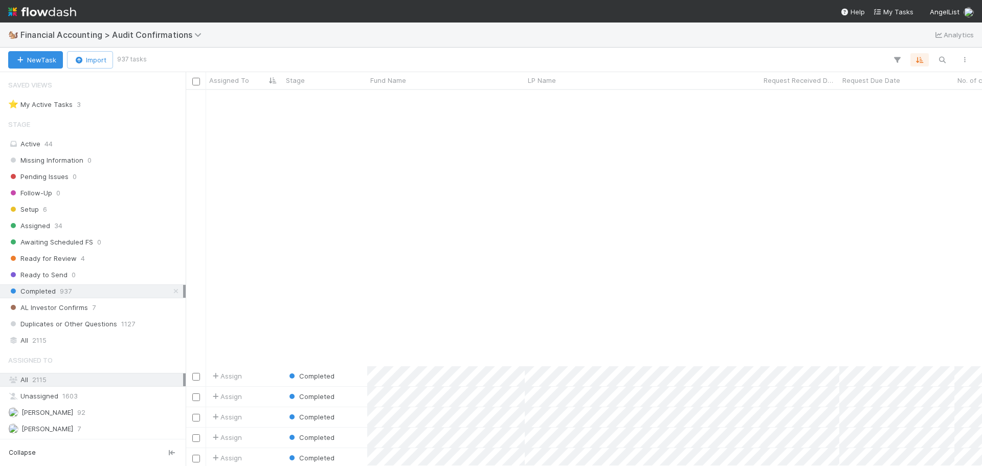
scroll to position [1279, 0]
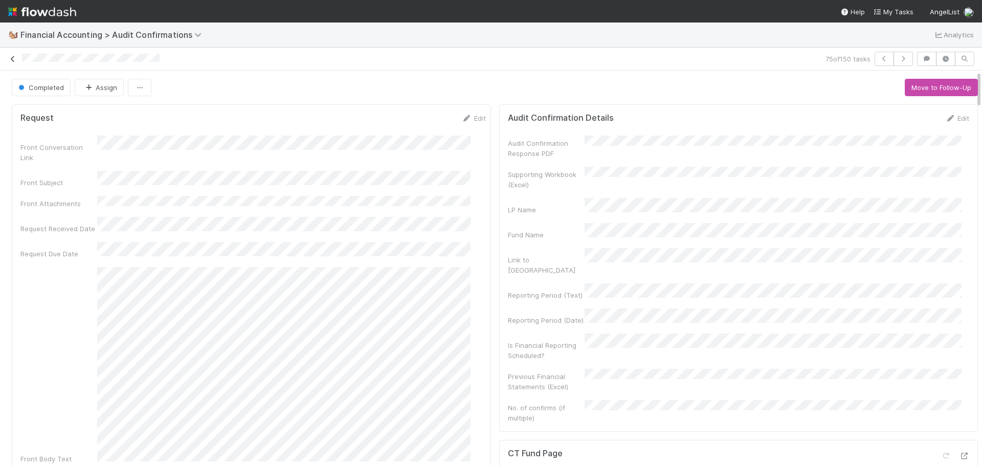
click at [12, 57] on icon at bounding box center [13, 59] width 10 height 7
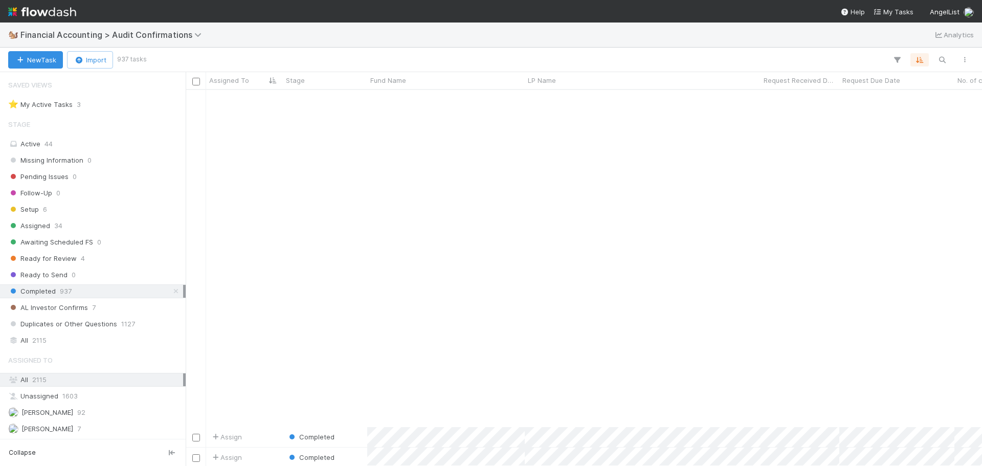
scroll to position [4340, 0]
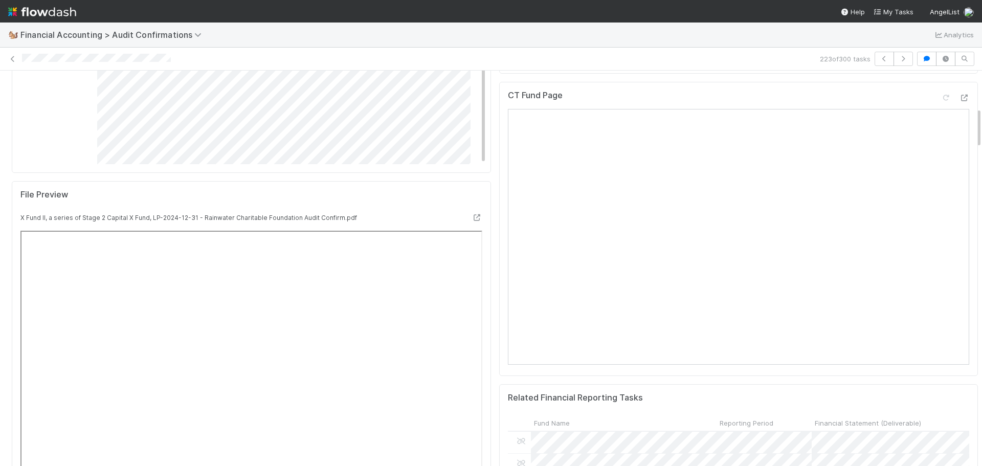
scroll to position [512, 0]
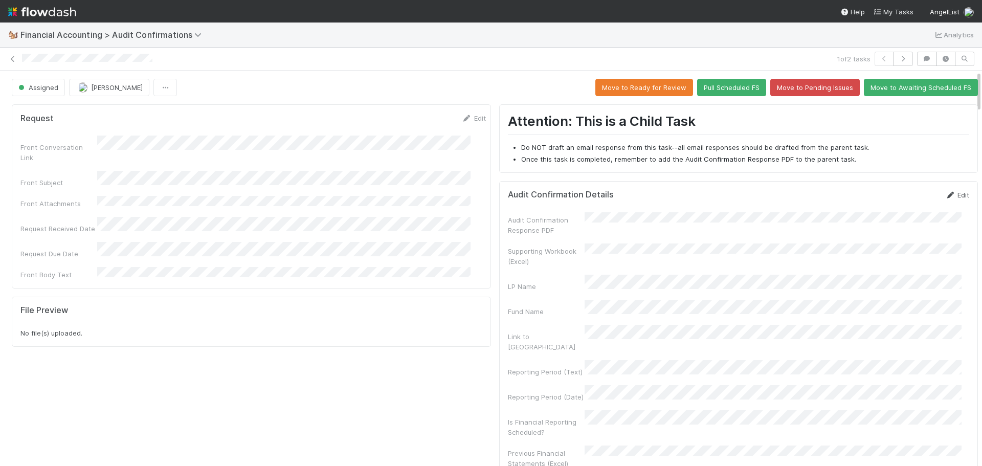
click at [950, 194] on link "Edit" at bounding box center [958, 195] width 24 height 8
click at [903, 203] on button "Save" at bounding box center [915, 198] width 29 height 17
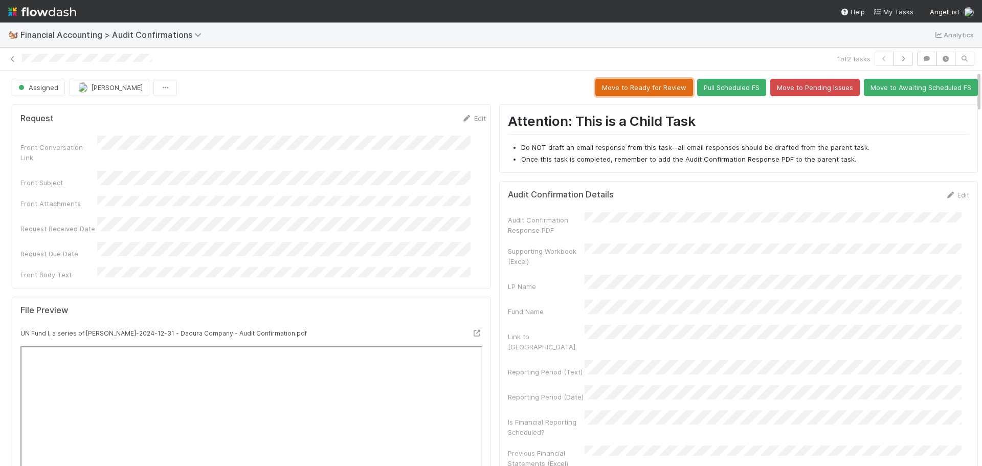
click at [637, 90] on button "Move to Ready for Review" at bounding box center [645, 87] width 98 height 17
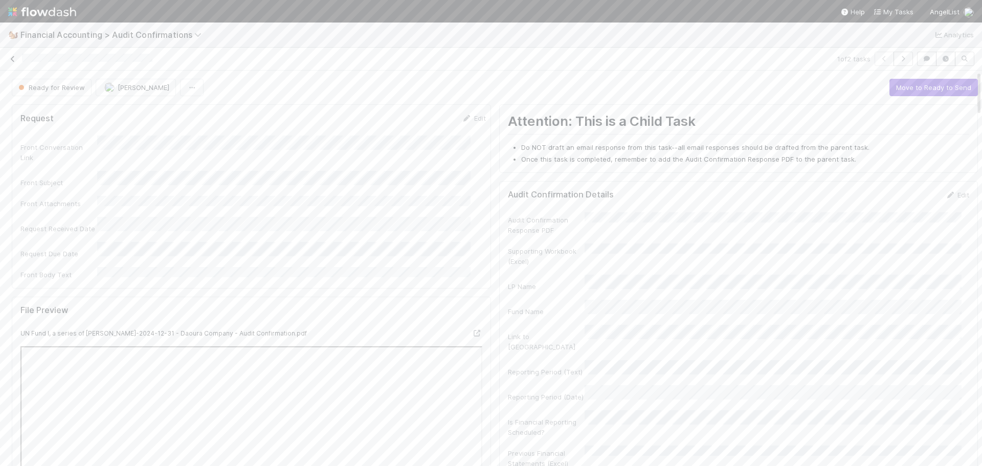
click at [14, 62] on link at bounding box center [13, 59] width 10 height 10
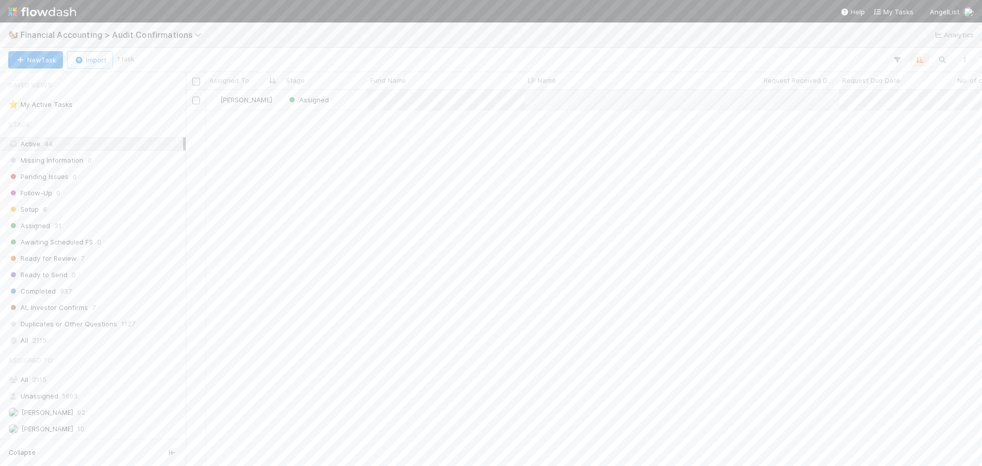
scroll to position [368, 789]
click at [959, 254] on icon at bounding box center [964, 257] width 10 height 7
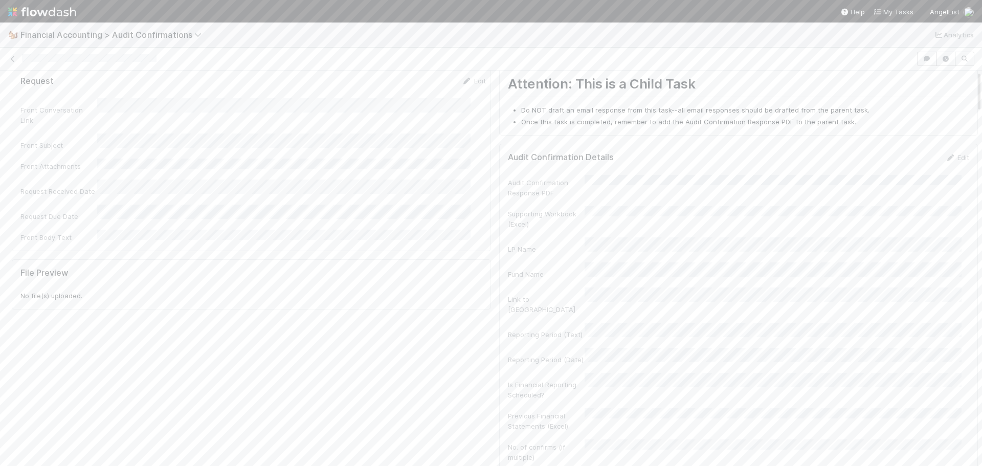
scroll to position [0, 0]
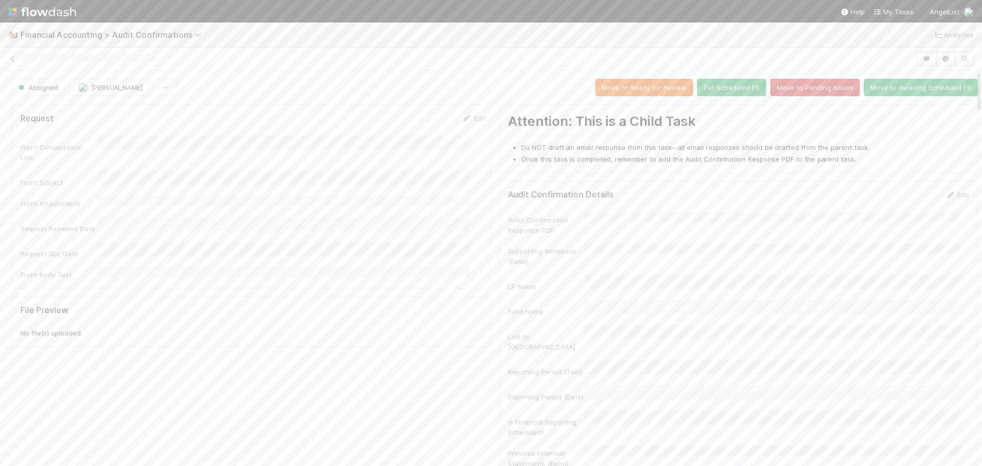
click at [23, 61] on div at bounding box center [467, 59] width 891 height 11
click at [168, 63] on div at bounding box center [467, 59] width 891 height 11
click at [24, 61] on div at bounding box center [467, 59] width 891 height 11
click at [278, 35] on div "🐿️ Financial Accounting > Audit Confirmations Analytics" at bounding box center [491, 35] width 982 height 25
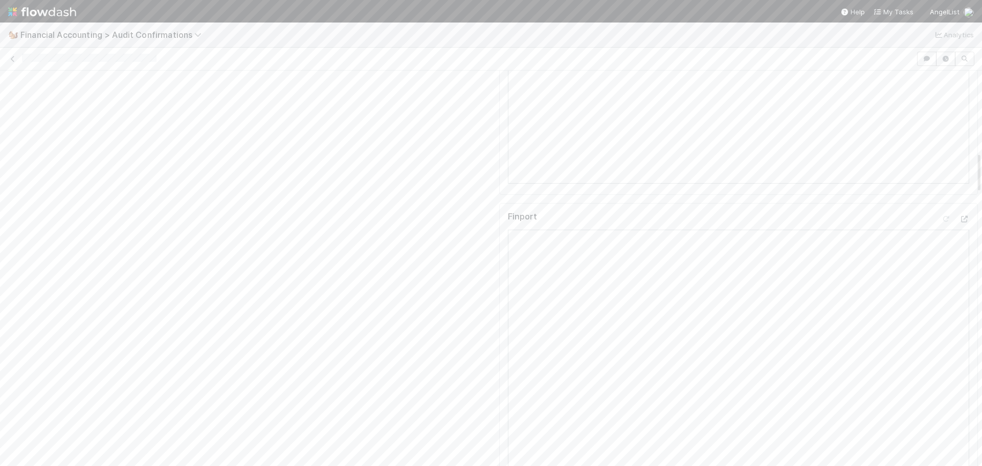
scroll to position [768, 0]
drag, startPoint x: 164, startPoint y: 61, endPoint x: 20, endPoint y: 61, distance: 144.3
click at [20, 61] on div at bounding box center [491, 59] width 982 height 14
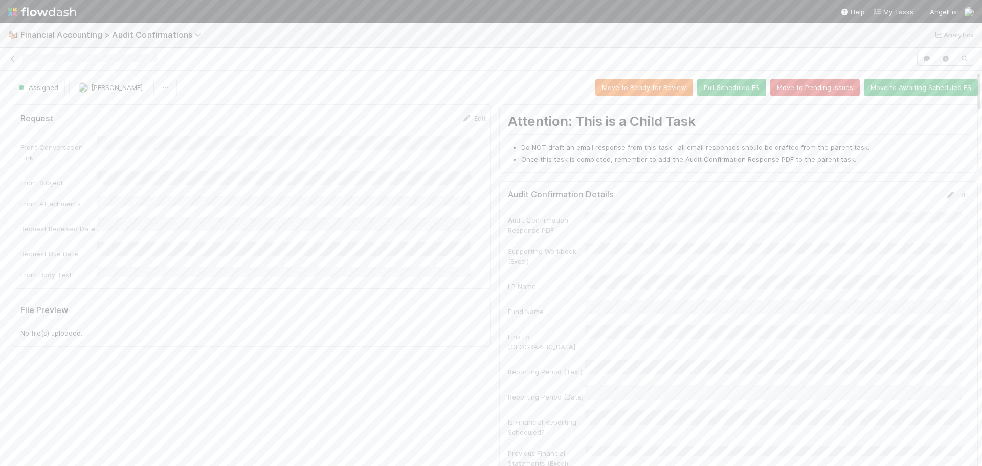
click at [335, 38] on div "🐿️ Financial Accounting > Audit Confirmations Analytics" at bounding box center [491, 35] width 982 height 25
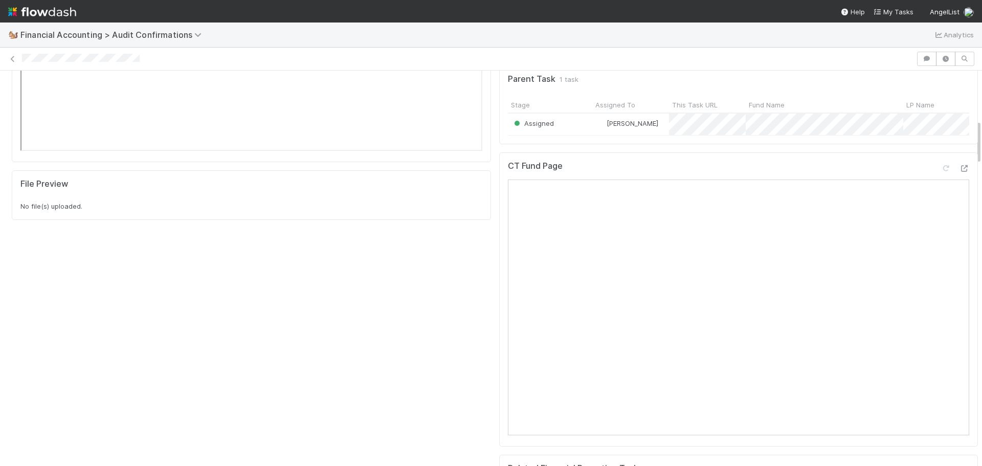
scroll to position [409, 0]
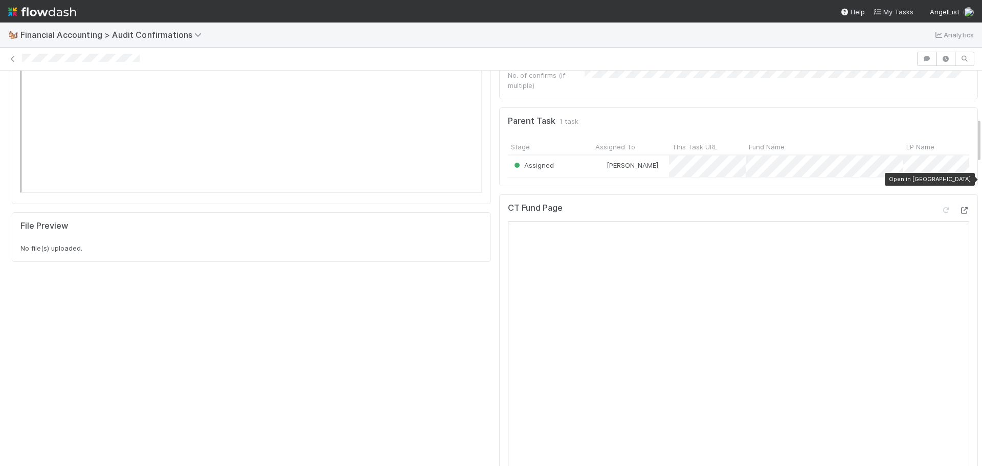
click at [959, 207] on icon at bounding box center [964, 210] width 10 height 7
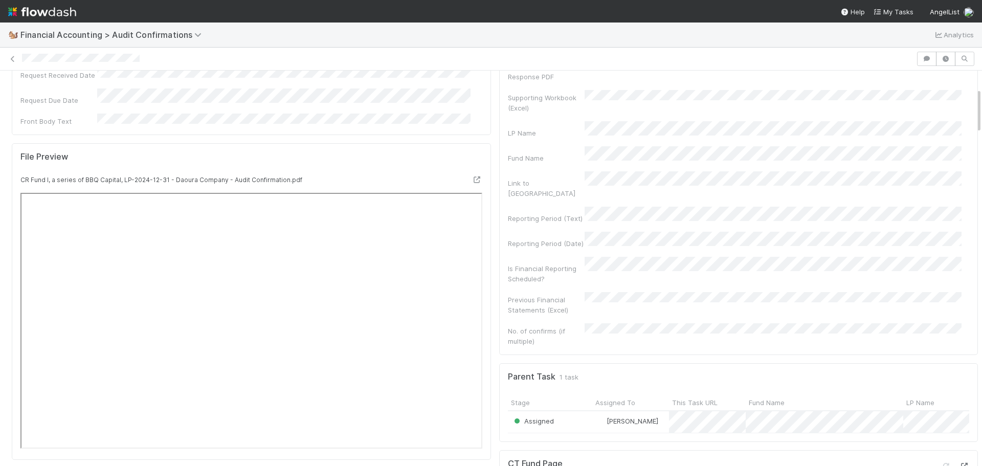
scroll to position [0, 0]
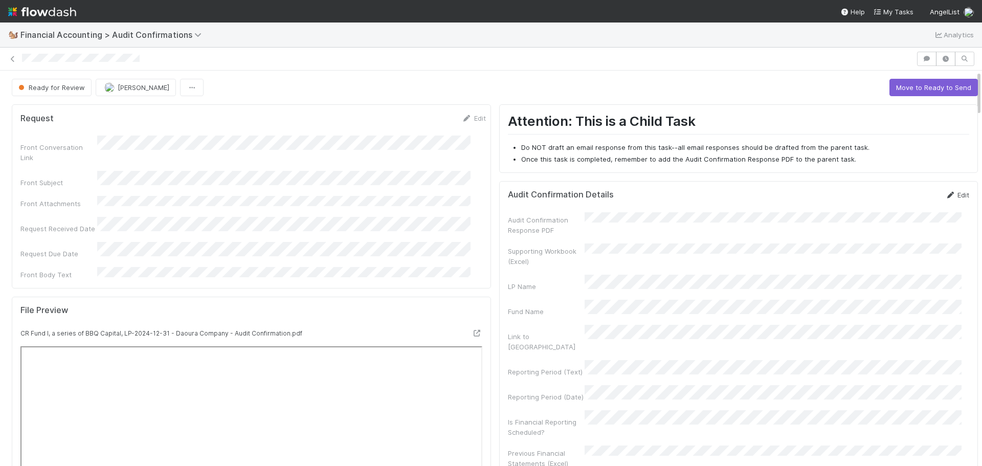
click at [948, 196] on link "Edit" at bounding box center [958, 195] width 24 height 8
click at [901, 201] on button "Save" at bounding box center [915, 198] width 29 height 17
click at [7, 58] on div at bounding box center [491, 59] width 982 height 14
click at [9, 58] on icon at bounding box center [13, 59] width 10 height 7
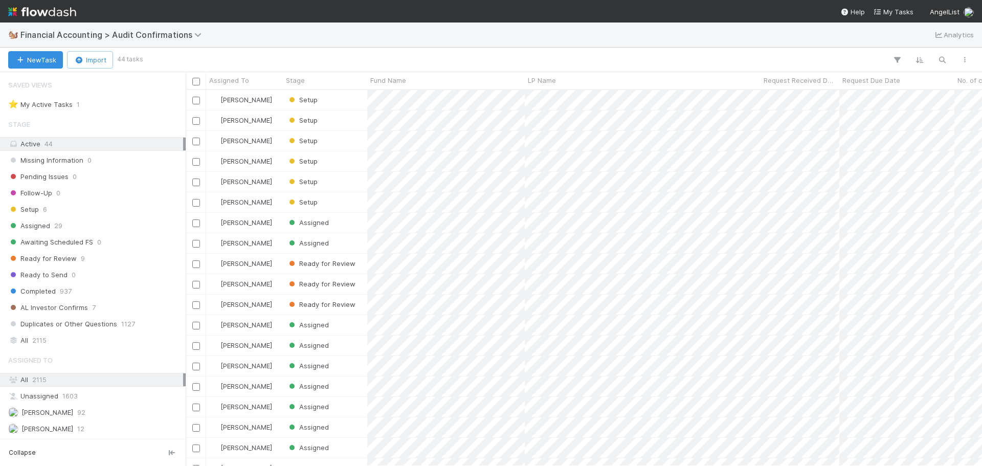
scroll to position [368, 789]
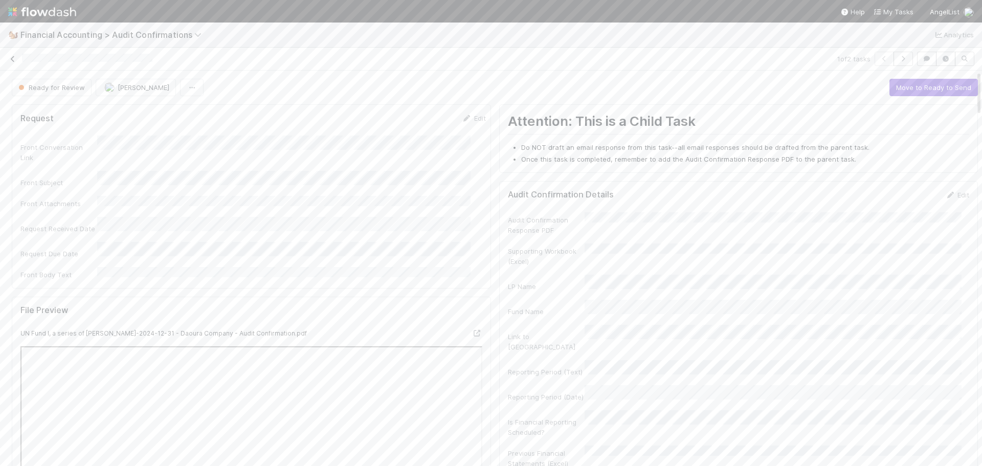
click at [13, 62] on link at bounding box center [13, 59] width 10 height 10
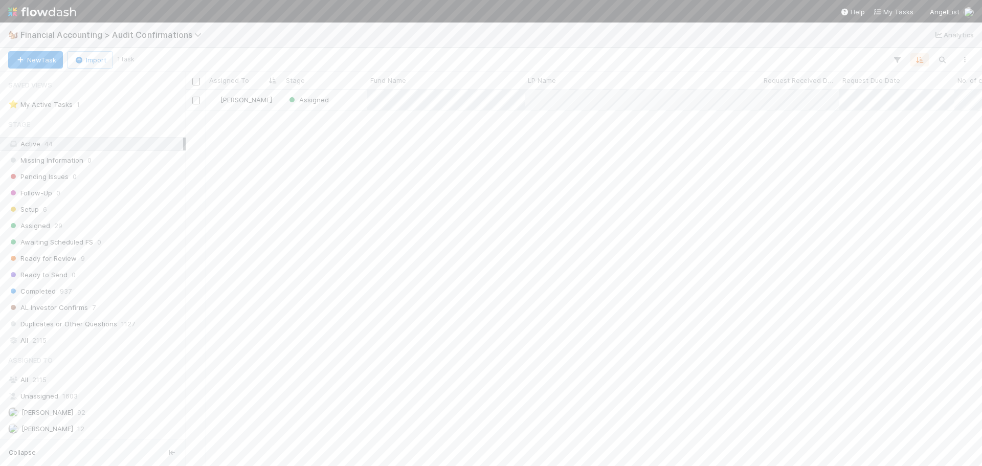
scroll to position [8, 8]
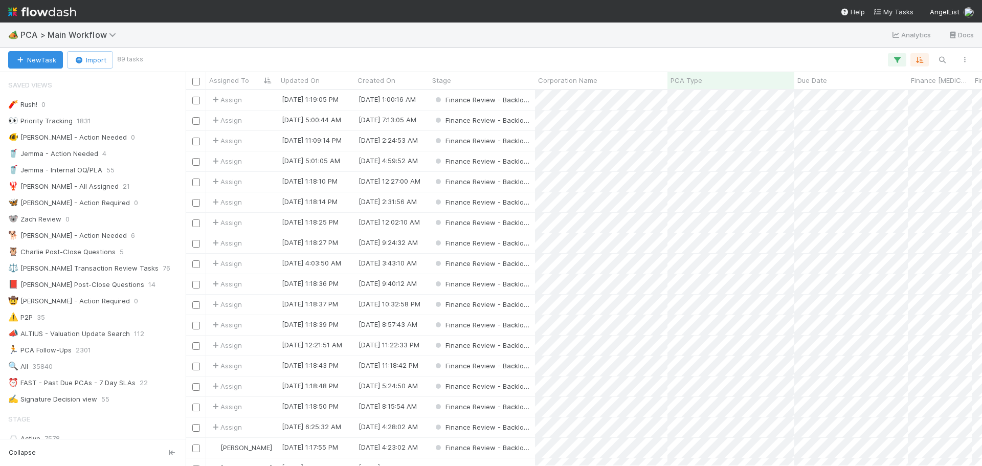
scroll to position [819, 0]
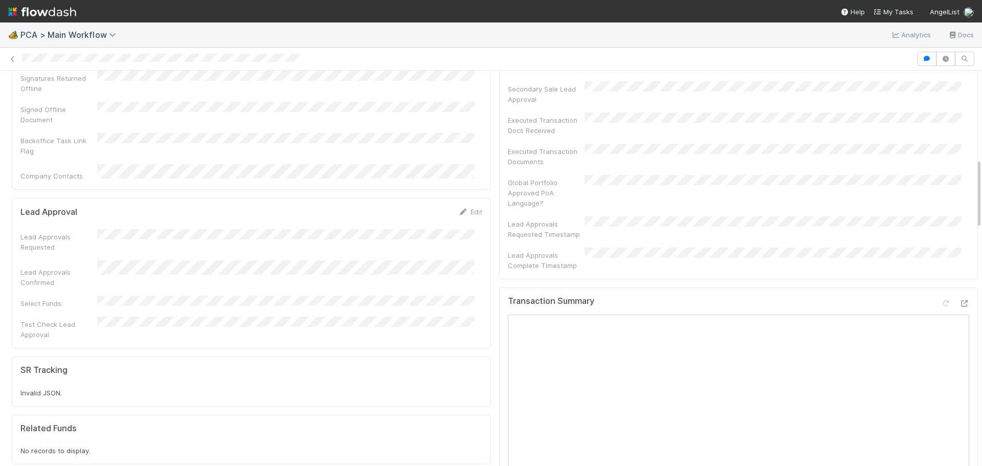
scroll to position [409, 0]
click at [959, 304] on icon at bounding box center [964, 307] width 10 height 7
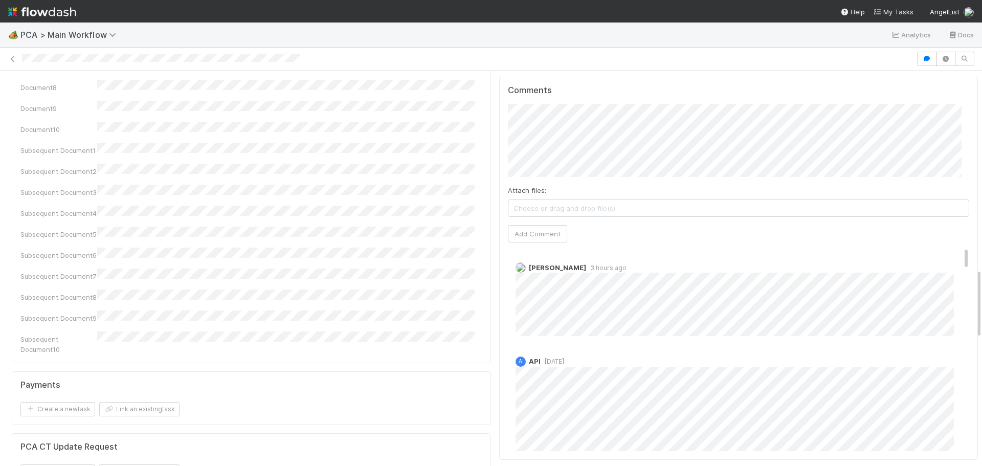
scroll to position [1126, 0]
